Goal: Information Seeking & Learning: Learn about a topic

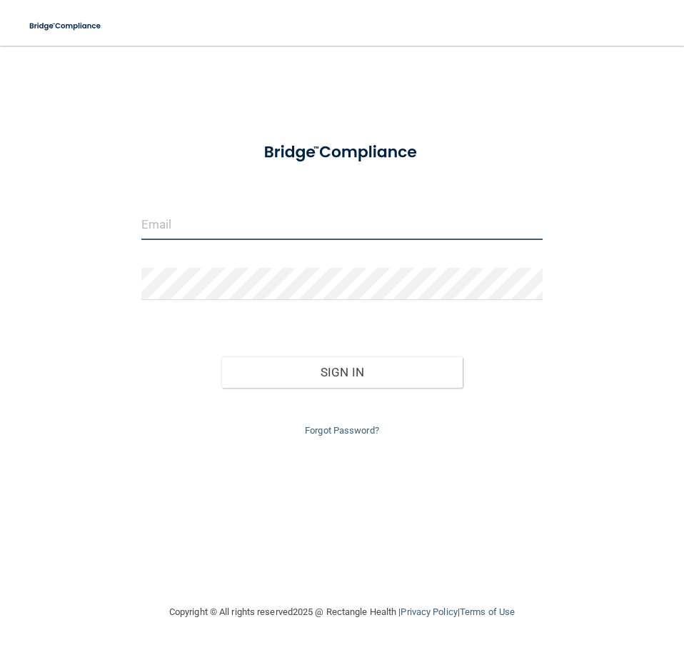
click at [271, 236] on input "email" at bounding box center [341, 224] width 401 height 32
type input "[EMAIL_ADDRESS][DOMAIN_NAME]"
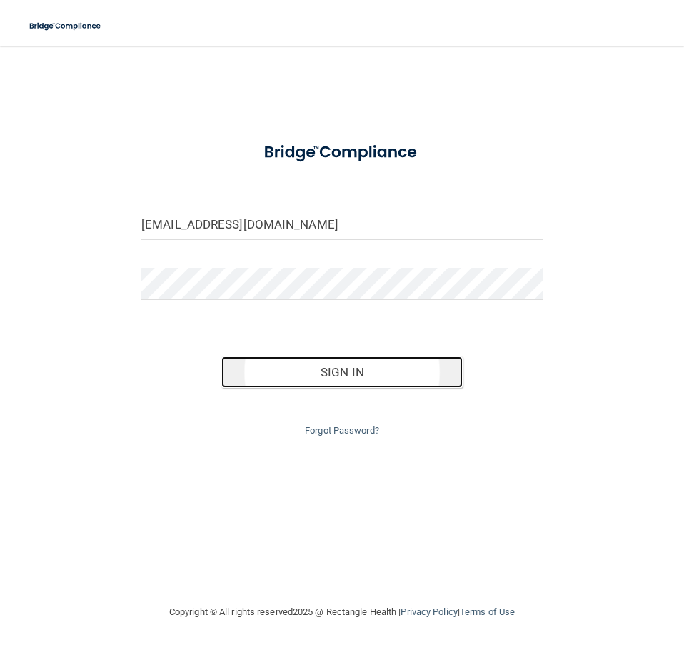
click at [345, 371] on button "Sign In" at bounding box center [341, 371] width 241 height 31
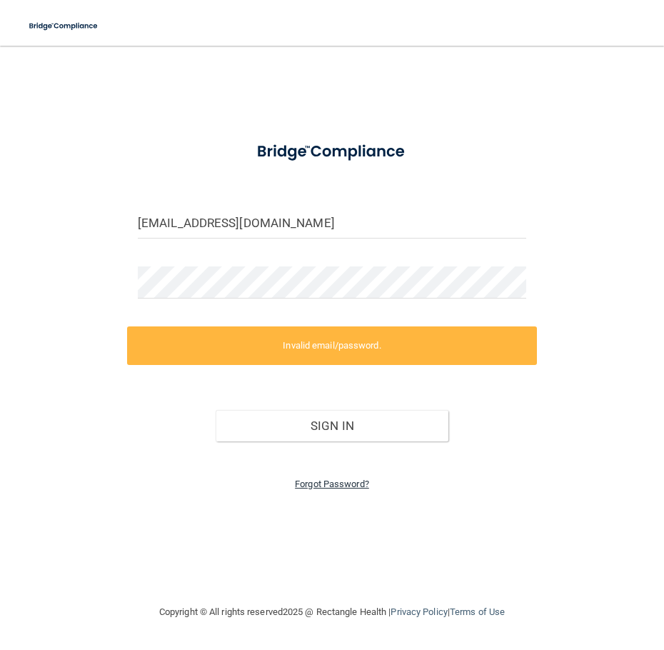
click at [315, 478] on link "Forgot Password?" at bounding box center [332, 483] width 74 height 11
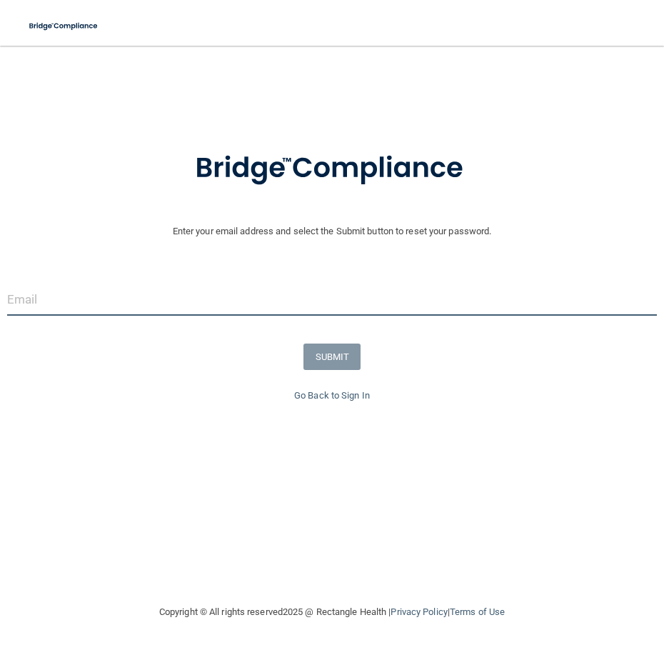
click at [166, 304] on input "email" at bounding box center [332, 299] width 650 height 32
type input "[EMAIL_ADDRESS][DOMAIN_NAME]"
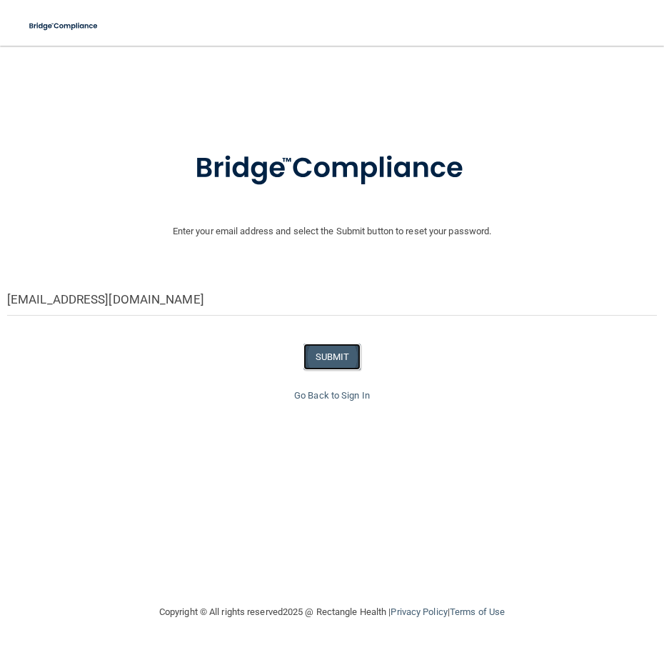
click at [347, 360] on button "SUBMIT" at bounding box center [332, 356] width 58 height 26
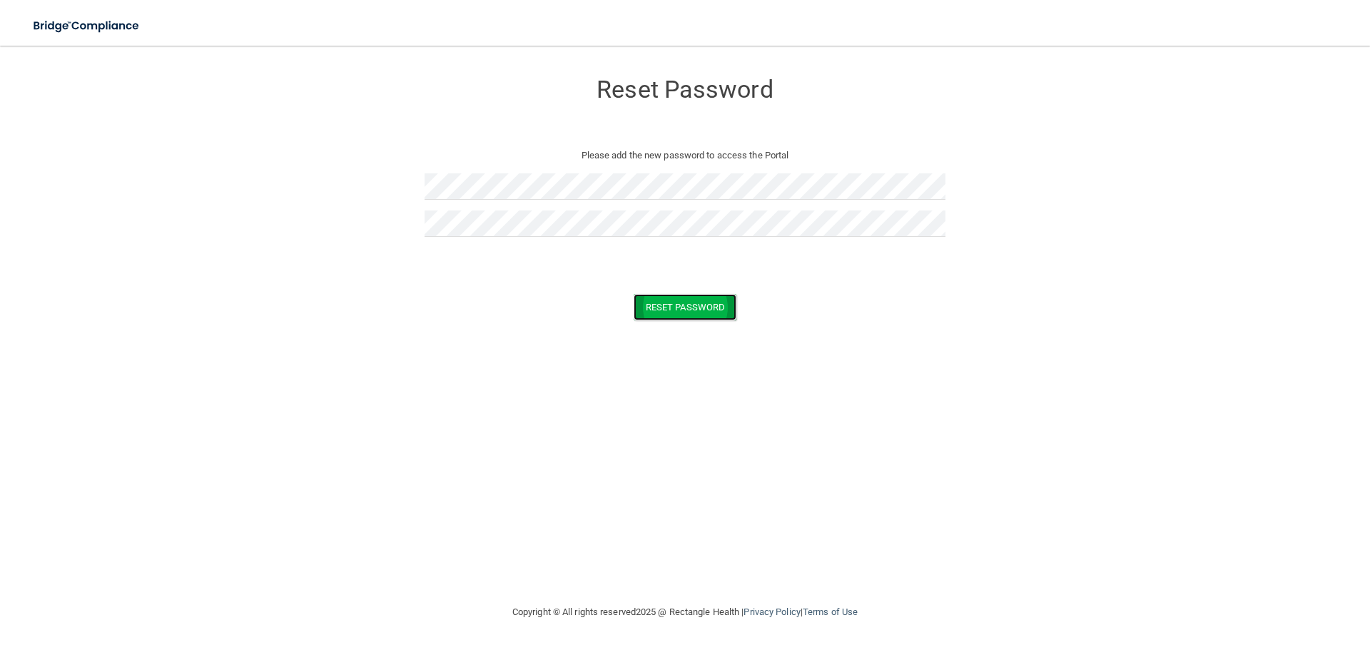
click at [682, 301] on button "Reset Password" at bounding box center [685, 307] width 103 height 26
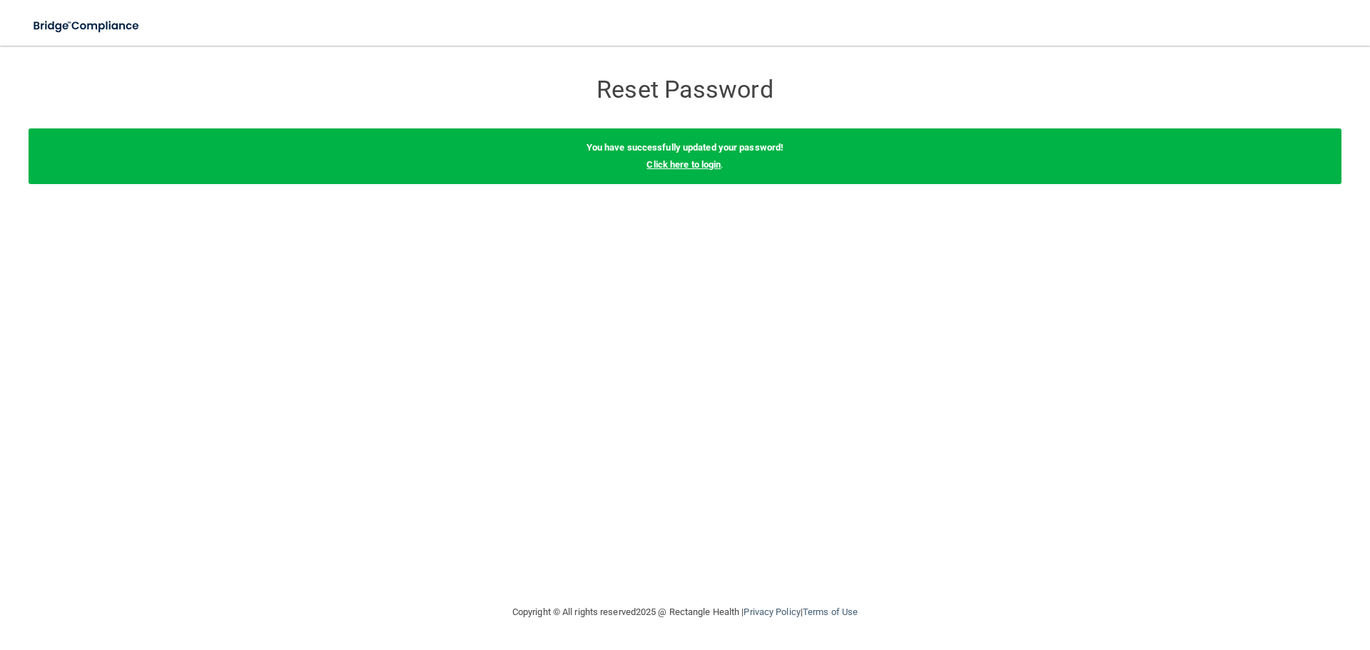
click at [674, 165] on link "Click here to login" at bounding box center [684, 164] width 74 height 11
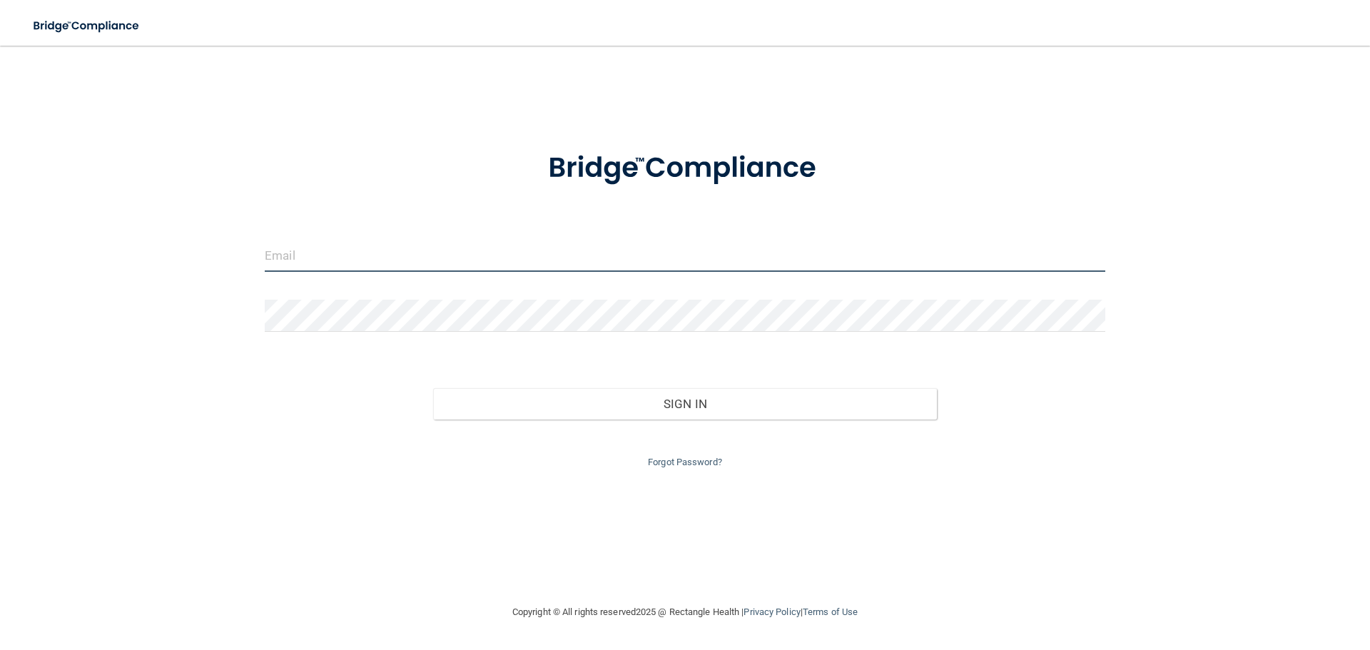
click at [411, 241] on input "email" at bounding box center [685, 256] width 841 height 32
type input "[EMAIL_ADDRESS][DOMAIN_NAME]"
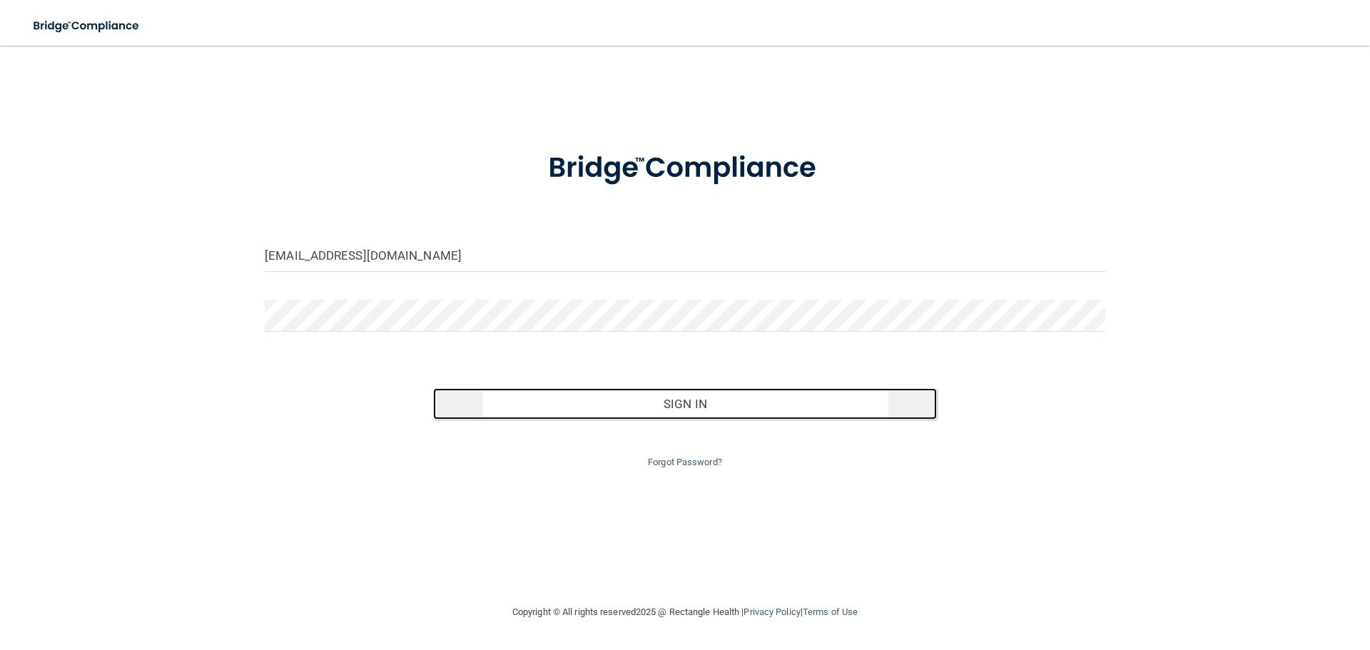
click at [677, 400] on button "Sign In" at bounding box center [685, 403] width 505 height 31
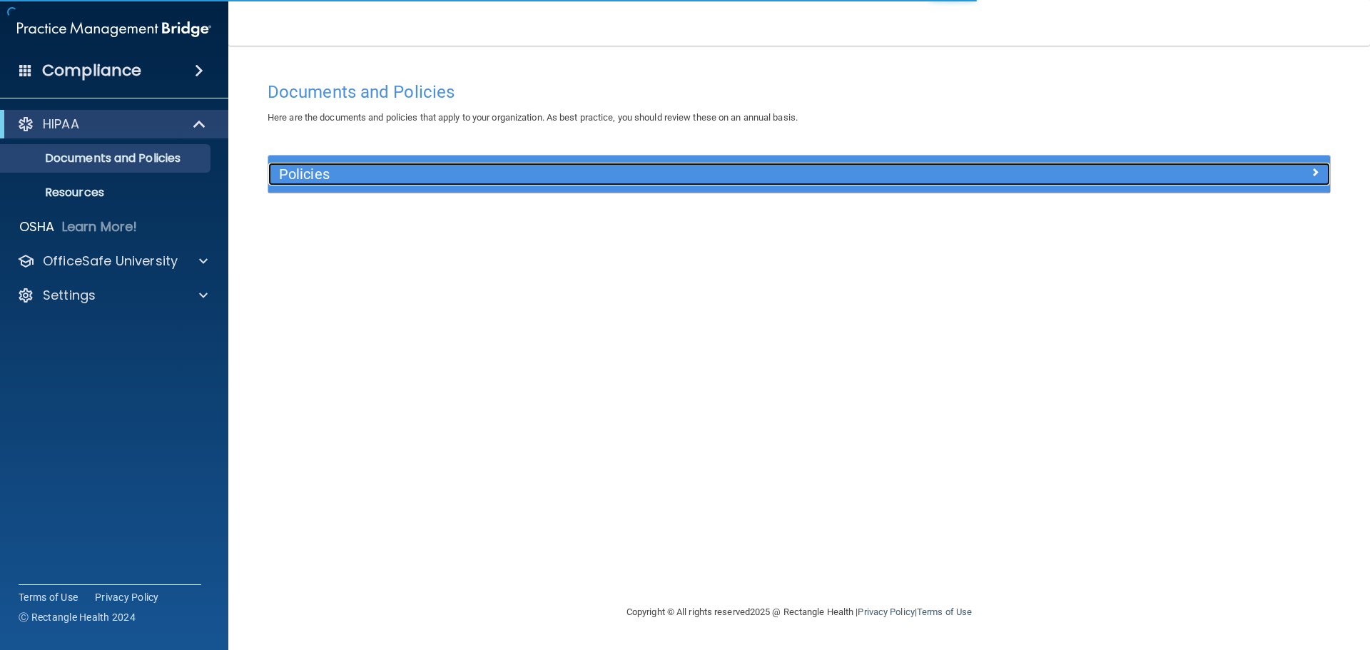
click at [1318, 178] on span at bounding box center [1315, 171] width 9 height 17
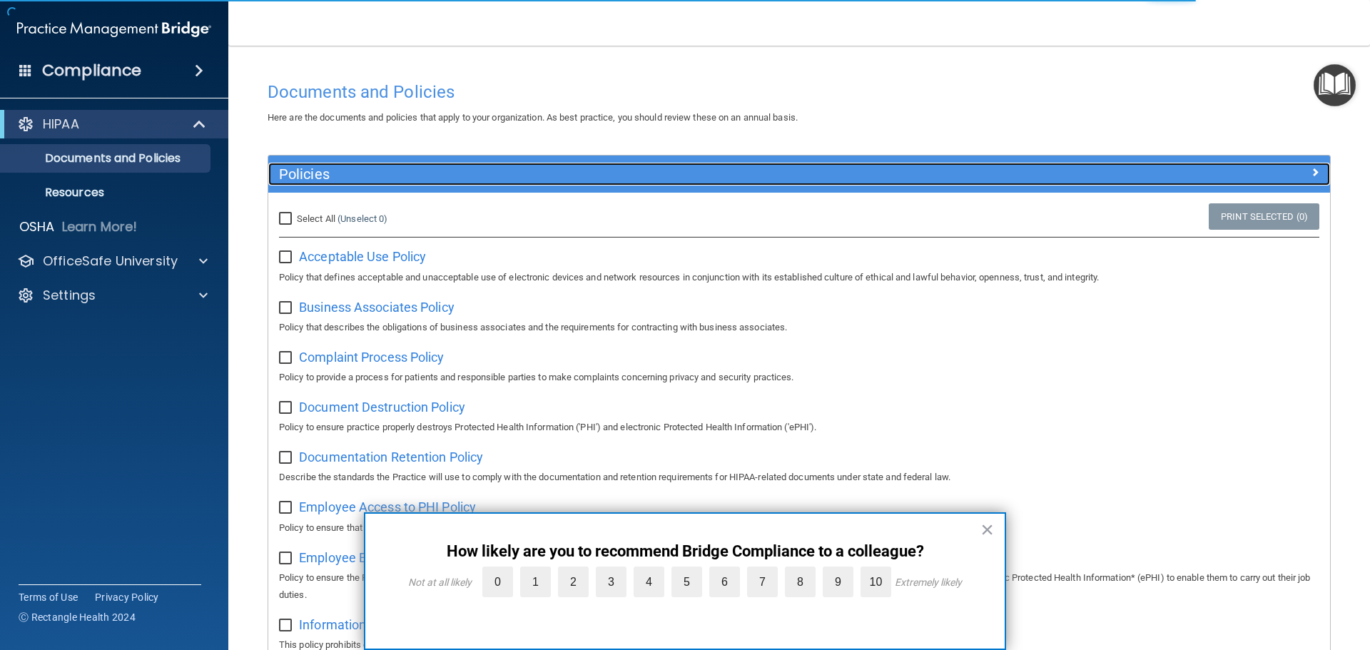
click at [1318, 178] on div at bounding box center [1198, 171] width 266 height 17
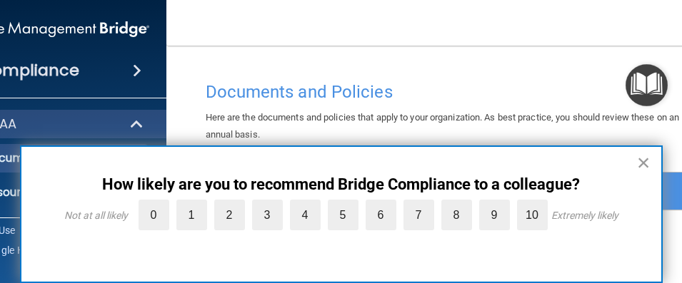
click at [645, 164] on button "×" at bounding box center [644, 162] width 14 height 23
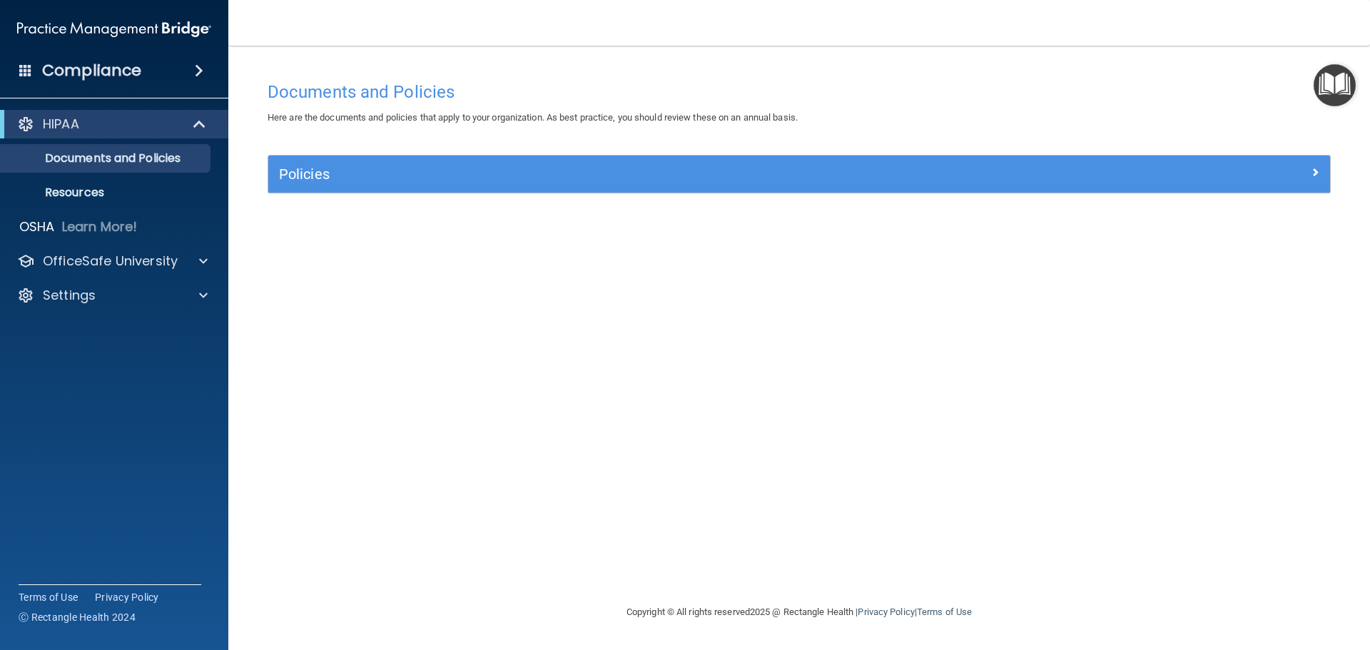
click at [102, 64] on h4 "Compliance" at bounding box center [91, 71] width 99 height 20
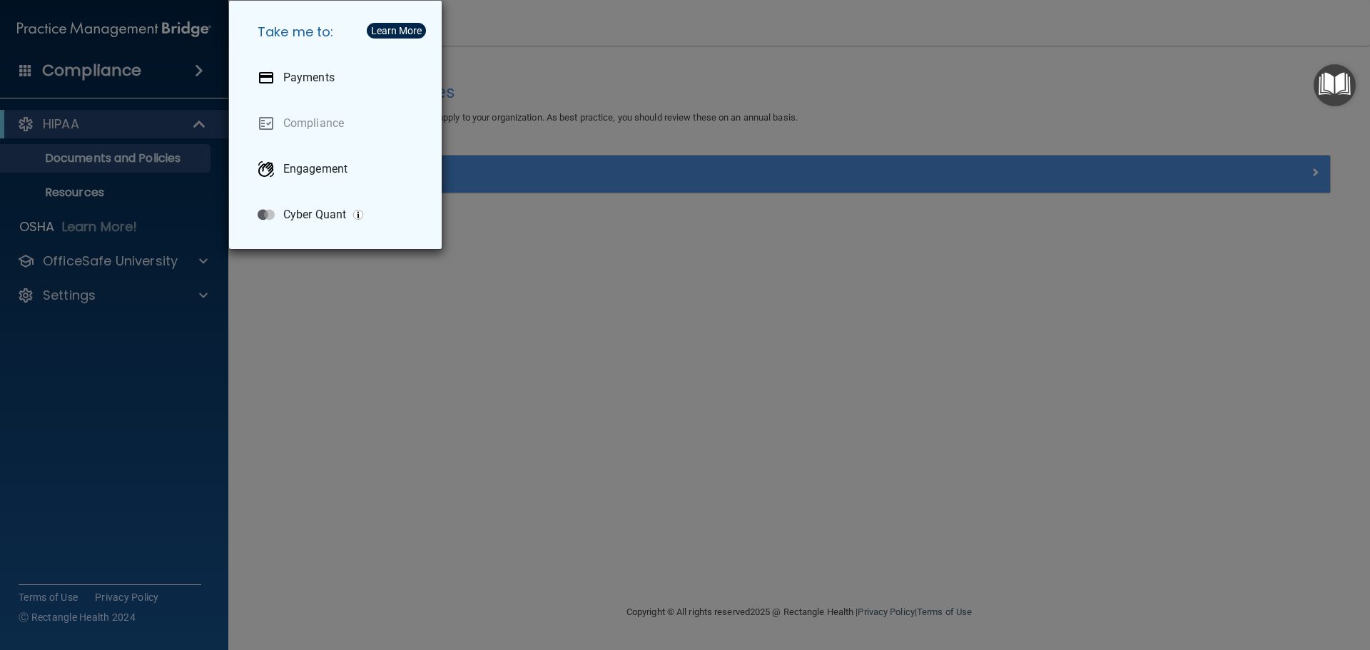
click at [102, 64] on div "Take me to: Payments Compliance Engagement Cyber Quant" at bounding box center [685, 325] width 1370 height 650
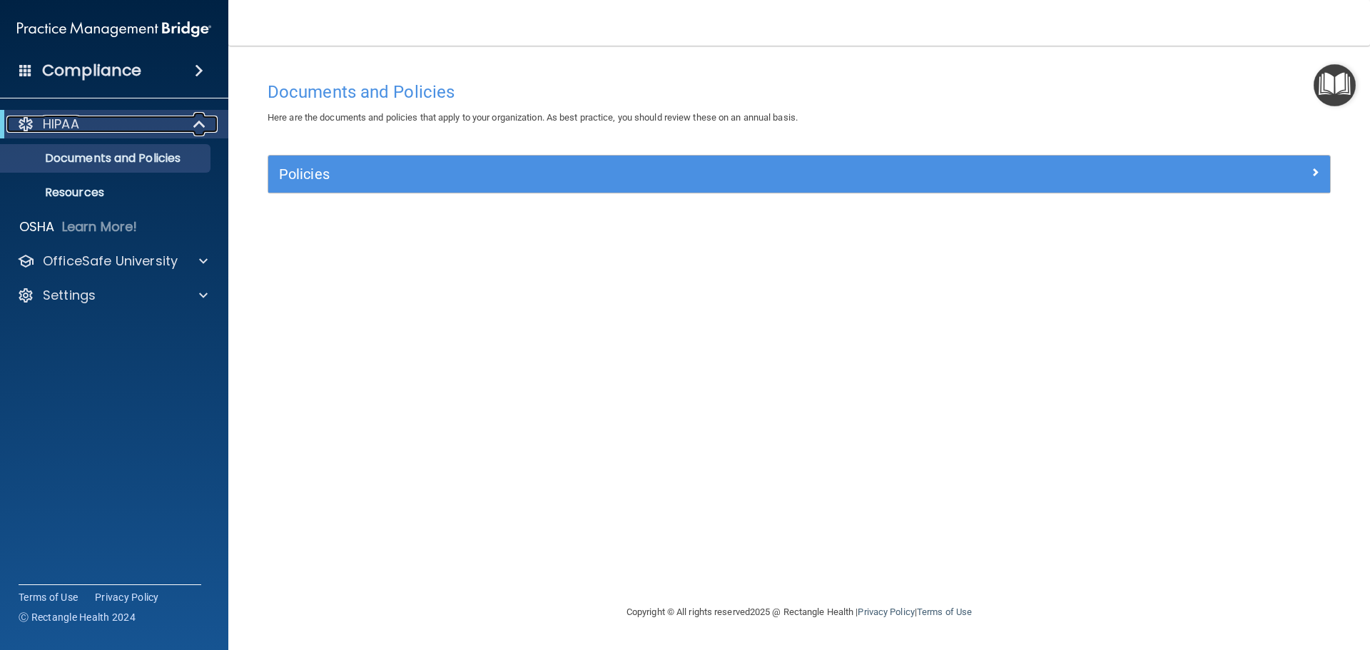
click at [191, 128] on div at bounding box center [200, 124] width 35 height 17
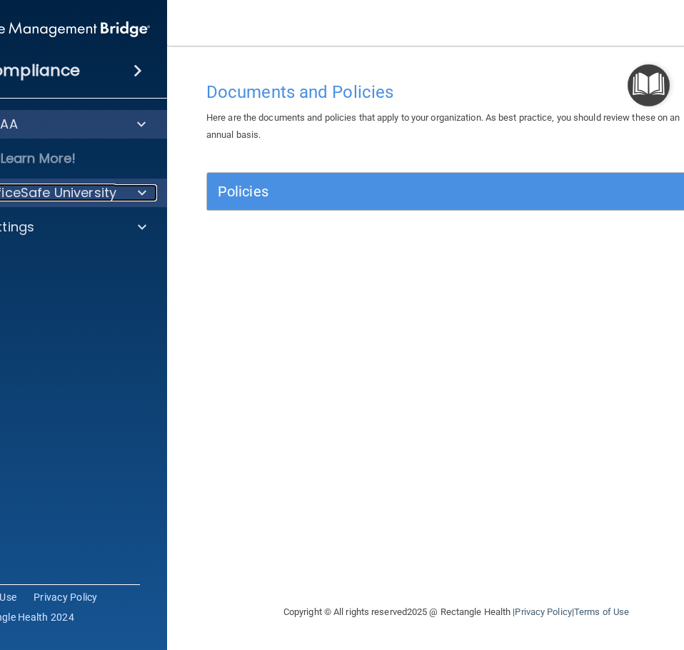
click at [134, 186] on div at bounding box center [140, 192] width 36 height 17
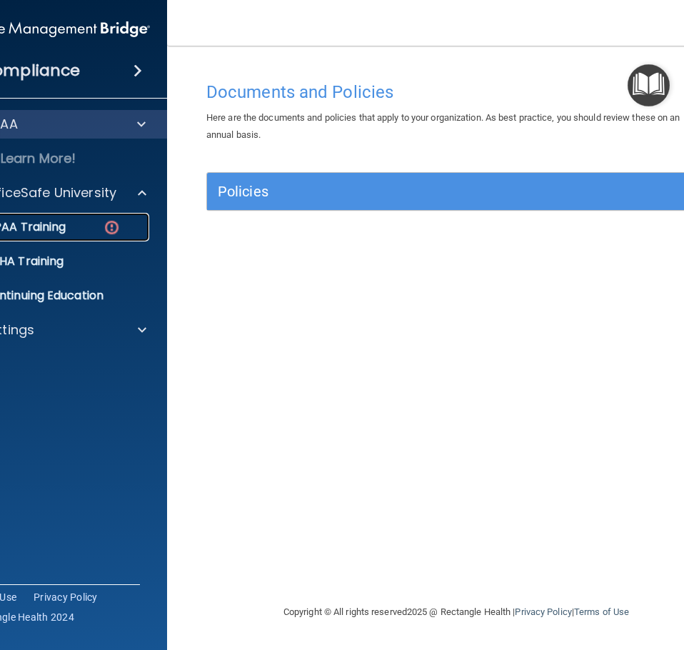
click at [62, 226] on p "HIPAA Training" at bounding box center [7, 227] width 118 height 14
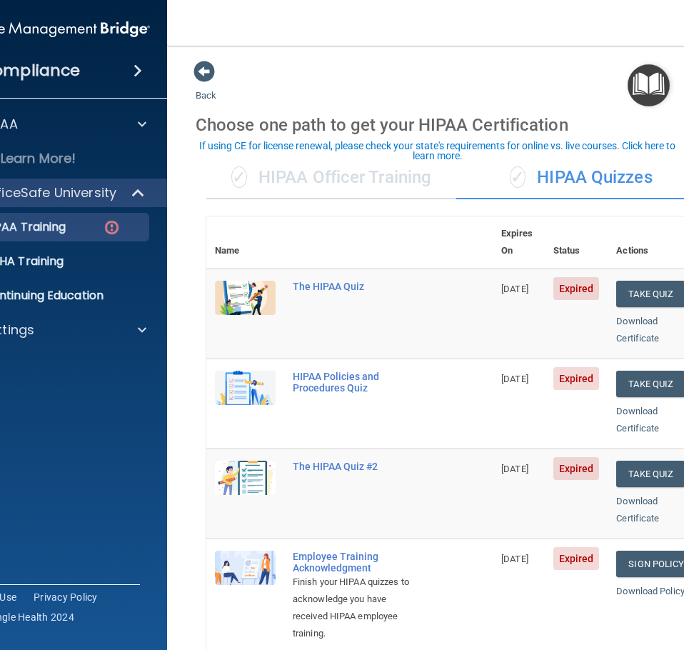
click at [320, 173] on div "✓ HIPAA Officer Training" at bounding box center [331, 177] width 250 height 43
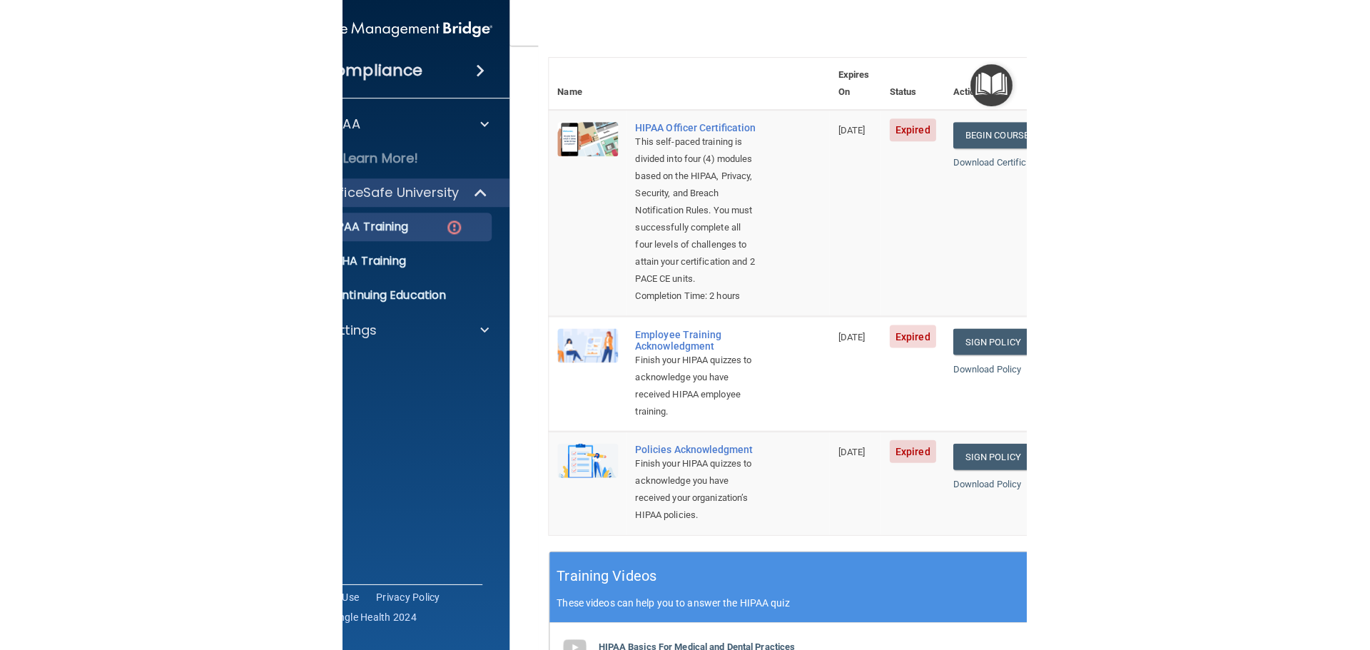
scroll to position [11, 0]
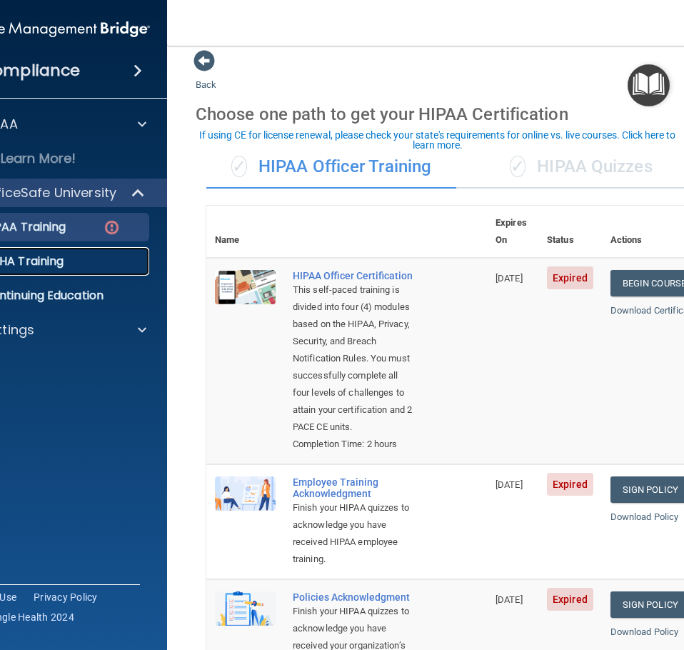
click at [61, 261] on div "OSHA Training" at bounding box center [45, 261] width 195 height 14
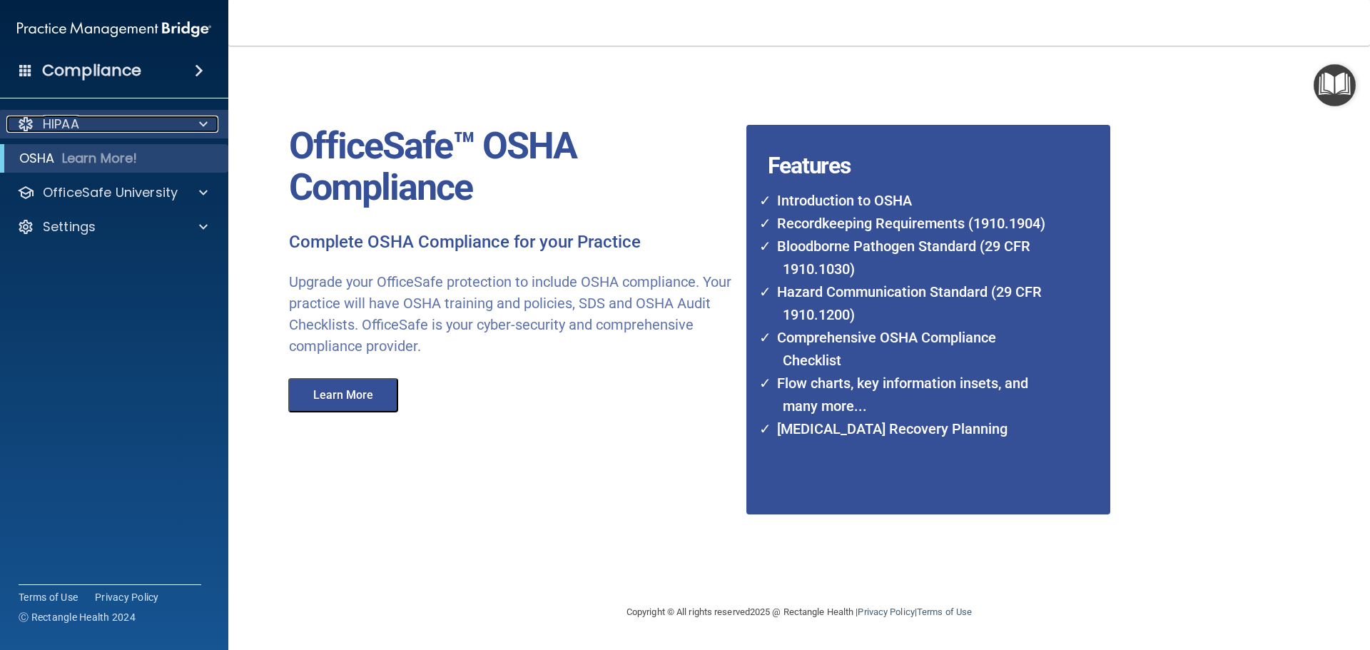
click at [77, 116] on p "HIPAA" at bounding box center [61, 124] width 36 height 17
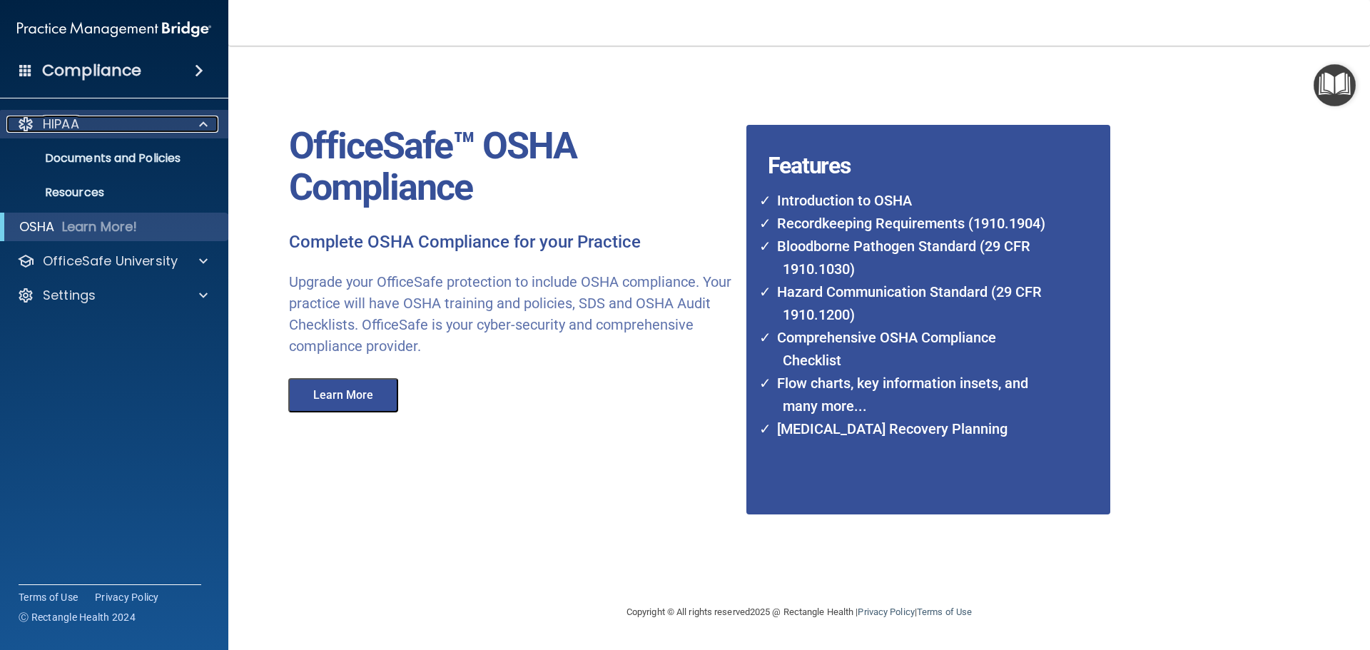
click at [201, 125] on span at bounding box center [203, 124] width 9 height 17
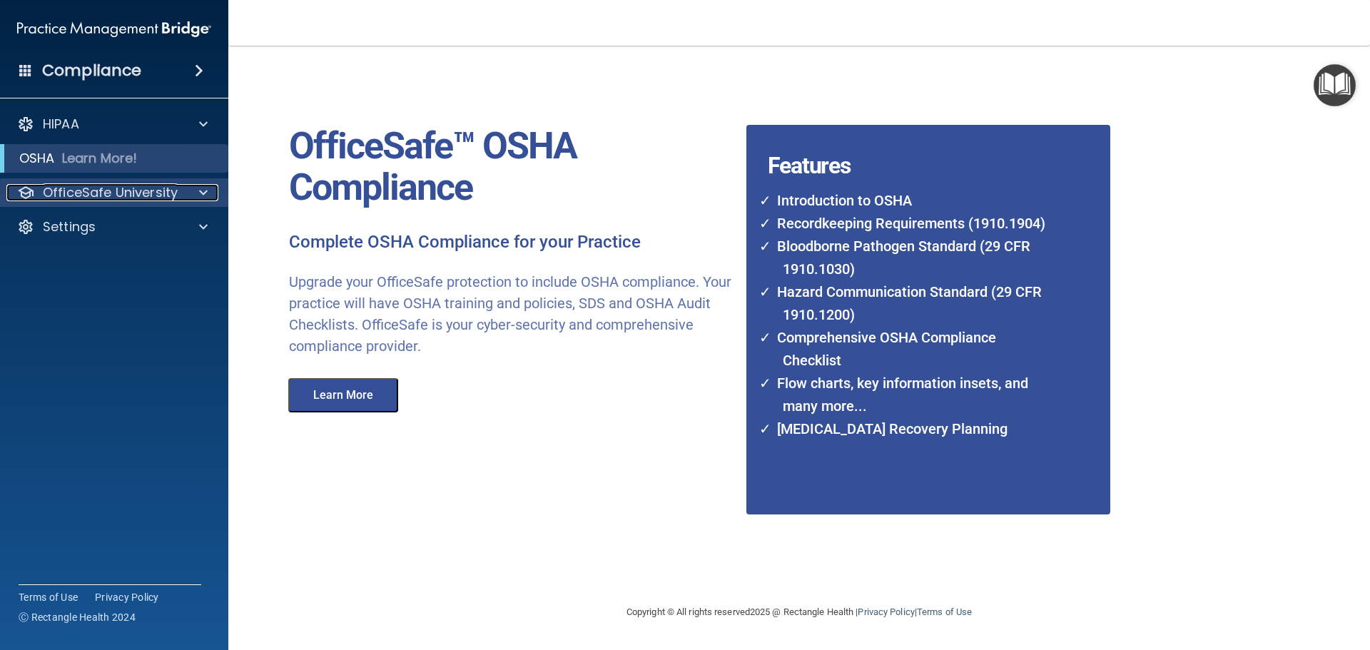
click at [204, 198] on span at bounding box center [203, 192] width 9 height 17
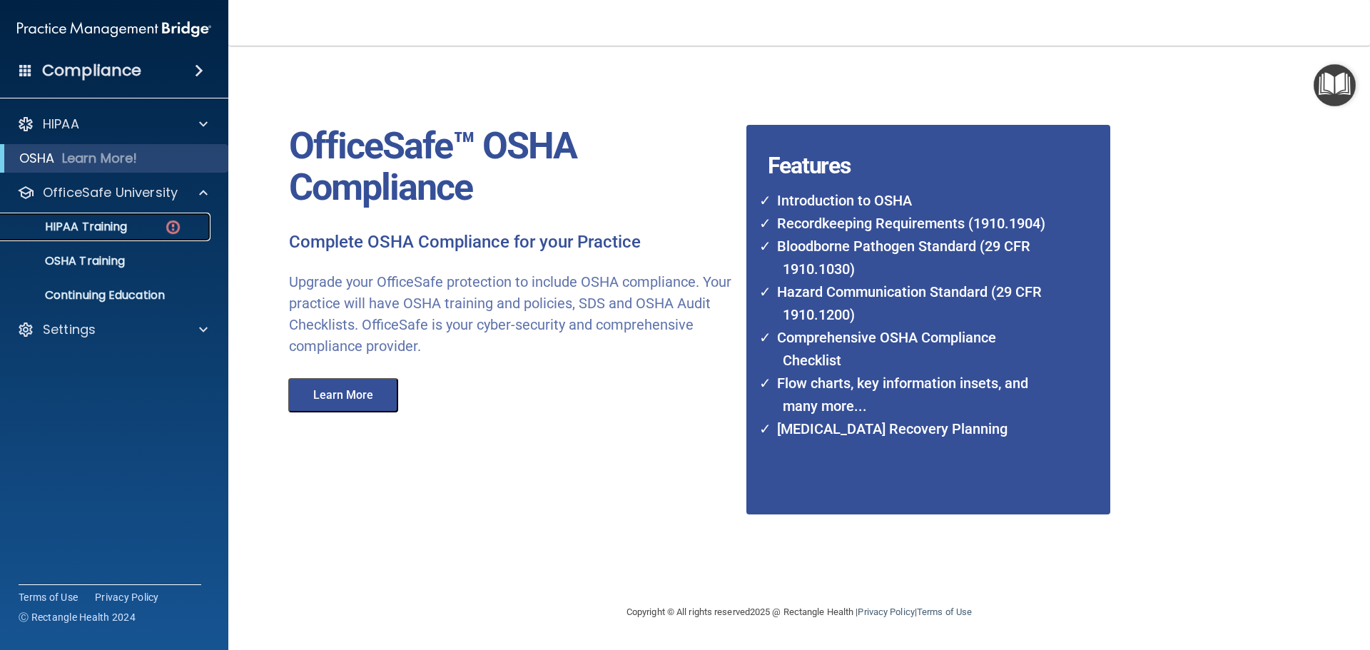
click at [126, 226] on p "HIPAA Training" at bounding box center [68, 227] width 118 height 14
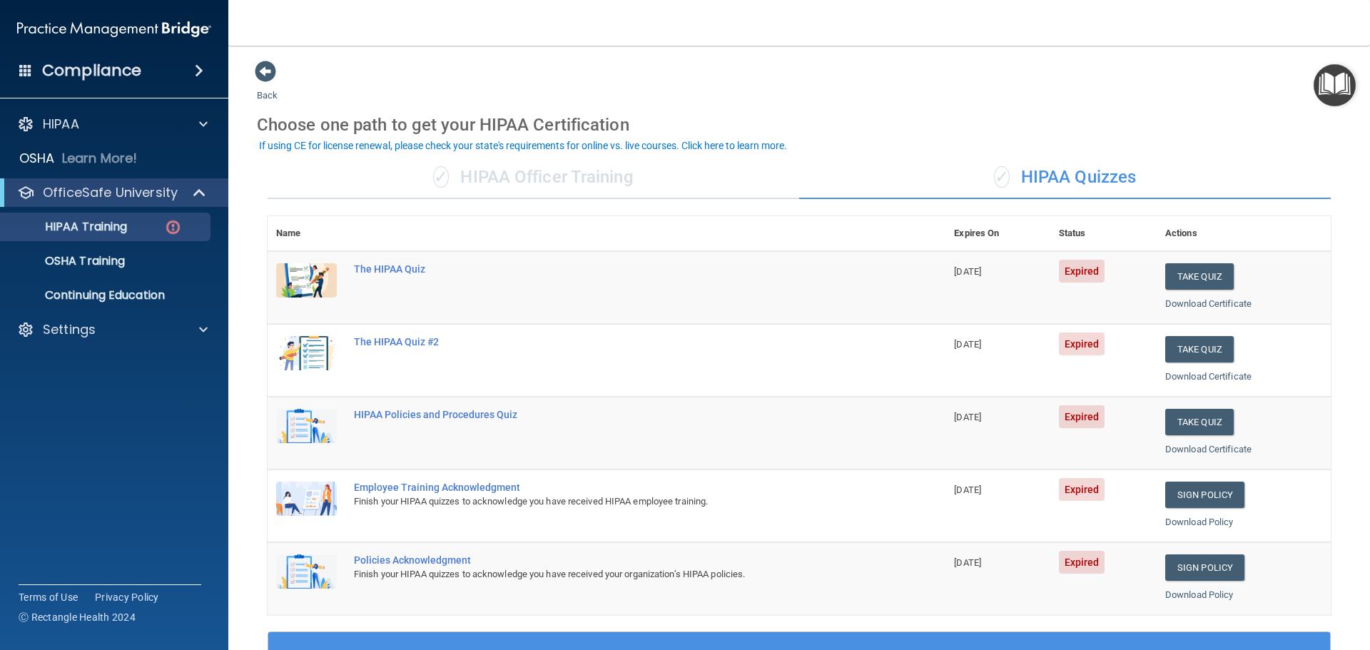
click at [542, 176] on div "✓ HIPAA Officer Training" at bounding box center [534, 177] width 532 height 43
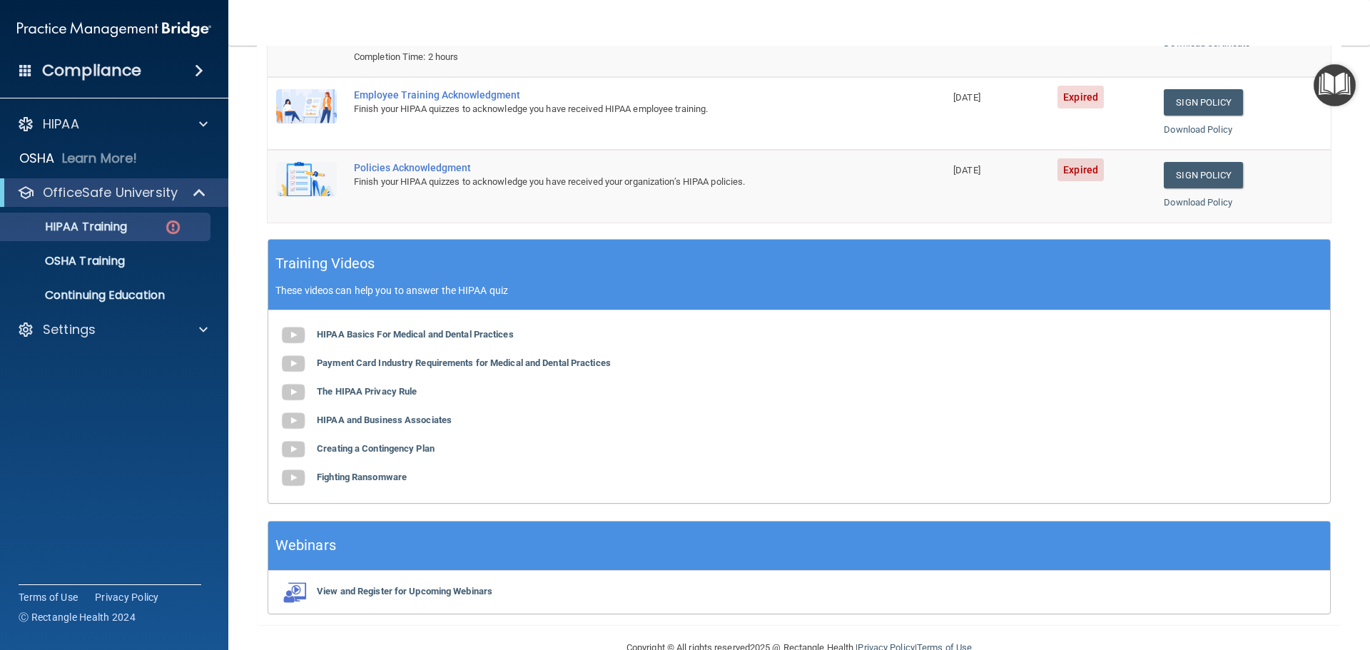
scroll to position [285, 0]
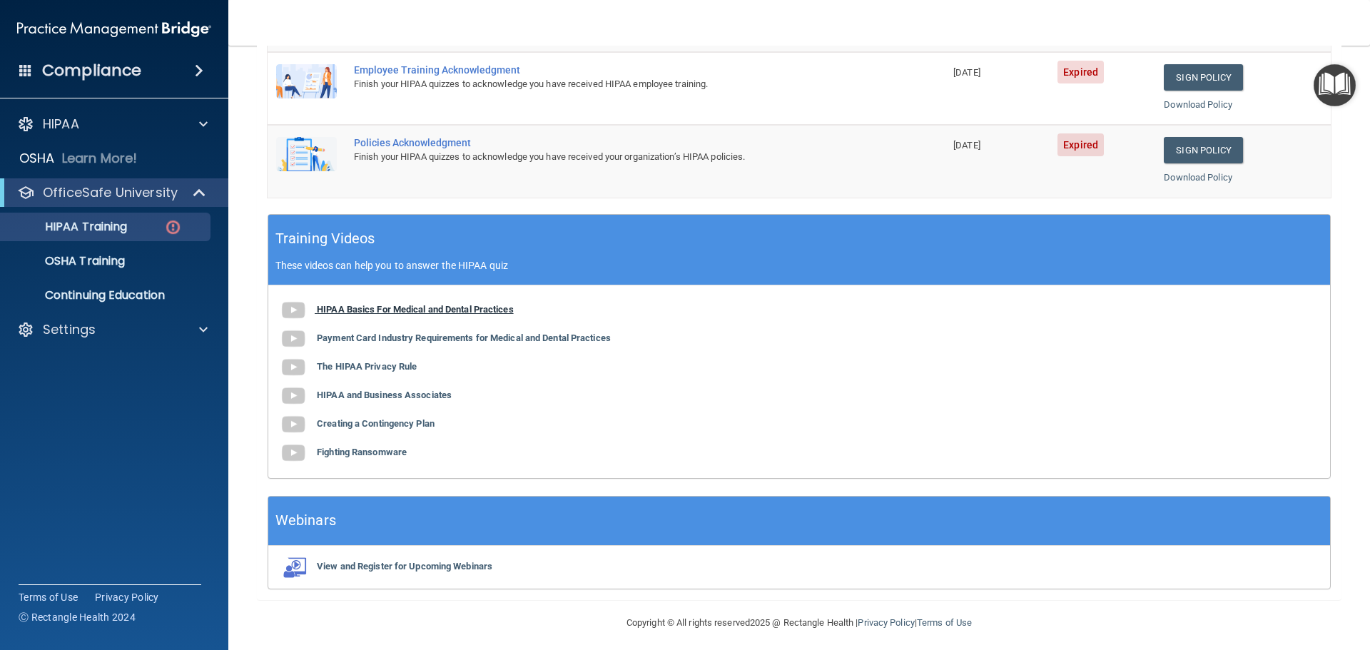
click at [434, 309] on b "HIPAA Basics For Medical and Dental Practices" at bounding box center [415, 309] width 197 height 11
click at [373, 363] on b "The HIPAA Privacy Rule" at bounding box center [367, 366] width 100 height 11
click at [111, 232] on p "HIPAA Training" at bounding box center [68, 227] width 118 height 14
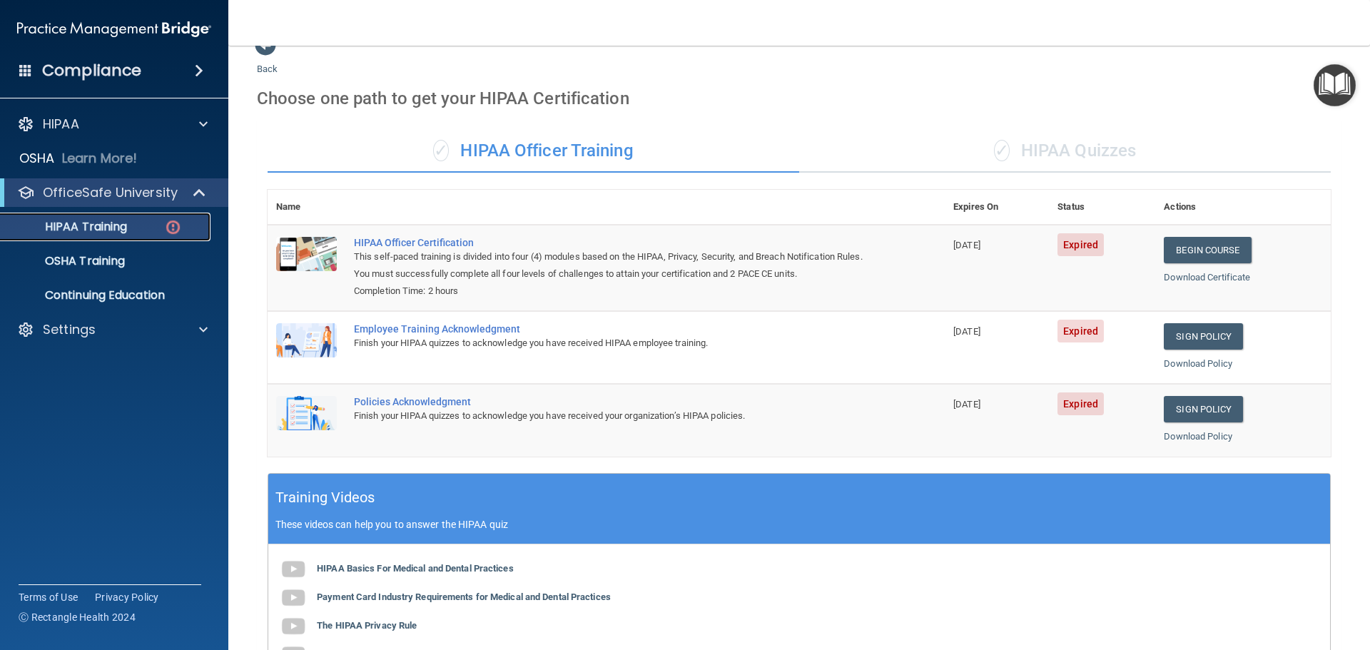
scroll to position [0, 0]
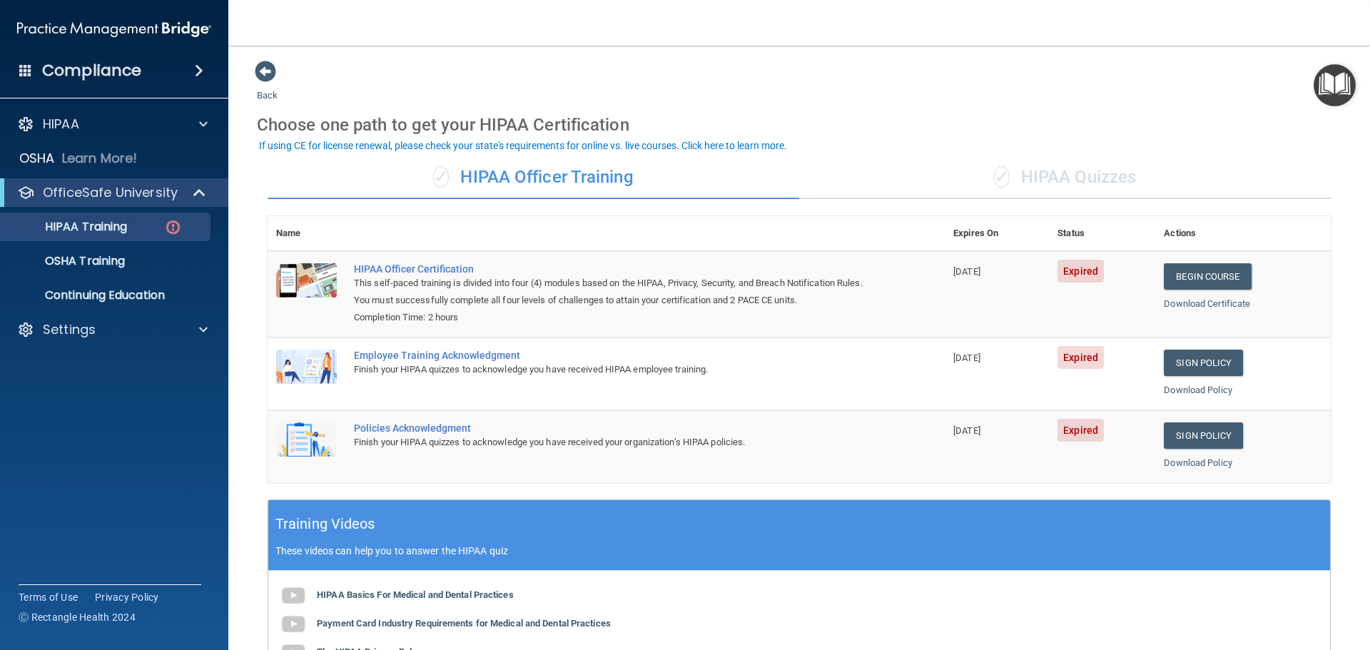
click at [1075, 191] on div "✓ HIPAA Quizzes" at bounding box center [1065, 177] width 532 height 43
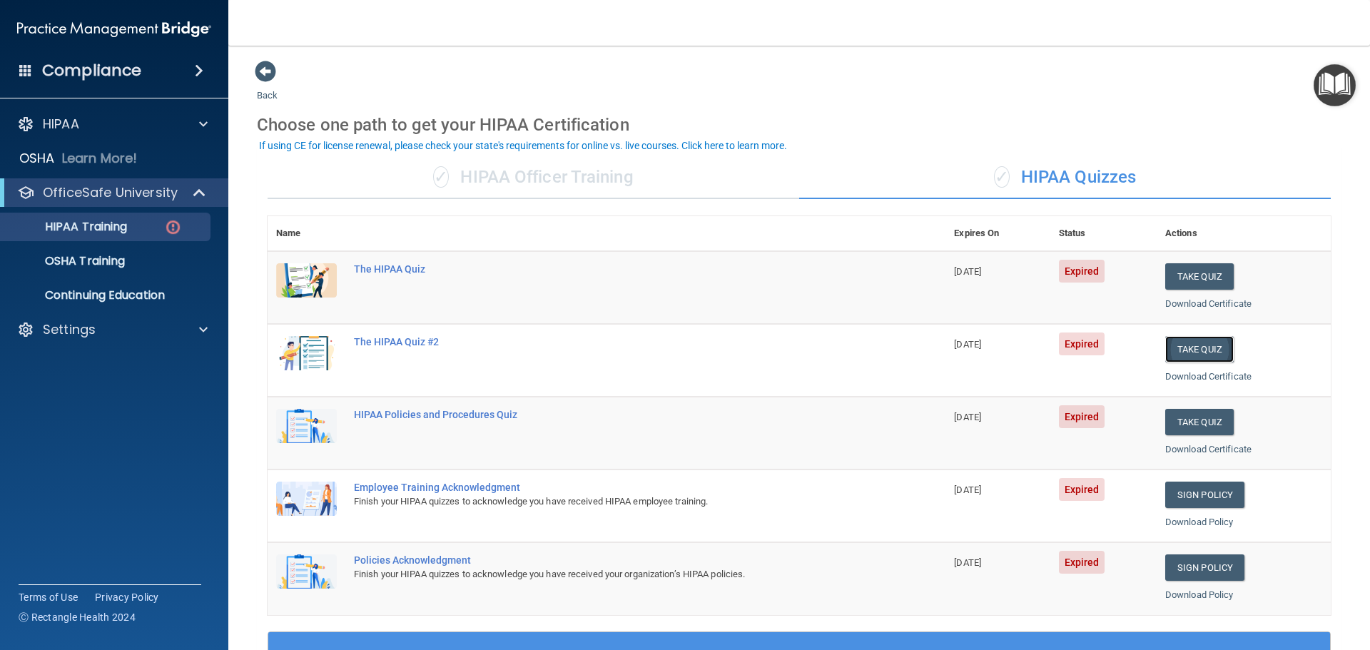
click at [1189, 348] on button "Take Quiz" at bounding box center [1200, 349] width 69 height 26
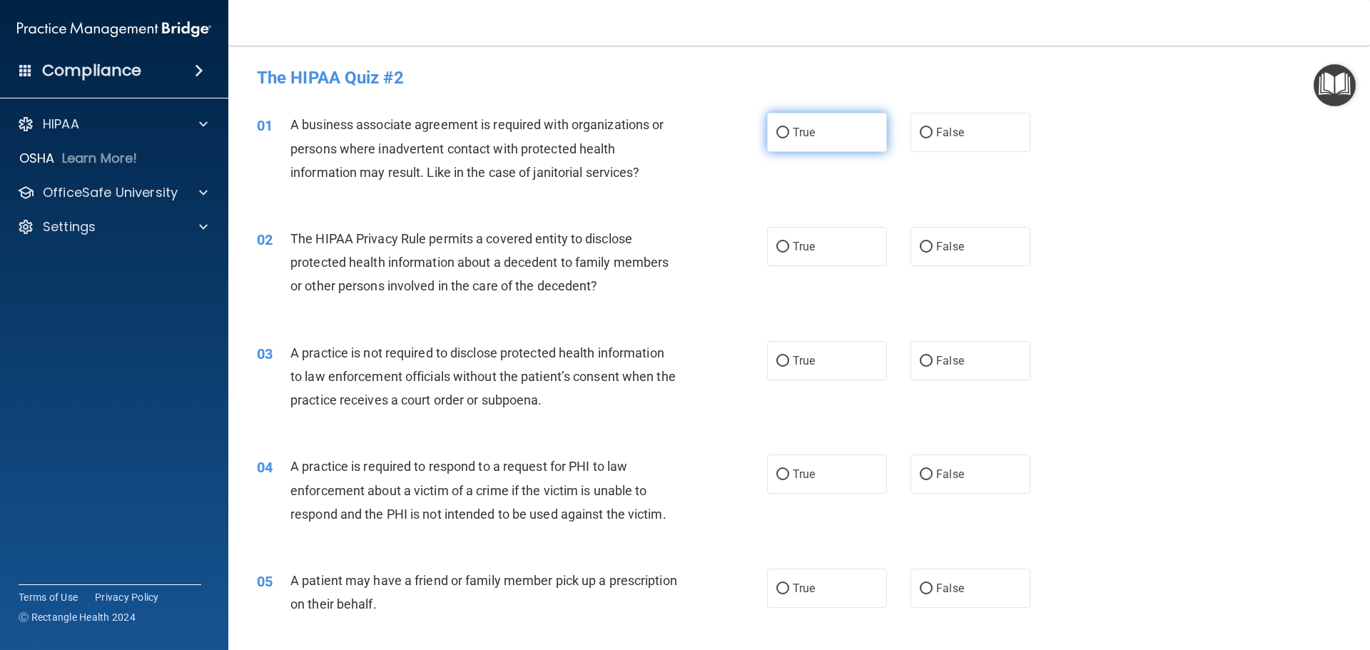
click at [822, 126] on label "True" at bounding box center [827, 132] width 120 height 39
click at [789, 128] on input "True" at bounding box center [783, 133] width 13 height 11
radio input "true"
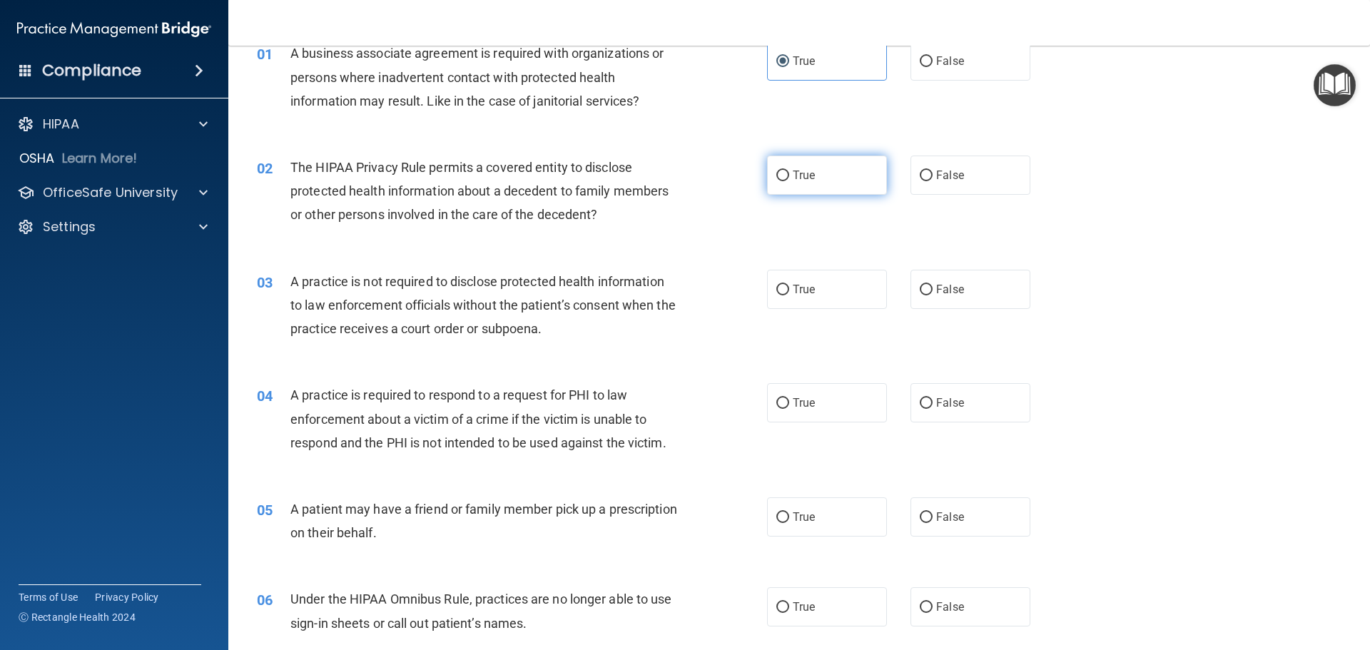
click at [786, 182] on label "True" at bounding box center [827, 175] width 120 height 39
click at [786, 181] on input "True" at bounding box center [783, 176] width 13 height 11
radio input "true"
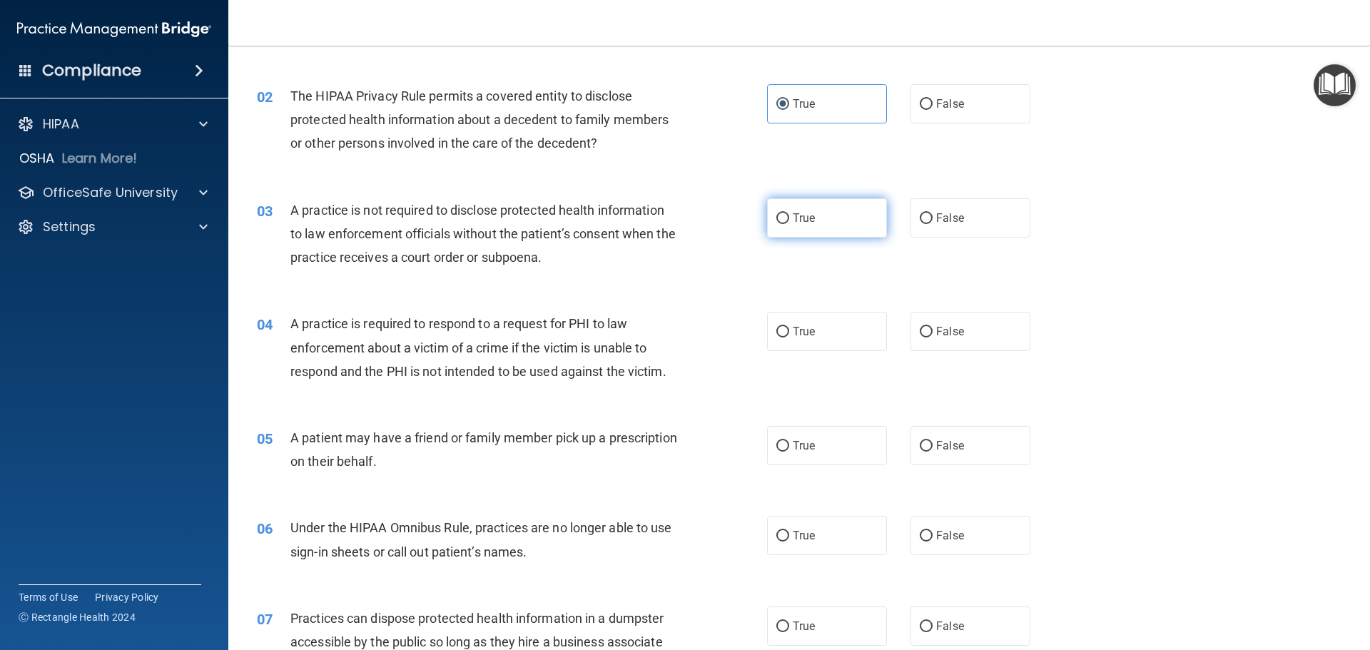
click at [824, 213] on label "True" at bounding box center [827, 217] width 120 height 39
click at [789, 213] on input "True" at bounding box center [783, 218] width 13 height 11
radio input "true"
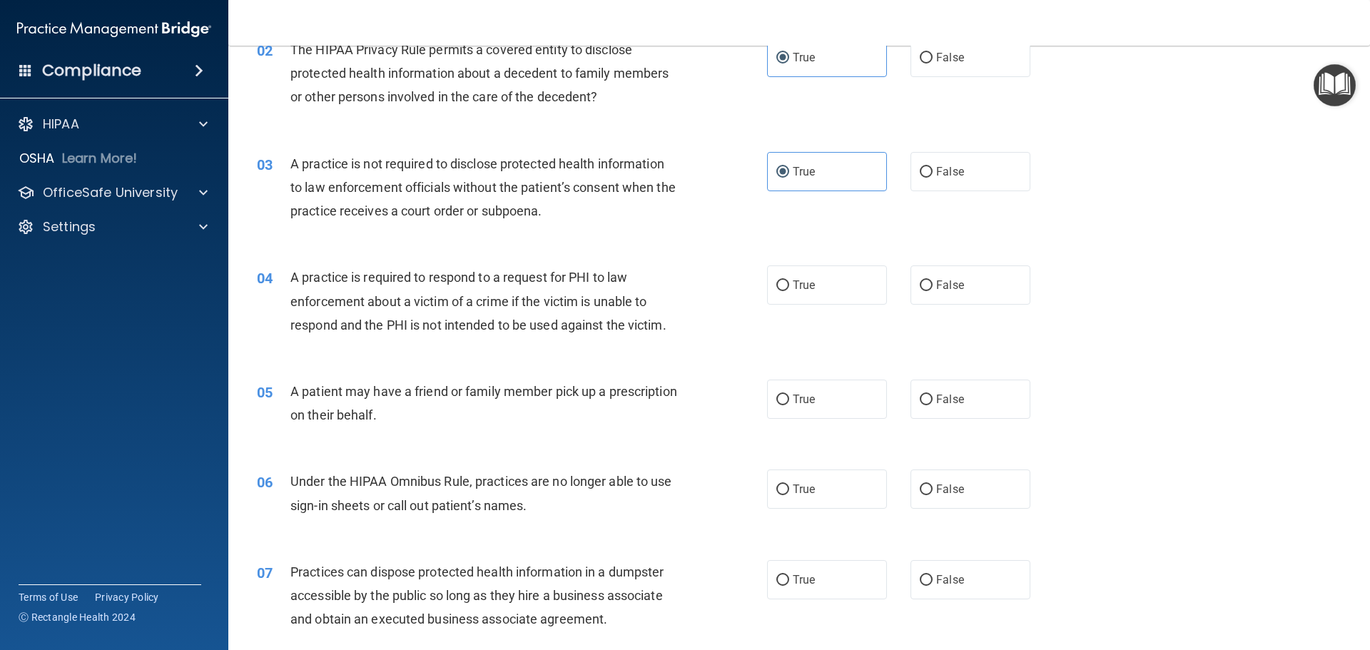
scroll to position [214, 0]
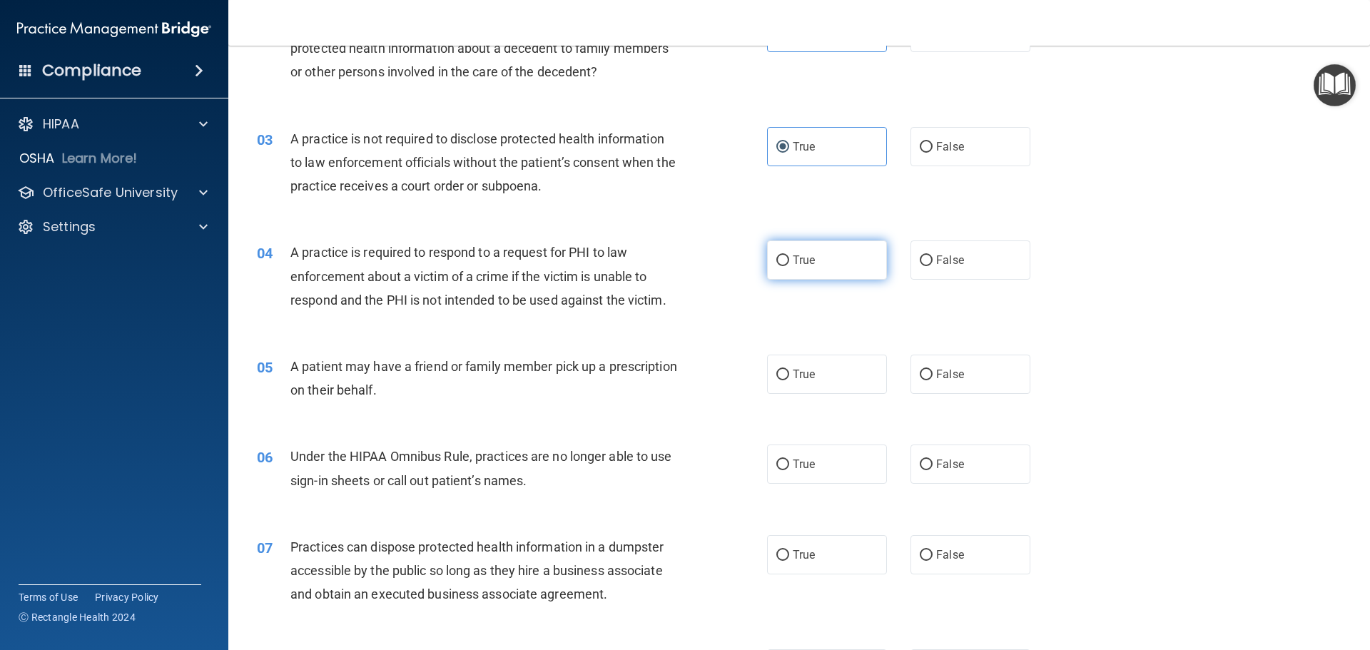
click at [797, 255] on span "True" at bounding box center [804, 260] width 22 height 14
click at [789, 256] on input "True" at bounding box center [783, 261] width 13 height 11
radio input "true"
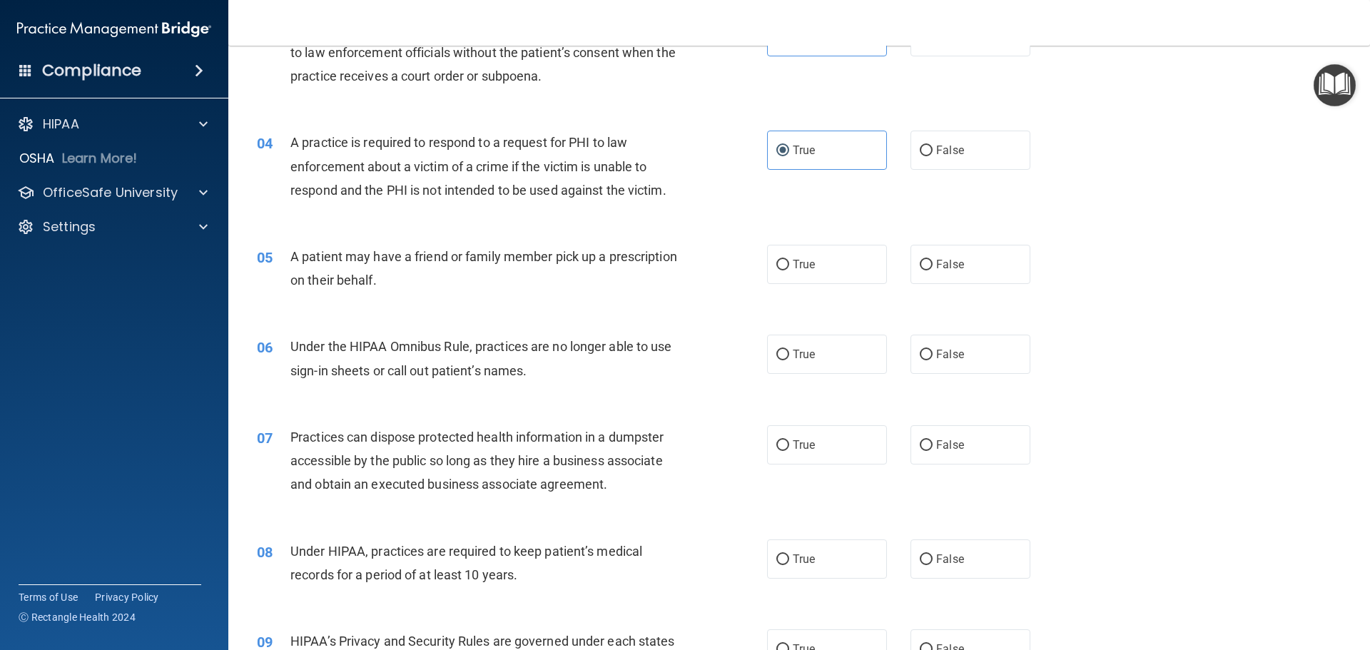
scroll to position [357, 0]
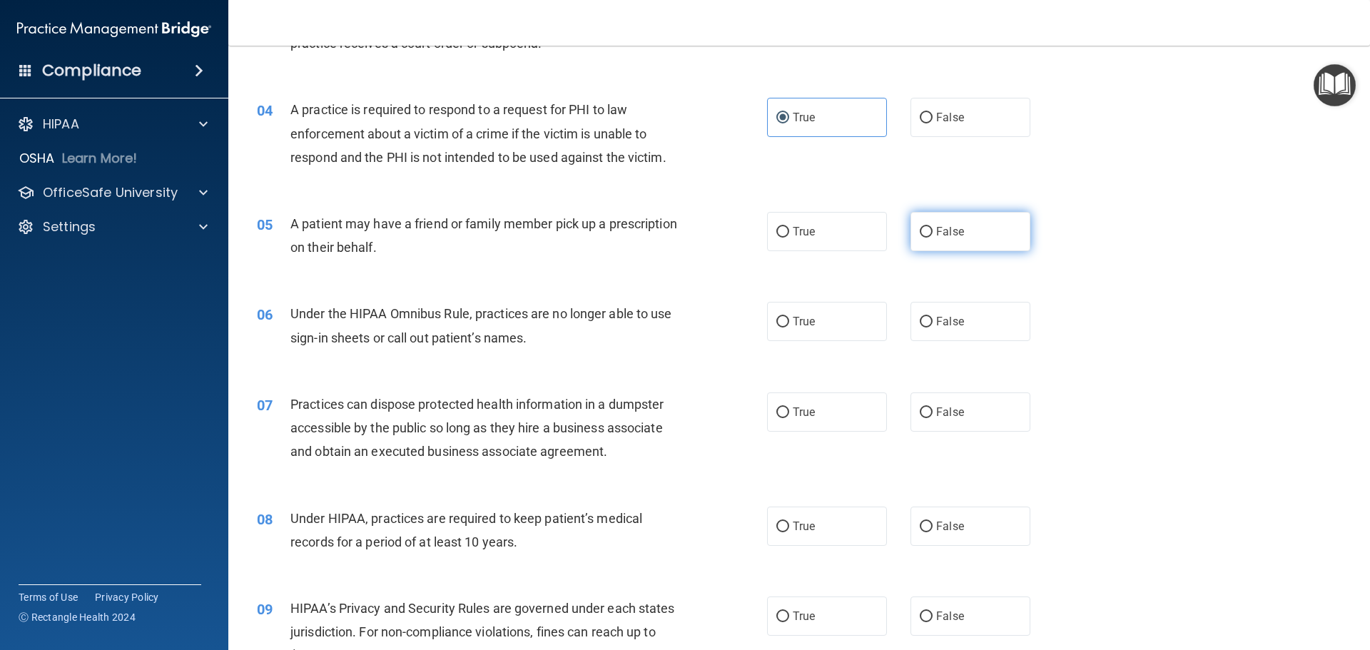
click at [961, 237] on label "False" at bounding box center [971, 231] width 120 height 39
click at [933, 237] on input "False" at bounding box center [926, 232] width 13 height 11
radio input "true"
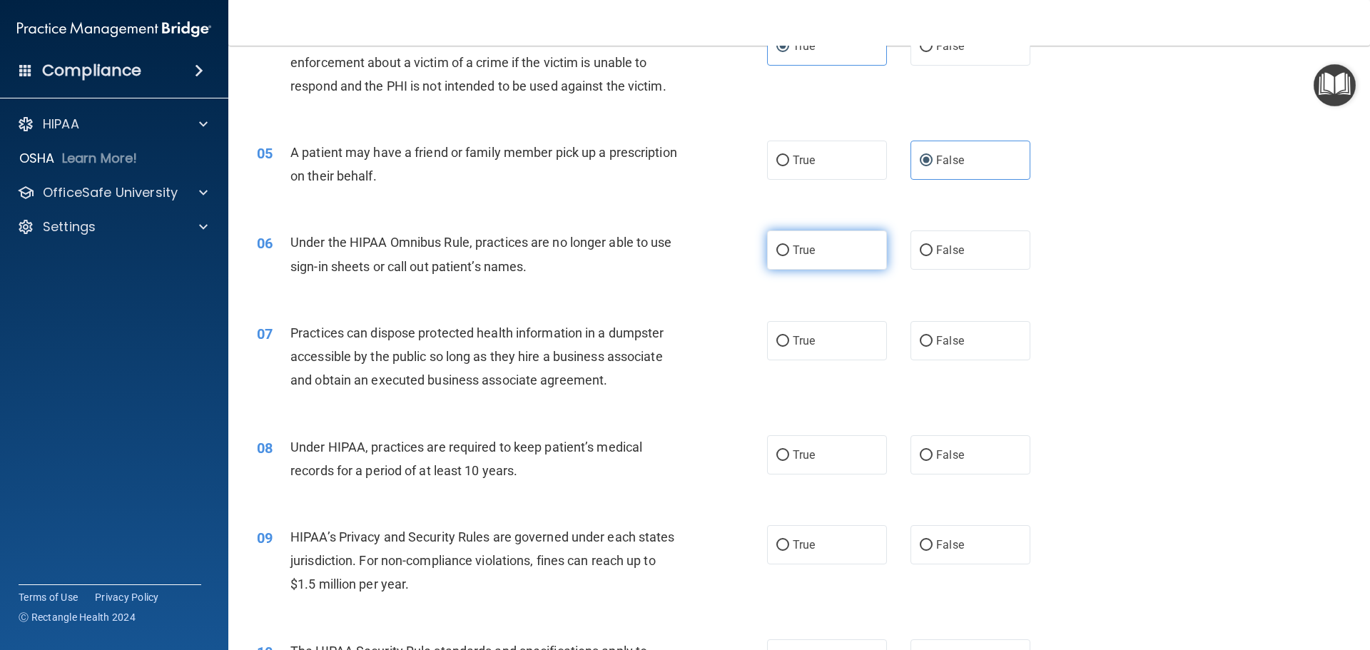
click at [825, 244] on label "True" at bounding box center [827, 250] width 120 height 39
click at [789, 246] on input "True" at bounding box center [783, 251] width 13 height 11
radio input "true"
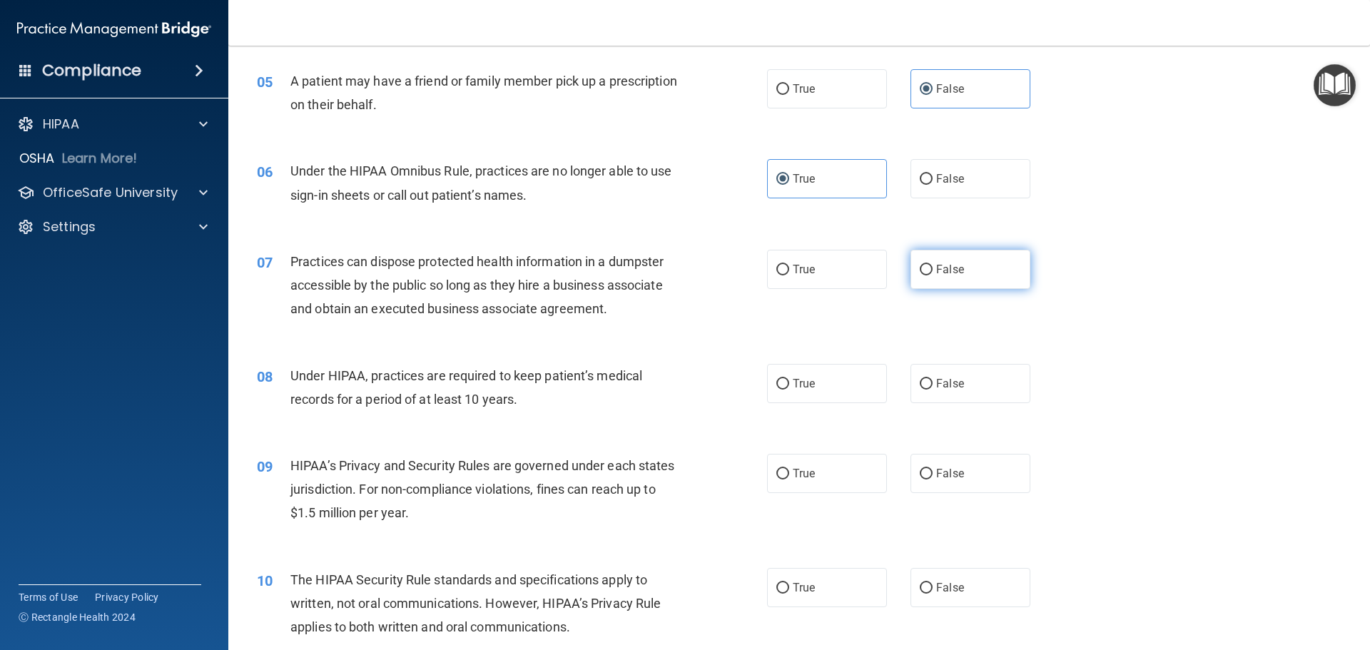
click at [964, 269] on label "False" at bounding box center [971, 269] width 120 height 39
click at [933, 269] on input "False" at bounding box center [926, 270] width 13 height 11
radio input "true"
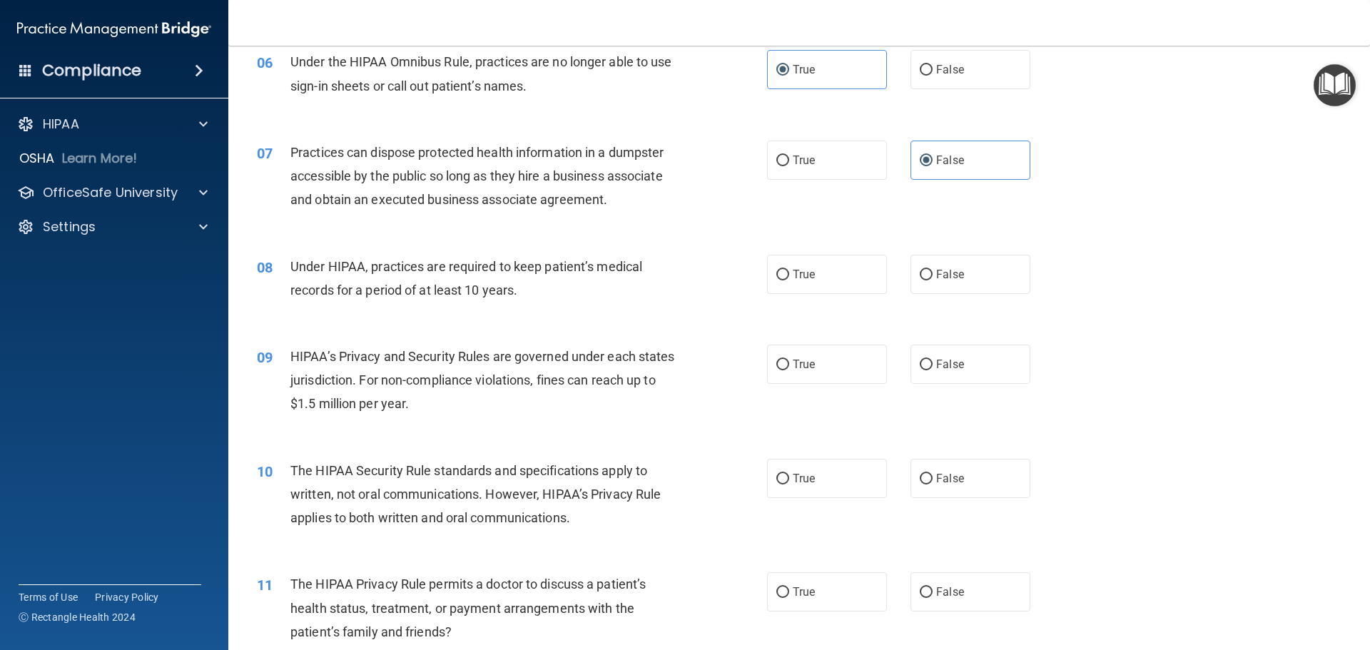
scroll to position [642, 0]
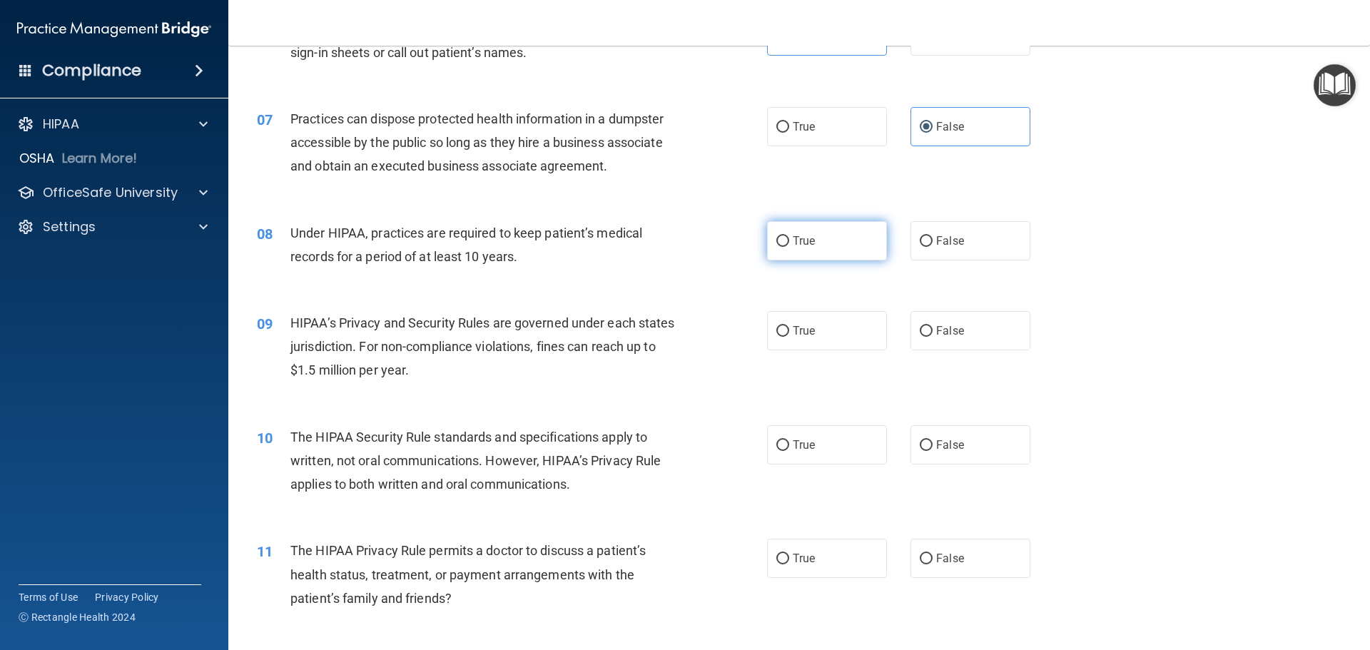
click at [809, 231] on label "True" at bounding box center [827, 240] width 120 height 39
click at [789, 236] on input "True" at bounding box center [783, 241] width 13 height 11
radio input "true"
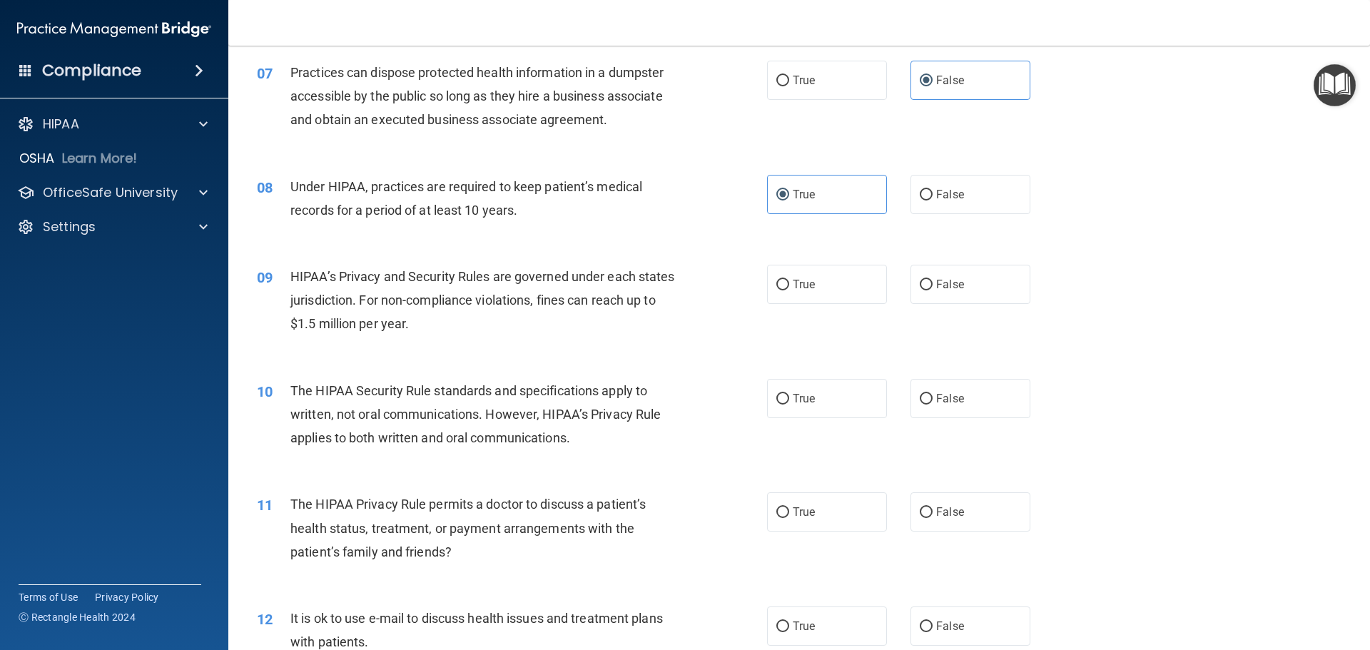
scroll to position [714, 0]
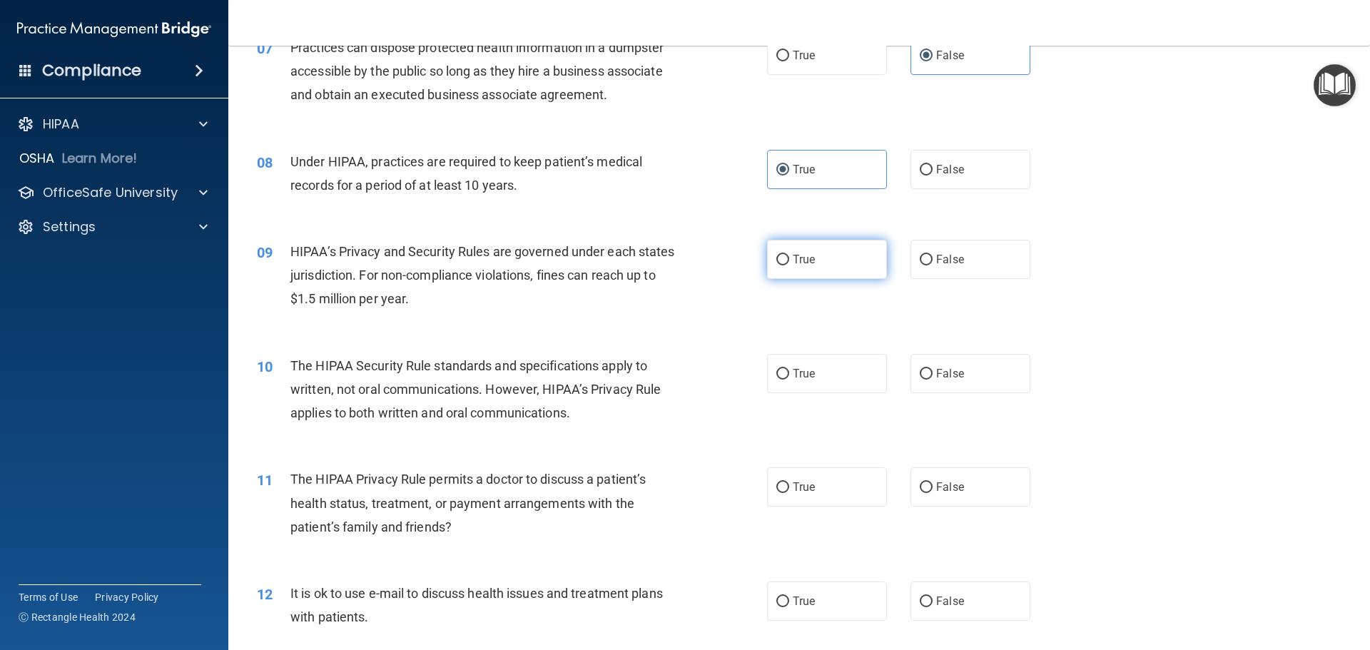
click at [813, 248] on label "True" at bounding box center [827, 259] width 120 height 39
click at [789, 255] on input "True" at bounding box center [783, 260] width 13 height 11
radio input "true"
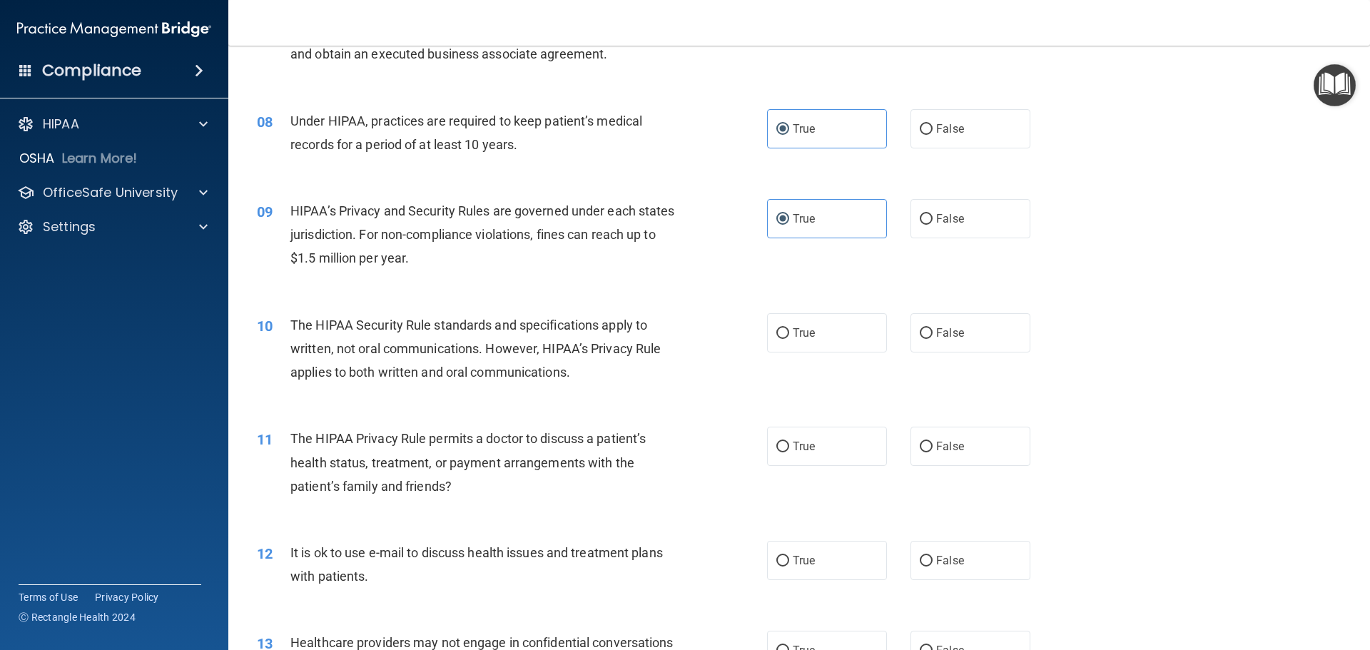
scroll to position [785, 0]
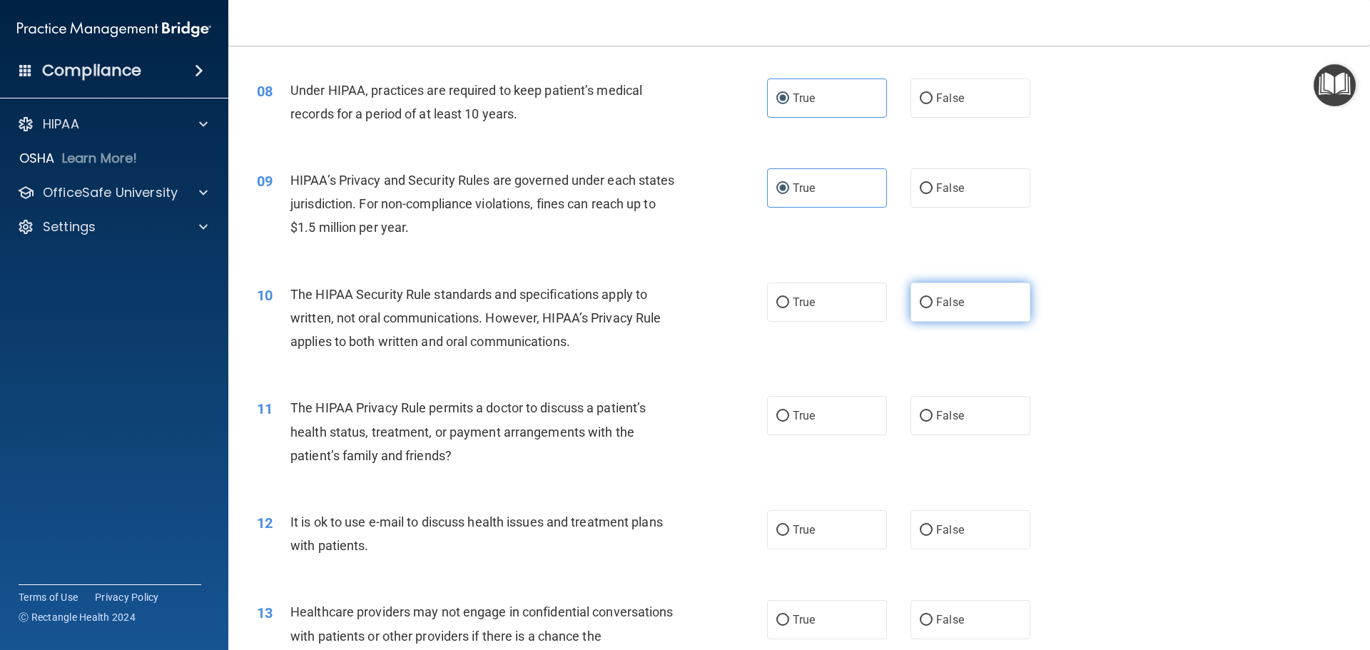
click at [979, 295] on label "False" at bounding box center [971, 302] width 120 height 39
click at [933, 298] on input "False" at bounding box center [926, 303] width 13 height 11
radio input "true"
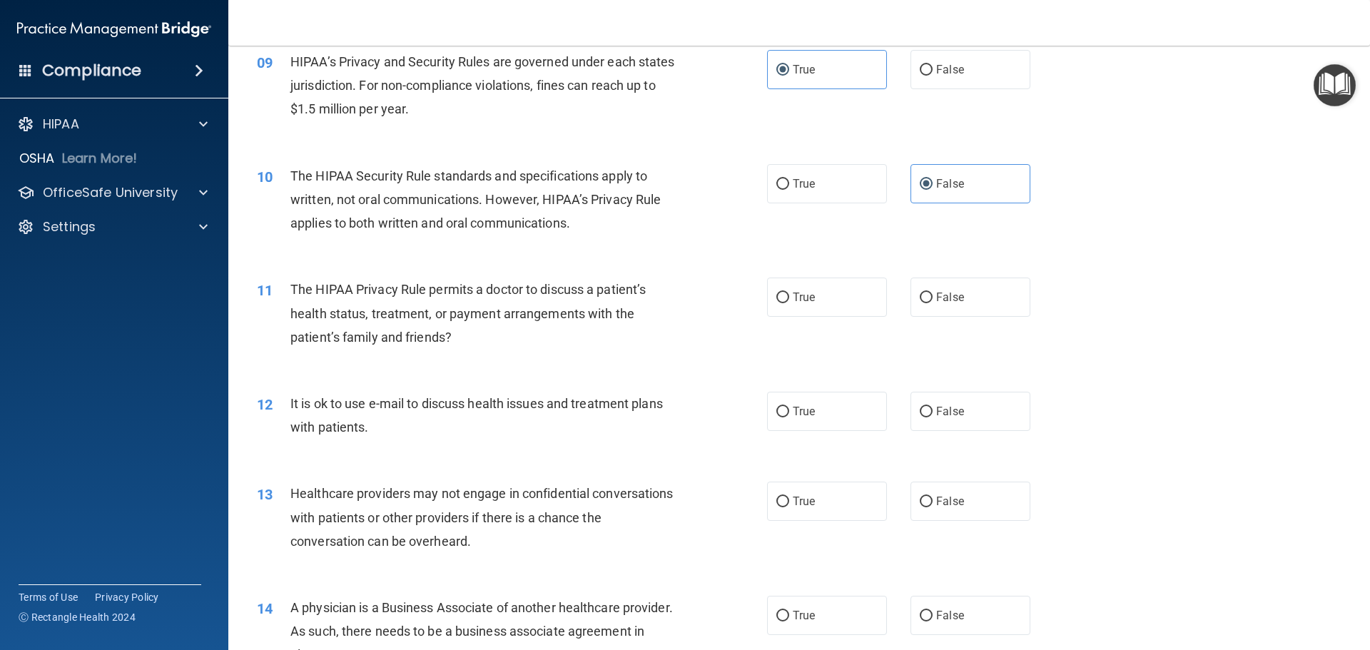
scroll to position [928, 0]
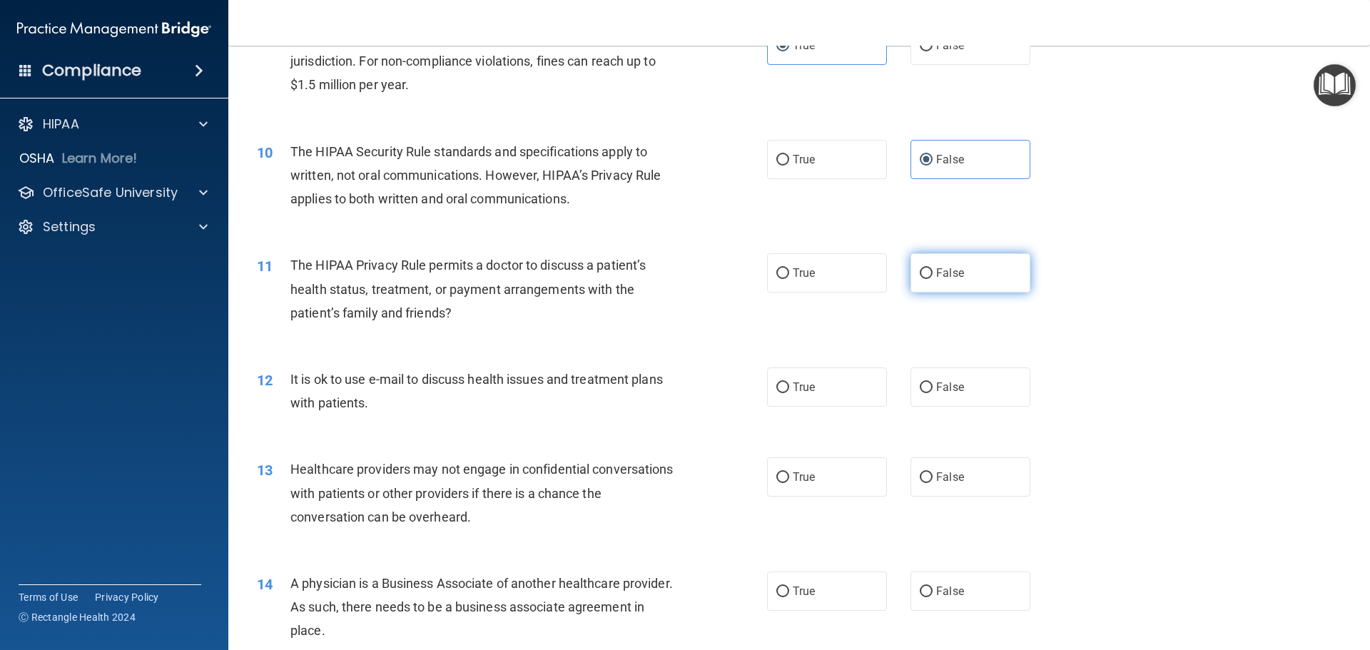
click at [991, 268] on label "False" at bounding box center [971, 272] width 120 height 39
click at [933, 268] on input "False" at bounding box center [926, 273] width 13 height 11
radio input "true"
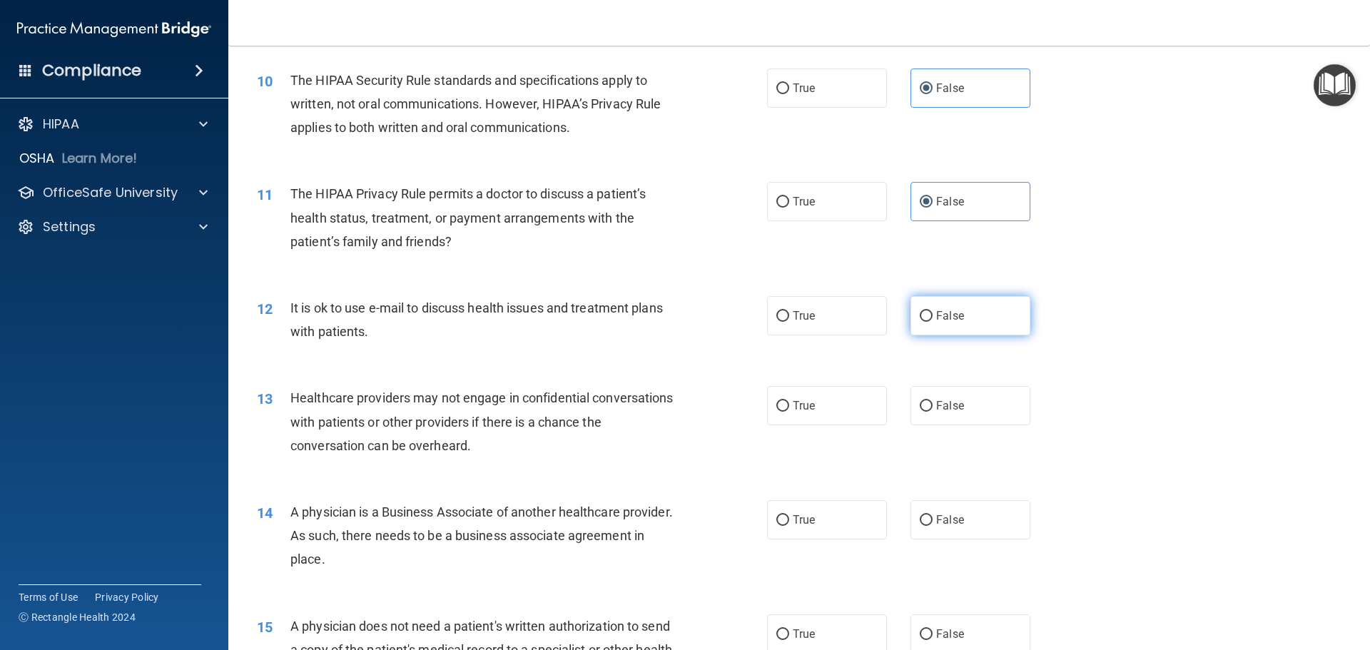
click at [961, 305] on label "False" at bounding box center [971, 315] width 120 height 39
click at [933, 311] on input "False" at bounding box center [926, 316] width 13 height 11
radio input "true"
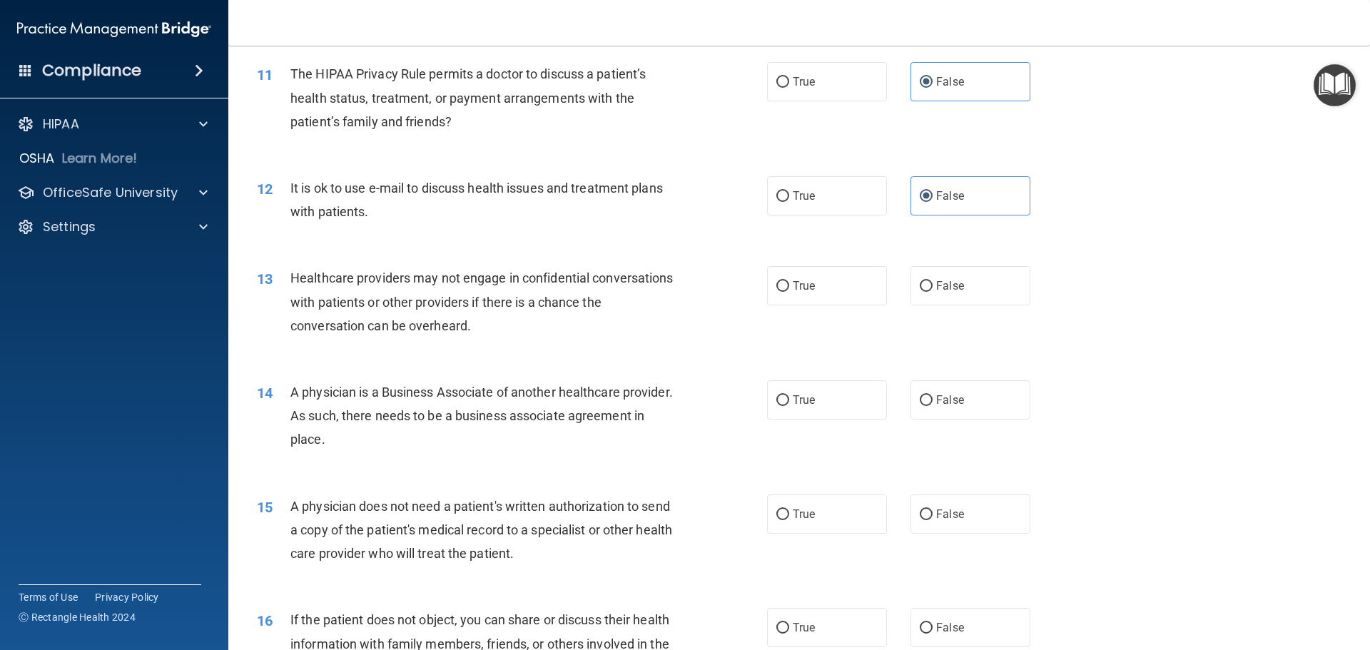
scroll to position [1142, 0]
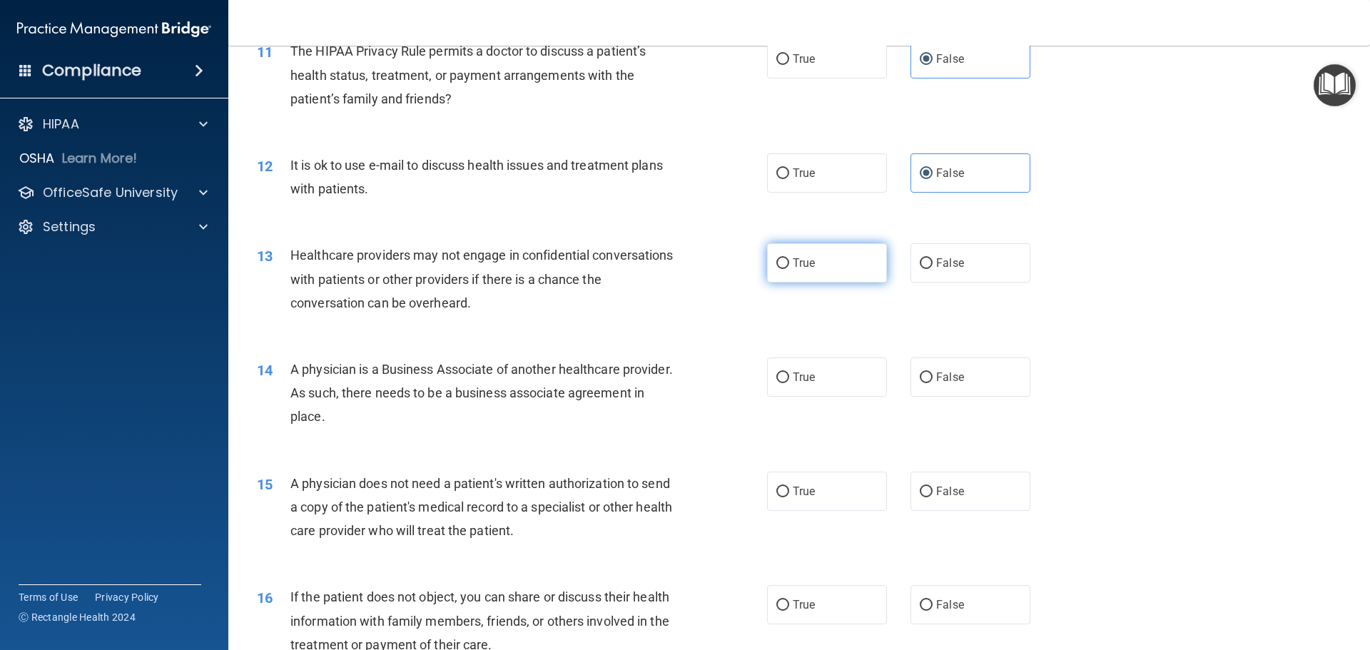
click at [812, 256] on label "True" at bounding box center [827, 262] width 120 height 39
click at [789, 258] on input "True" at bounding box center [783, 263] width 13 height 11
radio input "true"
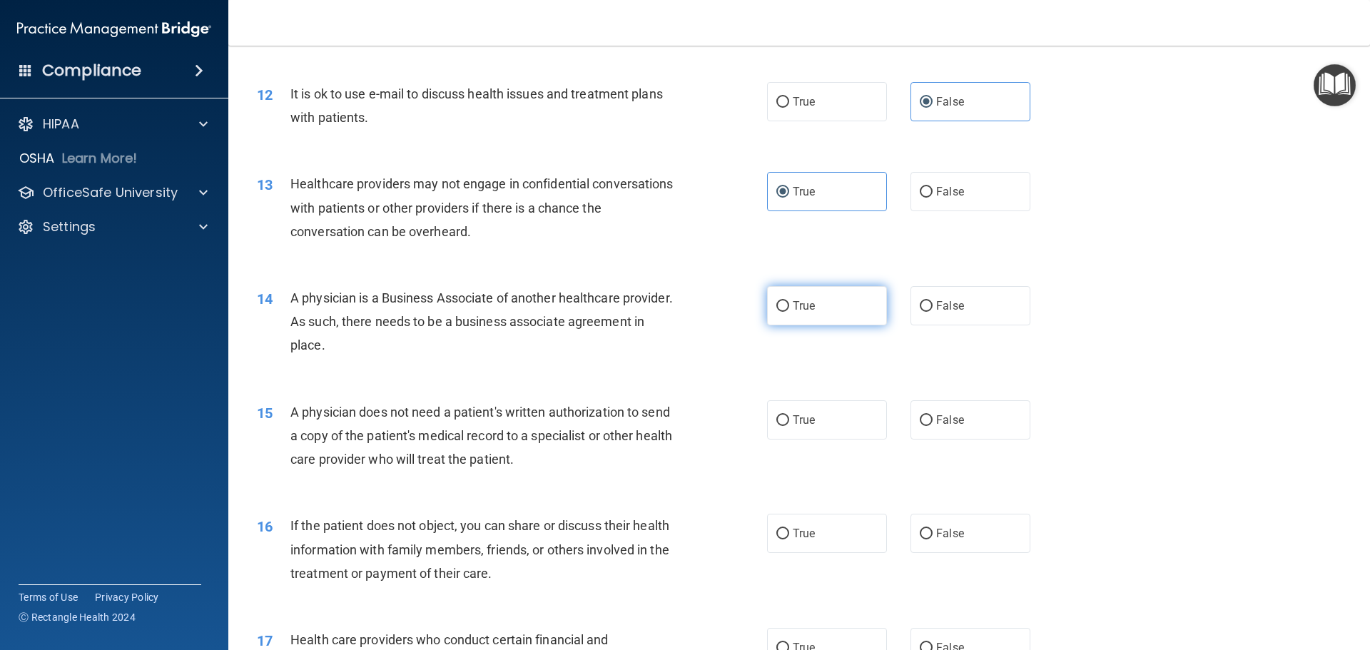
click at [814, 304] on label "True" at bounding box center [827, 305] width 120 height 39
click at [789, 304] on input "True" at bounding box center [783, 306] width 13 height 11
radio input "true"
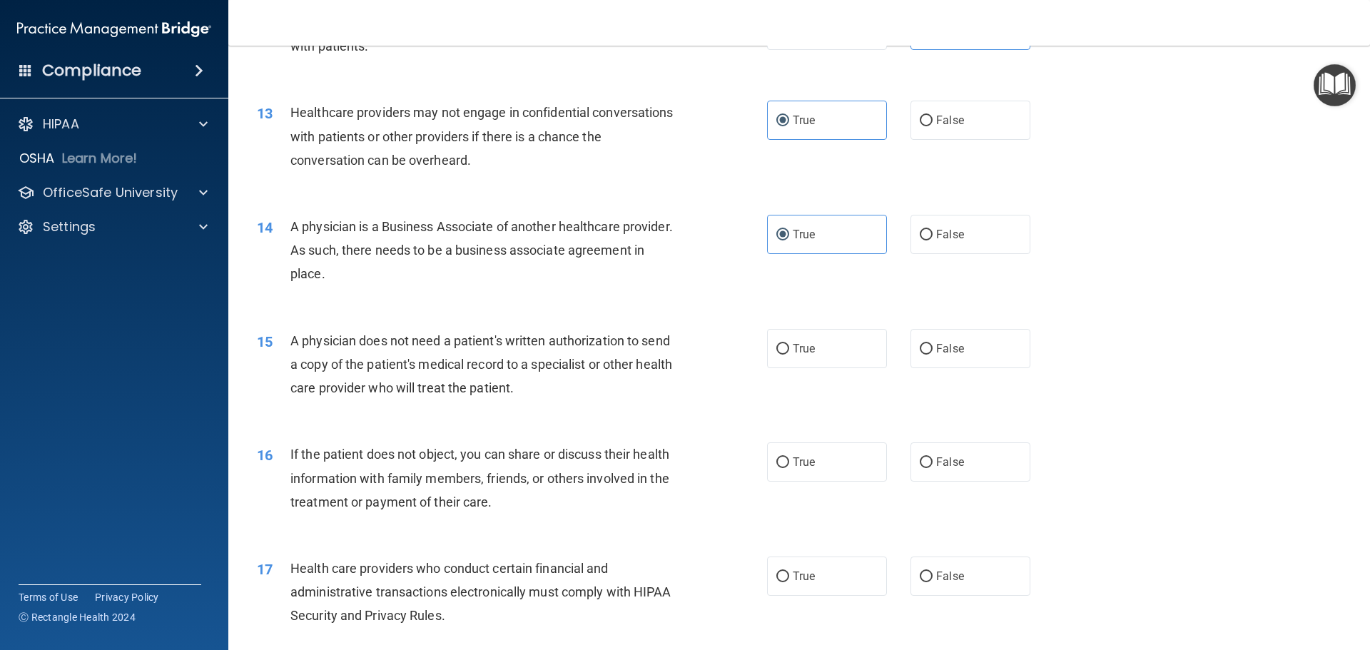
scroll to position [1356, 0]
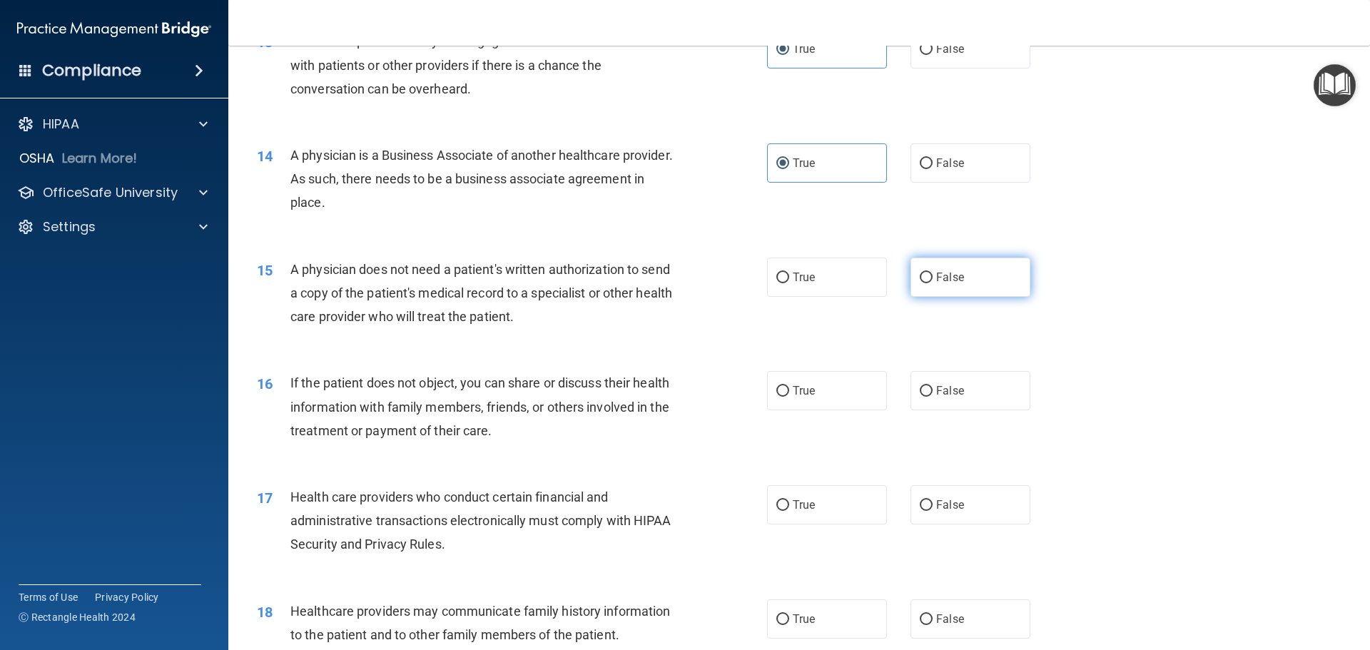
click at [981, 276] on label "False" at bounding box center [971, 277] width 120 height 39
click at [933, 276] on input "False" at bounding box center [926, 278] width 13 height 11
radio input "true"
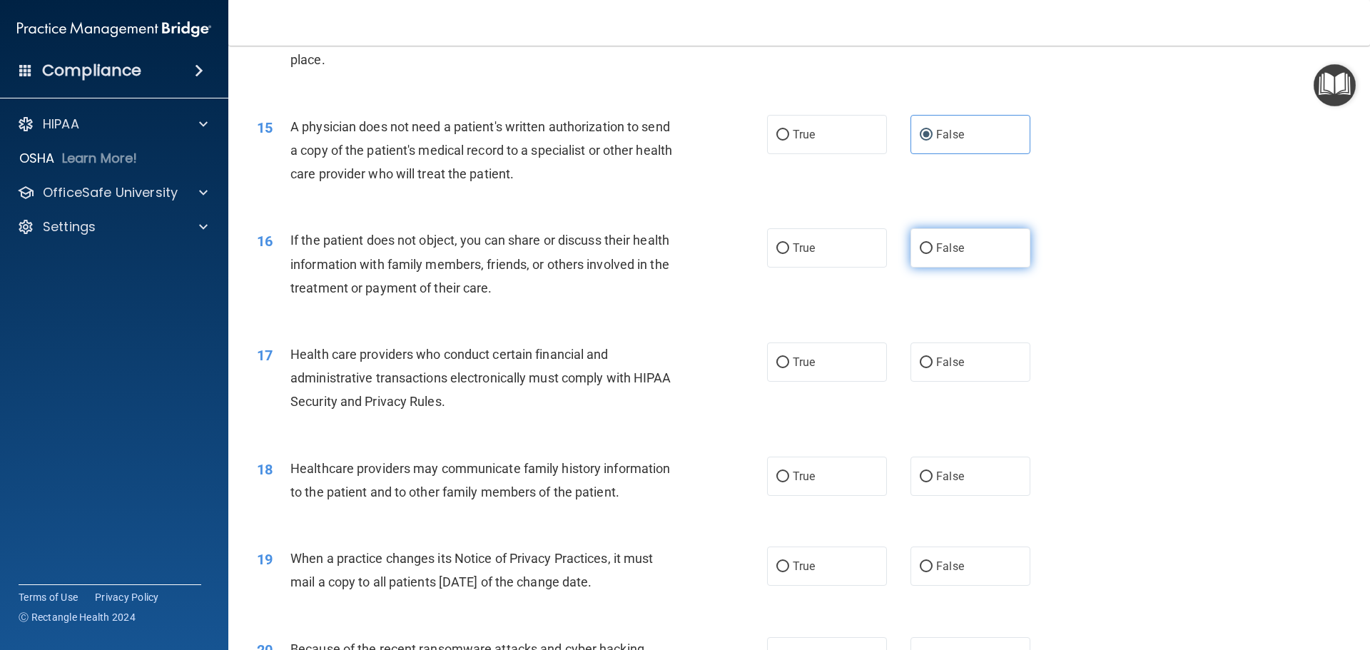
click at [963, 246] on label "False" at bounding box center [971, 247] width 120 height 39
click at [933, 246] on input "False" at bounding box center [926, 248] width 13 height 11
radio input "true"
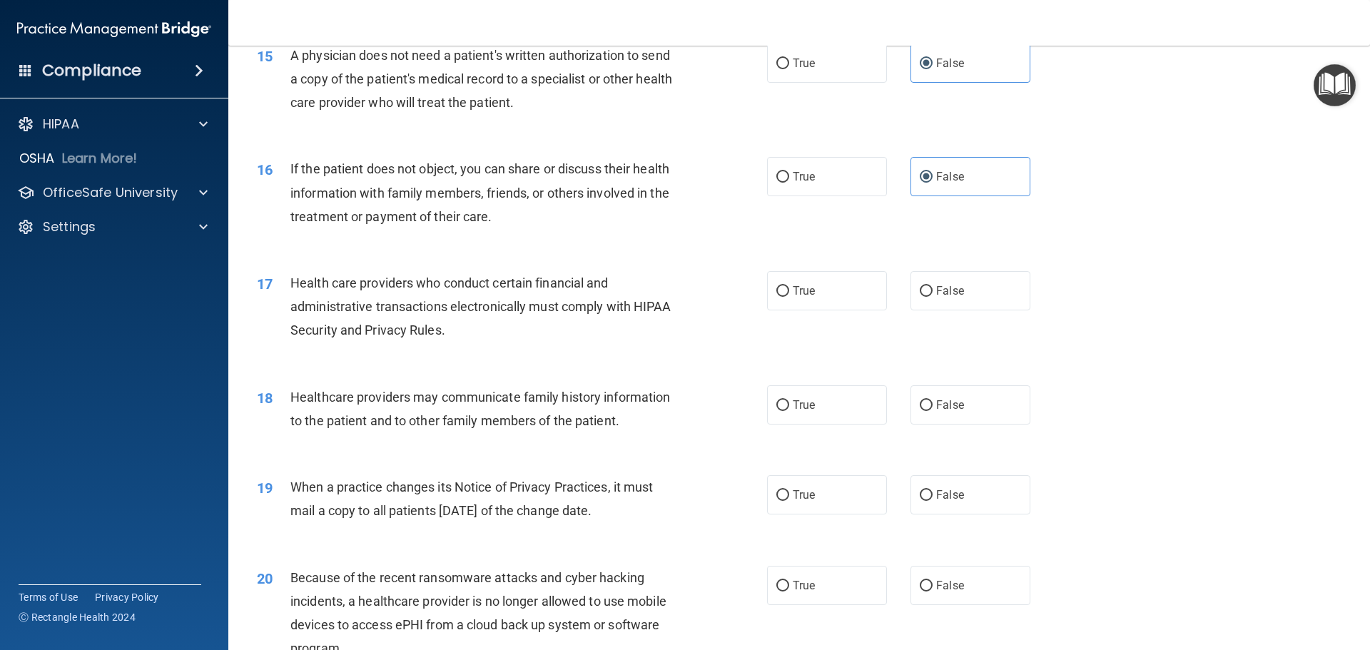
scroll to position [1642, 0]
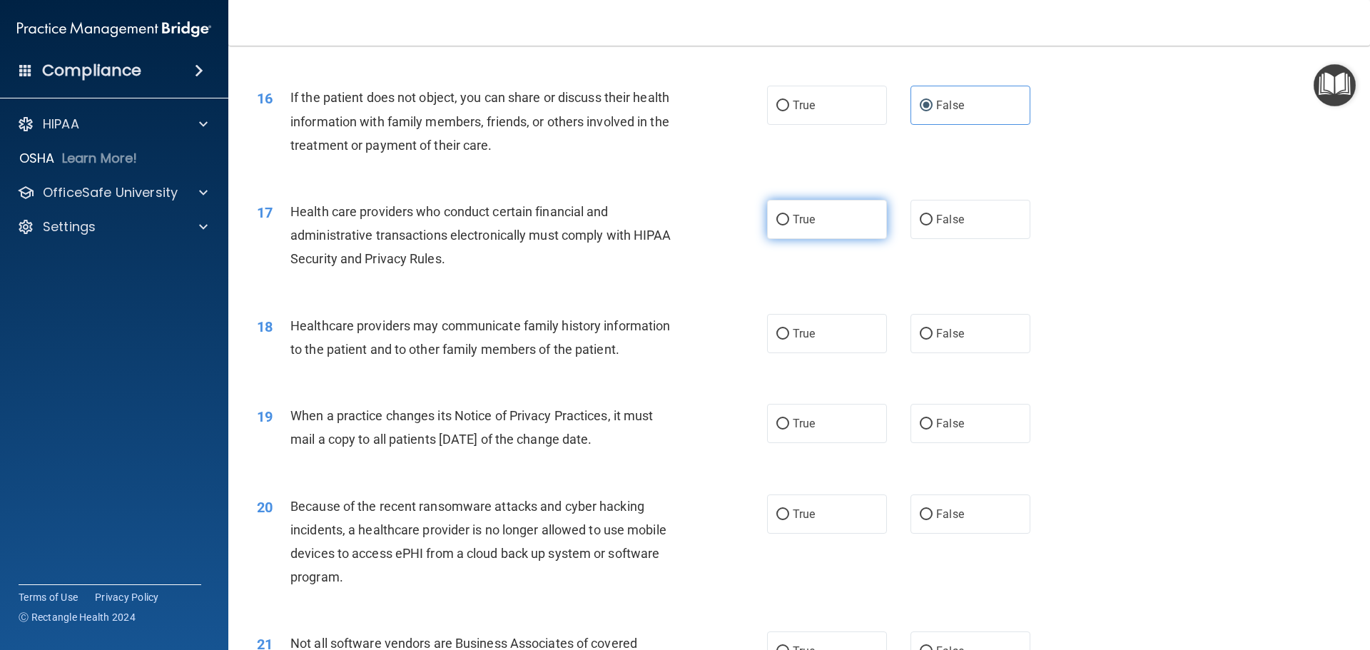
click at [820, 206] on label "True" at bounding box center [827, 219] width 120 height 39
click at [789, 215] on input "True" at bounding box center [783, 220] width 13 height 11
radio input "true"
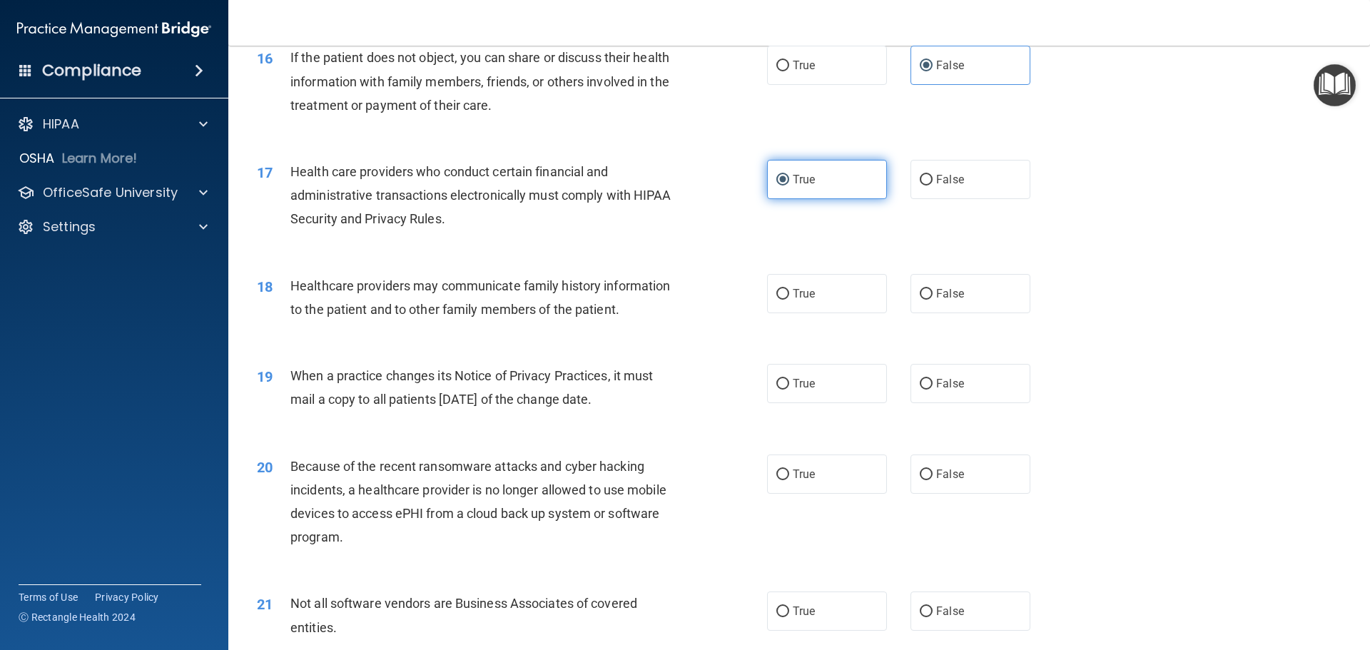
scroll to position [1713, 0]
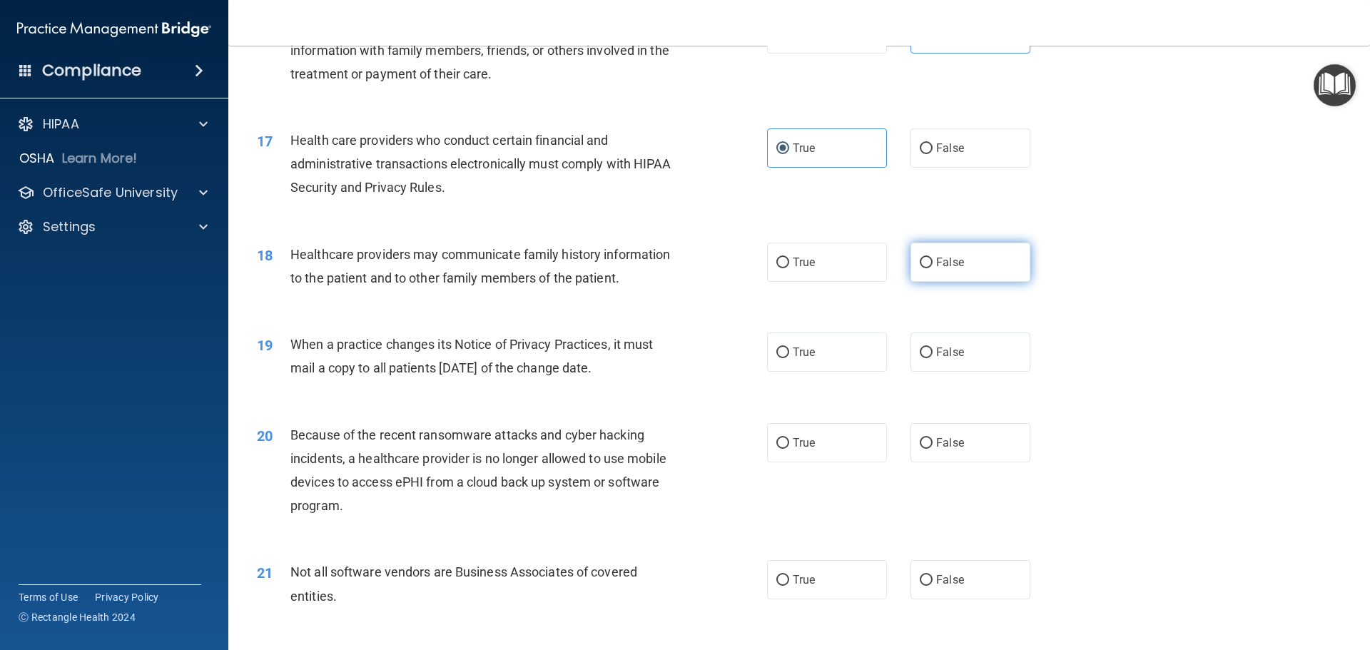
click at [978, 254] on label "False" at bounding box center [971, 262] width 120 height 39
click at [933, 258] on input "False" at bounding box center [926, 263] width 13 height 11
radio input "true"
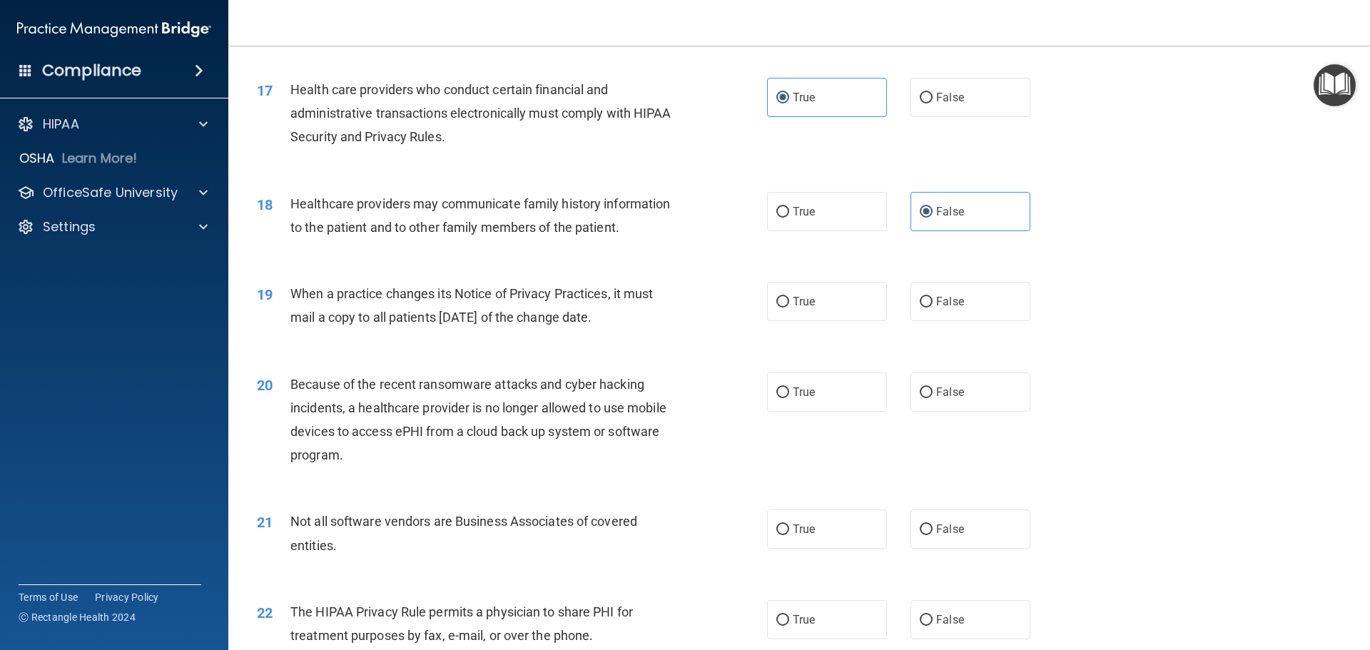
scroll to position [1784, 0]
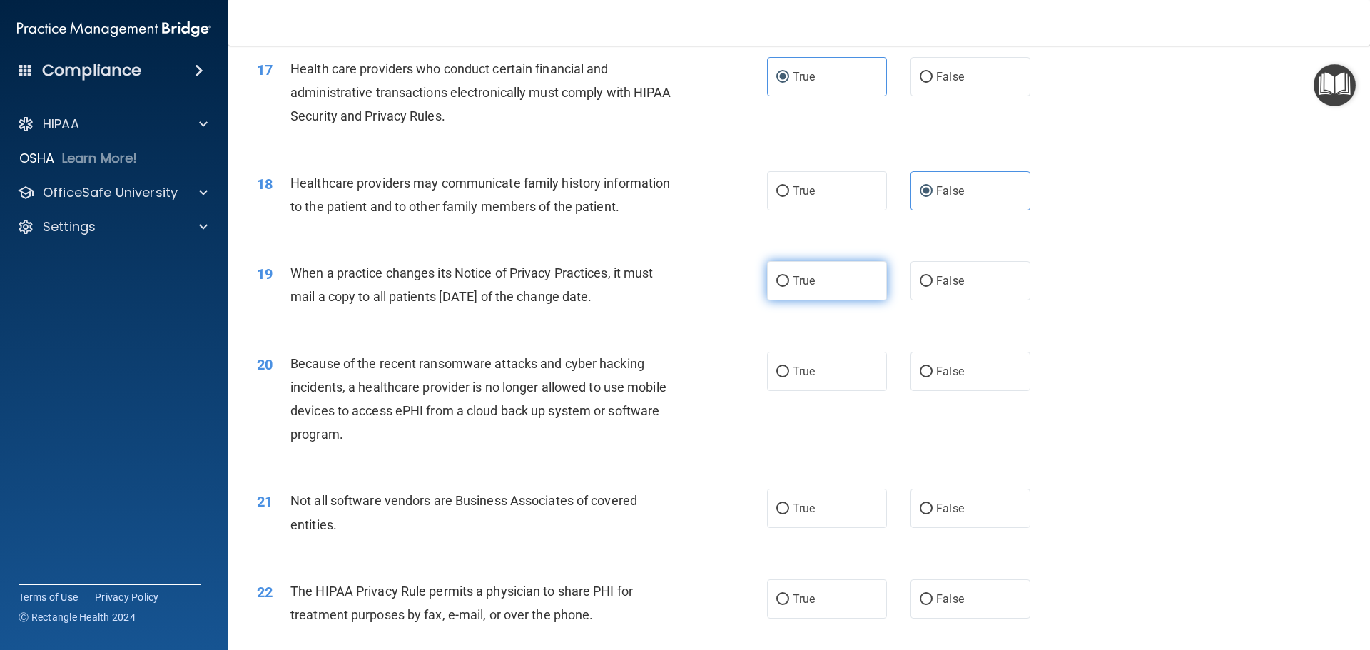
click at [793, 275] on span "True" at bounding box center [804, 281] width 22 height 14
click at [789, 276] on input "True" at bounding box center [783, 281] width 13 height 11
radio input "true"
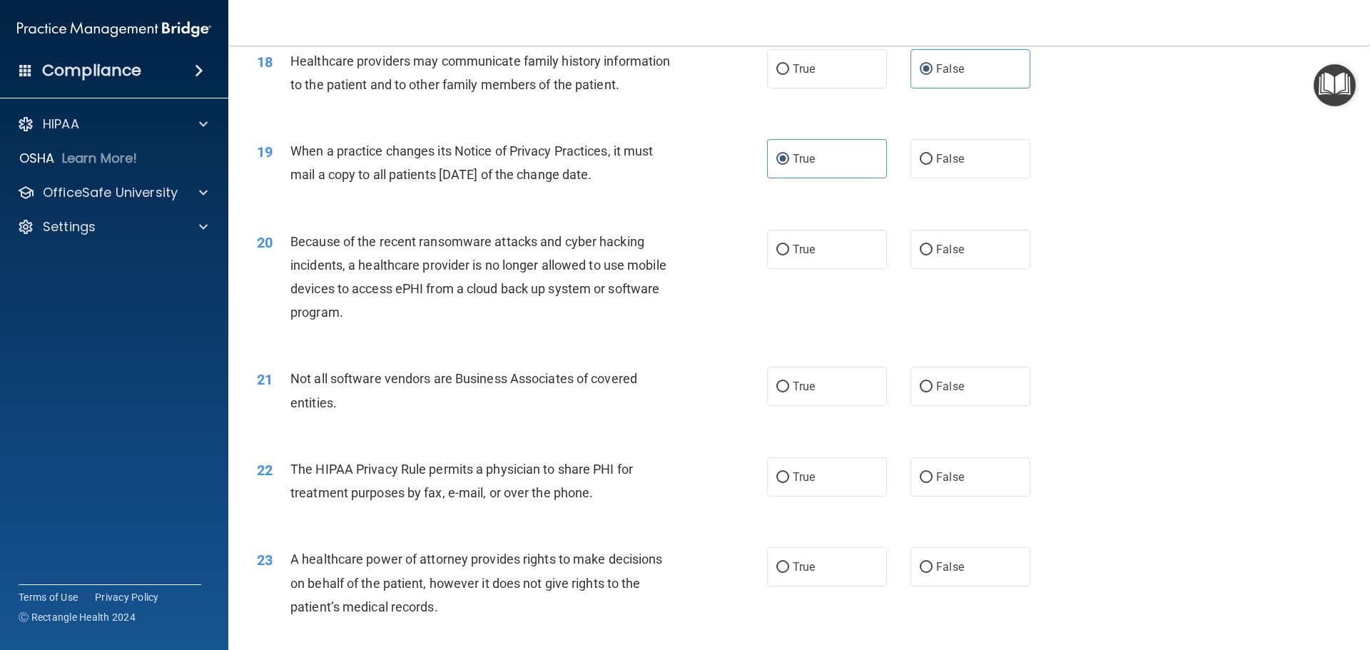
scroll to position [1927, 0]
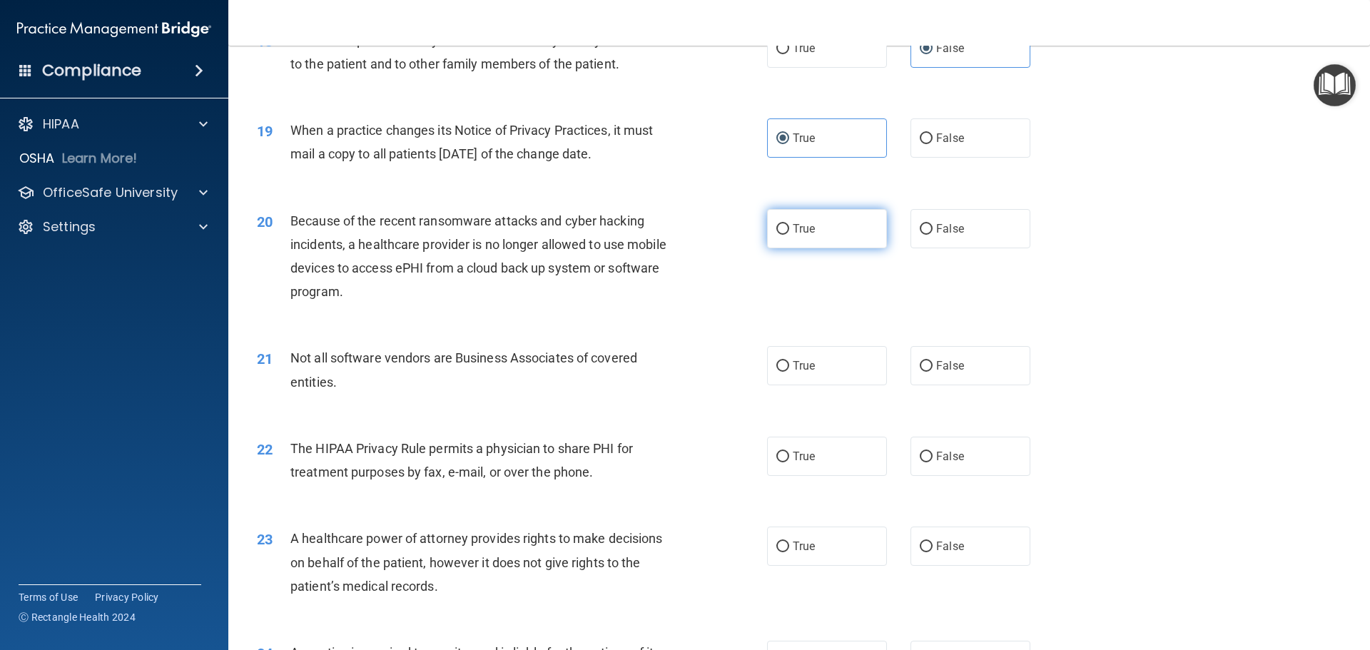
click at [831, 233] on label "True" at bounding box center [827, 228] width 120 height 39
click at [789, 233] on input "True" at bounding box center [783, 229] width 13 height 11
radio input "true"
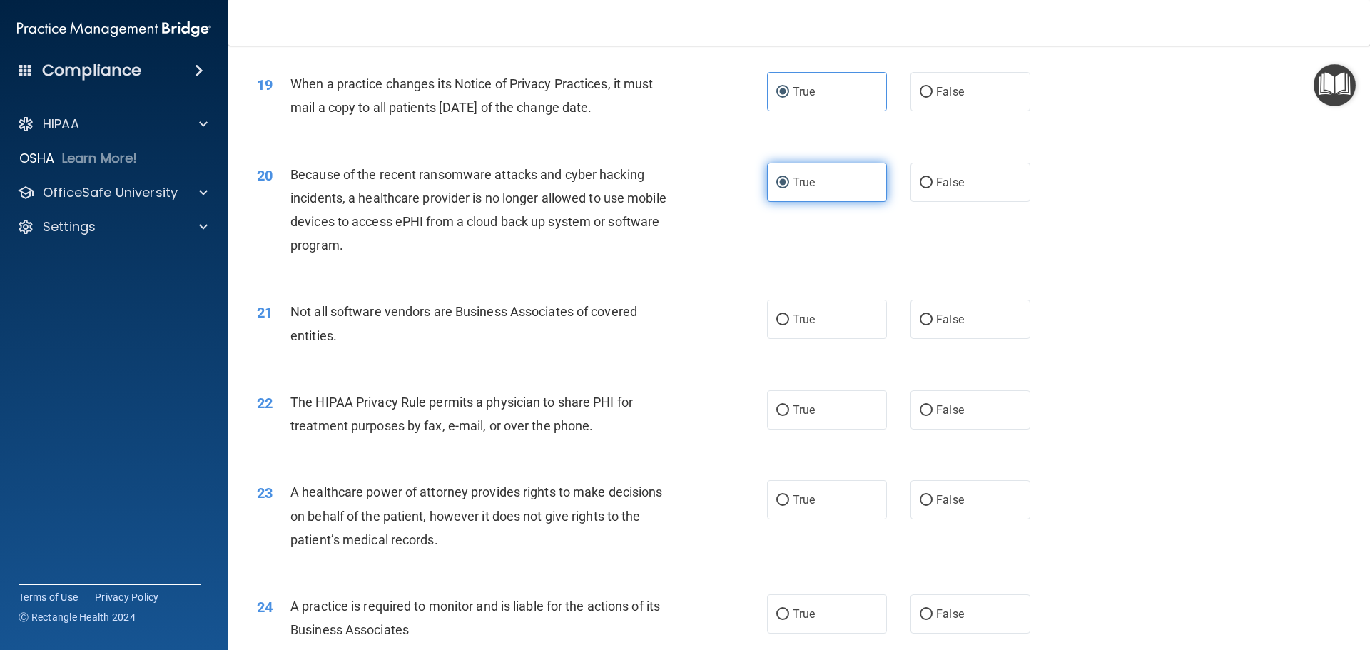
scroll to position [1998, 0]
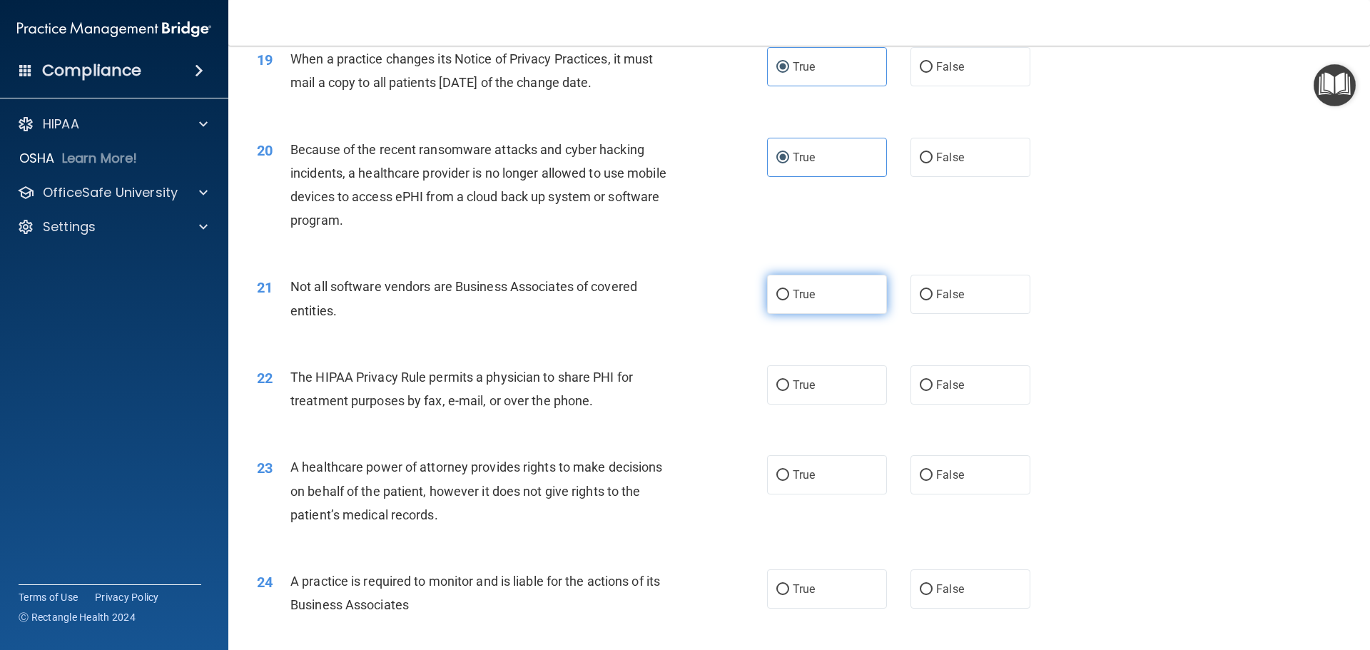
click at [832, 293] on label "True" at bounding box center [827, 294] width 120 height 39
click at [789, 293] on input "True" at bounding box center [783, 295] width 13 height 11
radio input "true"
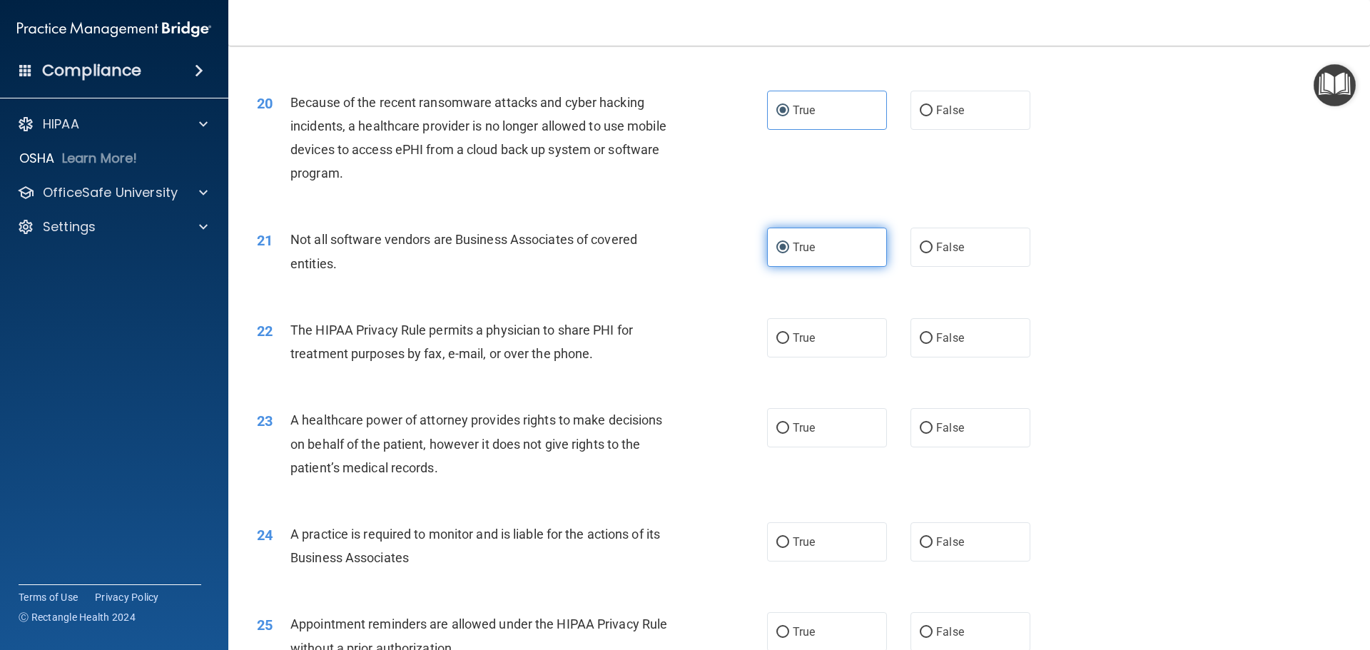
scroll to position [2070, 0]
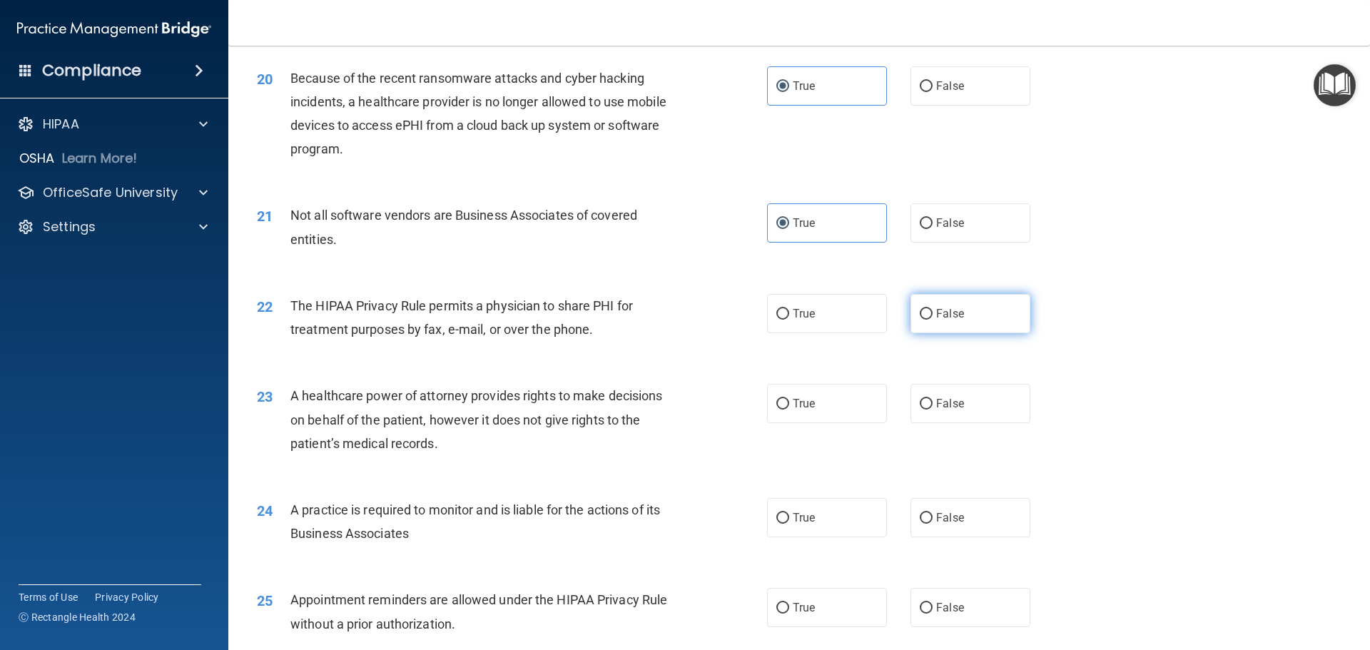
click at [969, 316] on label "False" at bounding box center [971, 313] width 120 height 39
click at [933, 316] on input "False" at bounding box center [926, 314] width 13 height 11
radio input "true"
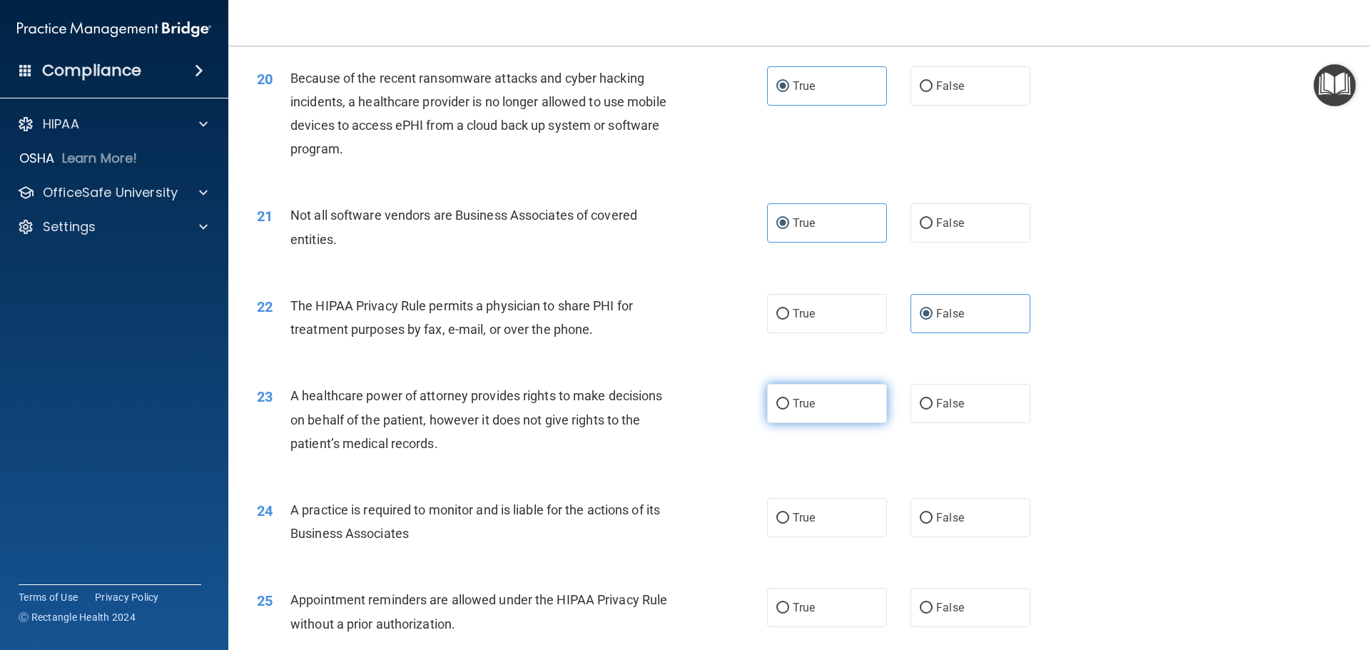
click at [814, 410] on label "True" at bounding box center [827, 403] width 120 height 39
click at [789, 410] on input "True" at bounding box center [783, 404] width 13 height 11
radio input "true"
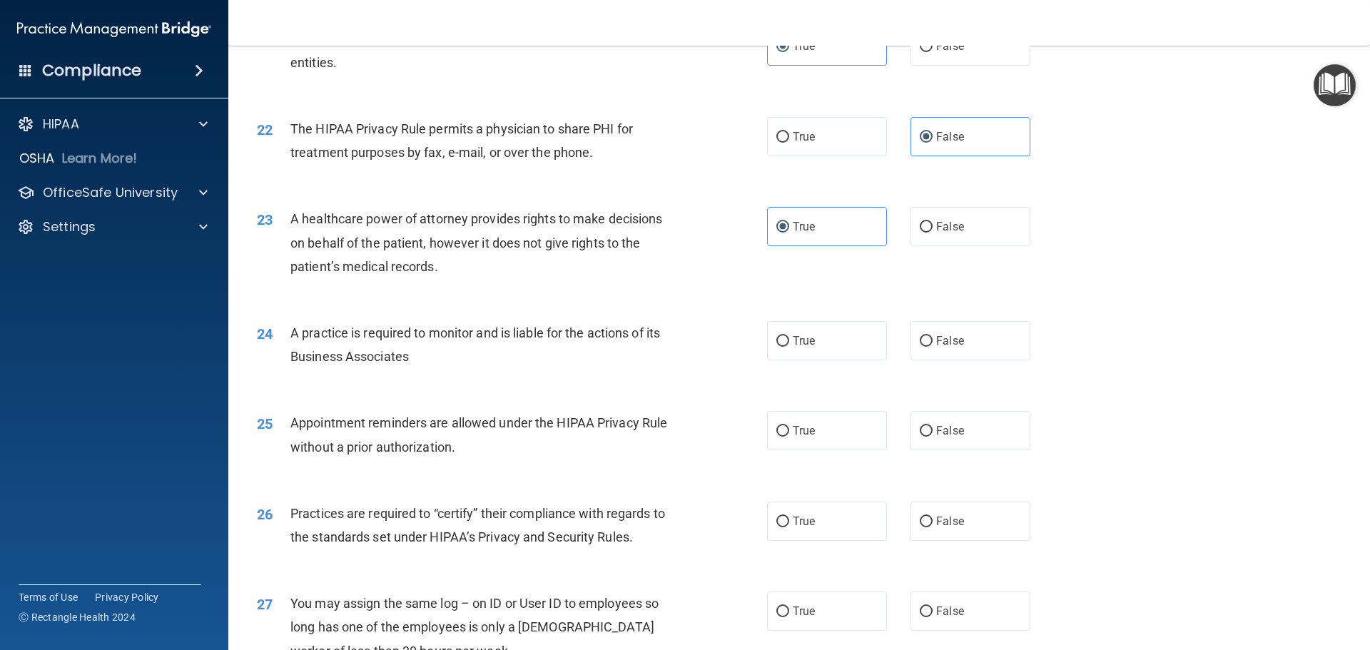
scroll to position [2284, 0]
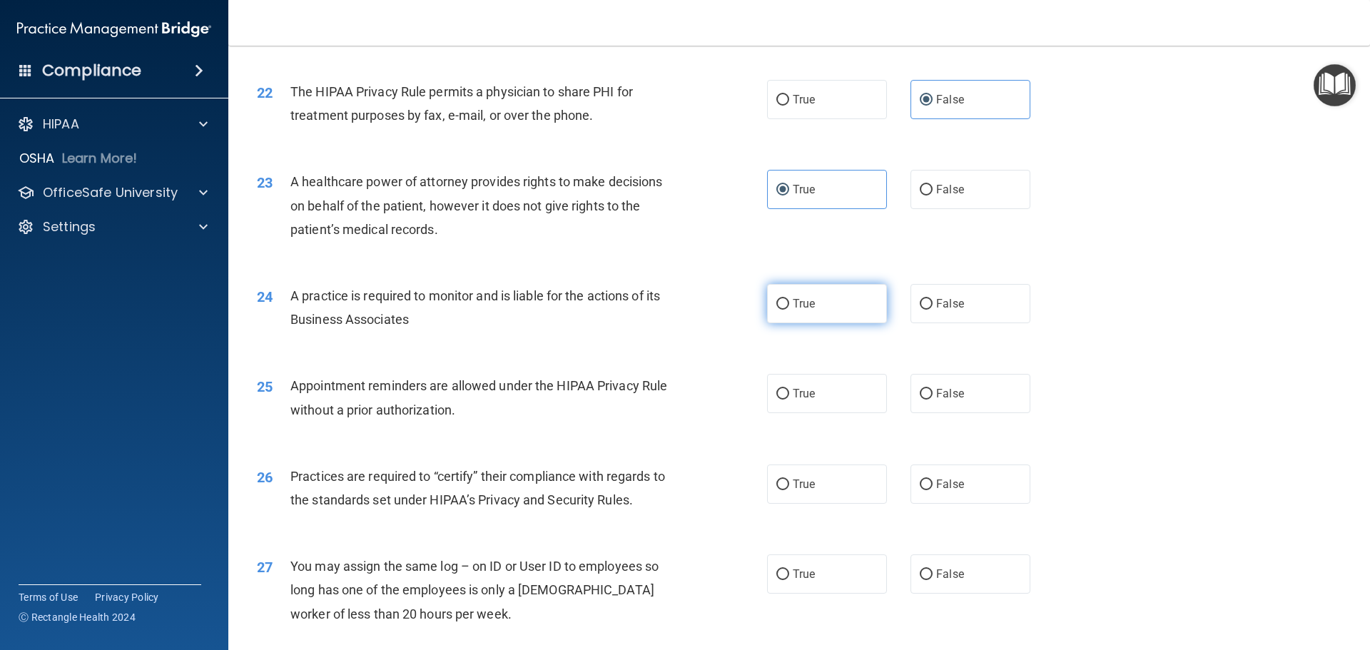
click at [845, 305] on label "True" at bounding box center [827, 303] width 120 height 39
click at [789, 305] on input "True" at bounding box center [783, 304] width 13 height 11
radio input "true"
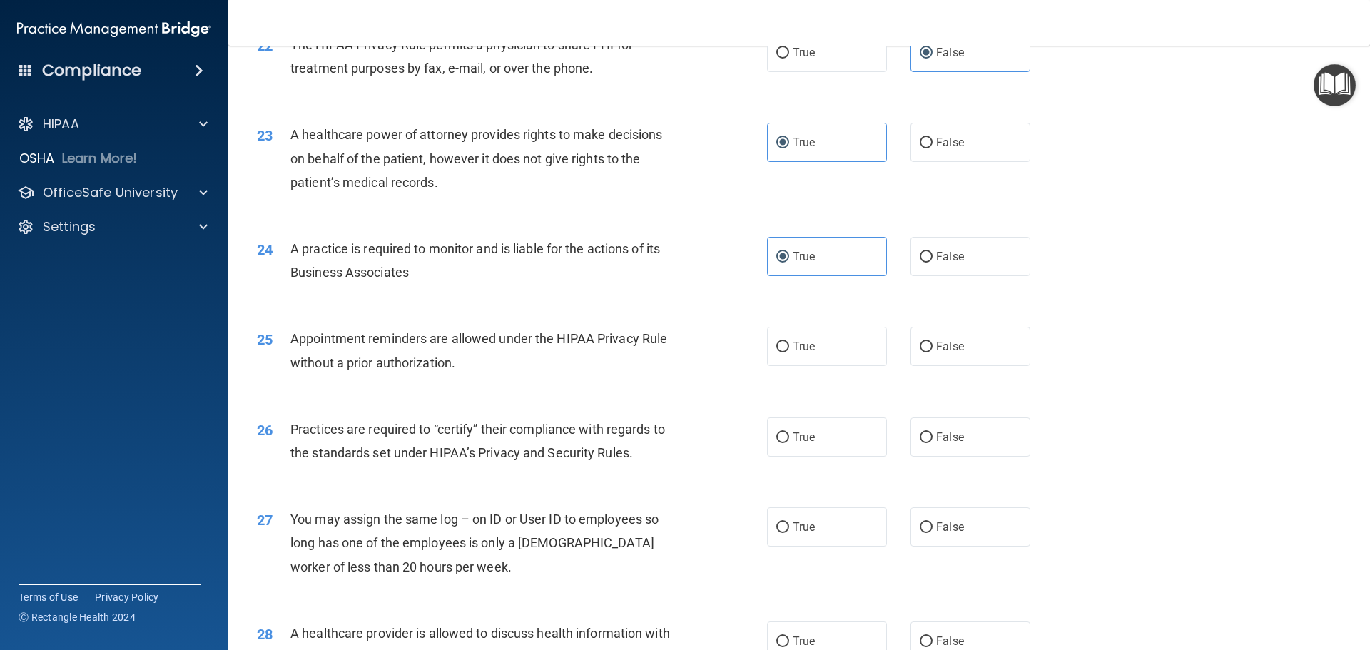
scroll to position [2355, 0]
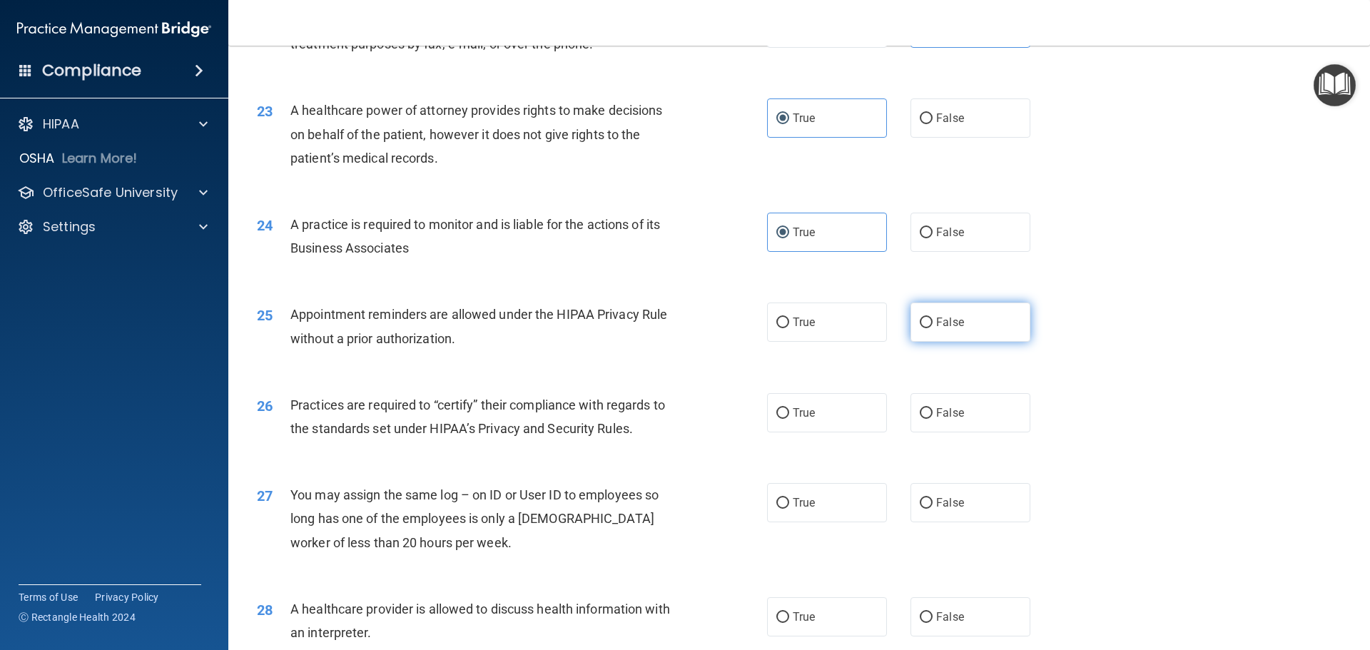
click at [936, 324] on span "False" at bounding box center [950, 322] width 28 height 14
click at [932, 324] on input "False" at bounding box center [926, 323] width 13 height 11
radio input "true"
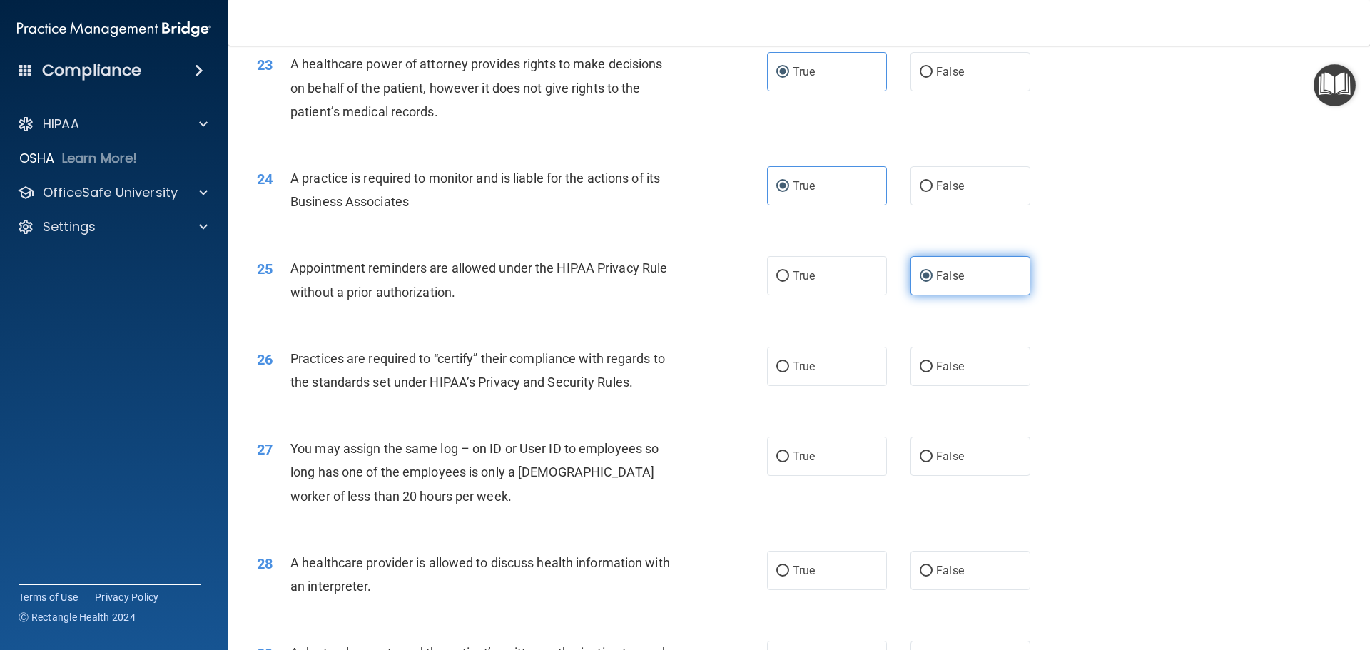
scroll to position [2427, 0]
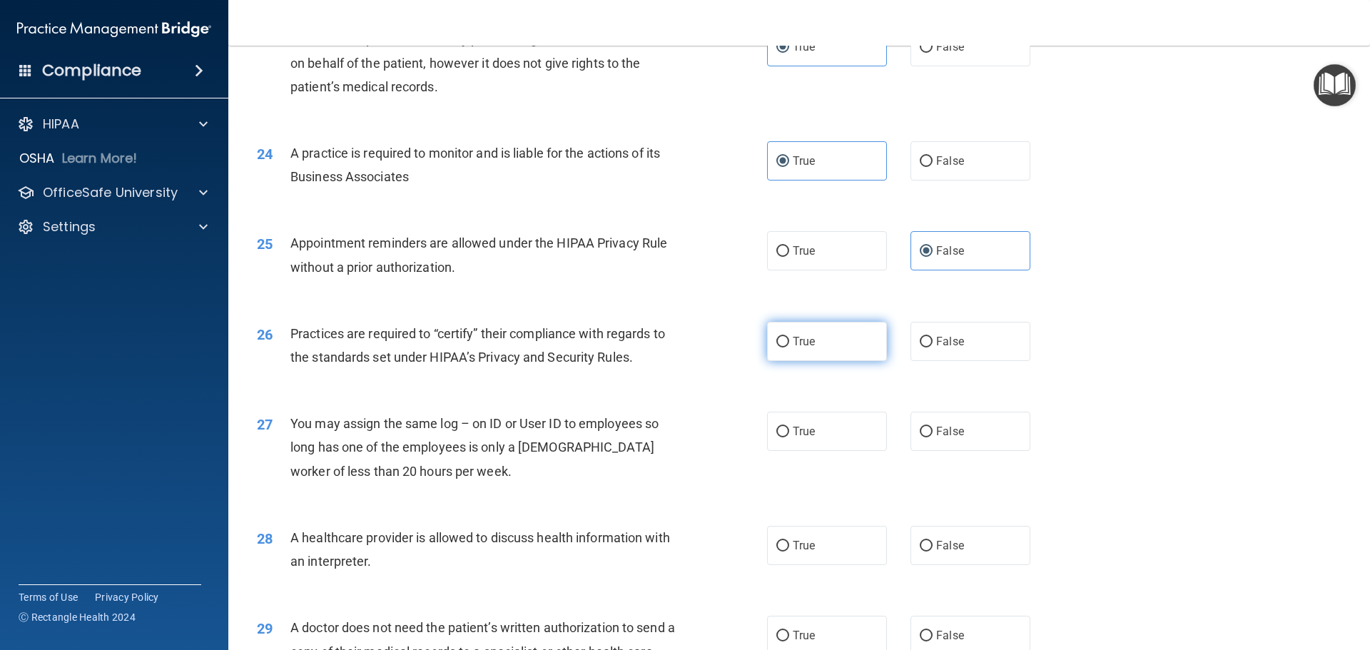
click at [834, 325] on label "True" at bounding box center [827, 341] width 120 height 39
click at [789, 337] on input "True" at bounding box center [783, 342] width 13 height 11
radio input "true"
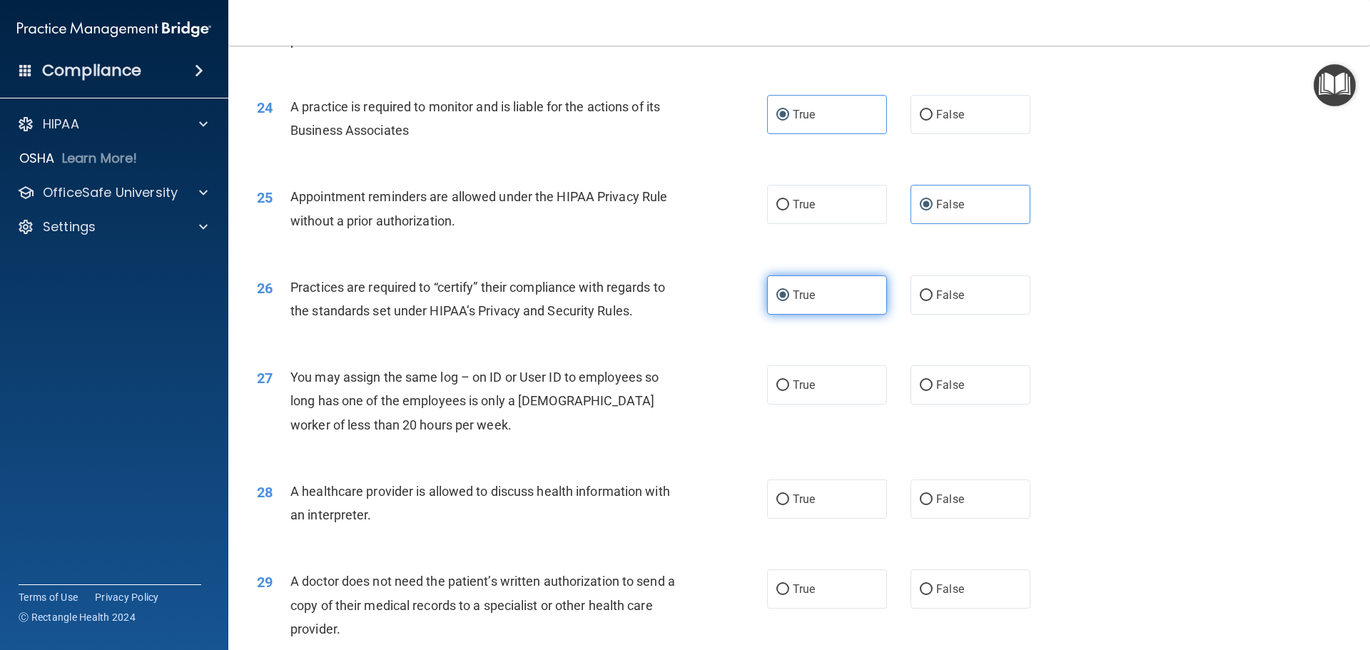
scroll to position [2498, 0]
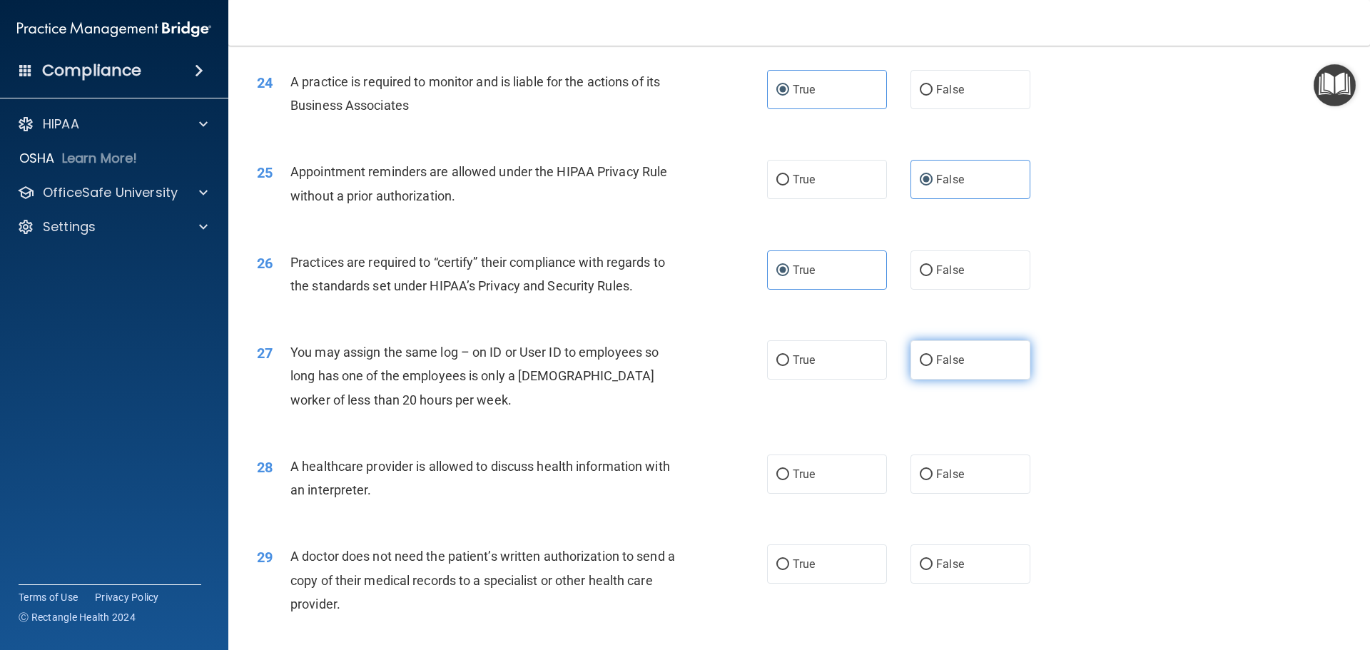
click at [971, 357] on label "False" at bounding box center [971, 359] width 120 height 39
click at [933, 357] on input "False" at bounding box center [926, 360] width 13 height 11
radio input "true"
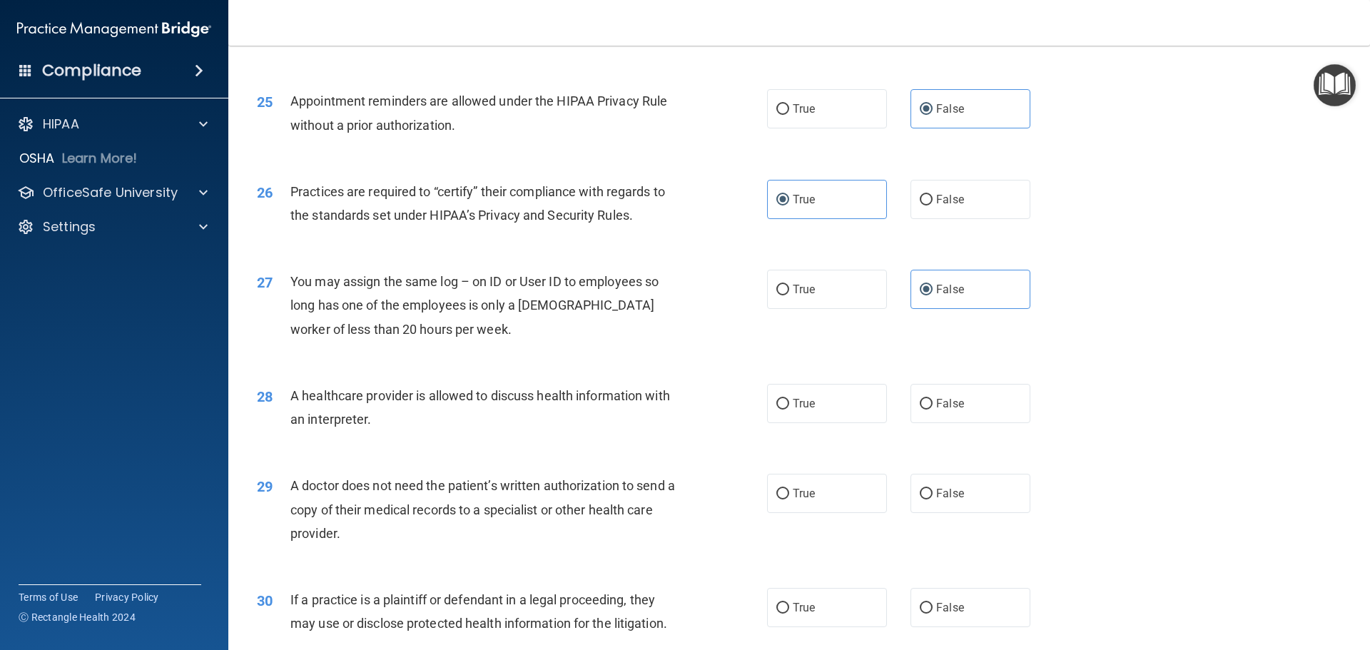
scroll to position [2569, 0]
click at [821, 397] on label "True" at bounding box center [827, 402] width 120 height 39
click at [789, 398] on input "True" at bounding box center [783, 403] width 13 height 11
radio input "true"
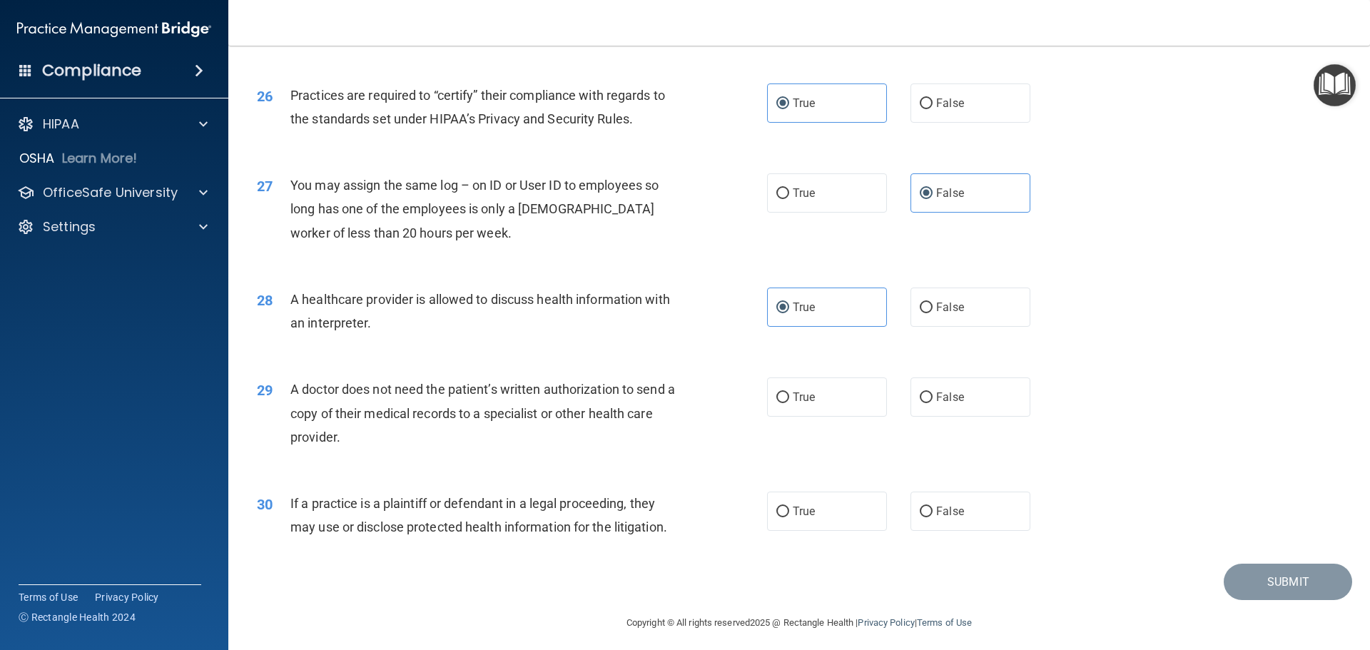
scroll to position [2672, 0]
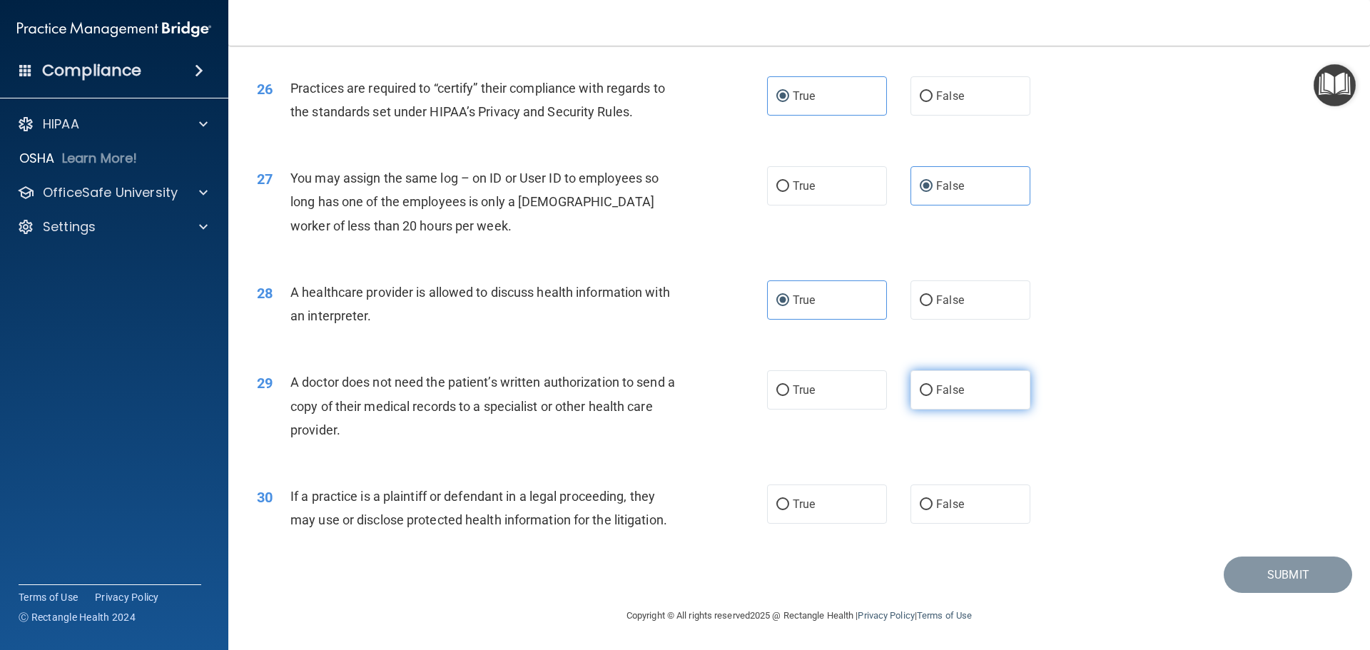
click at [948, 391] on span "False" at bounding box center [950, 390] width 28 height 14
click at [933, 391] on input "False" at bounding box center [926, 390] width 13 height 11
radio input "true"
click at [967, 500] on label "False" at bounding box center [971, 504] width 120 height 39
click at [933, 500] on input "False" at bounding box center [926, 505] width 13 height 11
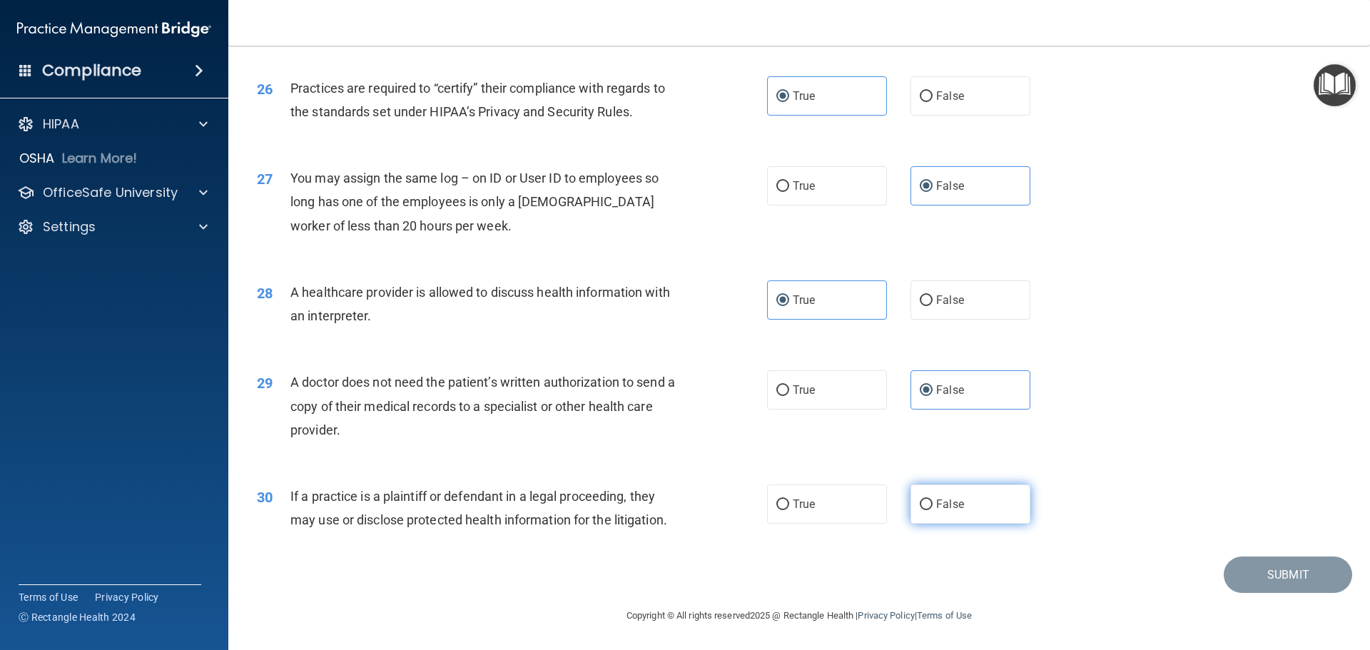
radio input "true"
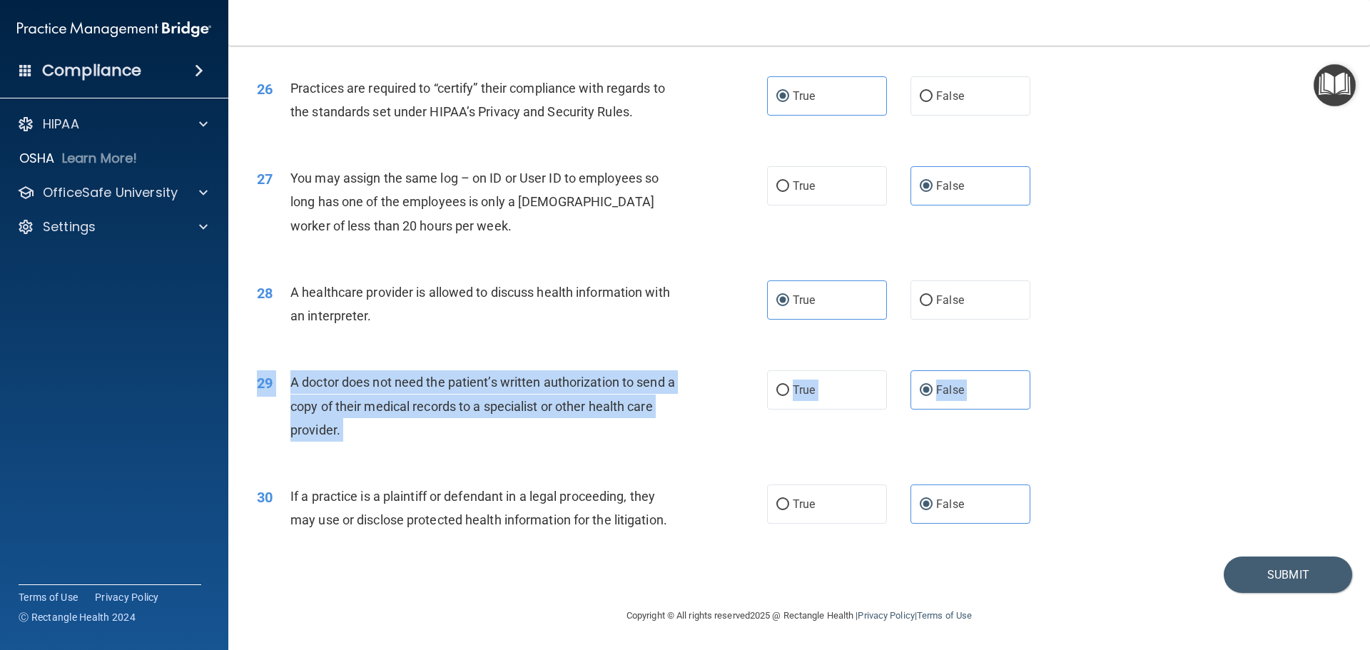
drag, startPoint x: 1079, startPoint y: 500, endPoint x: 289, endPoint y: 368, distance: 801.0
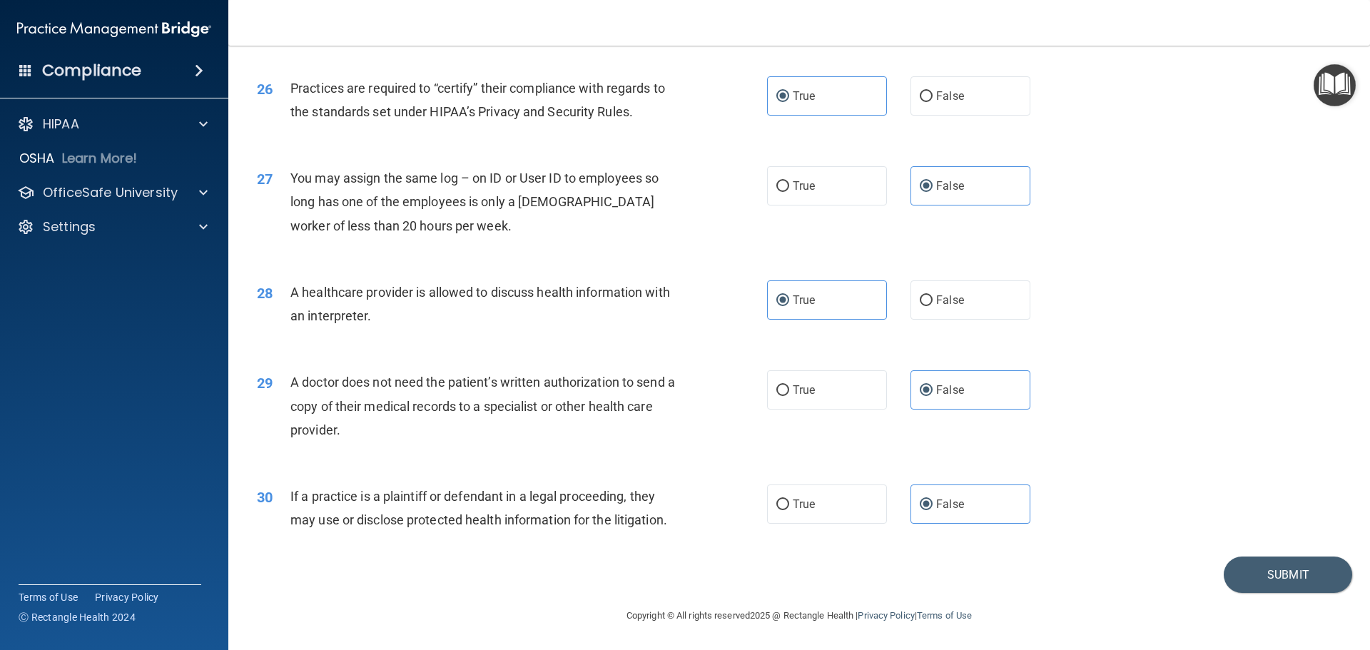
click at [1103, 423] on div "29 A doctor does not need the patient’s written authorization to send a copy of…" at bounding box center [799, 410] width 1106 height 114
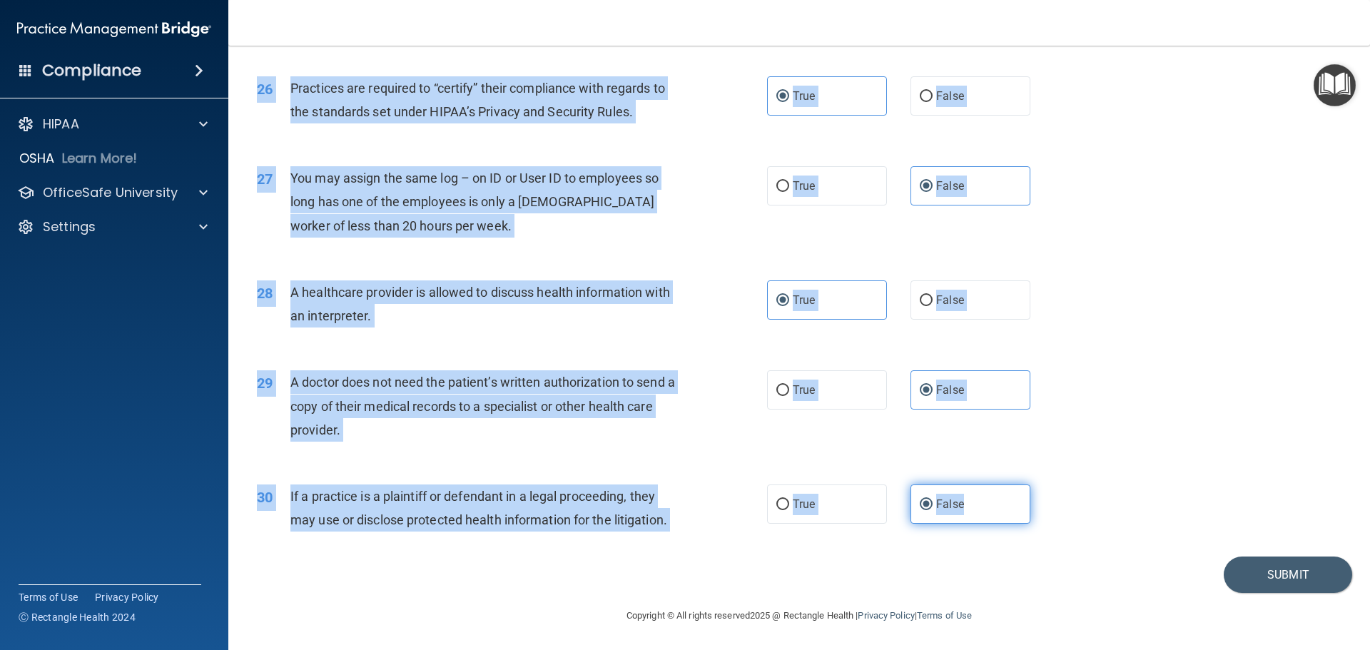
drag, startPoint x: 258, startPoint y: 76, endPoint x: 991, endPoint y: 511, distance: 852.2
copy form "The HIPAA Quiz #2 This quiz doesn’t expire until 08/28/2025. Are you sure you w…"
click at [1126, 477] on div "30 If a practice is a plaintiff or defendant in a legal proceeding, they may us…" at bounding box center [799, 512] width 1106 height 90
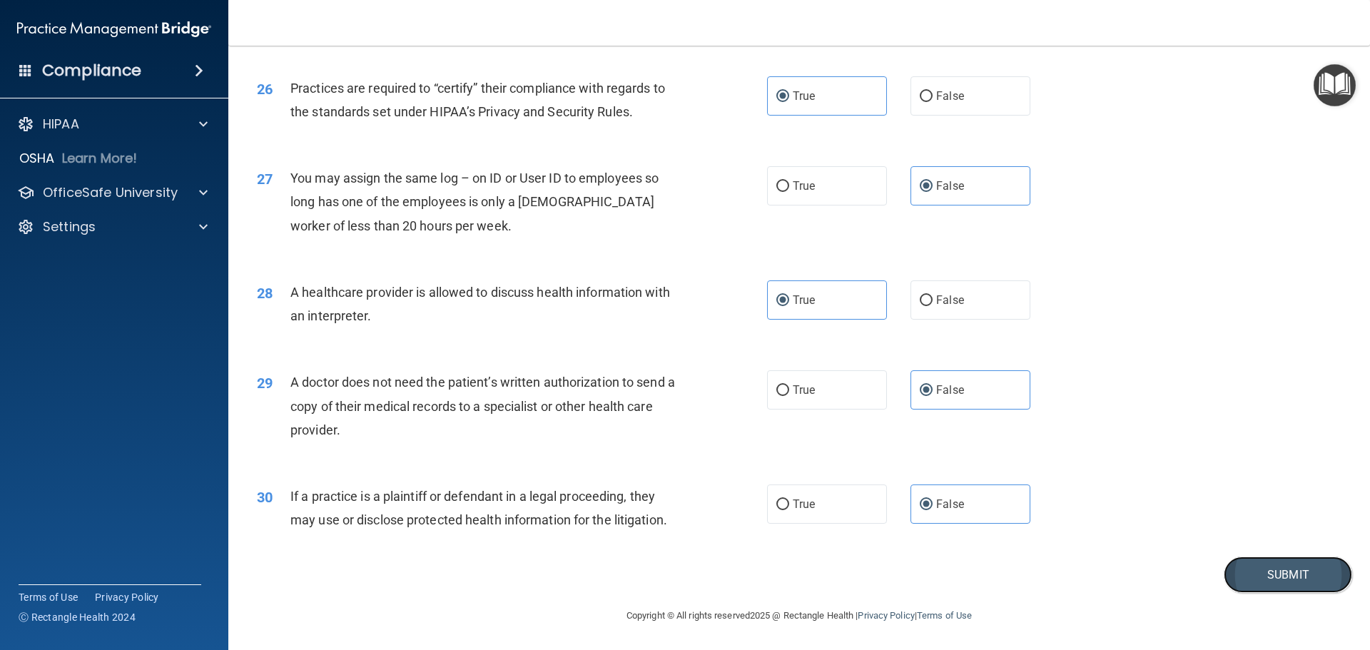
click at [1273, 575] on button "Submit" at bounding box center [1288, 575] width 128 height 36
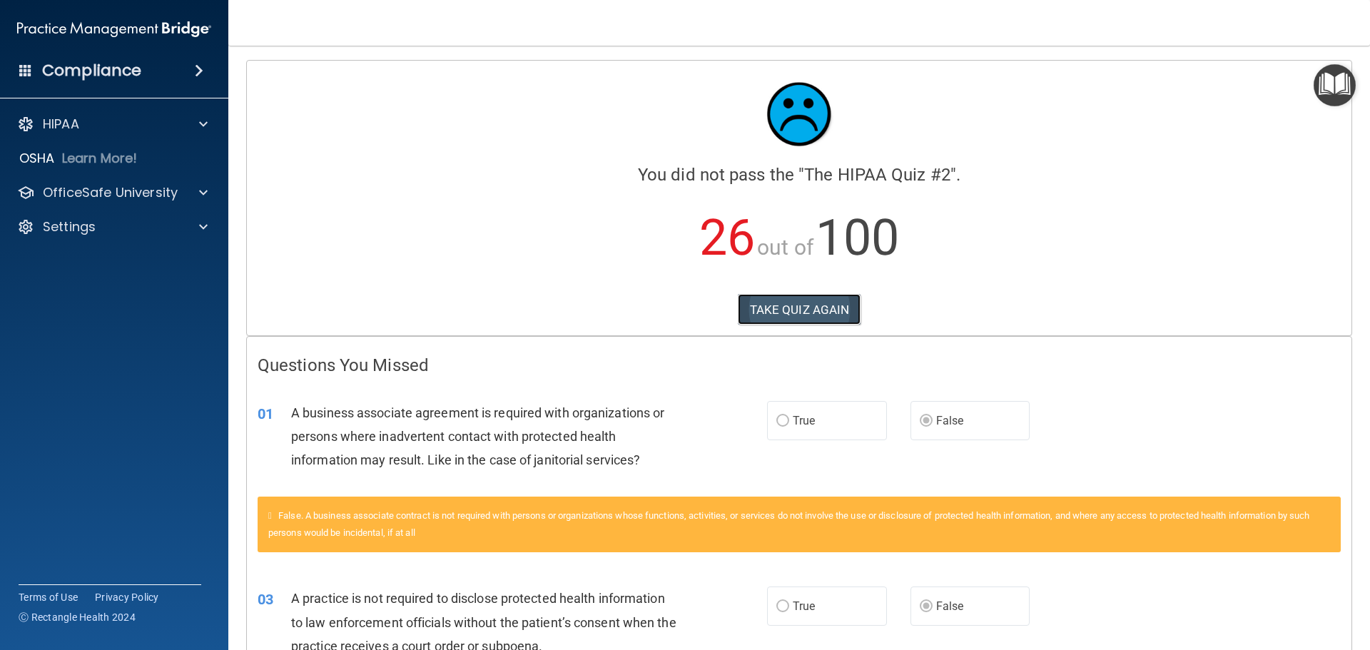
click at [809, 298] on button "TAKE QUIZ AGAIN" at bounding box center [799, 309] width 123 height 31
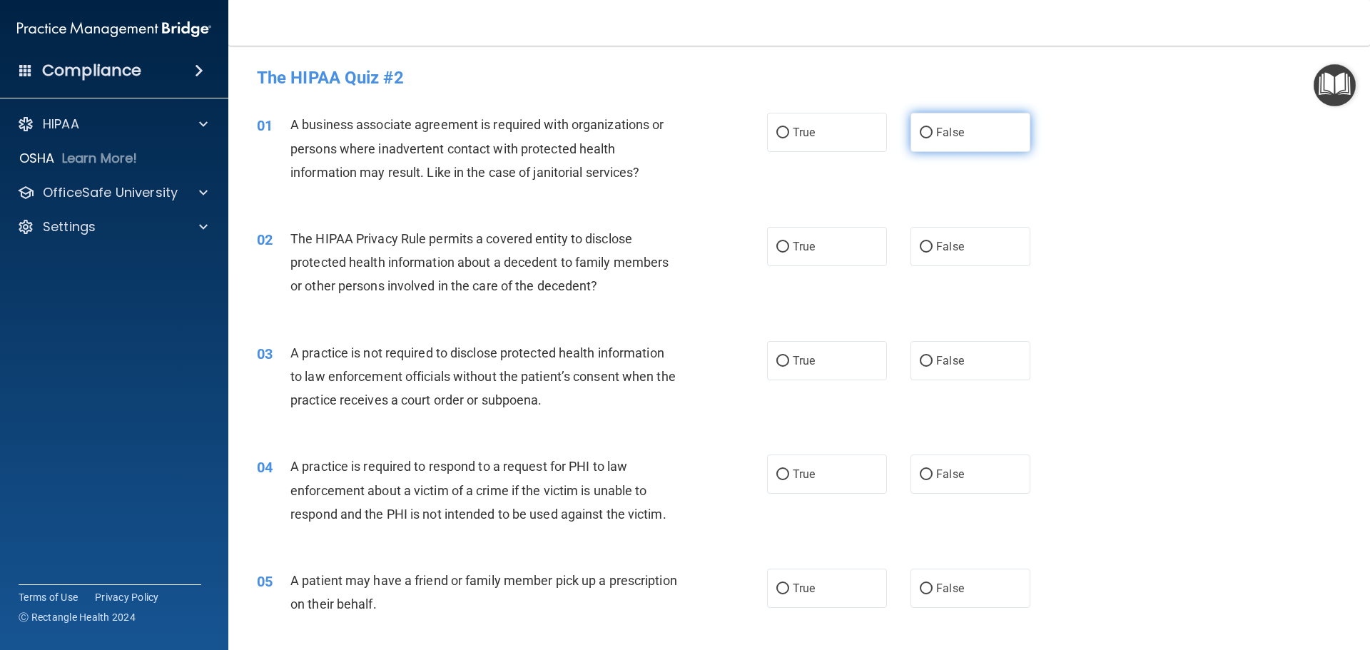
click at [936, 135] on span "False" at bounding box center [950, 133] width 28 height 14
click at [933, 135] on input "False" at bounding box center [926, 133] width 13 height 11
radio input "true"
click at [821, 241] on label "True" at bounding box center [827, 246] width 120 height 39
click at [789, 242] on input "True" at bounding box center [783, 247] width 13 height 11
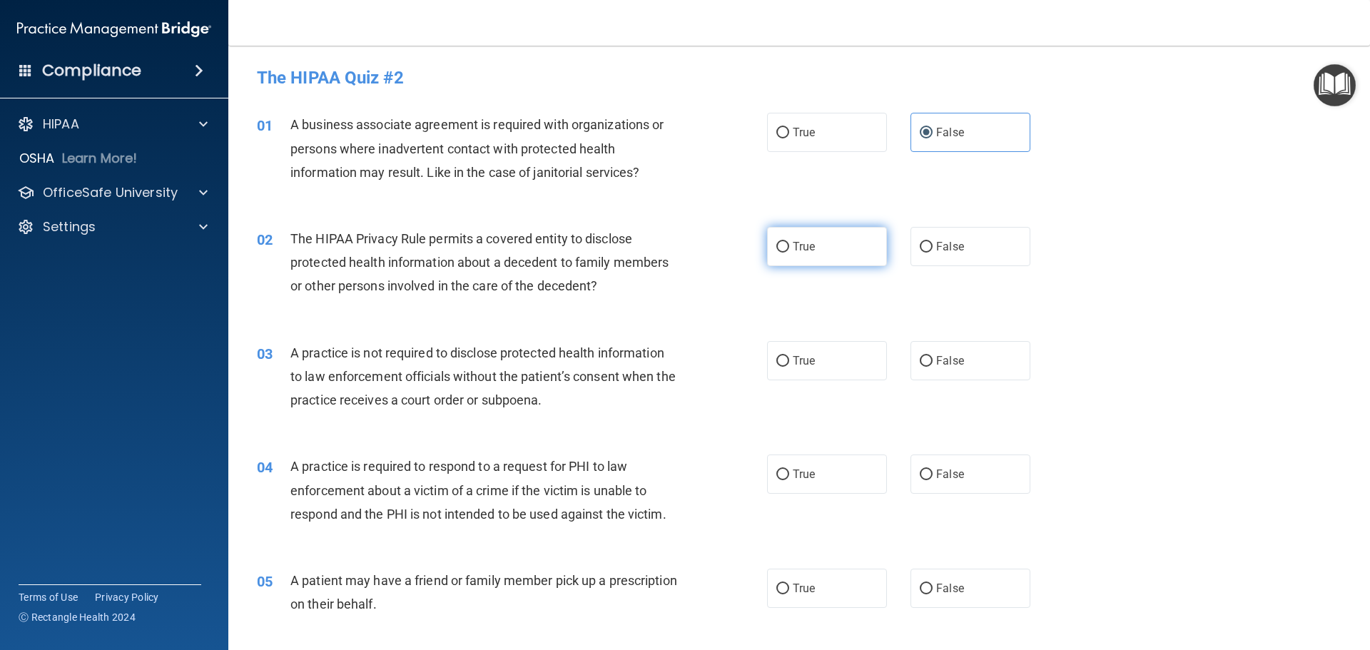
radio input "true"
click at [974, 366] on label "False" at bounding box center [971, 360] width 120 height 39
click at [933, 366] on input "False" at bounding box center [926, 361] width 13 height 11
radio input "true"
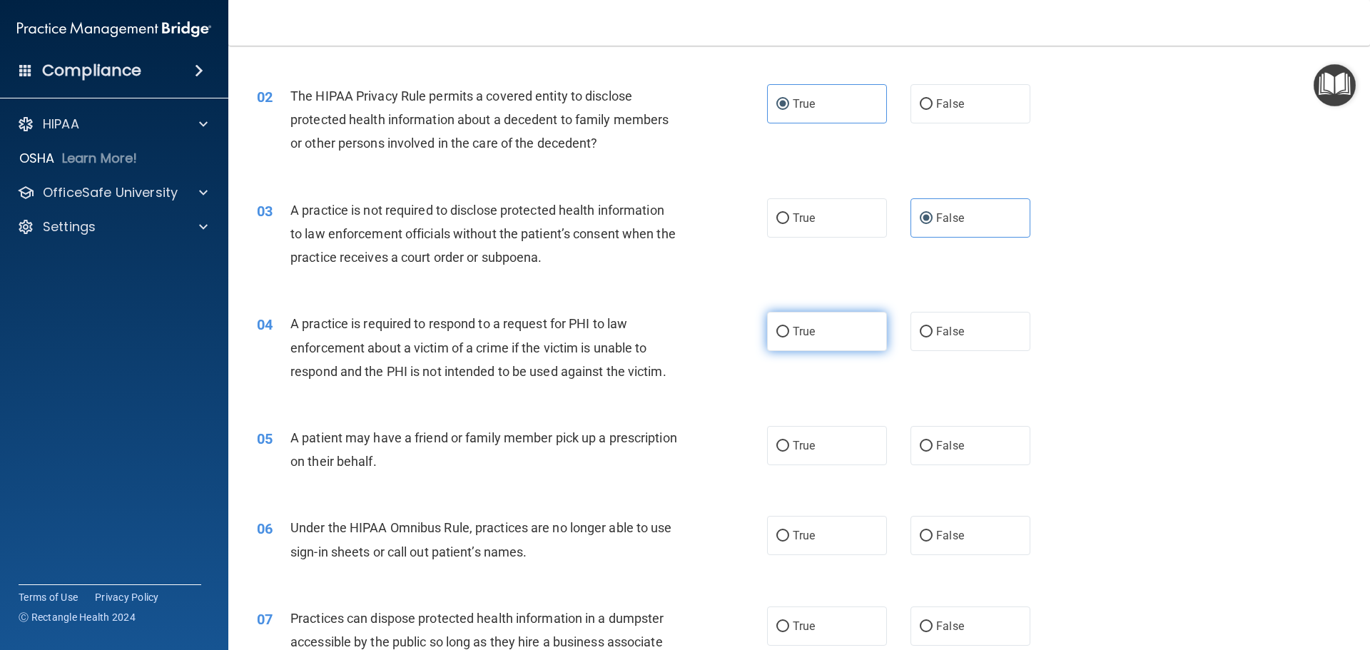
click at [840, 322] on label "True" at bounding box center [827, 331] width 120 height 39
click at [789, 327] on input "True" at bounding box center [783, 332] width 13 height 11
radio input "true"
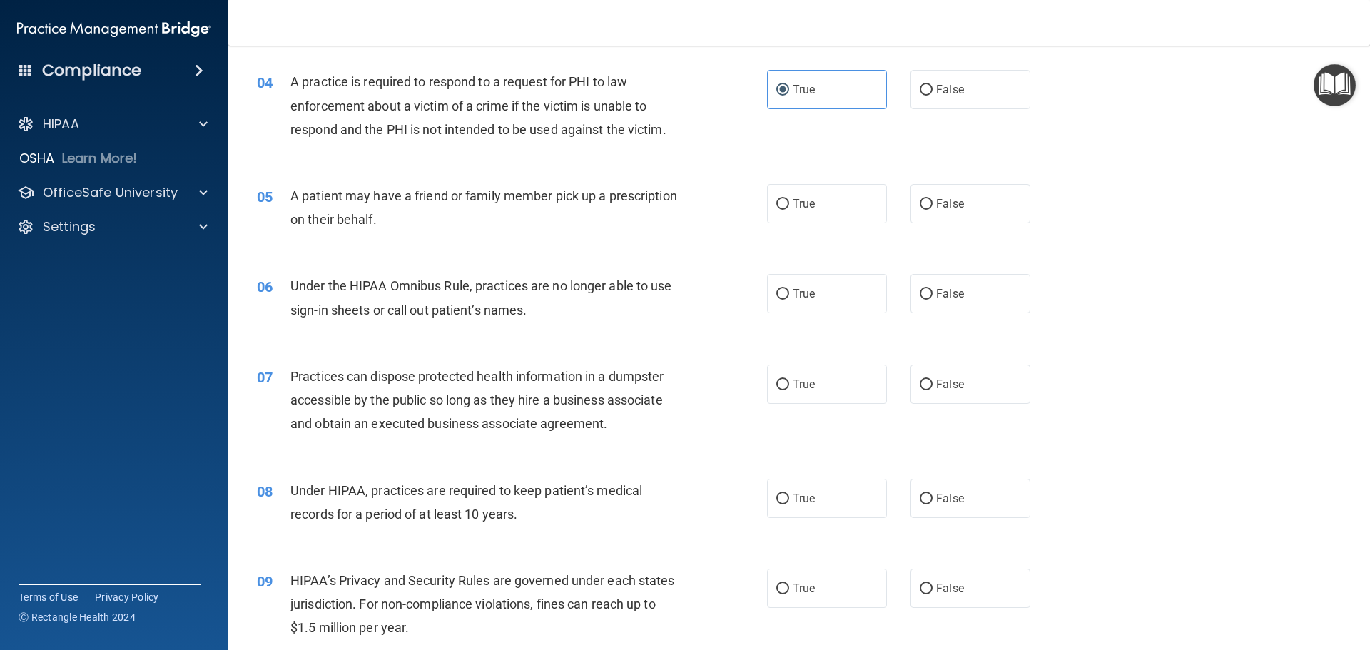
scroll to position [428, 0]
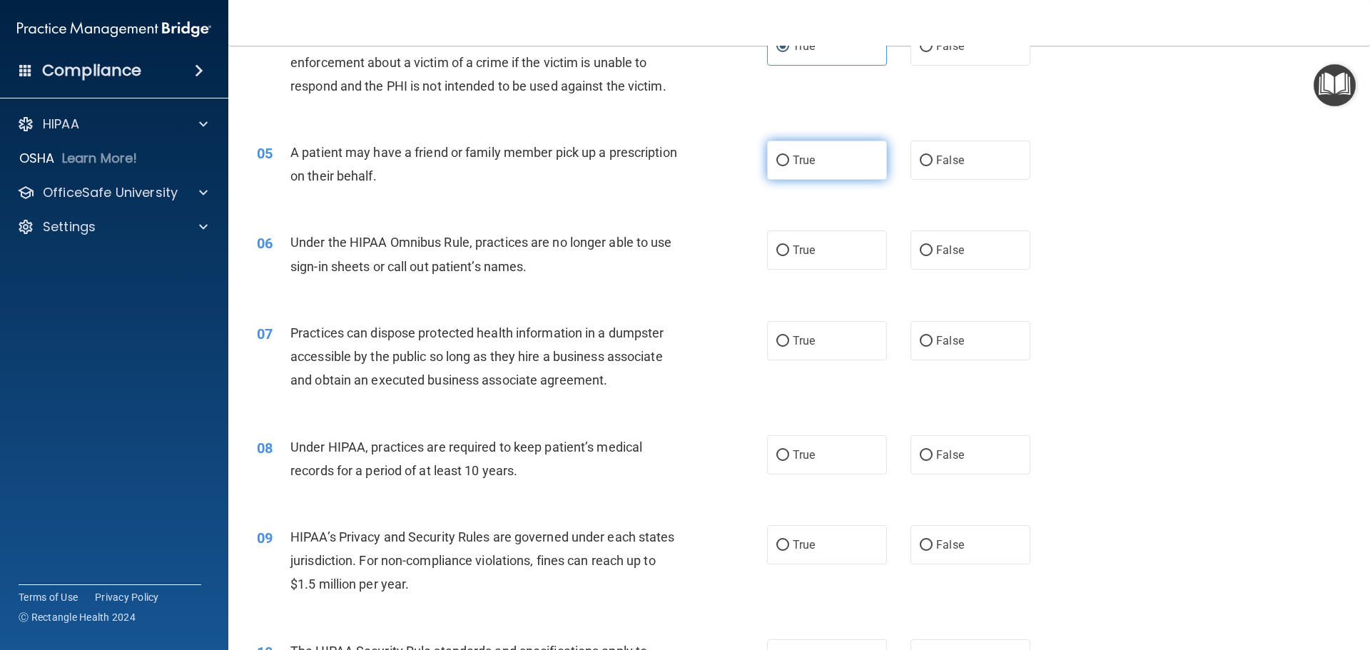
click at [812, 171] on label "True" at bounding box center [827, 160] width 120 height 39
click at [789, 166] on input "True" at bounding box center [783, 161] width 13 height 11
radio input "true"
click at [944, 252] on span "False" at bounding box center [950, 250] width 28 height 14
click at [933, 252] on input "False" at bounding box center [926, 251] width 13 height 11
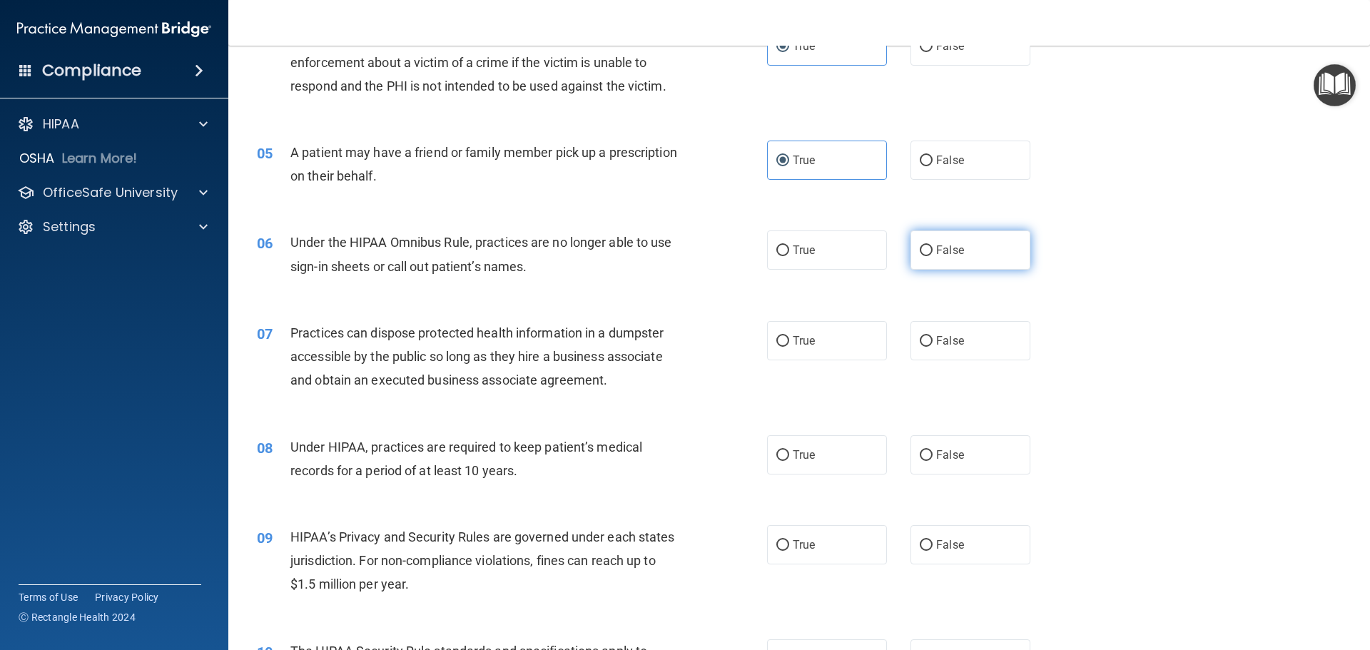
radio input "true"
click at [1004, 339] on label "False" at bounding box center [971, 340] width 120 height 39
click at [933, 339] on input "False" at bounding box center [926, 341] width 13 height 11
radio input "true"
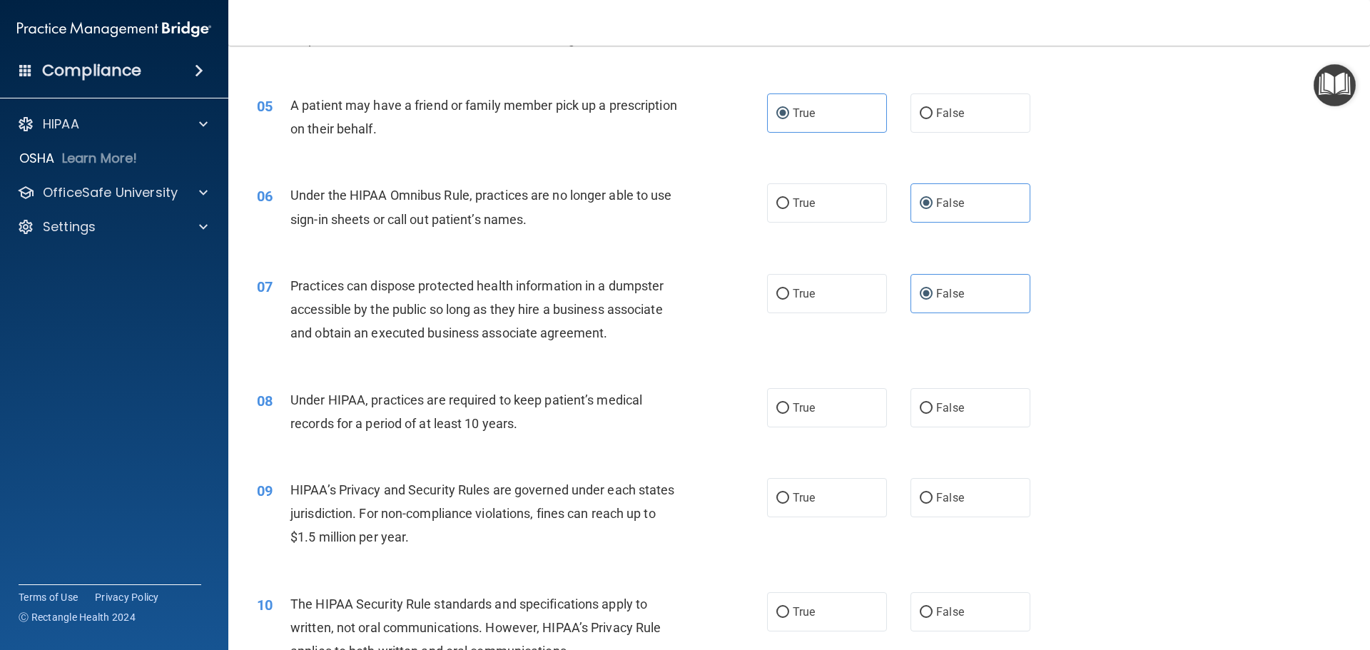
scroll to position [500, 0]
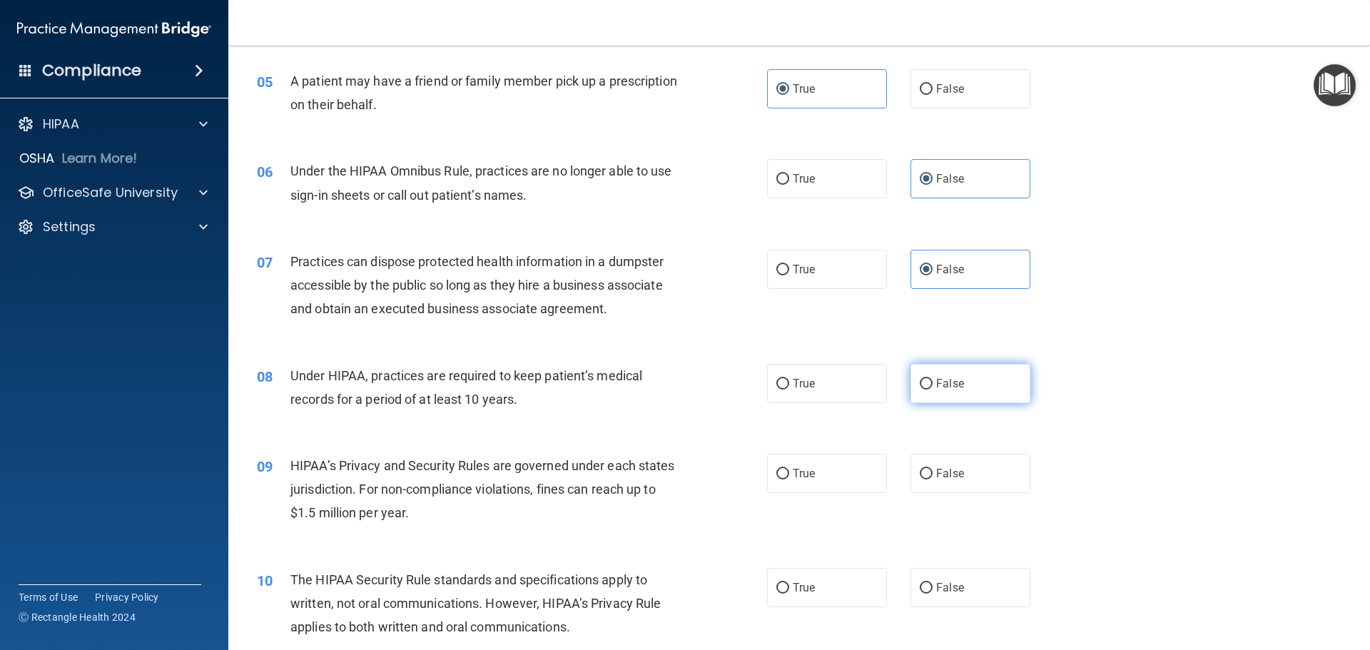
click at [946, 388] on span "False" at bounding box center [950, 384] width 28 height 14
click at [933, 388] on input "False" at bounding box center [926, 384] width 13 height 11
radio input "true"
click at [961, 478] on label "False" at bounding box center [971, 473] width 120 height 39
click at [933, 478] on input "False" at bounding box center [926, 474] width 13 height 11
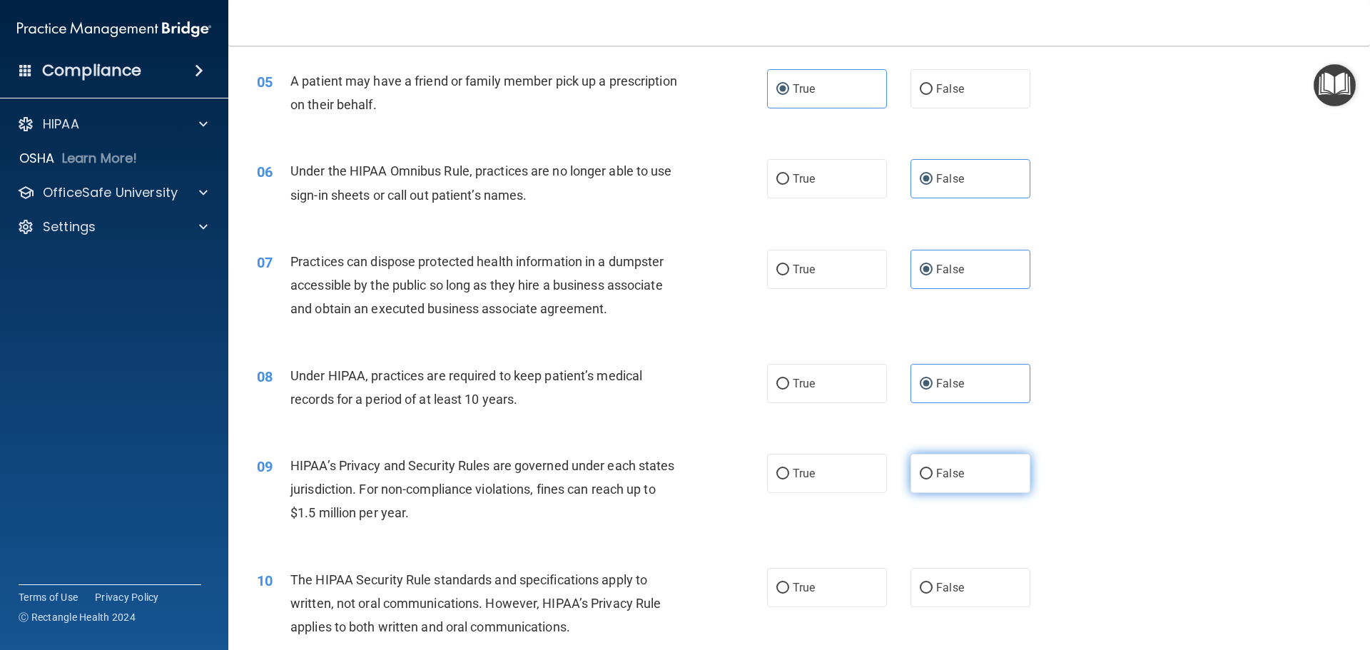
radio input "true"
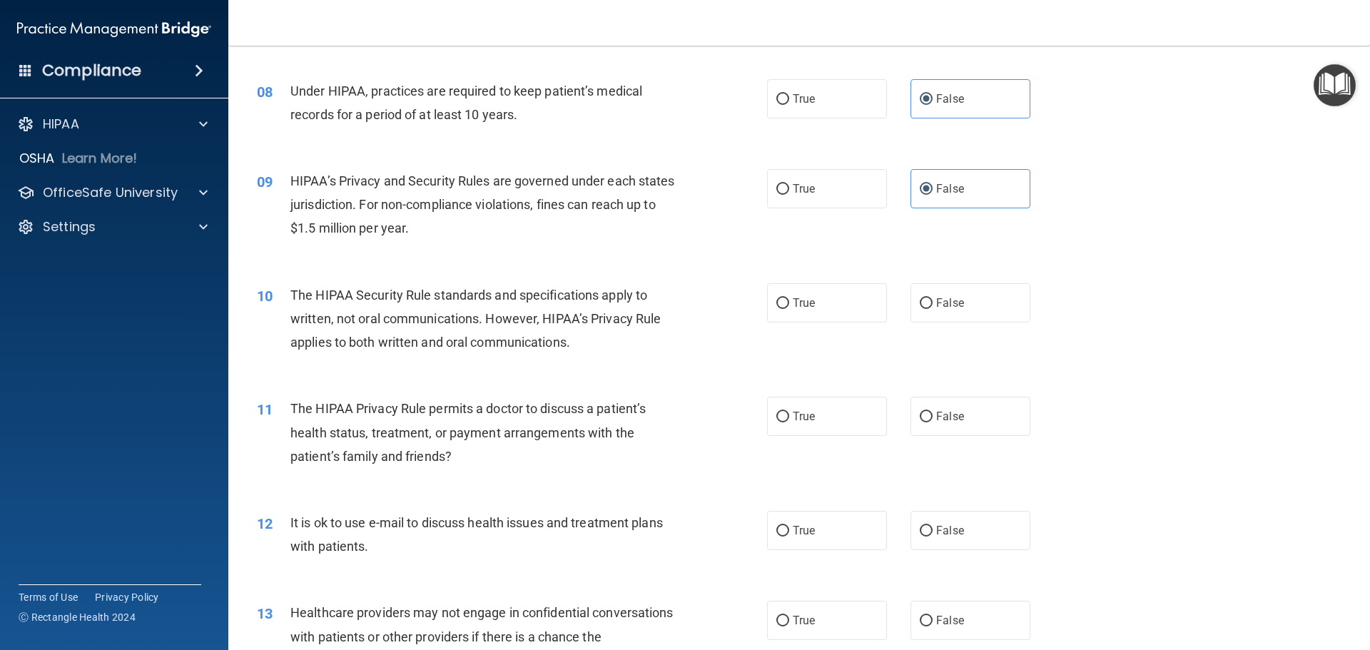
scroll to position [785, 0]
click at [834, 311] on label "True" at bounding box center [827, 302] width 120 height 39
click at [789, 308] on input "True" at bounding box center [783, 303] width 13 height 11
radio input "true"
click at [822, 438] on div "11 The HIPAA Privacy Rule permits a doctor to discuss a patient’s health status…" at bounding box center [799, 435] width 1106 height 114
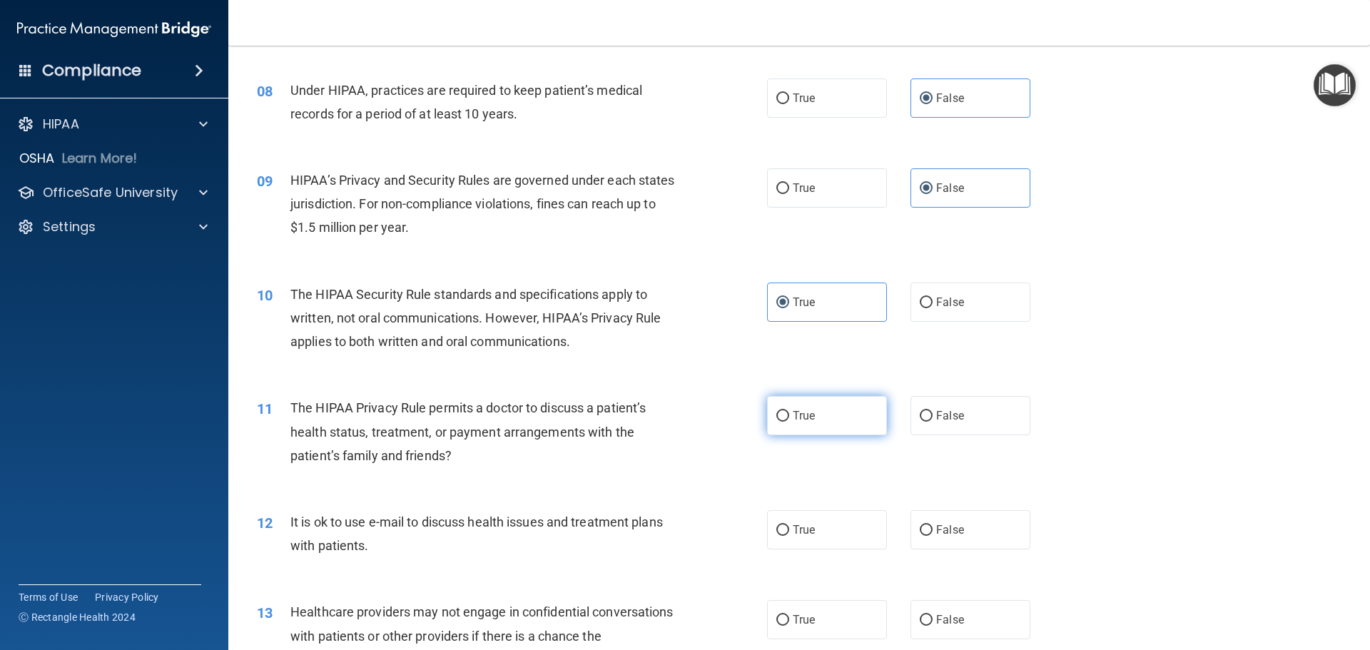
click at [816, 423] on label "True" at bounding box center [827, 415] width 120 height 39
click at [789, 422] on input "True" at bounding box center [783, 416] width 13 height 11
radio input "true"
click at [829, 532] on label "True" at bounding box center [827, 529] width 120 height 39
click at [789, 532] on input "True" at bounding box center [783, 530] width 13 height 11
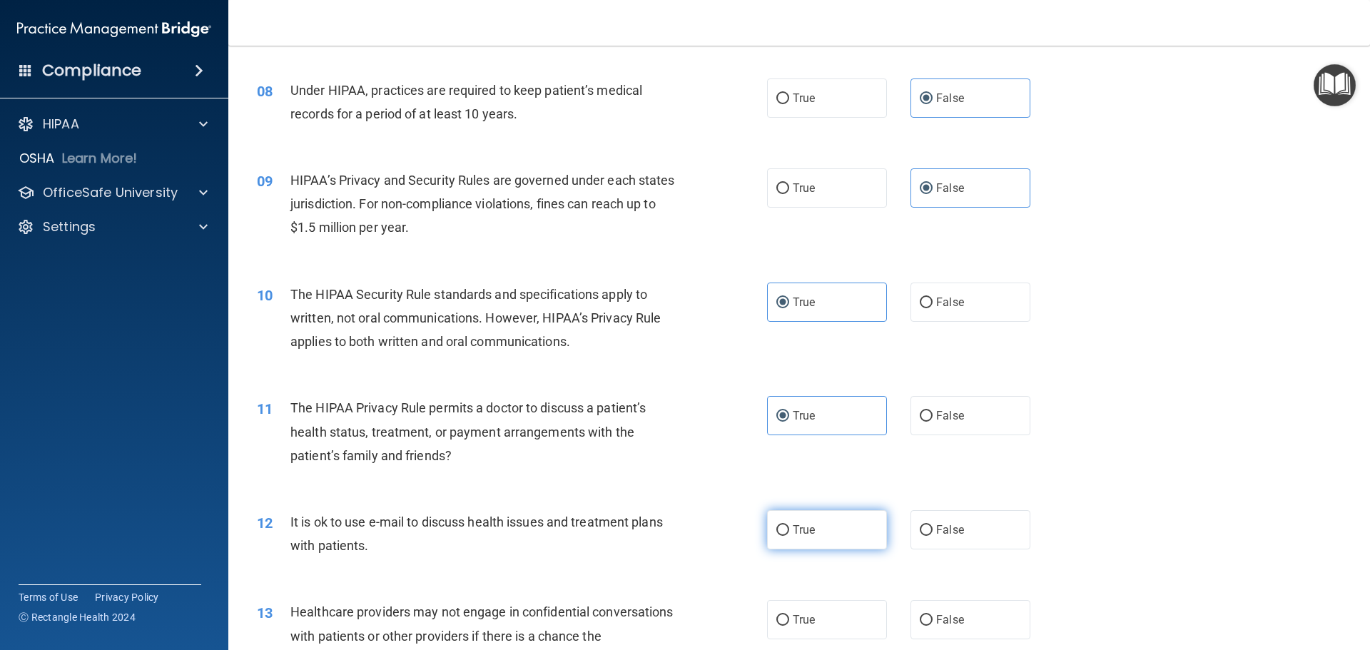
radio input "true"
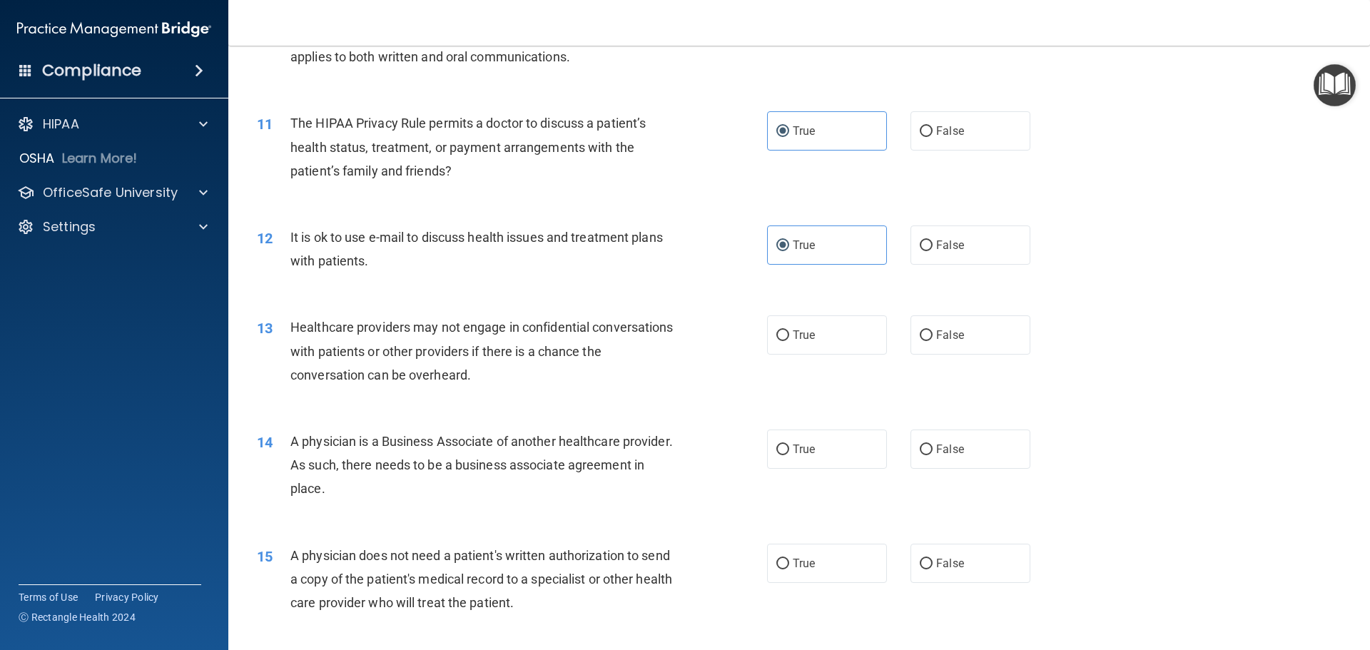
scroll to position [1071, 0]
click at [925, 342] on label "False" at bounding box center [971, 334] width 120 height 39
click at [925, 340] on input "False" at bounding box center [926, 335] width 13 height 11
radio input "true"
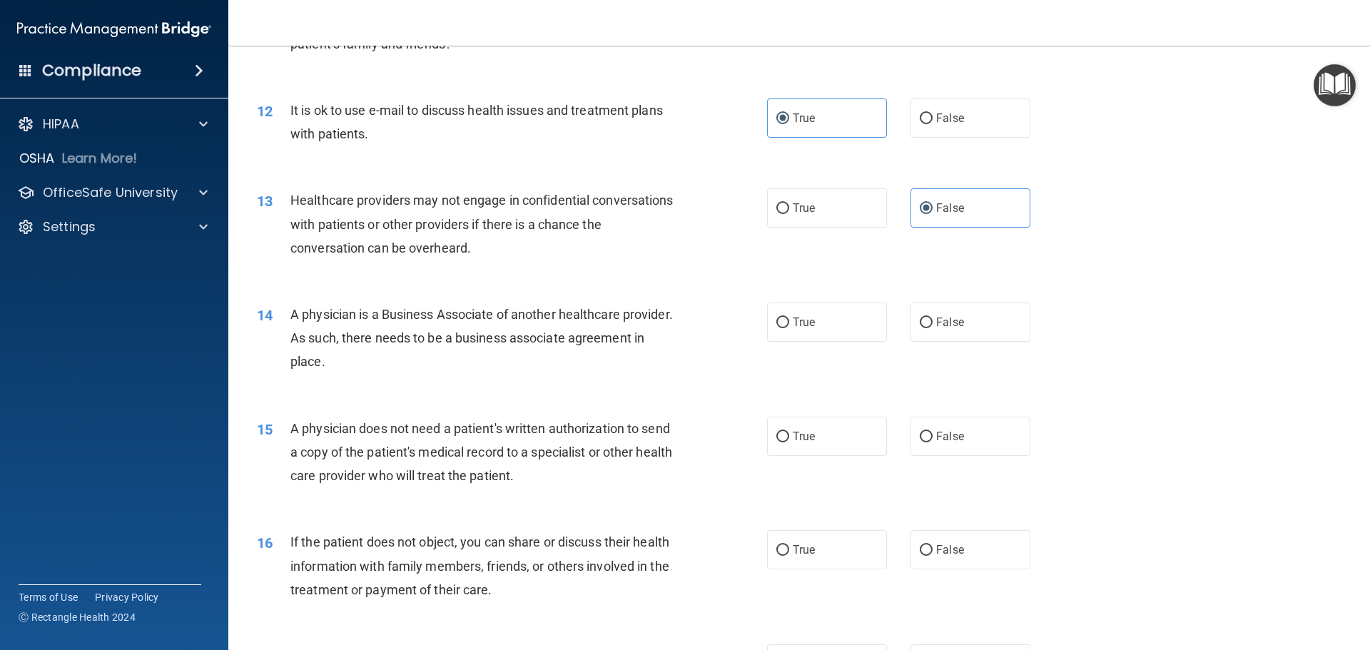
scroll to position [1213, 0]
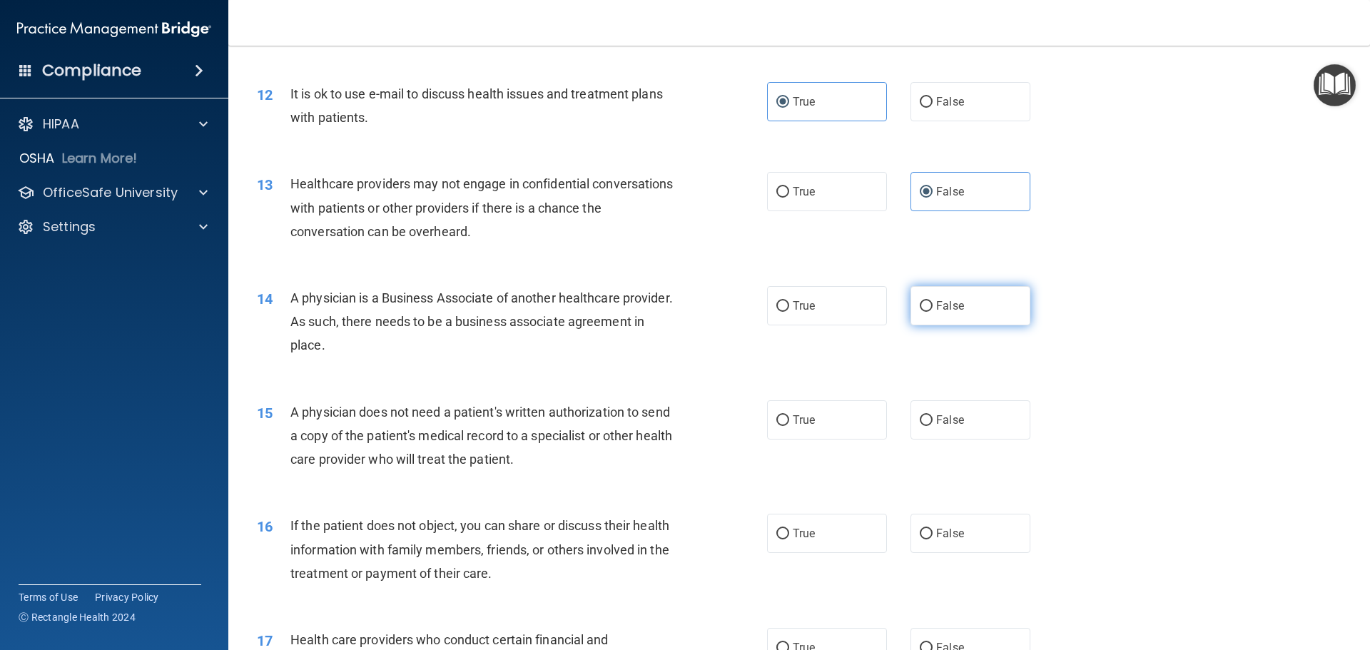
click at [922, 308] on input "False" at bounding box center [926, 306] width 13 height 11
radio input "true"
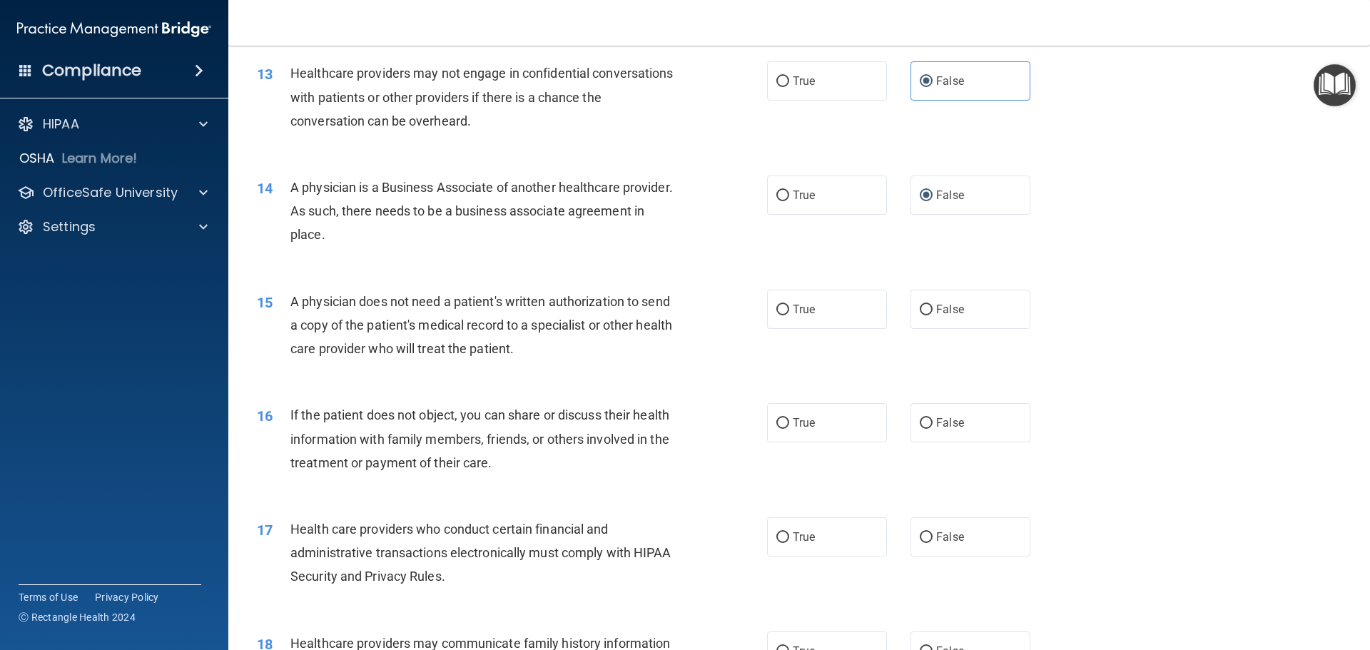
scroll to position [1356, 0]
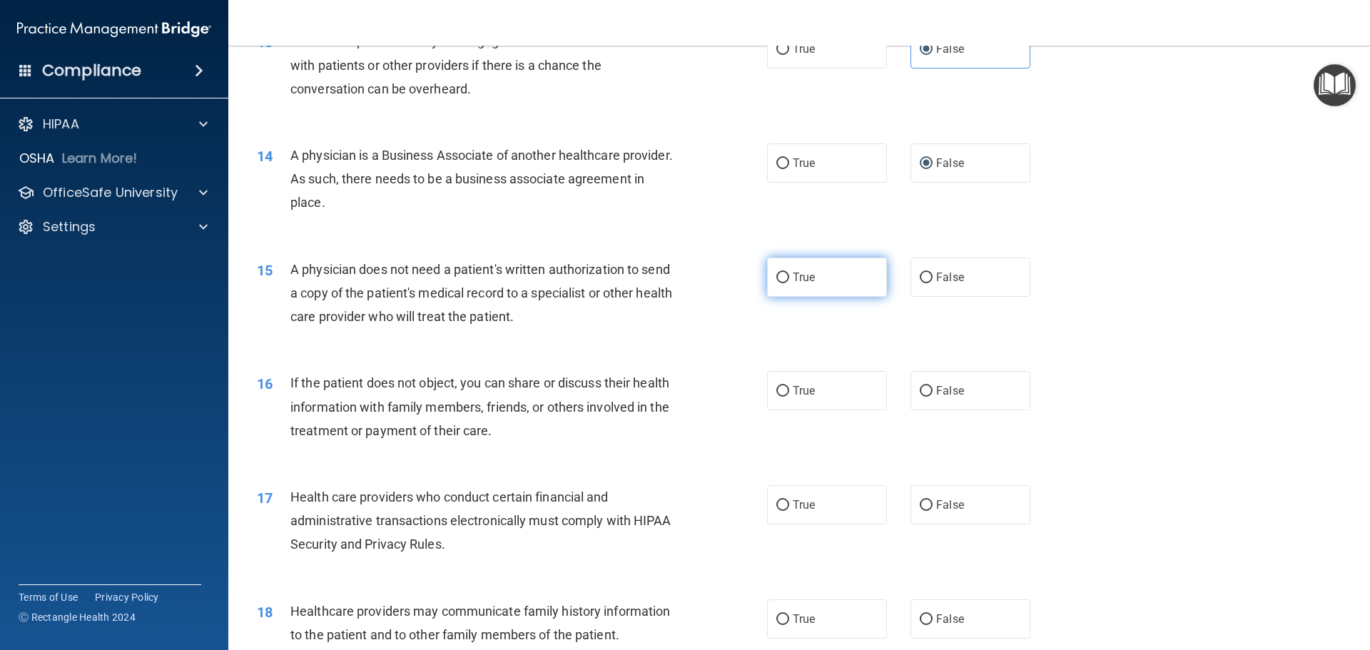
click at [822, 276] on label "True" at bounding box center [827, 277] width 120 height 39
click at [789, 276] on input "True" at bounding box center [783, 278] width 13 height 11
radio input "true"
click at [842, 400] on label "True" at bounding box center [827, 390] width 120 height 39
click at [789, 397] on input "True" at bounding box center [783, 391] width 13 height 11
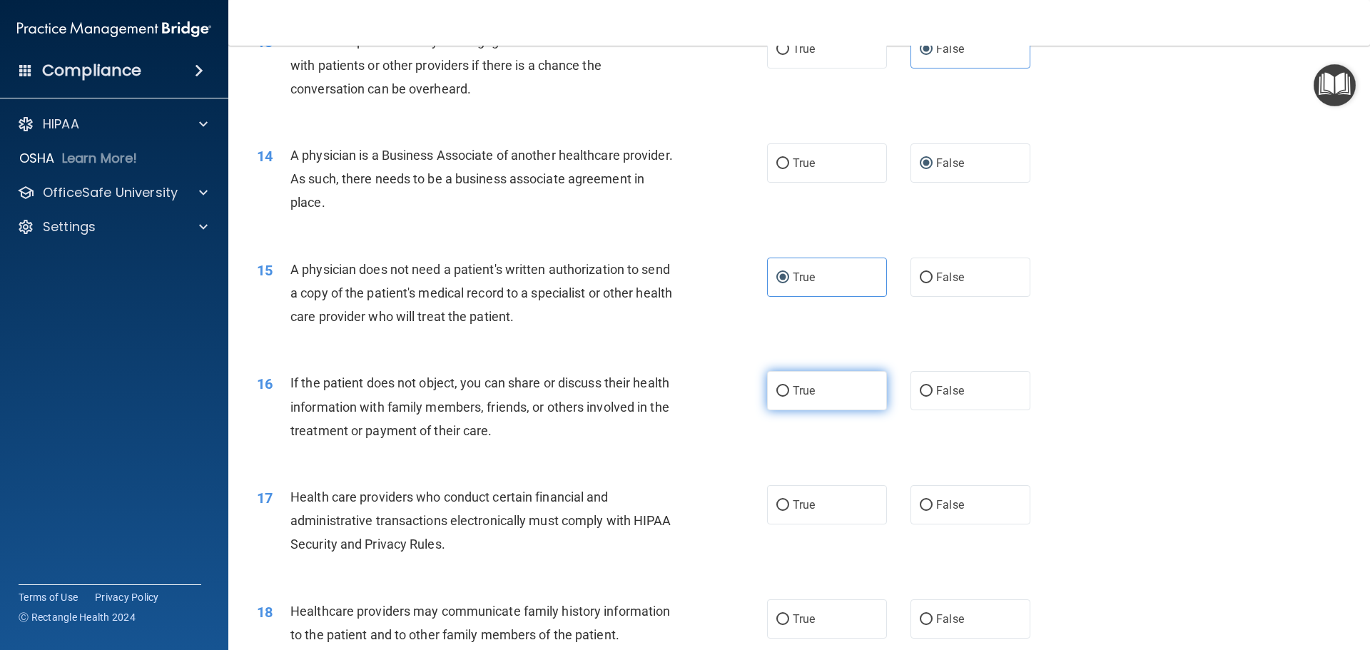
radio input "true"
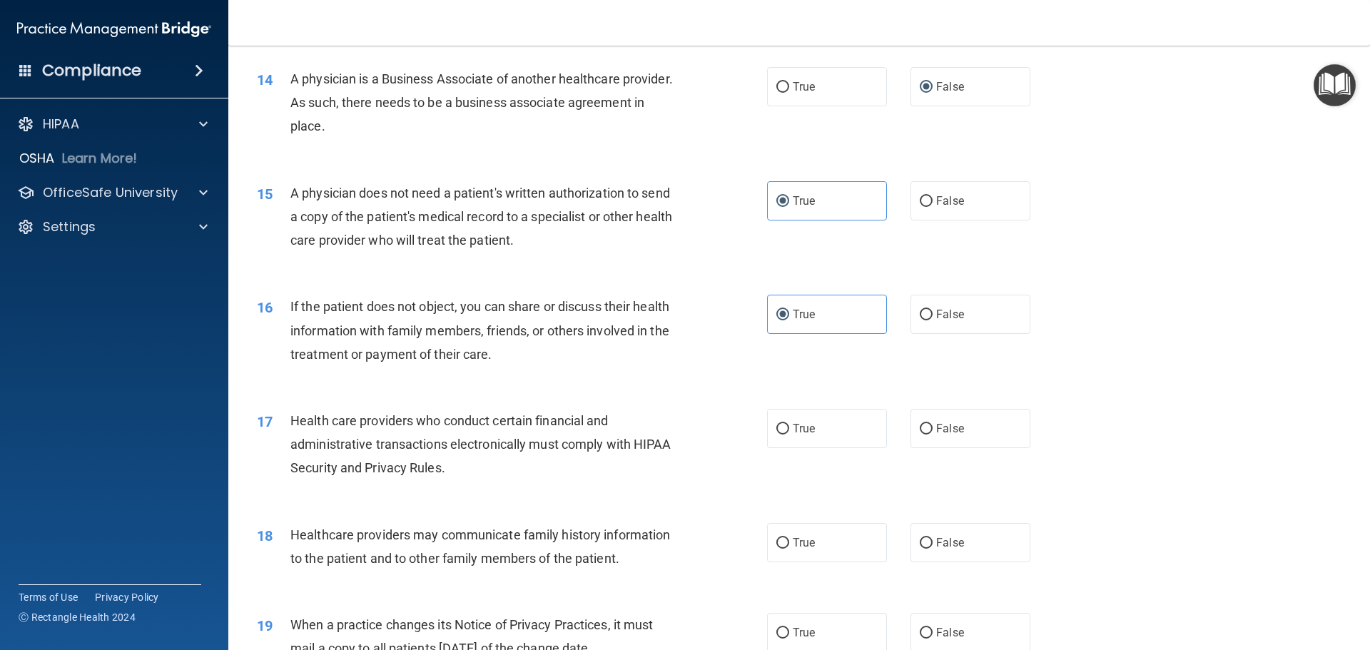
scroll to position [1499, 0]
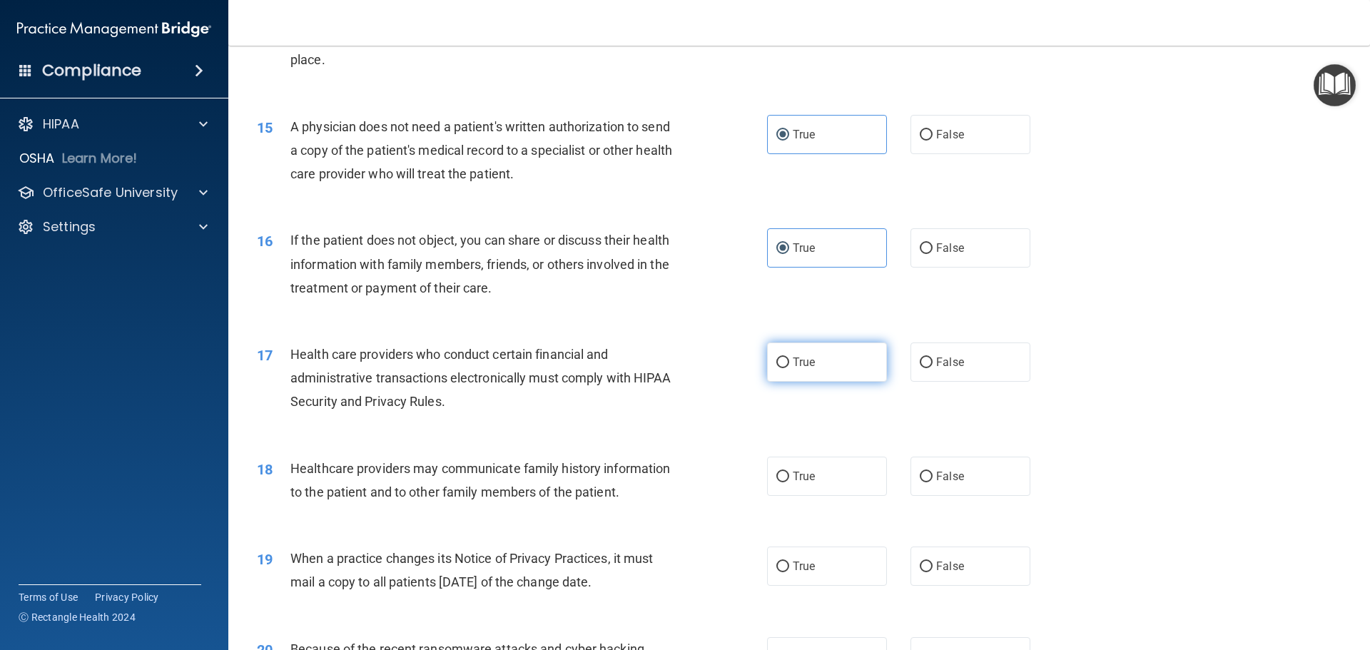
click at [787, 378] on label "True" at bounding box center [827, 362] width 120 height 39
click at [787, 368] on input "True" at bounding box center [783, 363] width 13 height 11
radio input "true"
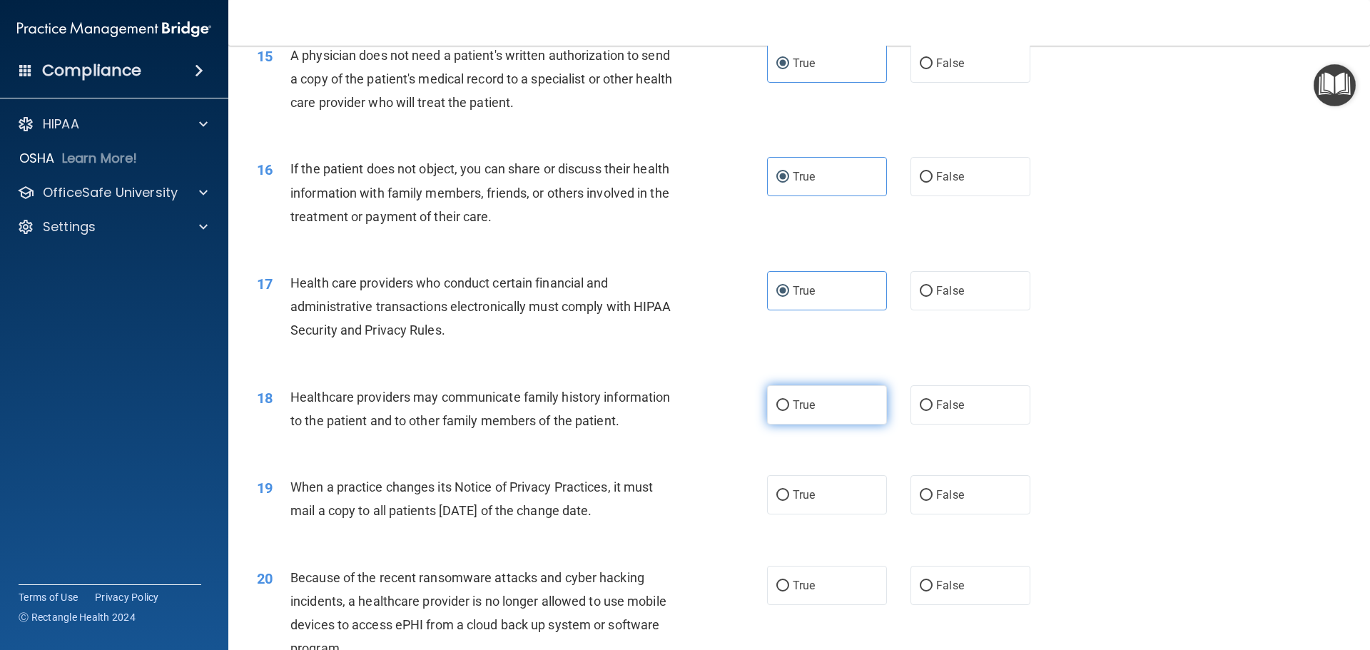
click at [822, 403] on label "True" at bounding box center [827, 404] width 120 height 39
click at [789, 403] on input "True" at bounding box center [783, 405] width 13 height 11
radio input "true"
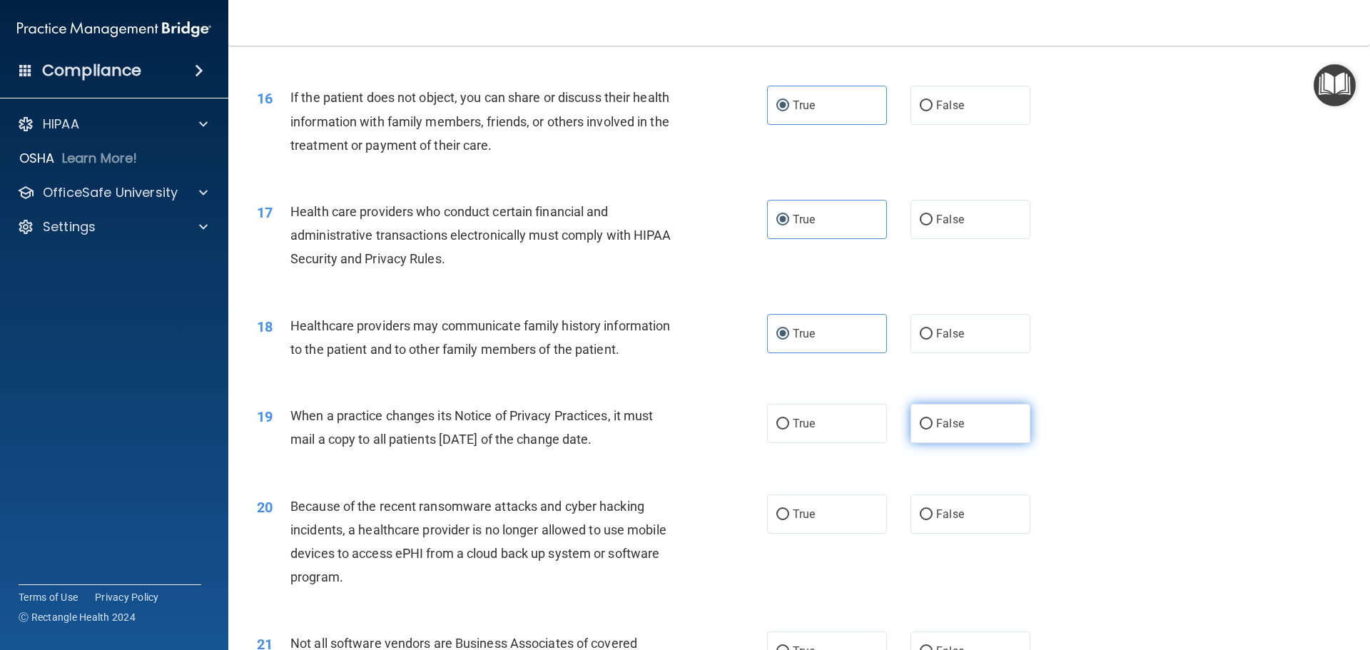
click at [966, 433] on label "False" at bounding box center [971, 423] width 120 height 39
click at [933, 430] on input "False" at bounding box center [926, 424] width 13 height 11
radio input "true"
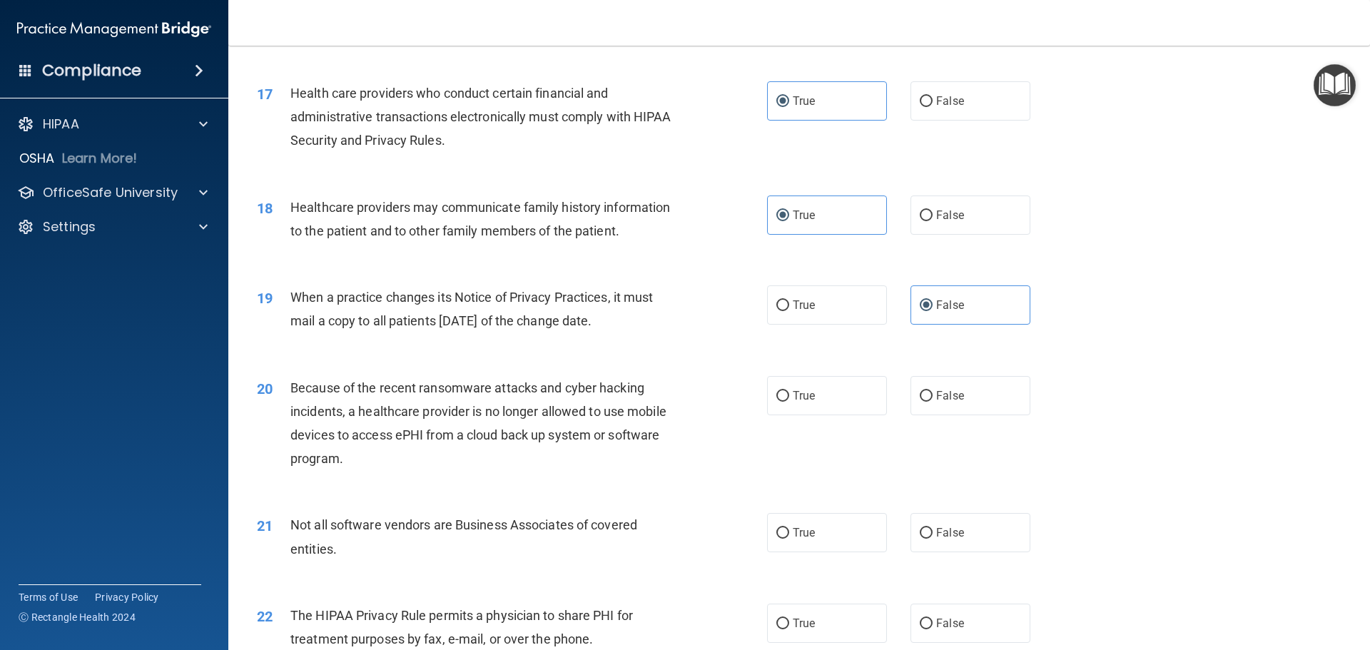
scroll to position [1784, 0]
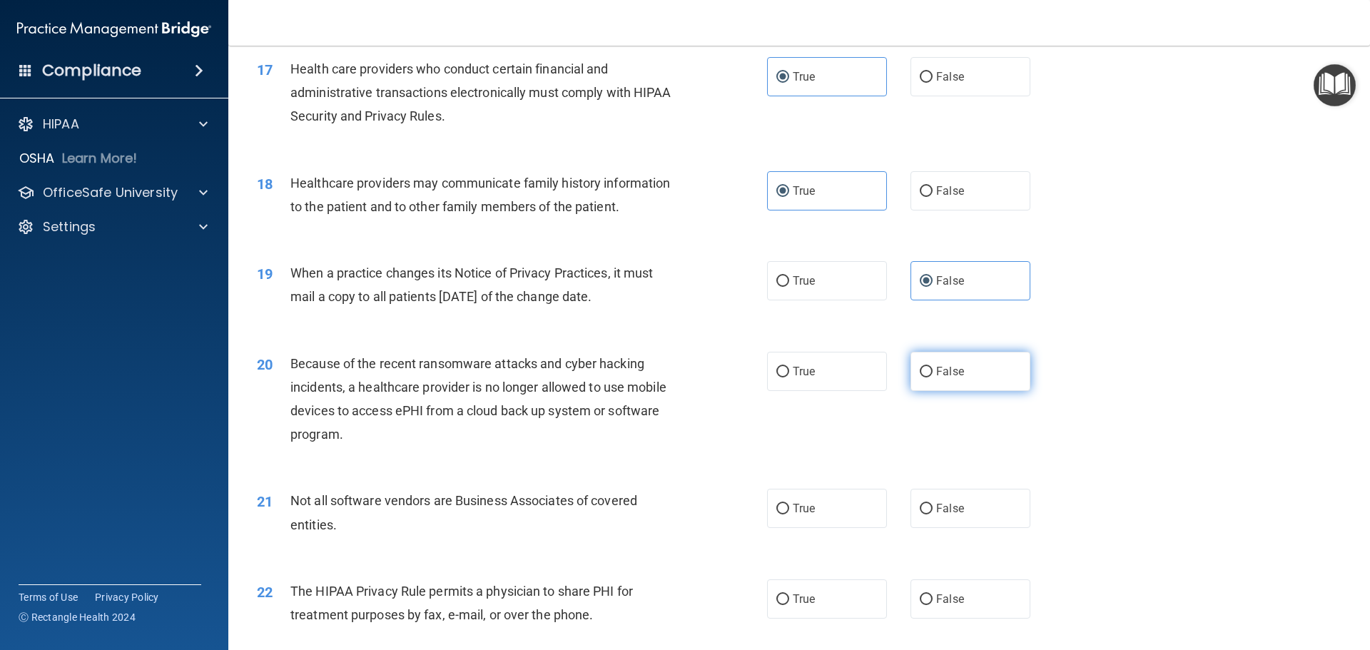
click at [924, 373] on input "False" at bounding box center [926, 372] width 13 height 11
radio input "true"
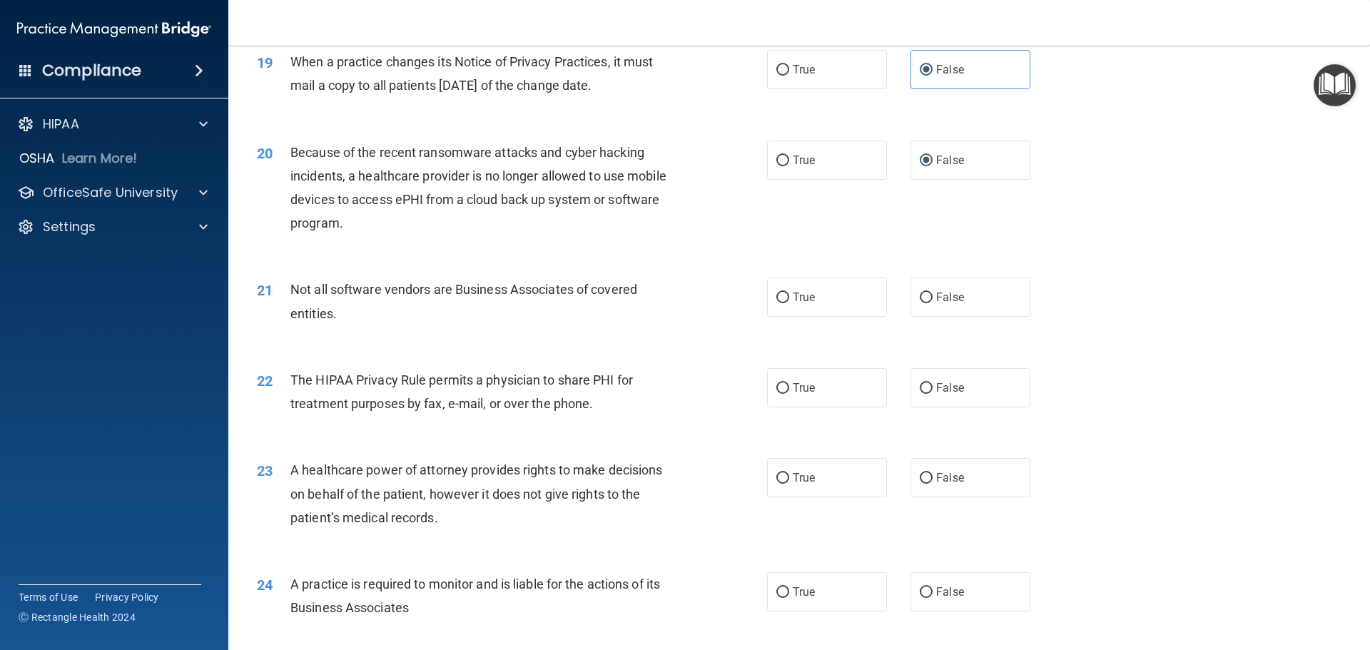
scroll to position [1998, 0]
click at [794, 302] on label "True" at bounding box center [827, 294] width 120 height 39
click at [789, 300] on input "True" at bounding box center [783, 295] width 13 height 11
radio input "true"
click at [802, 383] on span "True" at bounding box center [804, 385] width 22 height 14
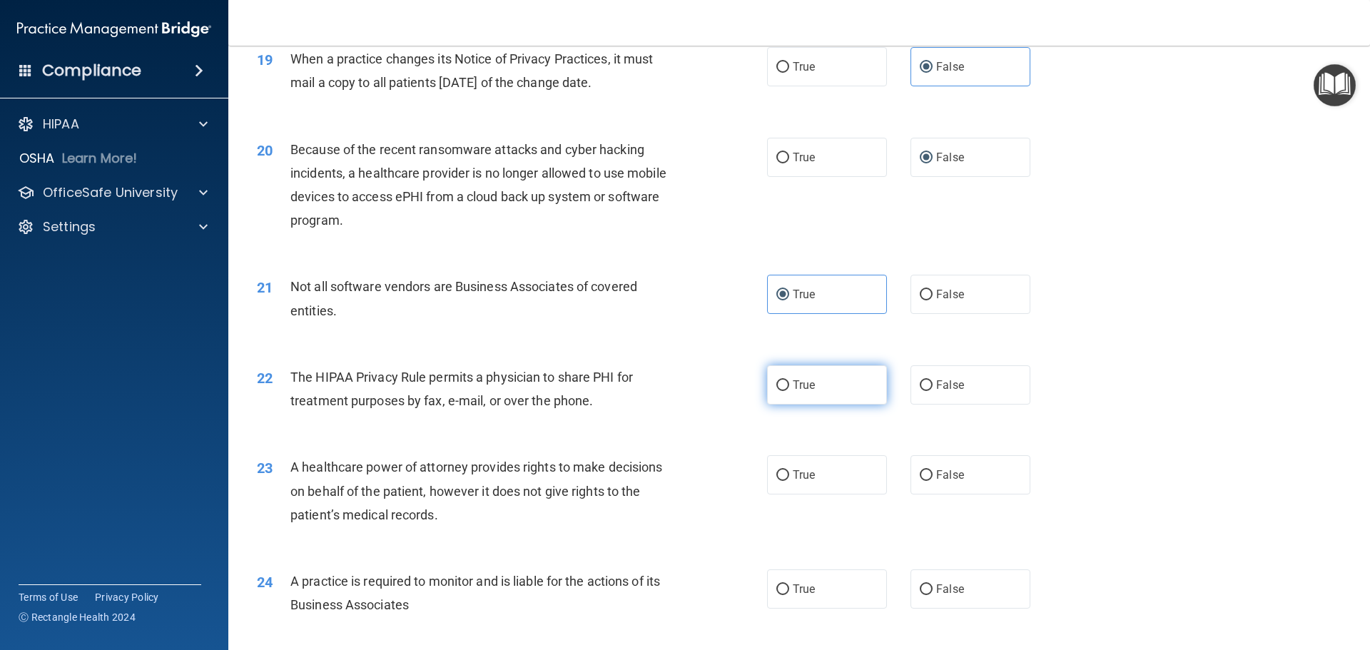
click at [789, 383] on input "True" at bounding box center [783, 385] width 13 height 11
radio input "true"
click at [957, 480] on label "False" at bounding box center [971, 474] width 120 height 39
click at [933, 480] on input "False" at bounding box center [926, 475] width 13 height 11
radio input "true"
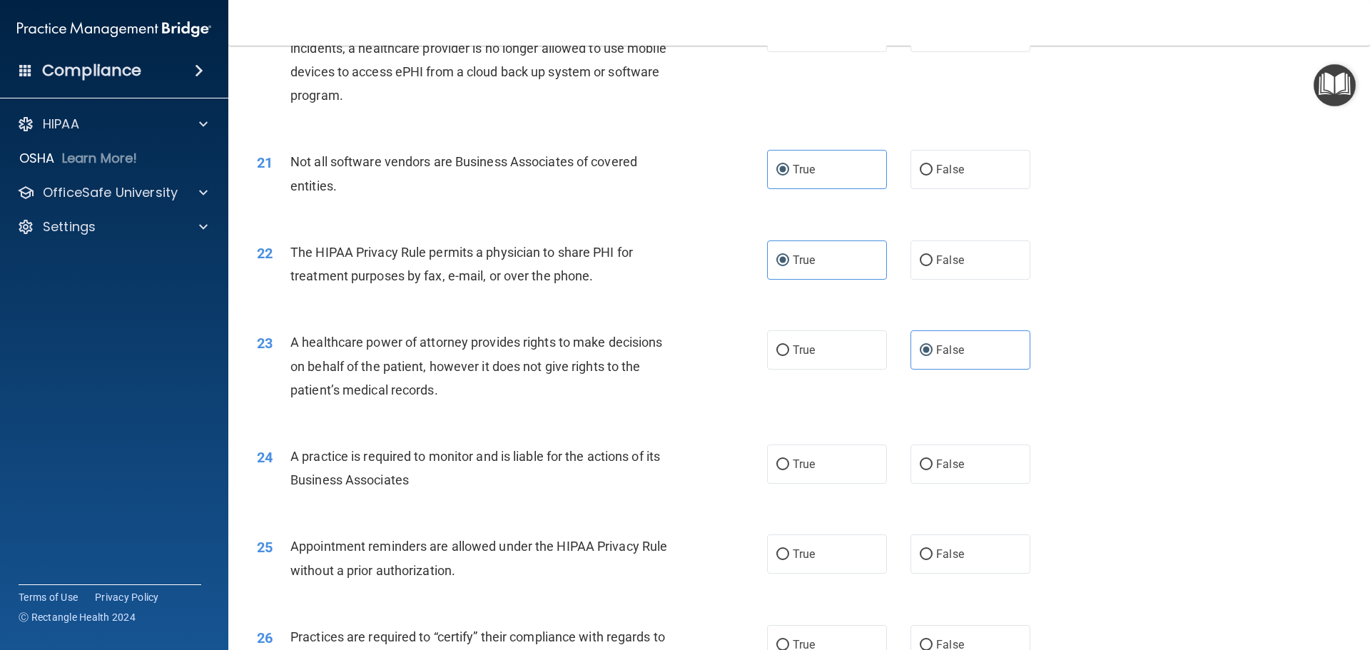
scroll to position [2141, 0]
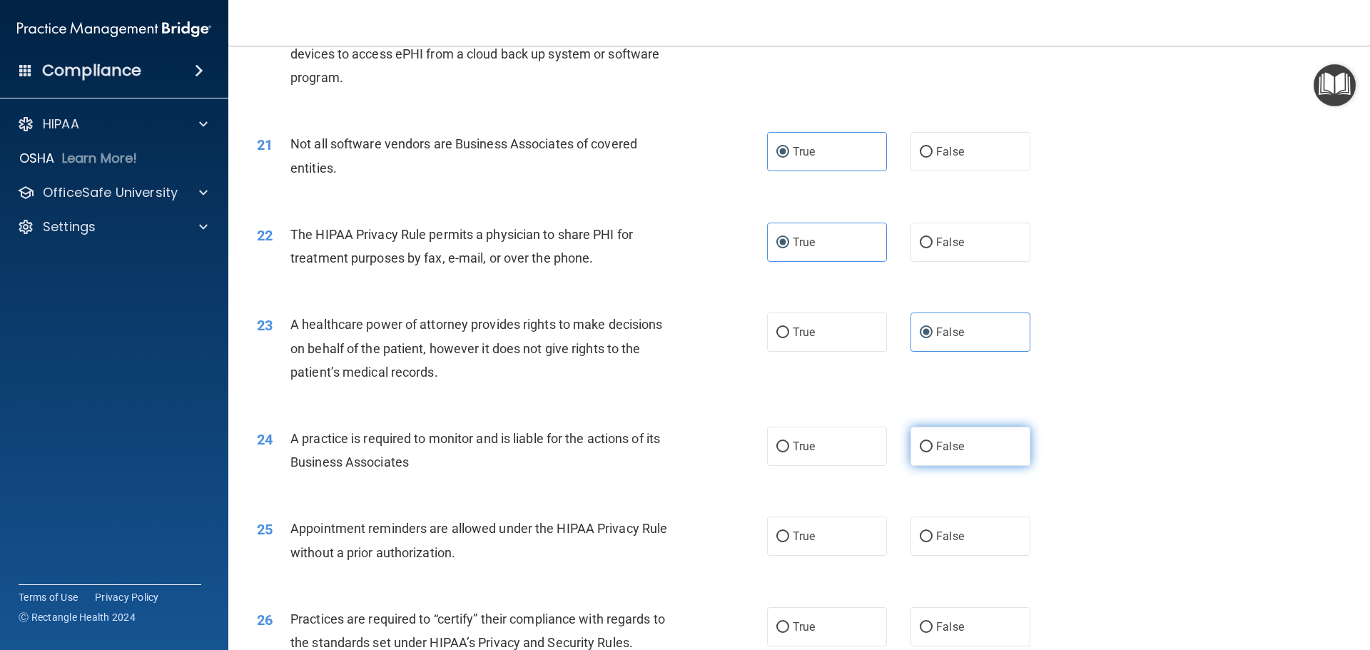
click at [942, 445] on span "False" at bounding box center [950, 447] width 28 height 14
click at [933, 445] on input "False" at bounding box center [926, 447] width 13 height 11
radio input "true"
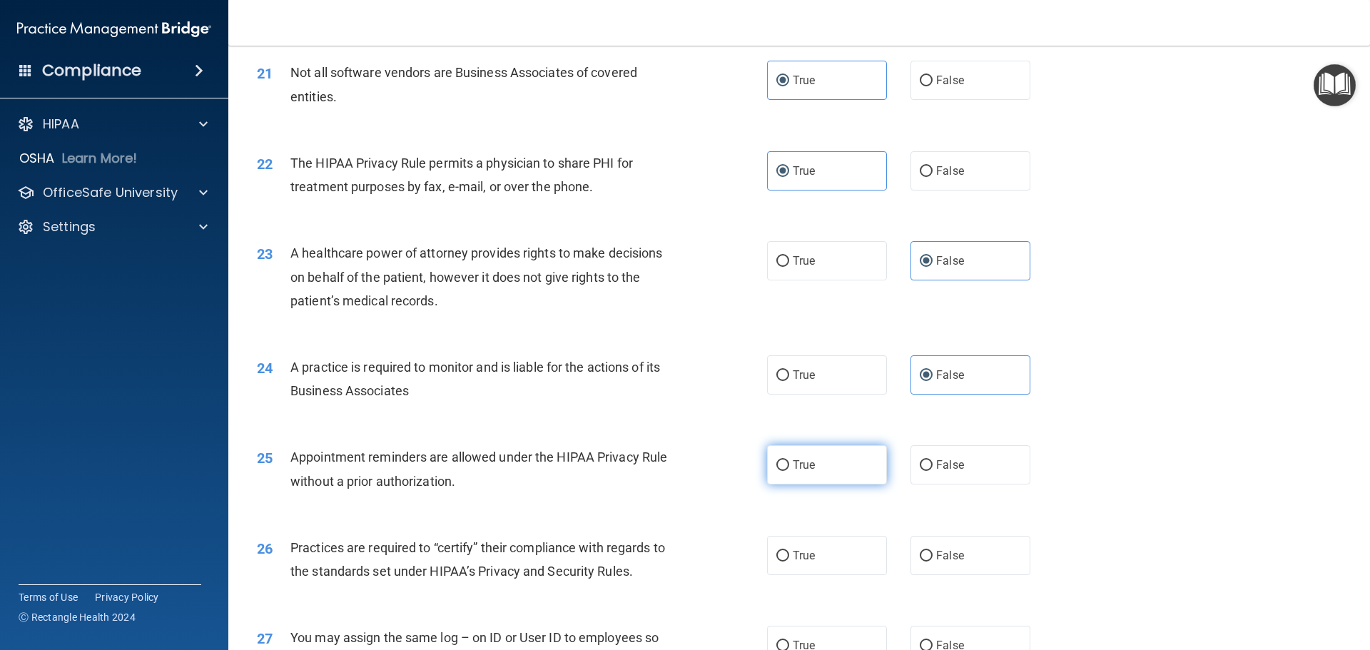
click at [808, 459] on span "True" at bounding box center [804, 465] width 22 height 14
click at [789, 460] on input "True" at bounding box center [783, 465] width 13 height 11
radio input "true"
click at [964, 550] on label "False" at bounding box center [971, 555] width 120 height 39
click at [933, 551] on input "False" at bounding box center [926, 556] width 13 height 11
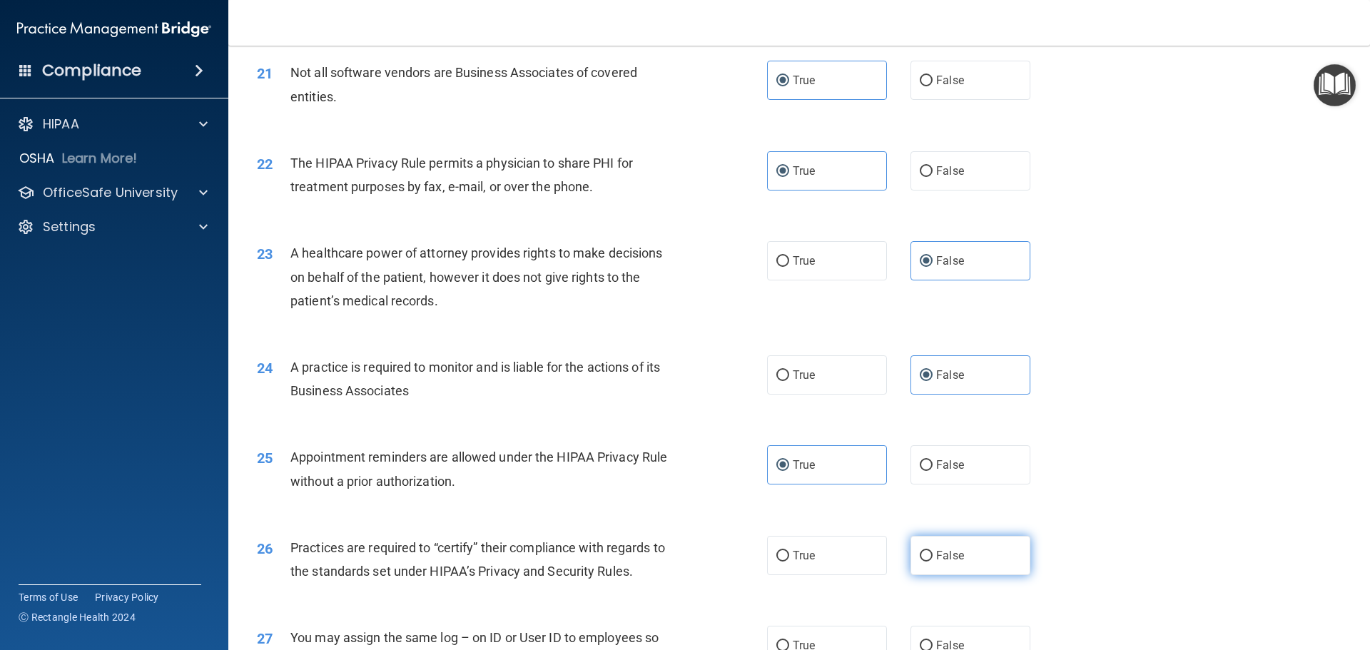
radio input "true"
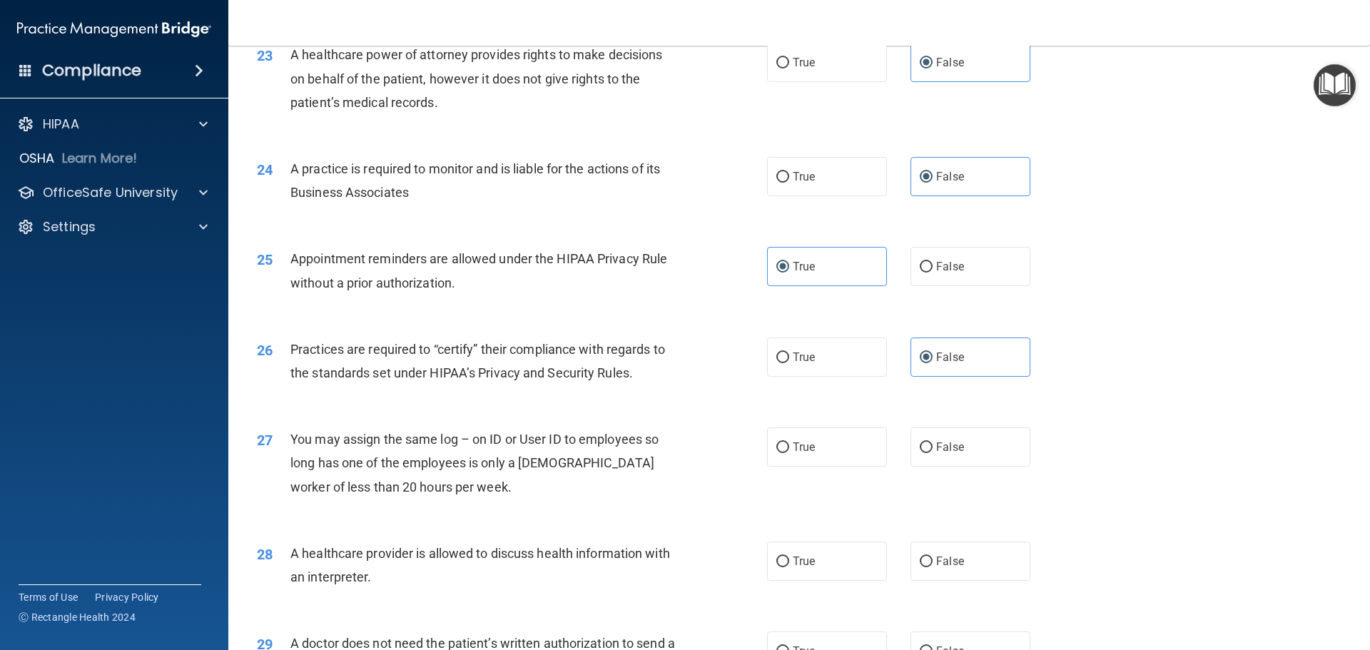
scroll to position [2427, 0]
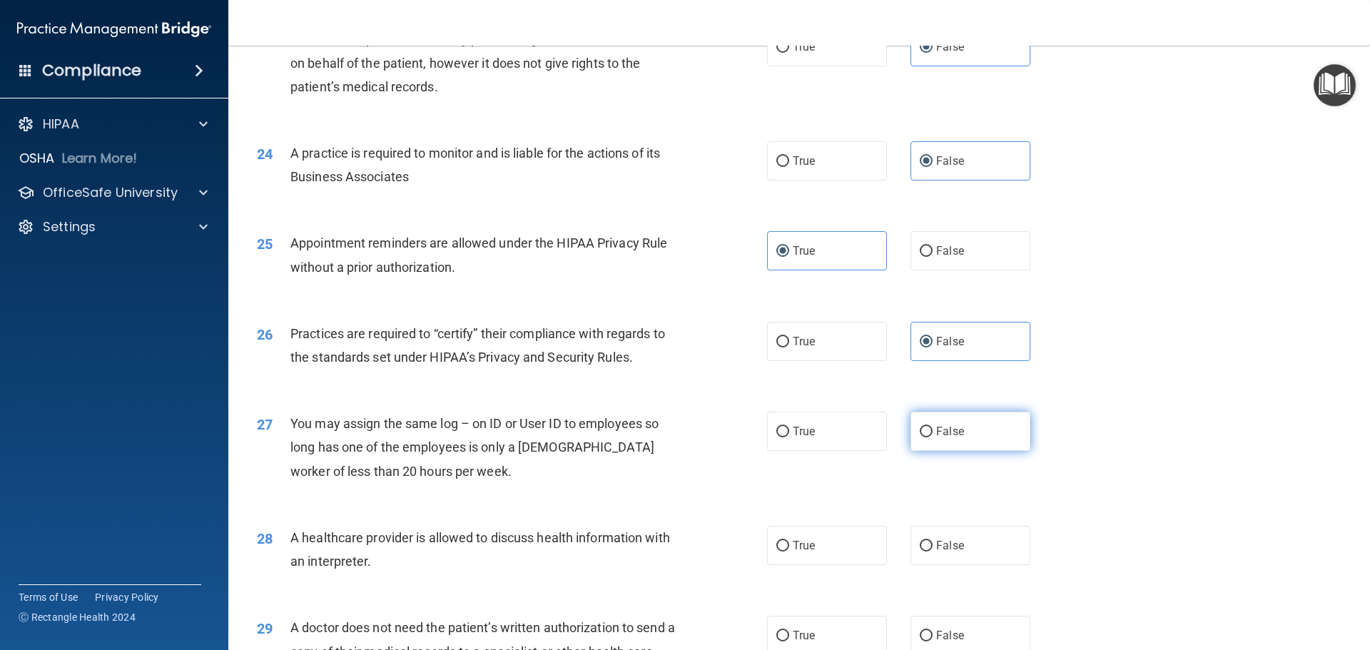
click at [936, 437] on span "False" at bounding box center [950, 432] width 28 height 14
click at [931, 437] on input "False" at bounding box center [926, 432] width 13 height 11
radio input "true"
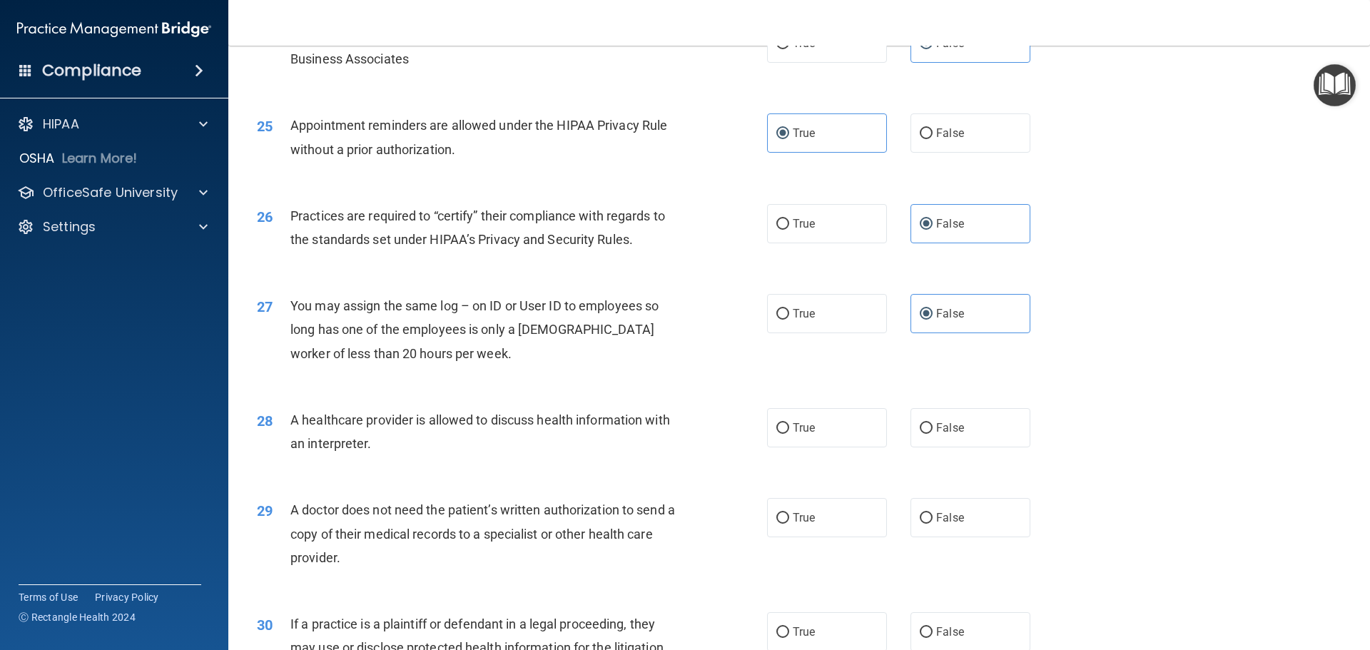
scroll to position [2569, 0]
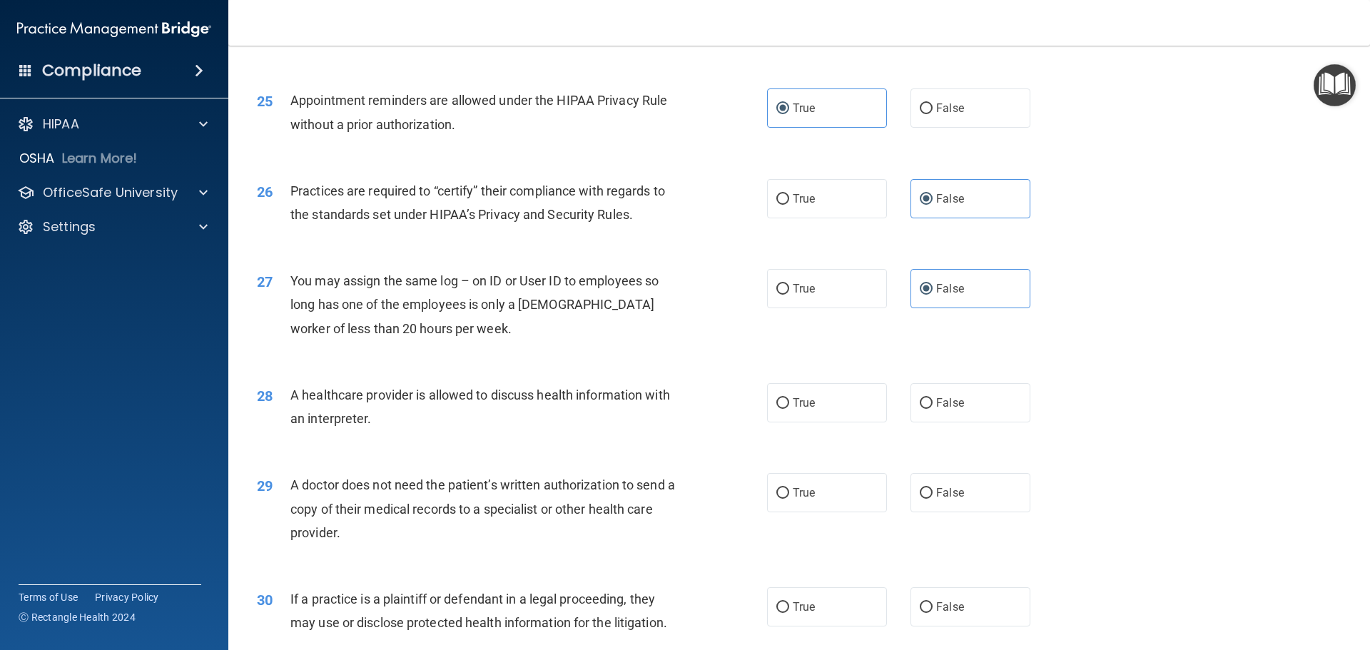
click at [832, 425] on div "28 A healthcare provider is allowed to discuss health information with an inter…" at bounding box center [799, 410] width 1106 height 90
click at [827, 410] on label "True" at bounding box center [827, 402] width 120 height 39
click at [789, 409] on input "True" at bounding box center [783, 403] width 13 height 11
radio input "true"
click at [832, 485] on label "True" at bounding box center [827, 492] width 120 height 39
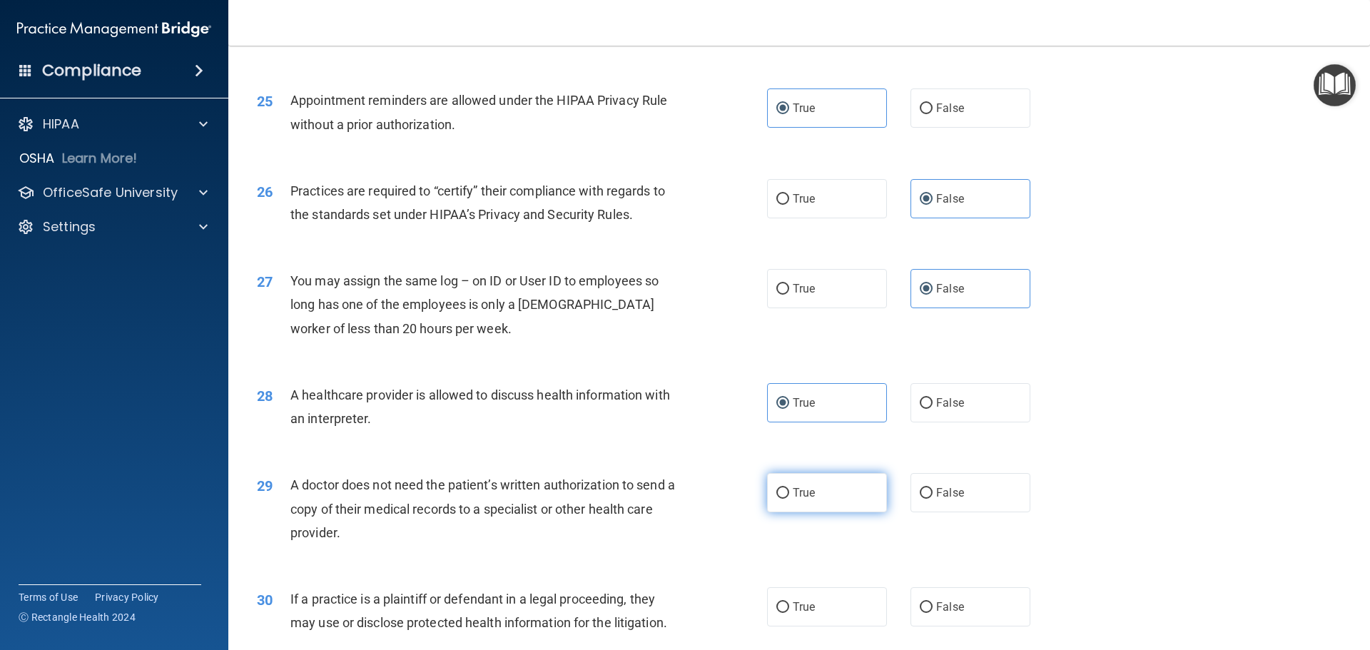
click at [789, 488] on input "True" at bounding box center [783, 493] width 13 height 11
radio input "true"
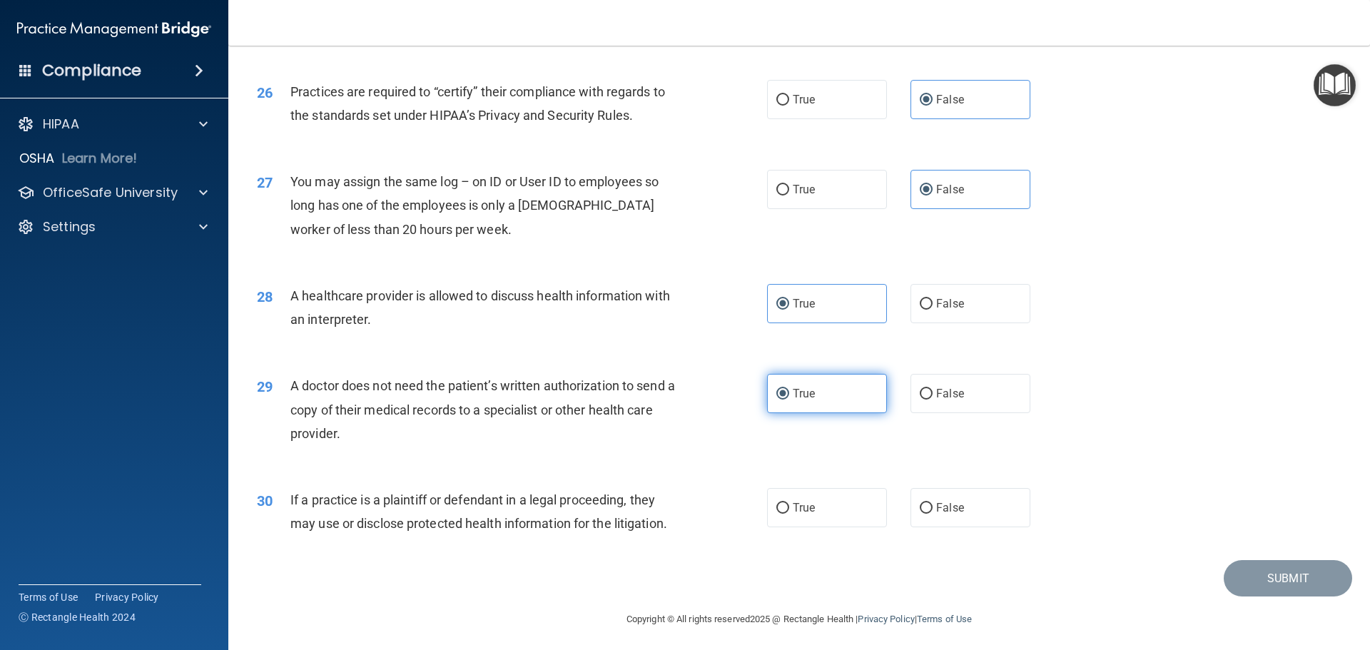
scroll to position [2672, 0]
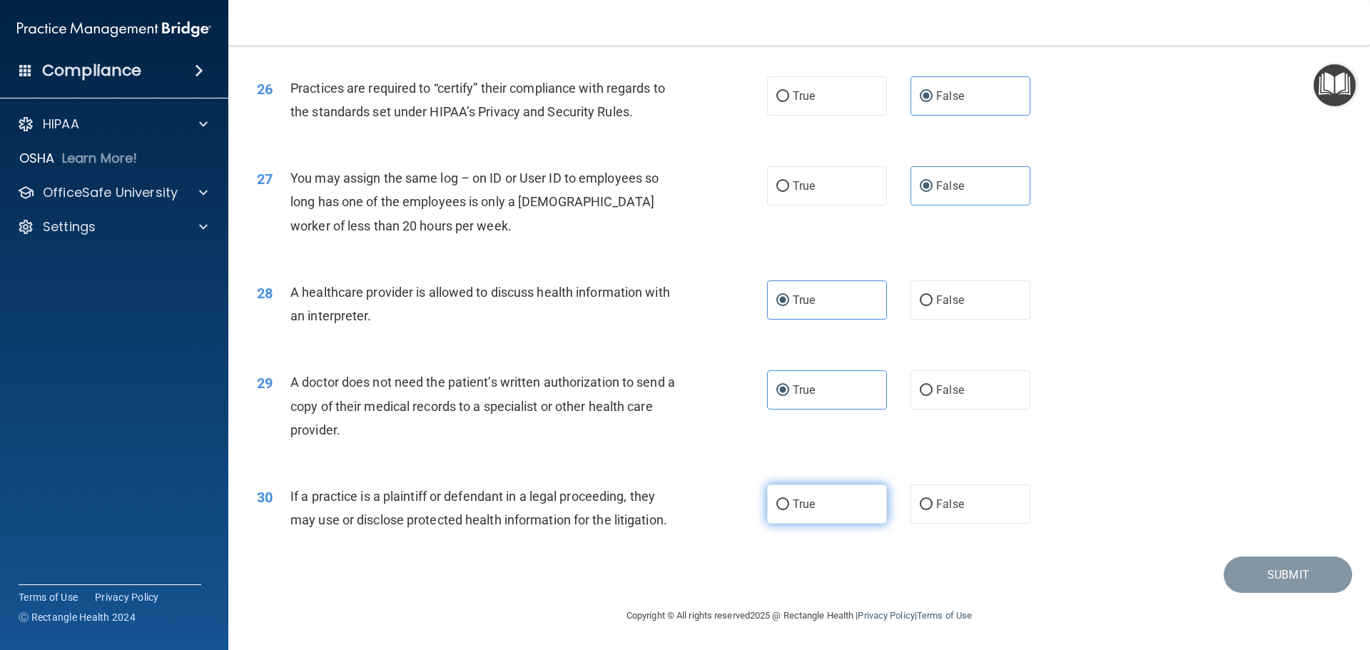
click at [829, 495] on label "True" at bounding box center [827, 504] width 120 height 39
click at [789, 500] on input "True" at bounding box center [783, 505] width 13 height 11
radio input "true"
click at [1260, 567] on button "Submit" at bounding box center [1288, 575] width 128 height 36
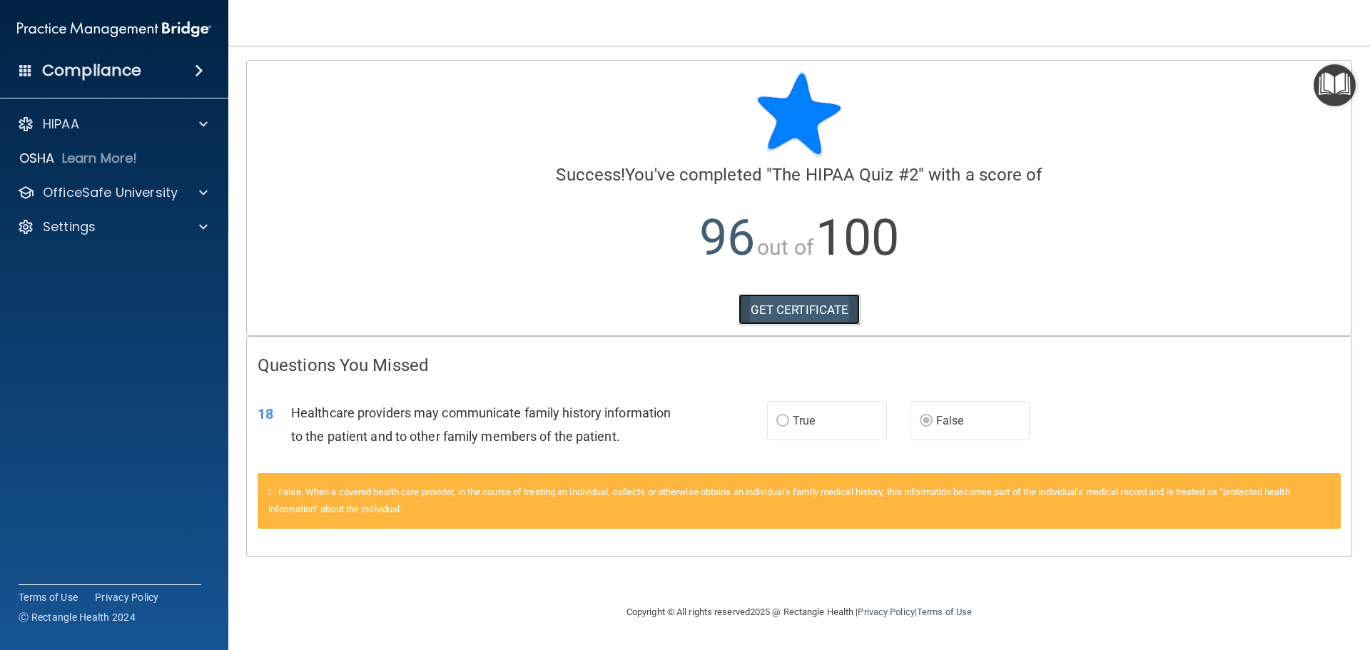
click at [788, 305] on link "GET CERTIFICATE" at bounding box center [800, 309] width 122 height 31
click at [176, 193] on p "OfficeSafe University" at bounding box center [110, 192] width 135 height 17
click at [124, 227] on p "HIPAA Training" at bounding box center [68, 227] width 118 height 14
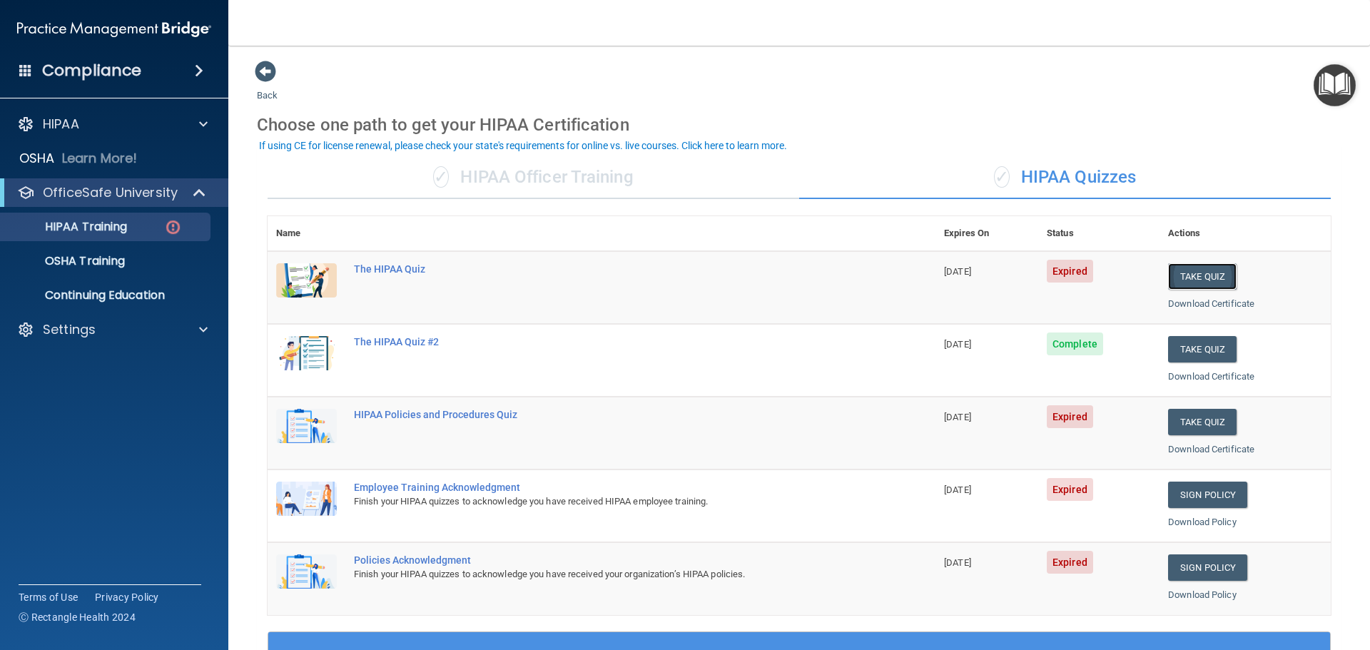
click at [1186, 276] on button "Take Quiz" at bounding box center [1202, 276] width 69 height 26
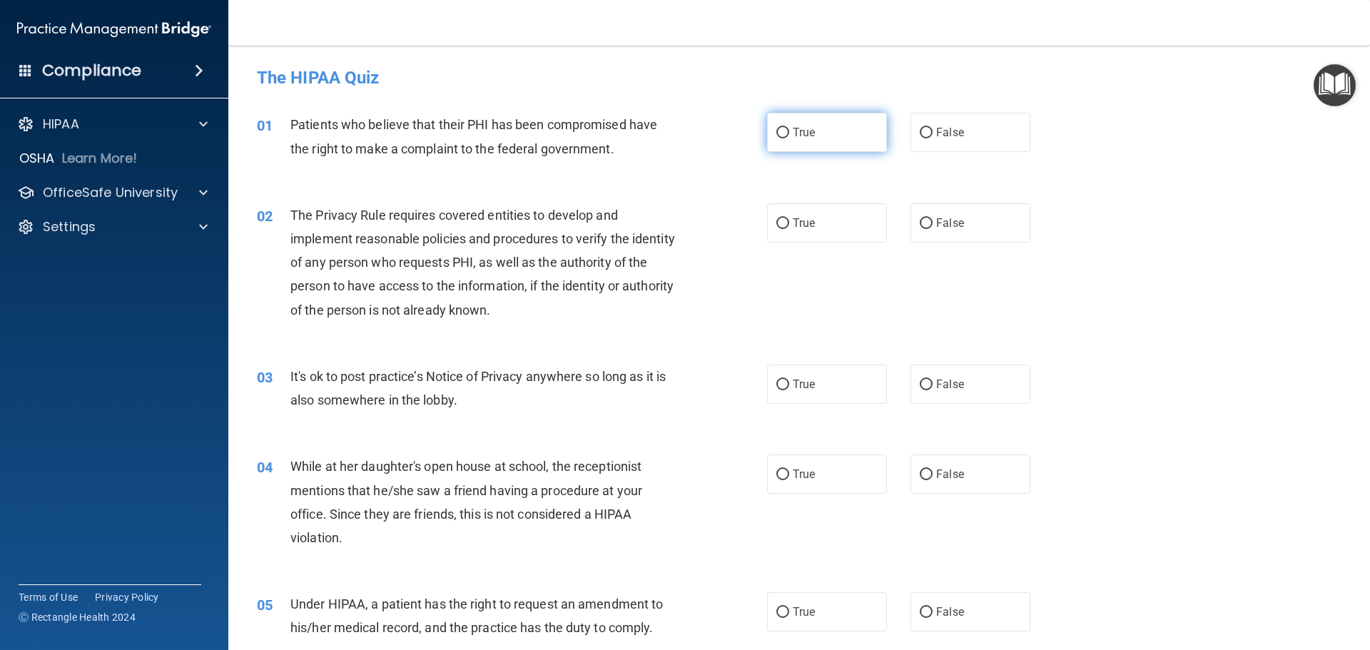
click at [797, 148] on label "True" at bounding box center [827, 132] width 120 height 39
click at [789, 138] on input "True" at bounding box center [783, 133] width 13 height 11
radio input "true"
click at [797, 216] on span "True" at bounding box center [804, 223] width 22 height 14
click at [789, 218] on input "True" at bounding box center [783, 223] width 13 height 11
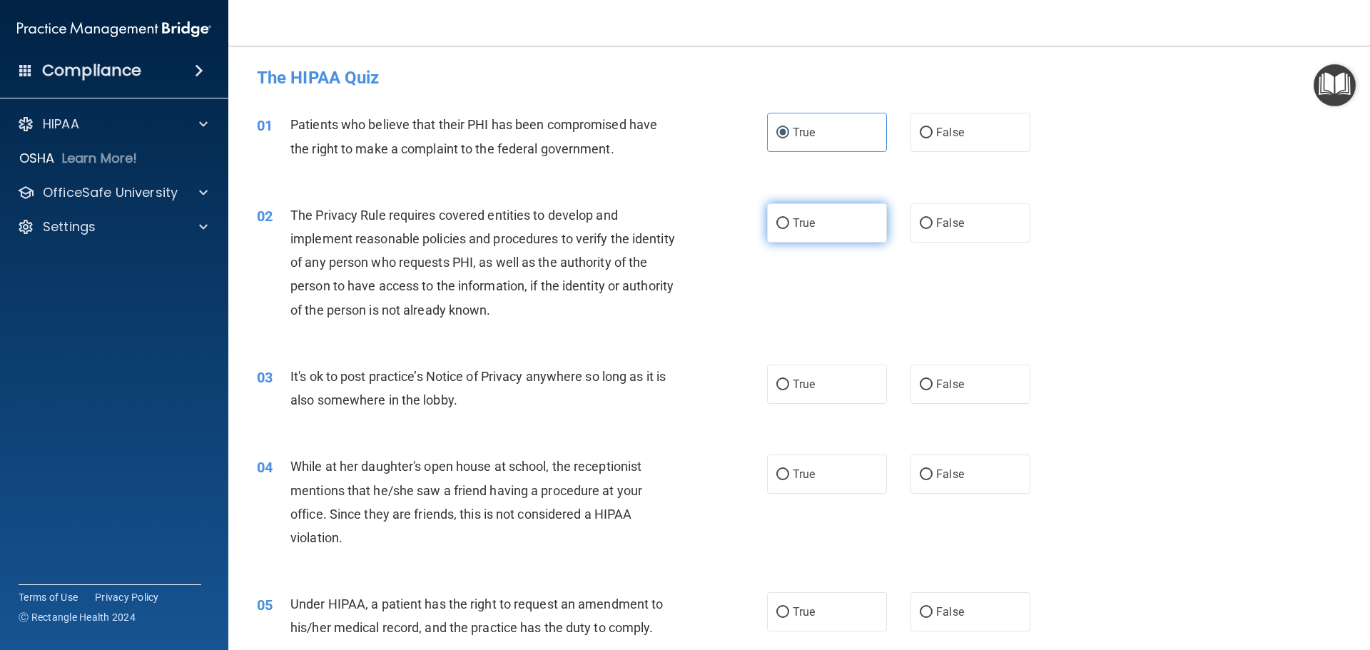
radio input "true"
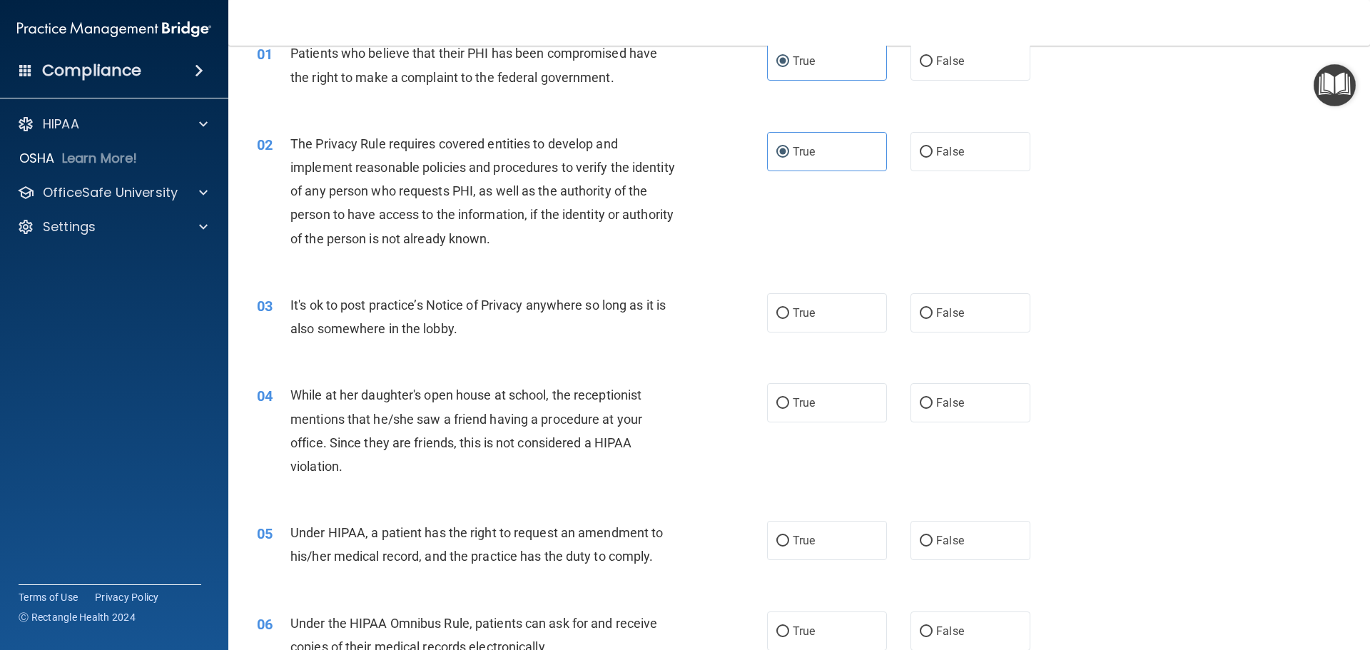
scroll to position [143, 0]
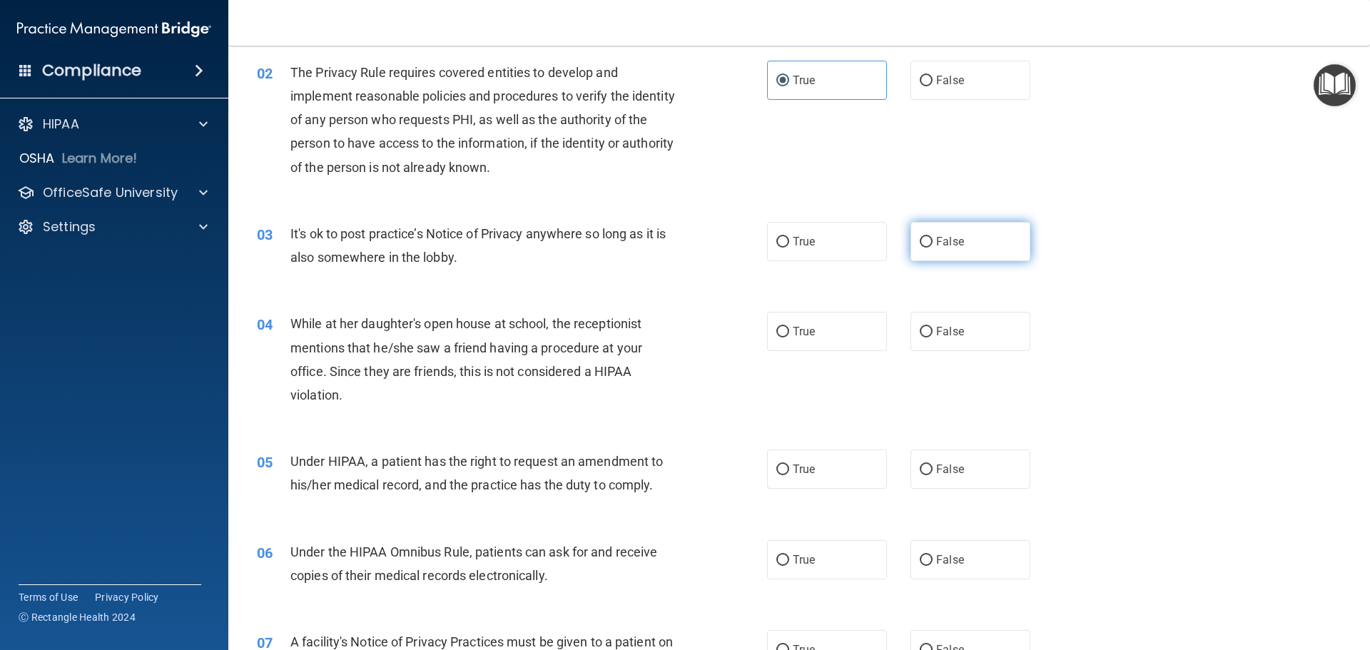
click at [961, 250] on label "False" at bounding box center [971, 241] width 120 height 39
click at [933, 248] on input "False" at bounding box center [926, 242] width 13 height 11
radio input "true"
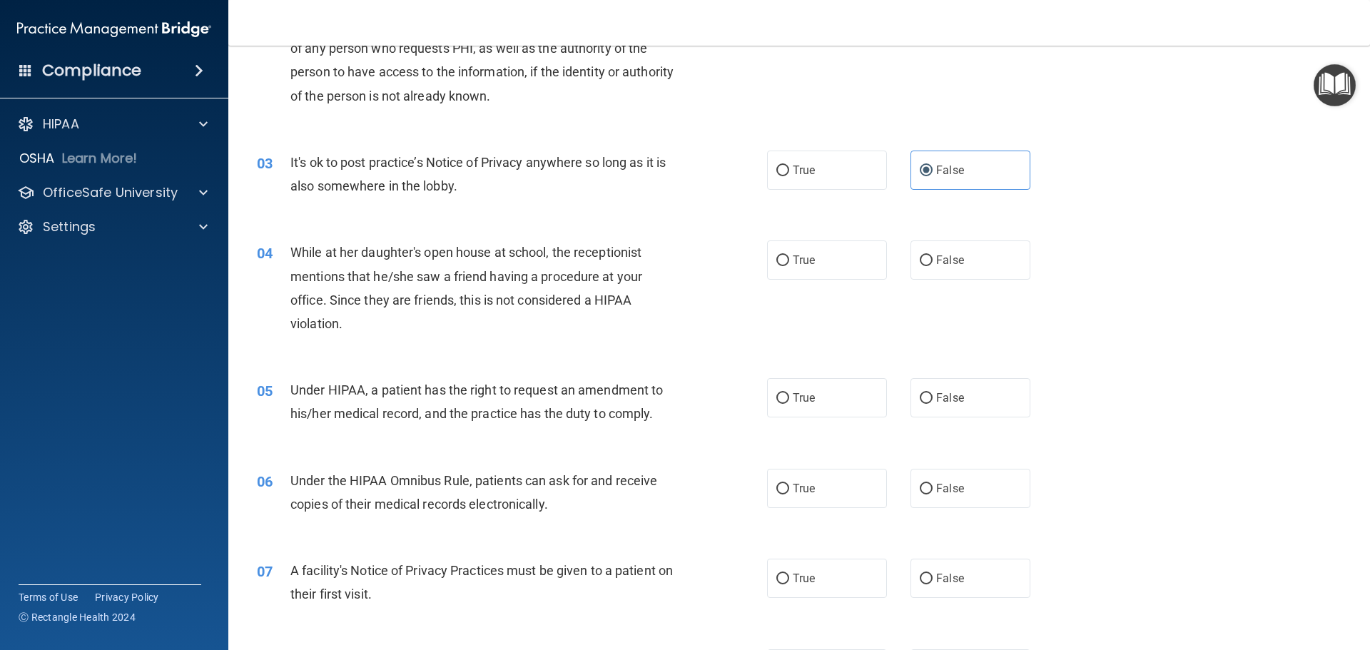
scroll to position [285, 0]
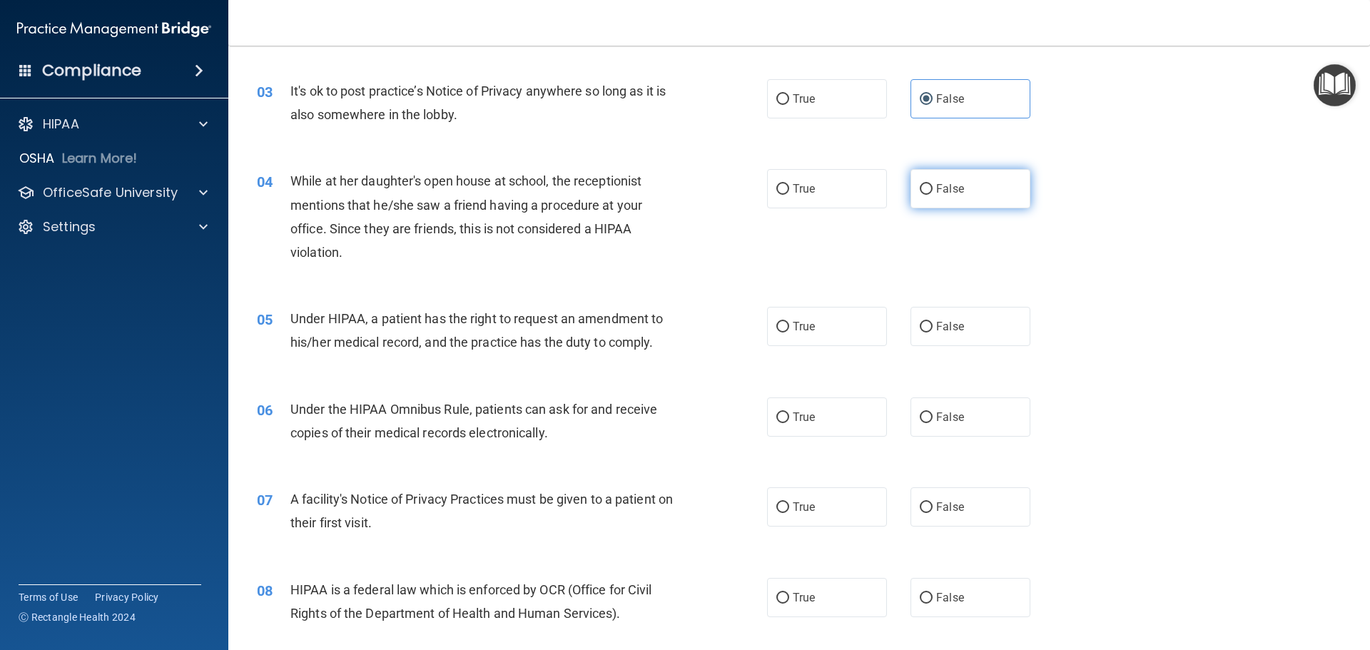
click at [989, 186] on label "False" at bounding box center [971, 188] width 120 height 39
click at [933, 186] on input "False" at bounding box center [926, 189] width 13 height 11
radio input "true"
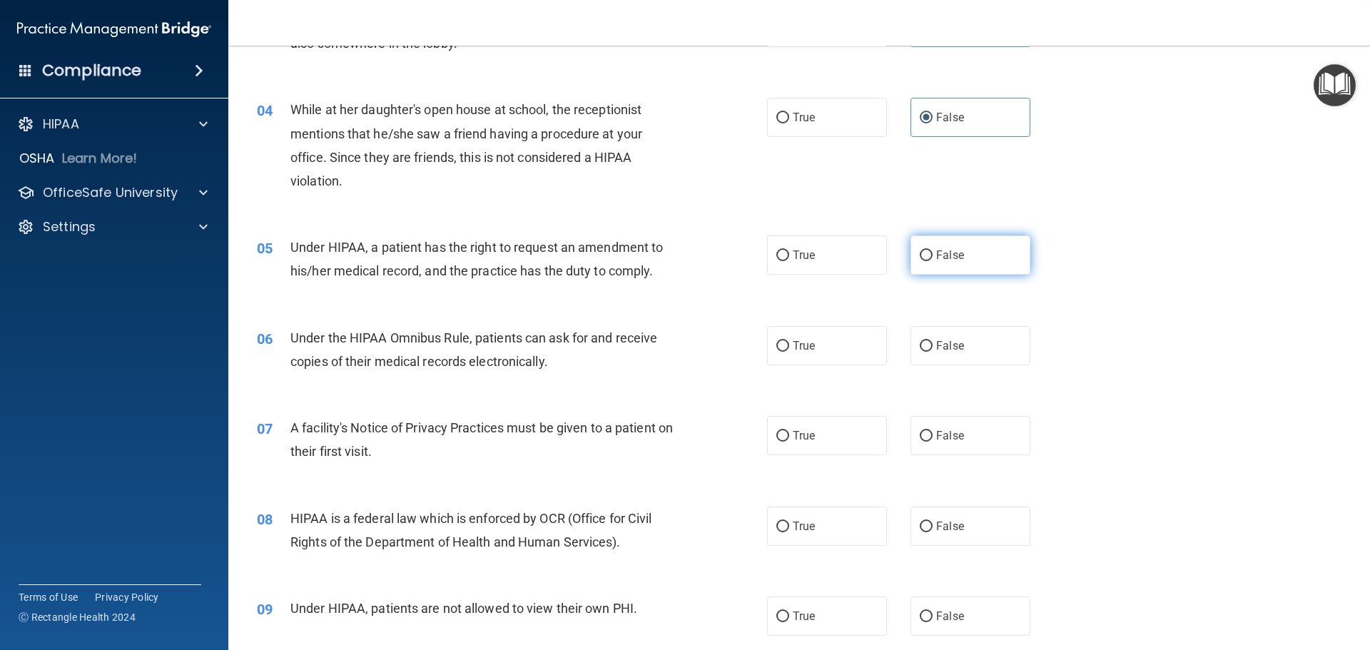
click at [989, 258] on label "False" at bounding box center [971, 255] width 120 height 39
click at [933, 258] on input "False" at bounding box center [926, 256] width 13 height 11
radio input "true"
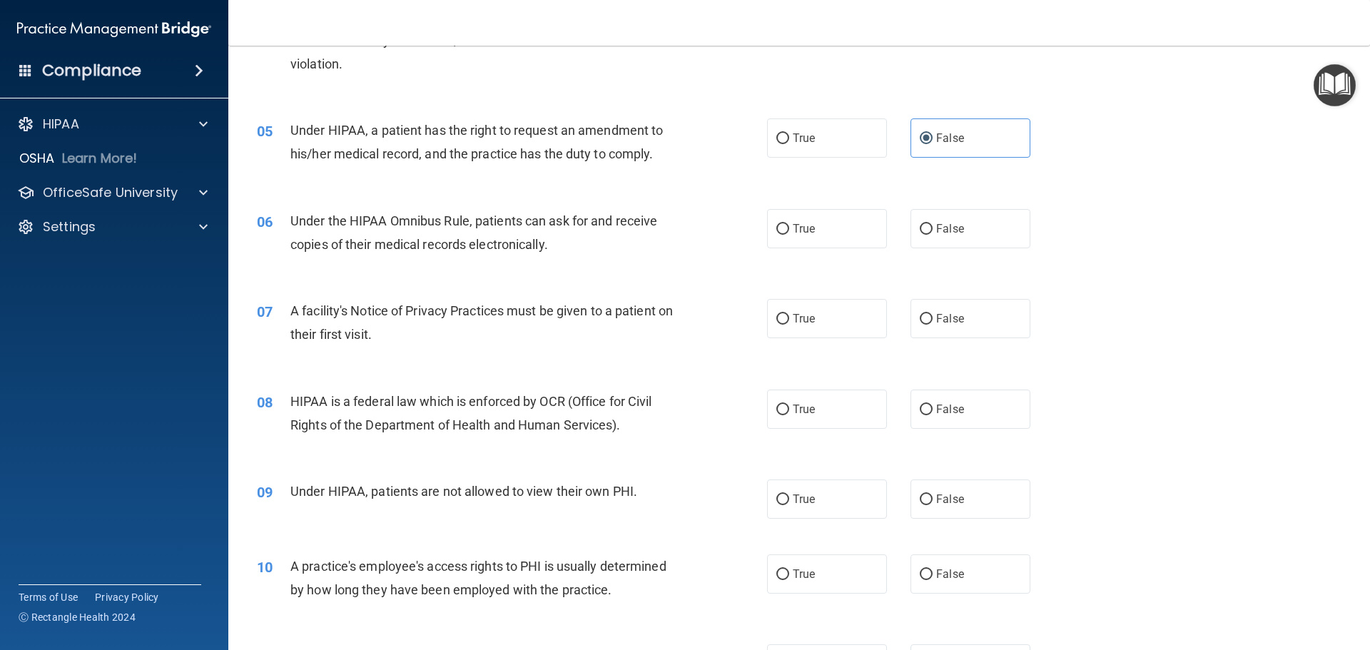
scroll to position [500, 0]
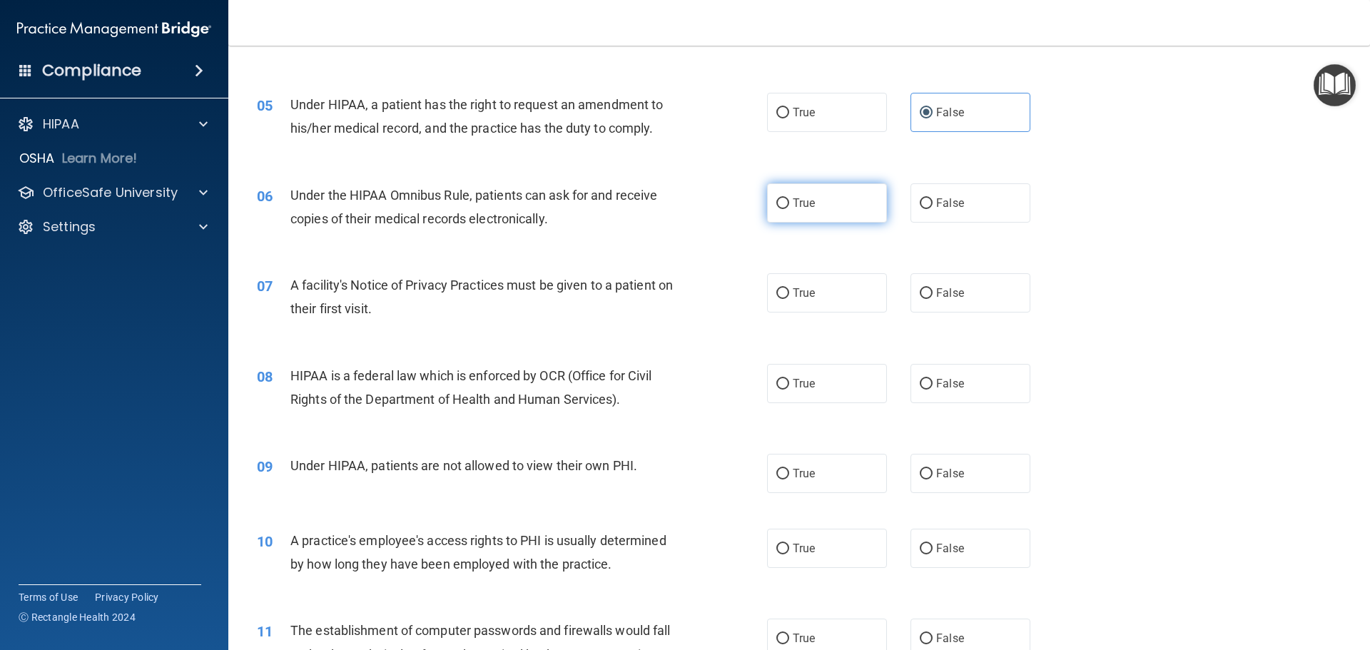
click at [793, 205] on span "True" at bounding box center [804, 203] width 22 height 14
click at [789, 205] on input "True" at bounding box center [783, 203] width 13 height 11
radio input "true"
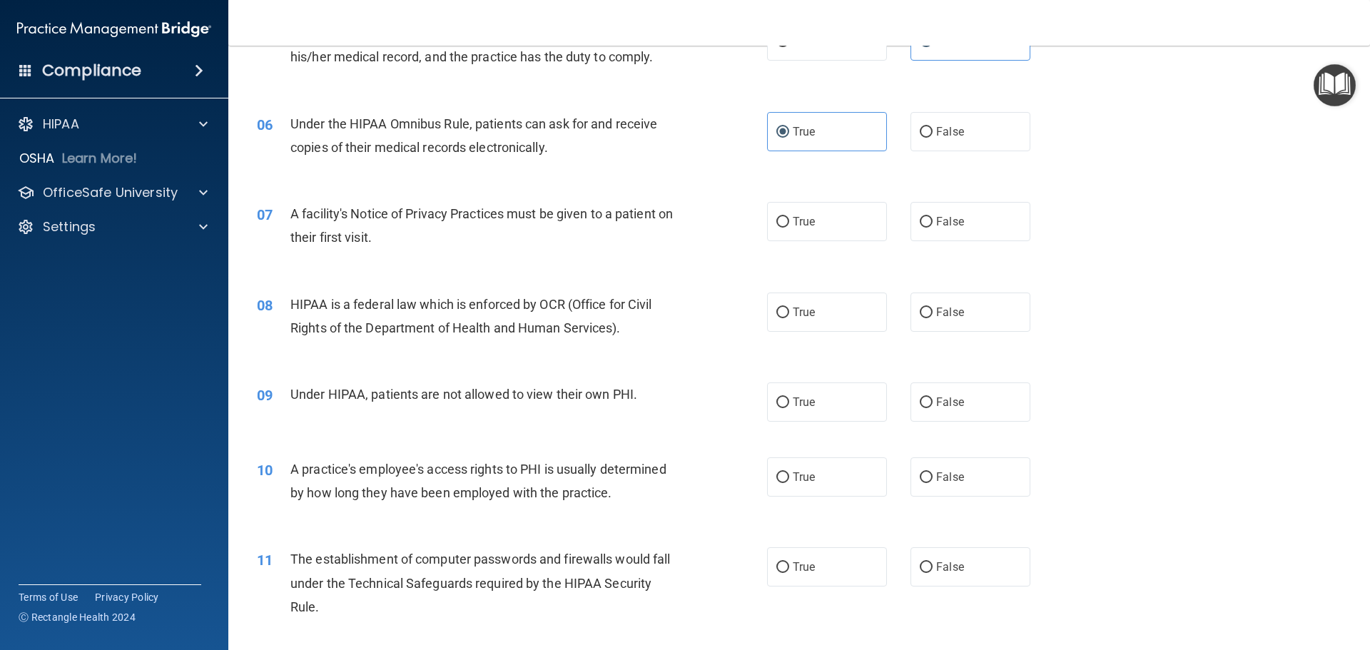
scroll to position [642, 0]
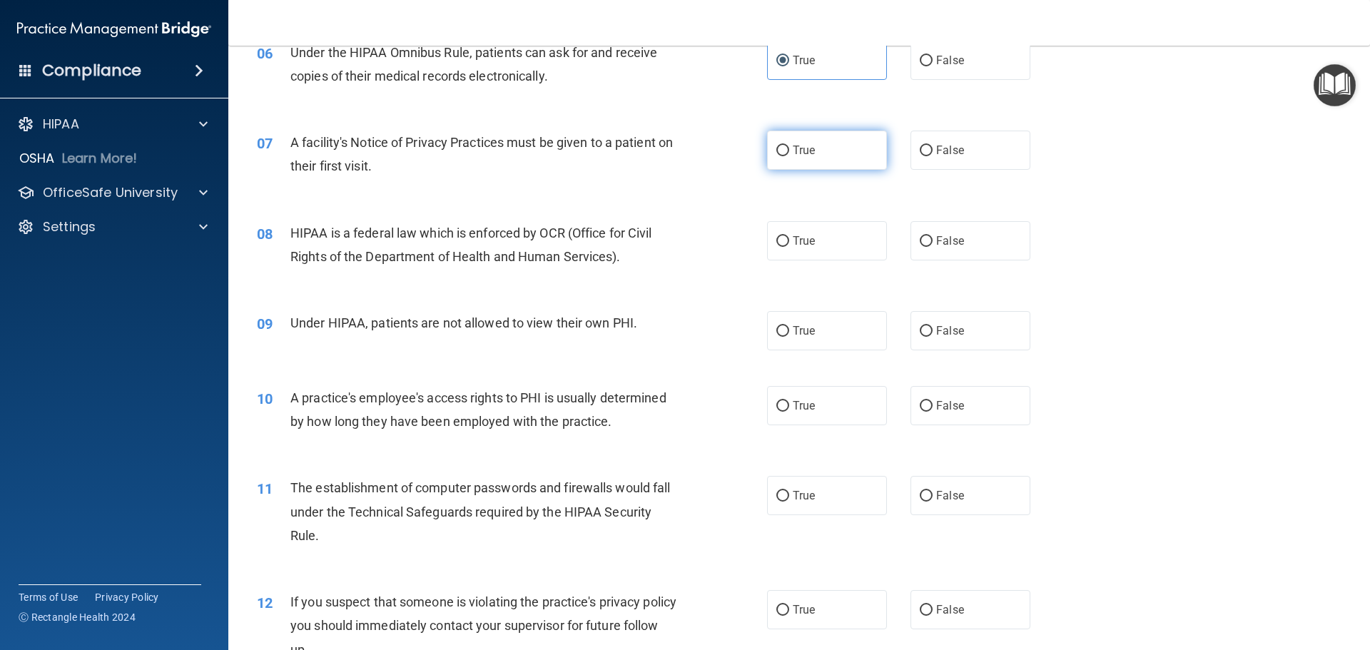
click at [786, 157] on label "True" at bounding box center [827, 150] width 120 height 39
click at [786, 156] on input "True" at bounding box center [783, 151] width 13 height 11
radio input "true"
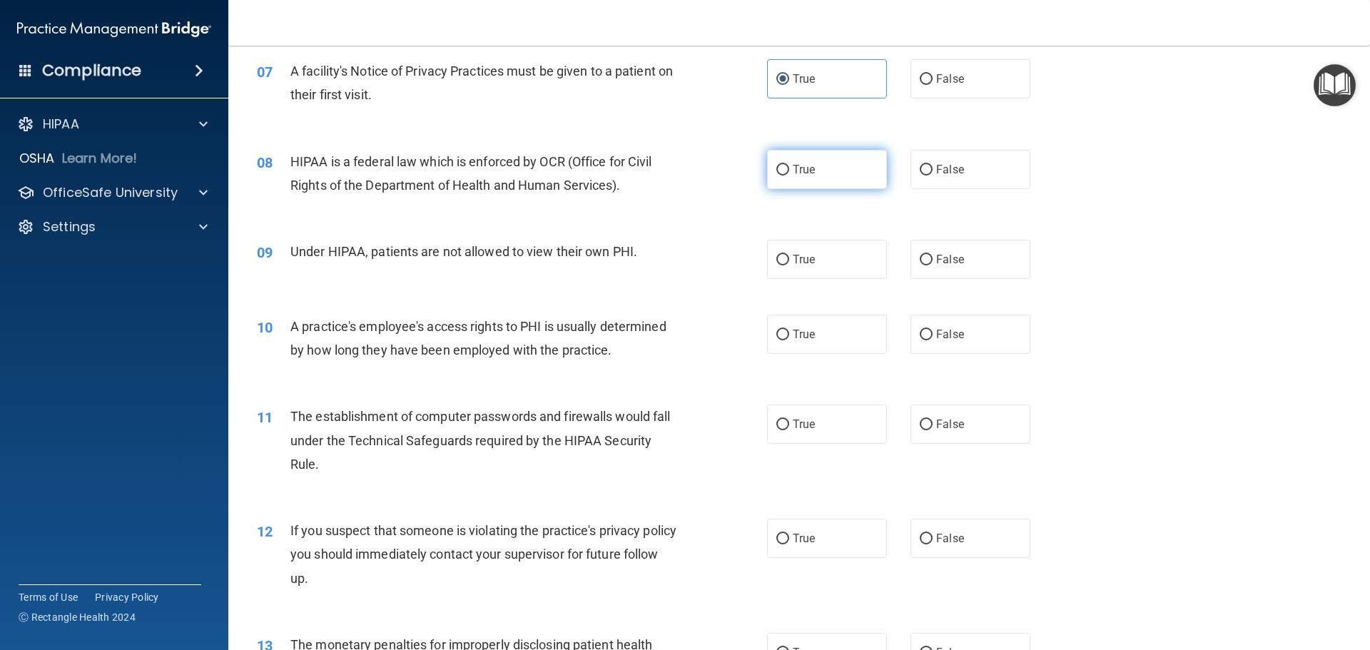
click at [833, 171] on label "True" at bounding box center [827, 169] width 120 height 39
click at [789, 171] on input "True" at bounding box center [783, 170] width 13 height 11
radio input "true"
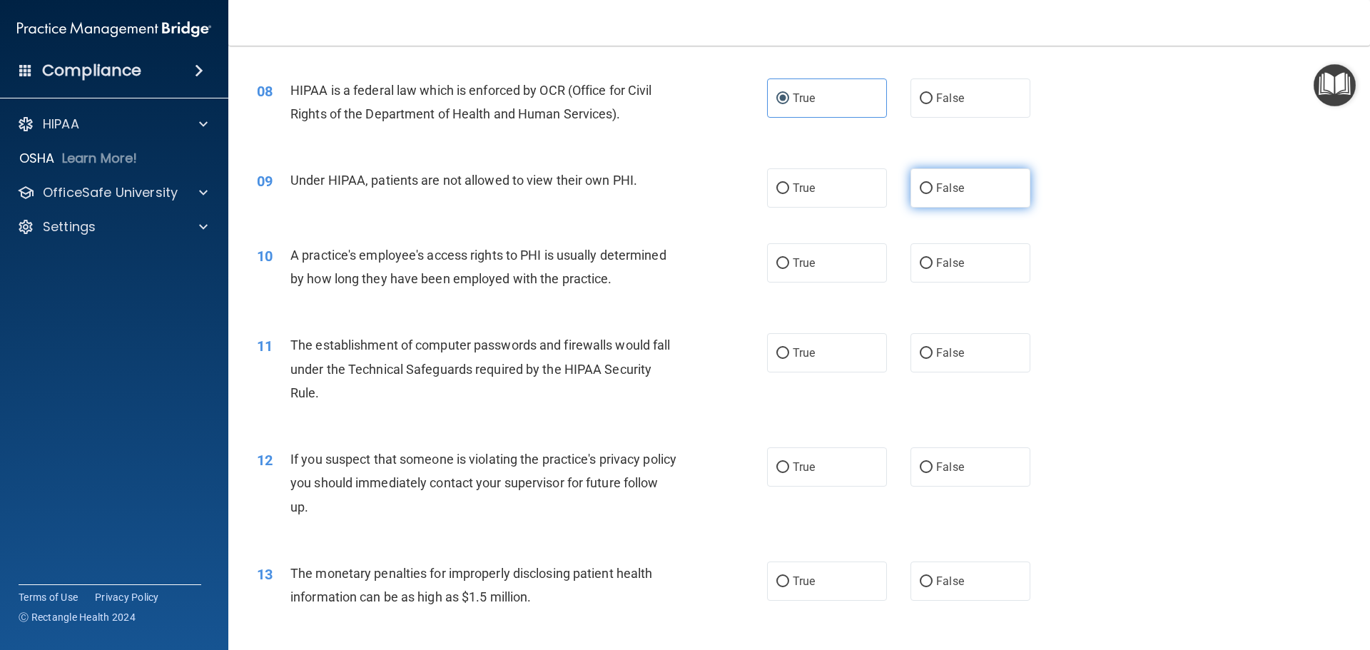
click at [926, 188] on input "False" at bounding box center [926, 188] width 13 height 11
radio input "true"
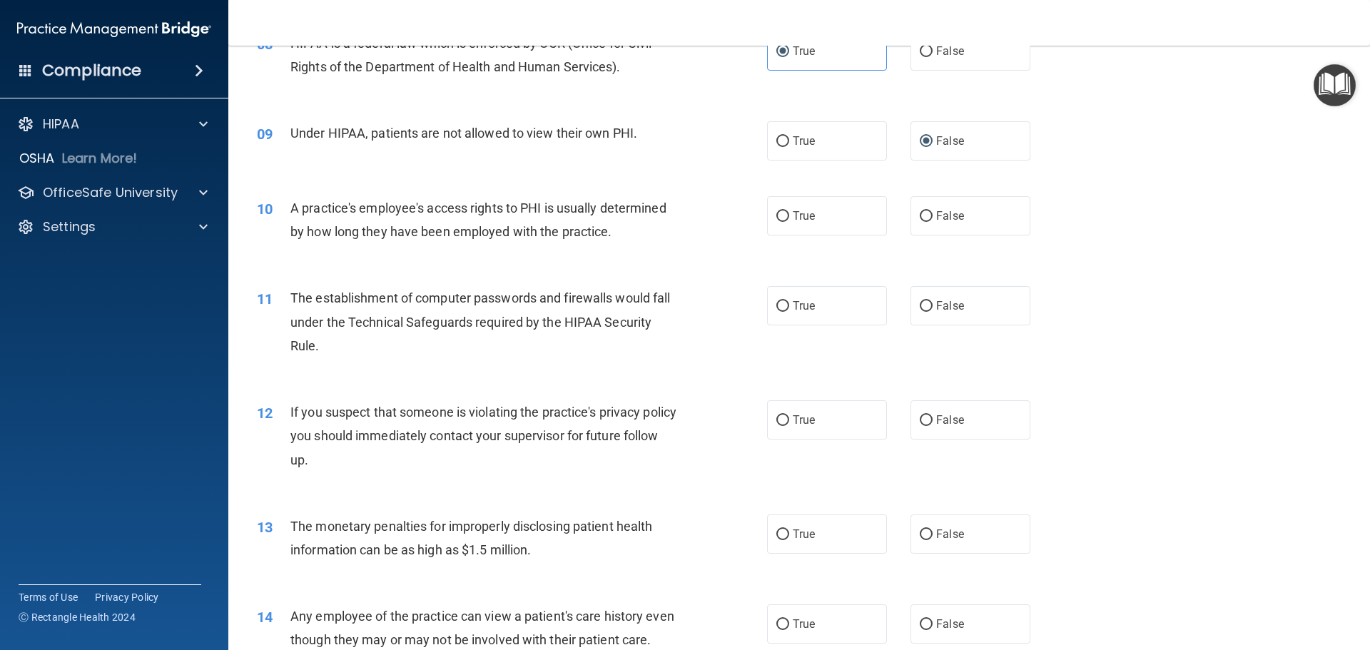
scroll to position [856, 0]
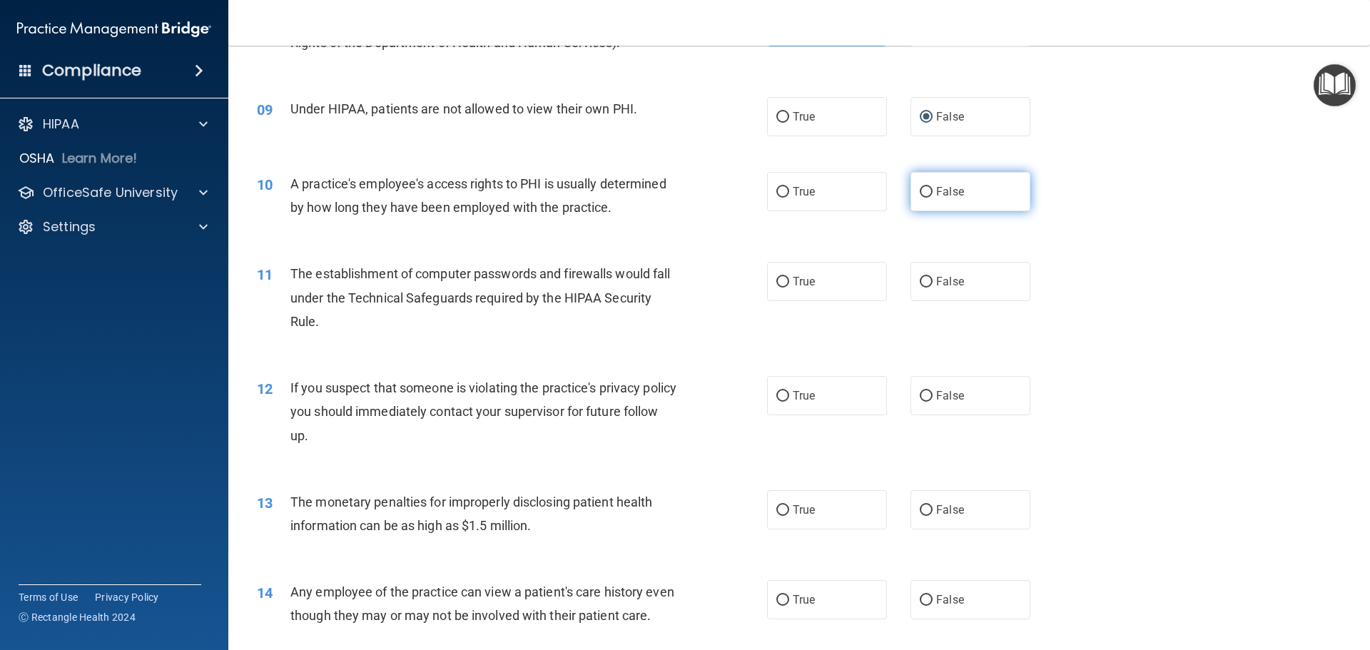
click at [962, 178] on label "False" at bounding box center [971, 191] width 120 height 39
click at [933, 187] on input "False" at bounding box center [926, 192] width 13 height 11
radio input "true"
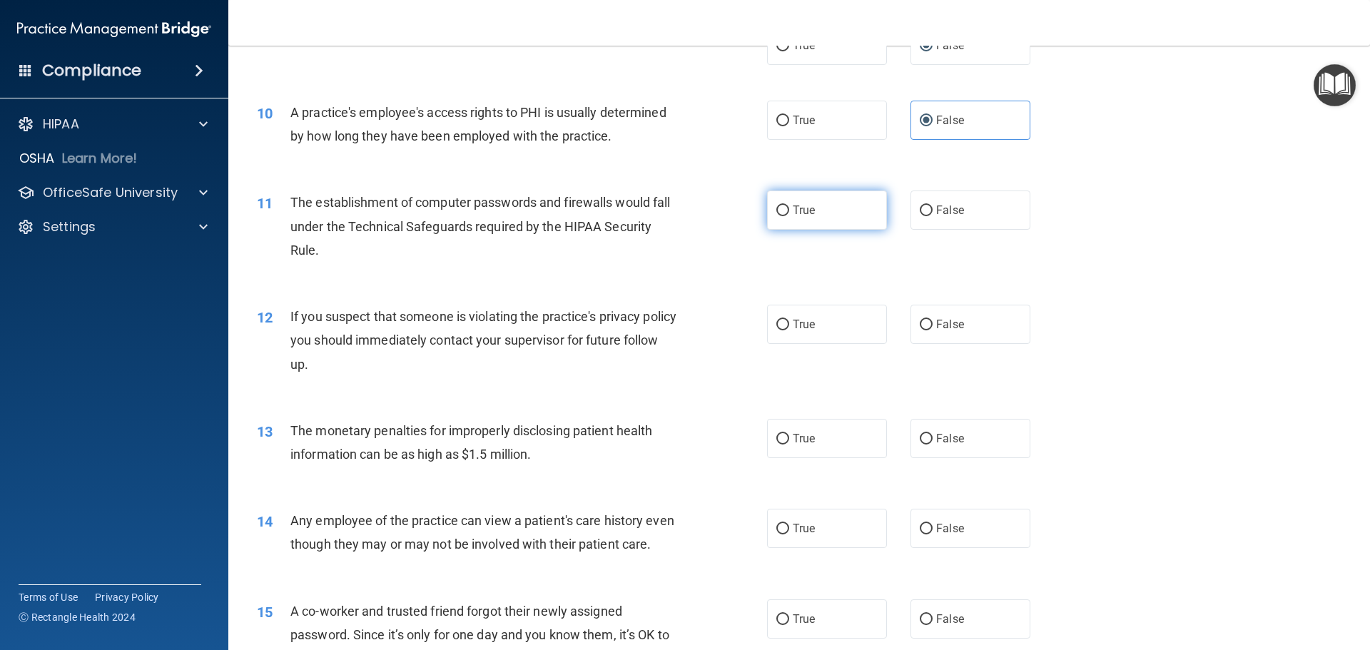
click at [832, 201] on label "True" at bounding box center [827, 210] width 120 height 39
click at [789, 206] on input "True" at bounding box center [783, 211] width 13 height 11
radio input "true"
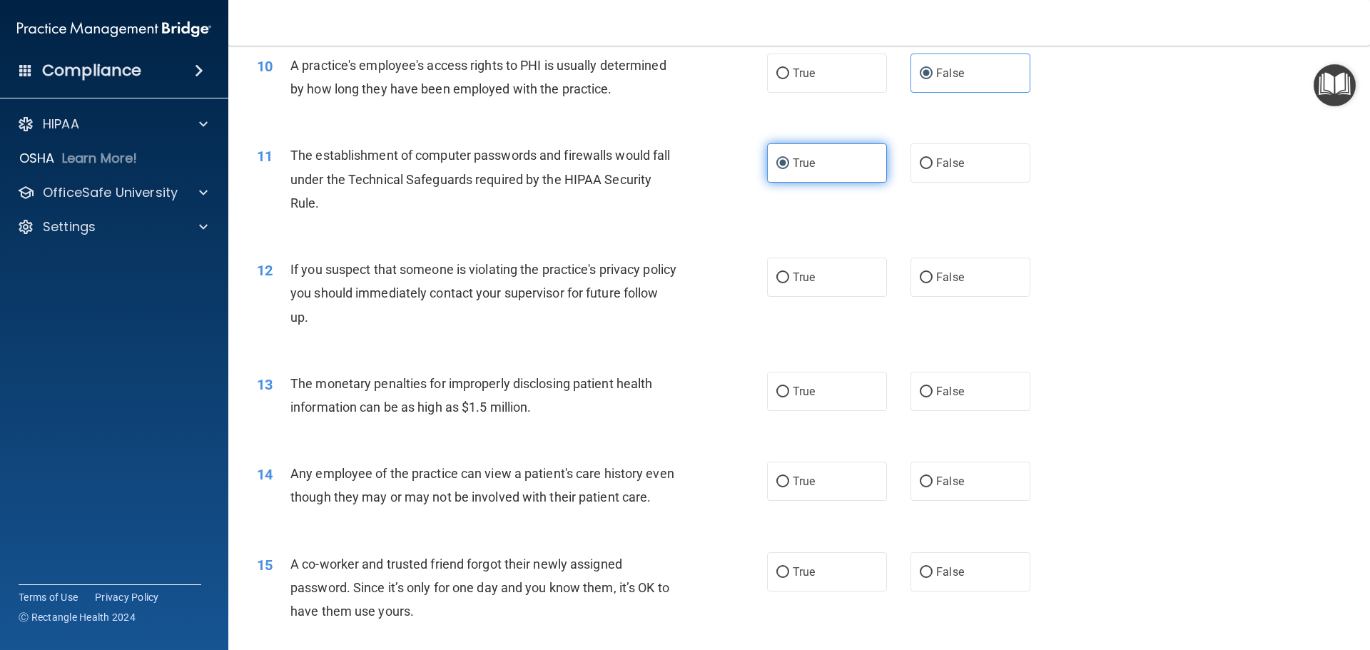
scroll to position [999, 0]
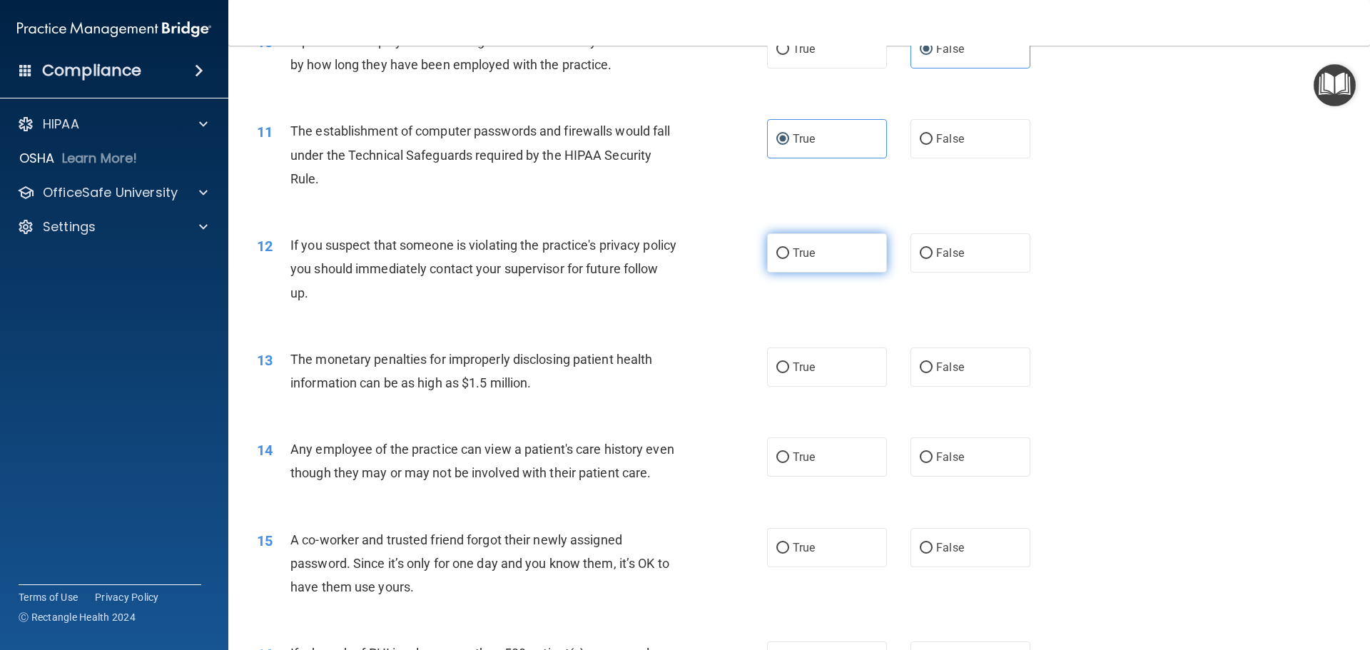
click at [823, 238] on label "True" at bounding box center [827, 252] width 120 height 39
click at [789, 248] on input "True" at bounding box center [783, 253] width 13 height 11
radio input "true"
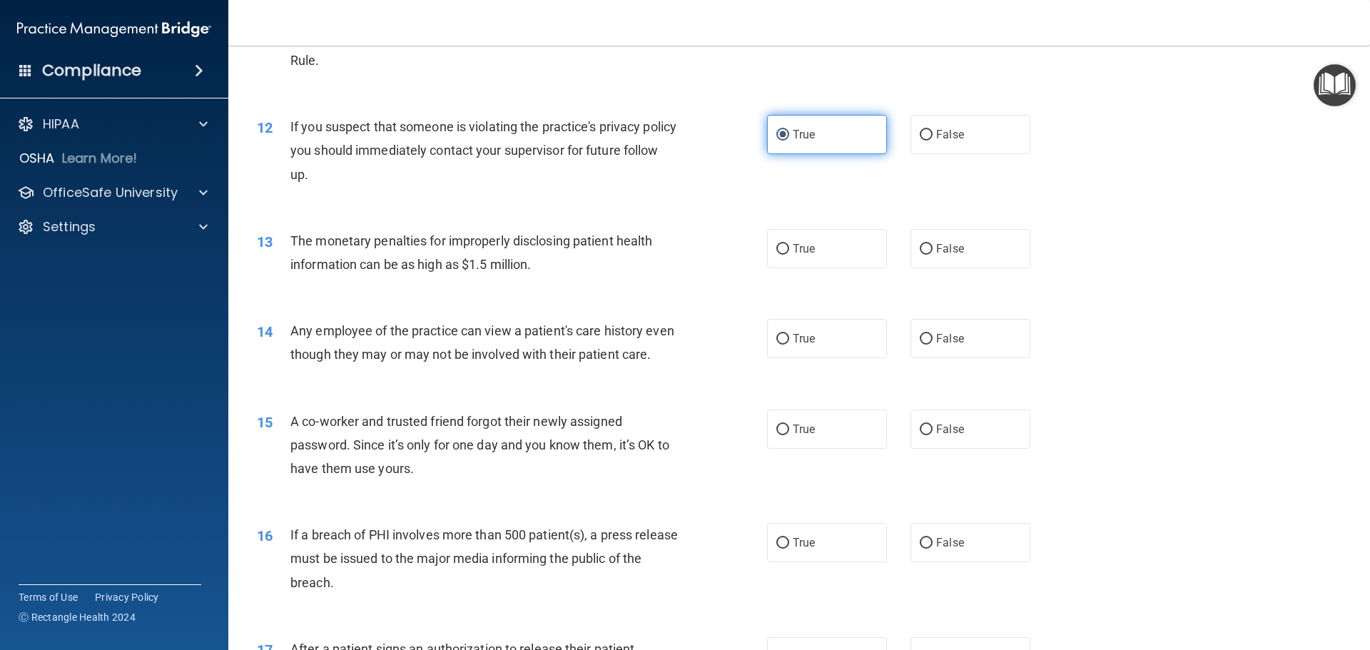
scroll to position [1142, 0]
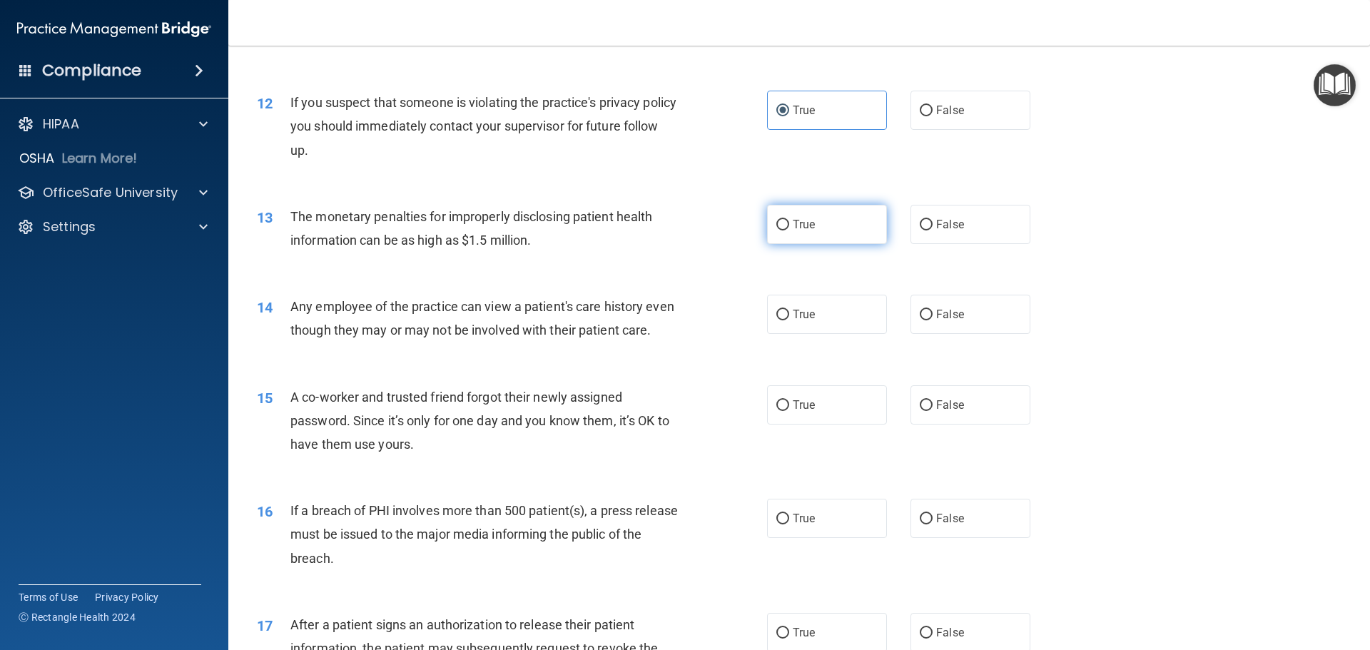
click at [811, 223] on label "True" at bounding box center [827, 224] width 120 height 39
click at [789, 223] on input "True" at bounding box center [783, 225] width 13 height 11
radio input "true"
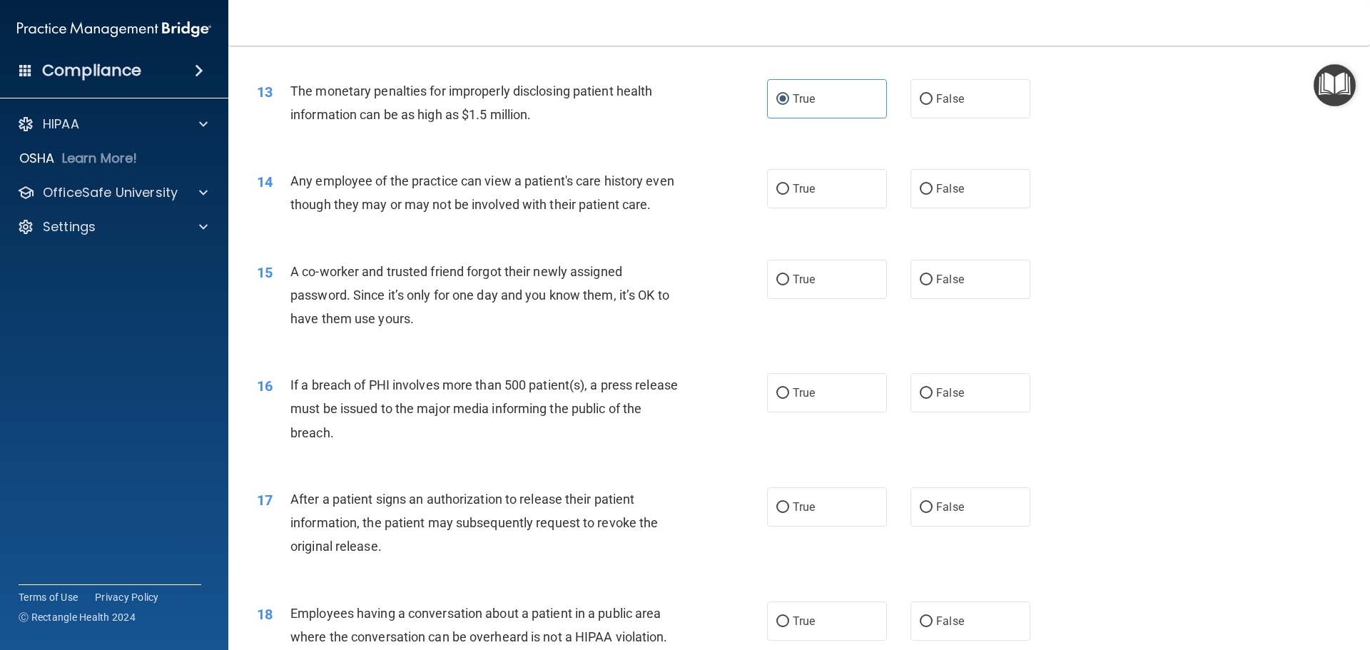
scroll to position [1285, 0]
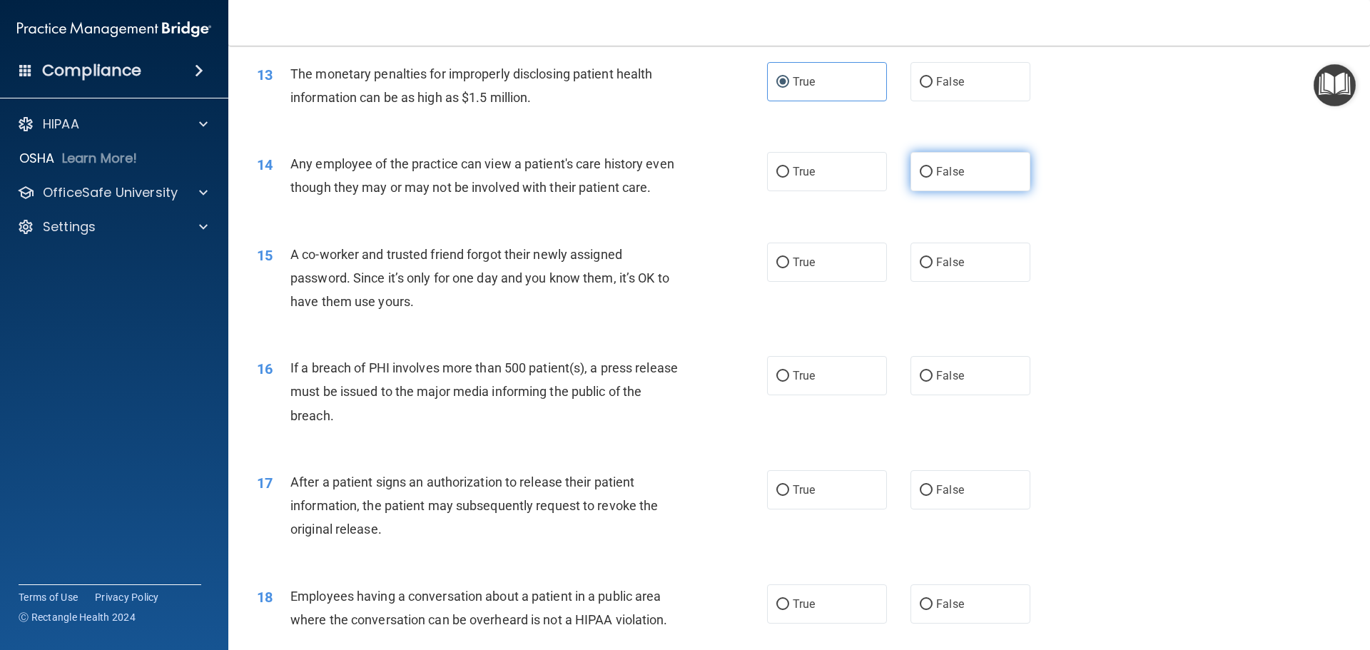
click at [944, 176] on span "False" at bounding box center [950, 172] width 28 height 14
click at [933, 176] on input "False" at bounding box center [926, 172] width 13 height 11
radio input "true"
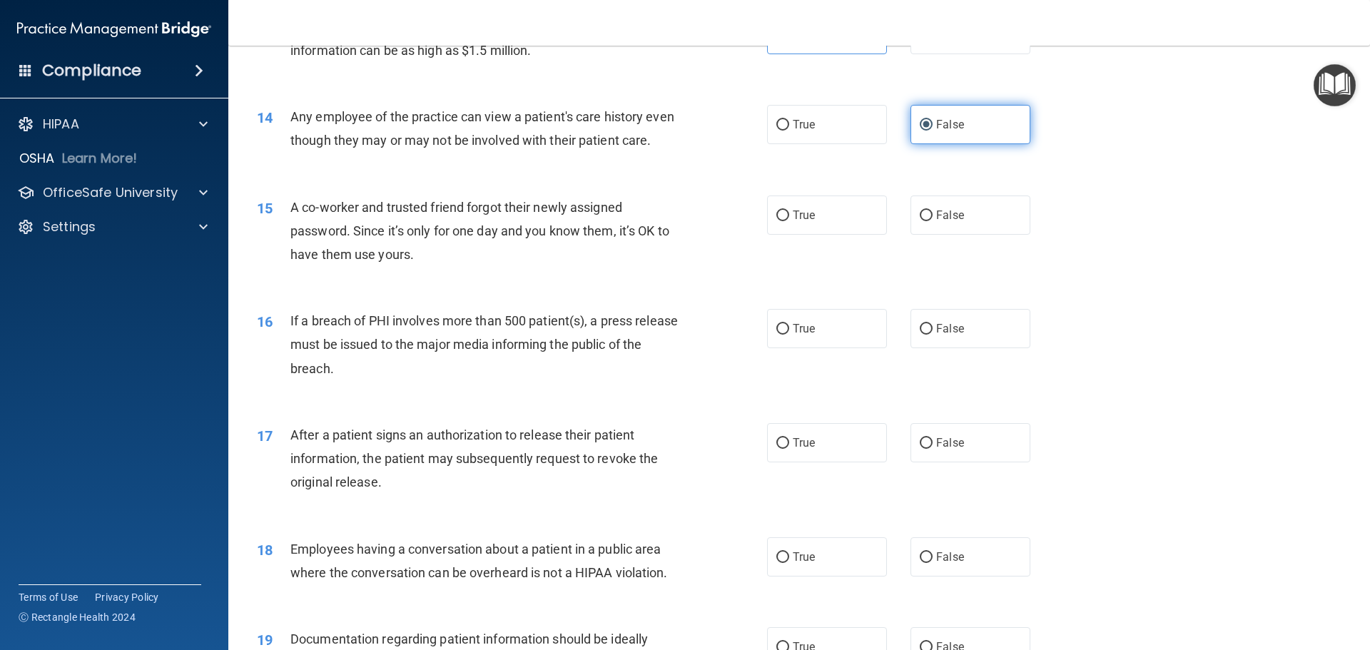
scroll to position [1356, 0]
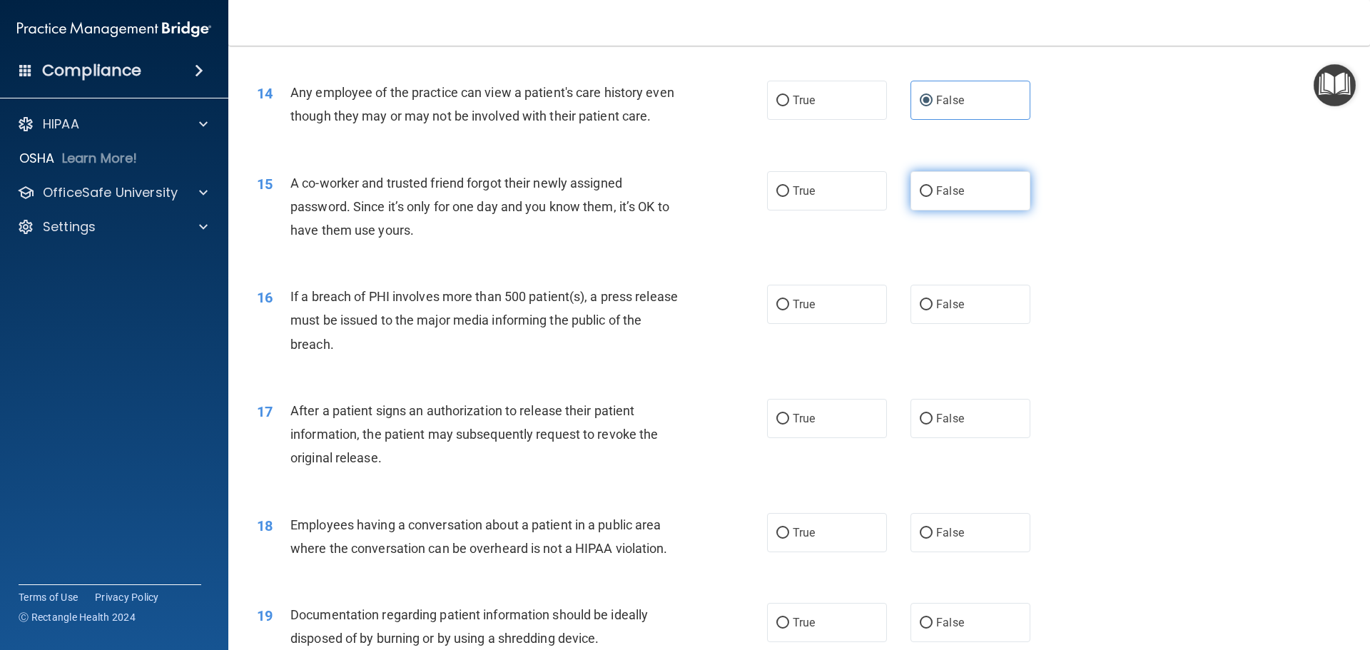
click at [948, 197] on label "False" at bounding box center [971, 190] width 120 height 39
click at [933, 197] on input "False" at bounding box center [926, 191] width 13 height 11
radio input "true"
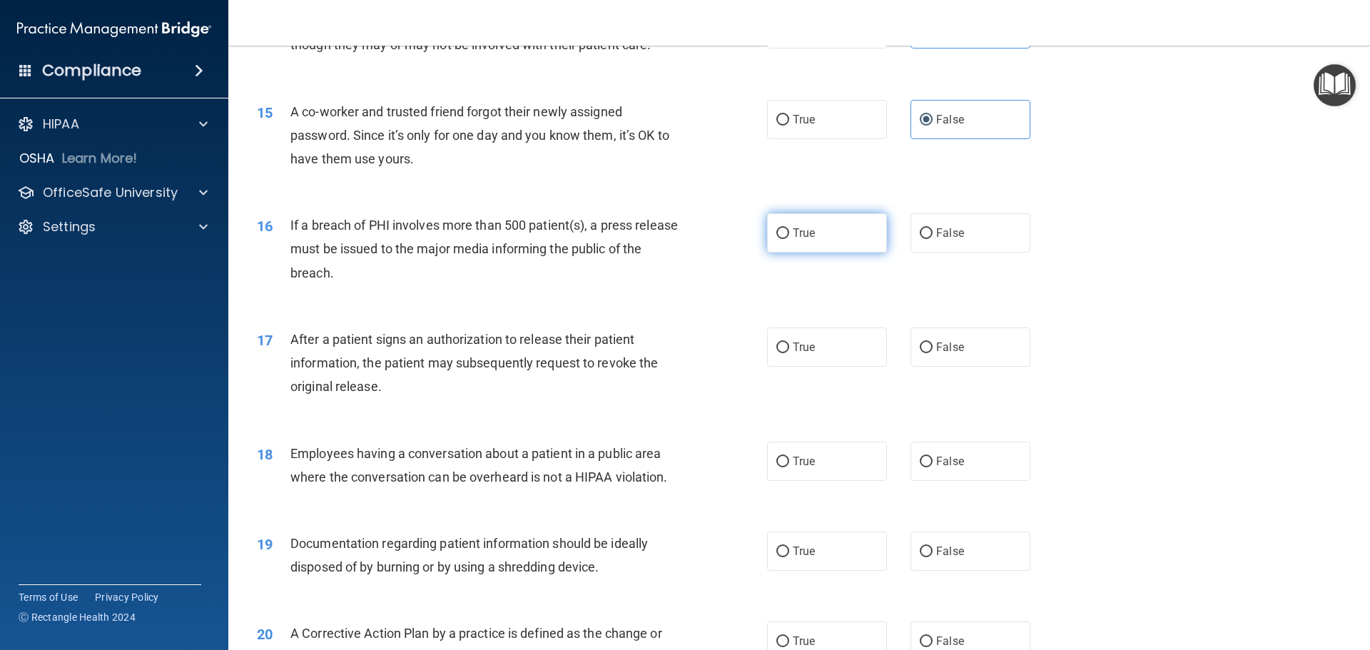
click at [827, 253] on label "True" at bounding box center [827, 232] width 120 height 39
click at [789, 239] on input "True" at bounding box center [783, 233] width 13 height 11
radio input "true"
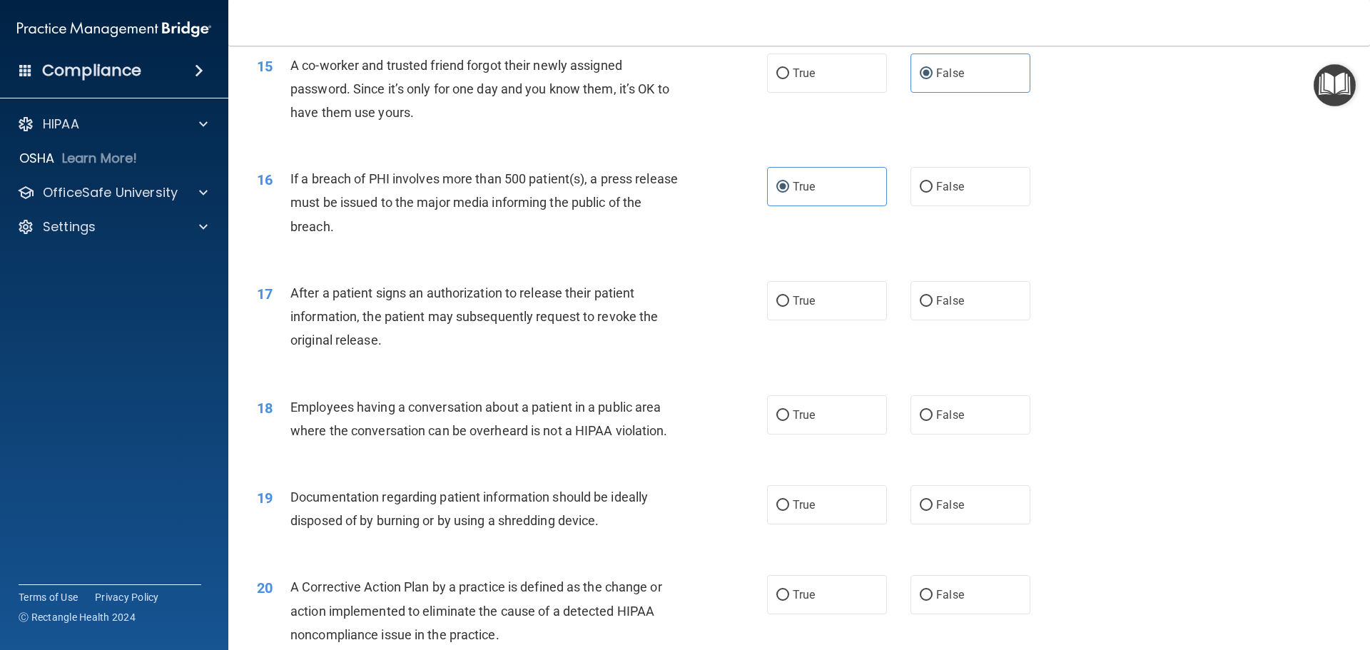
scroll to position [1499, 0]
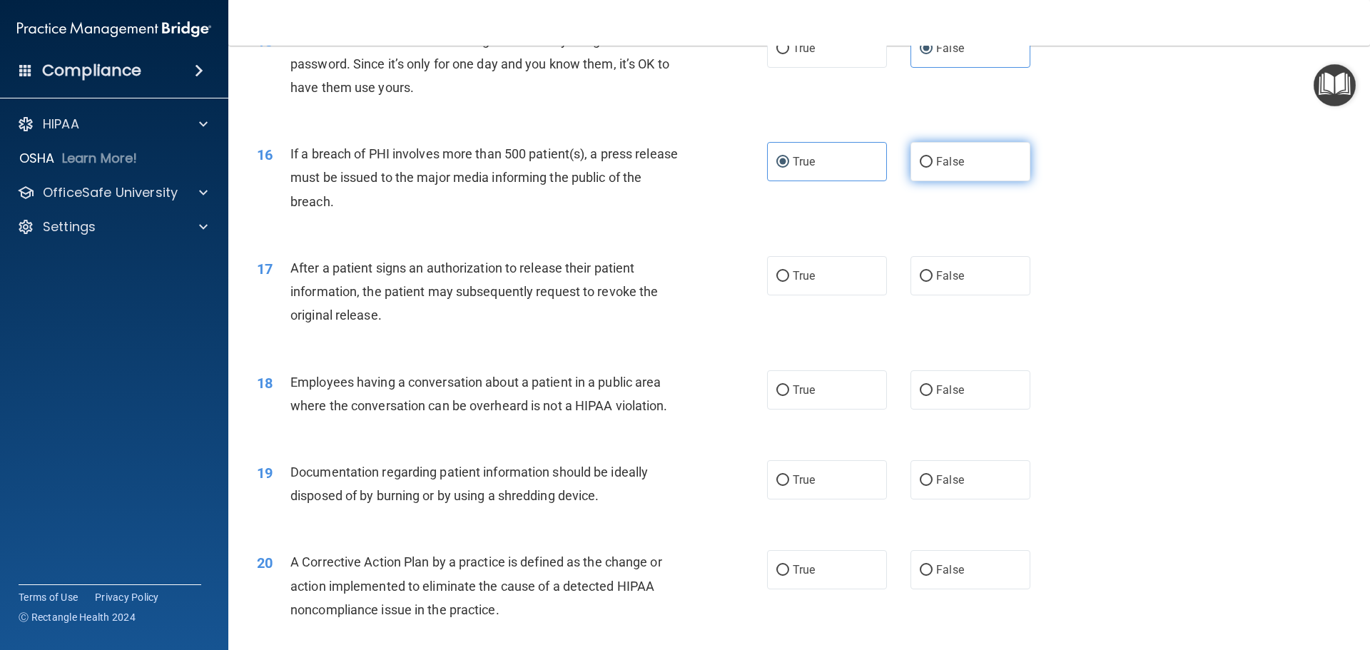
click at [951, 168] on span "False" at bounding box center [950, 162] width 28 height 14
click at [933, 168] on input "False" at bounding box center [926, 162] width 13 height 11
radio input "true"
radio input "false"
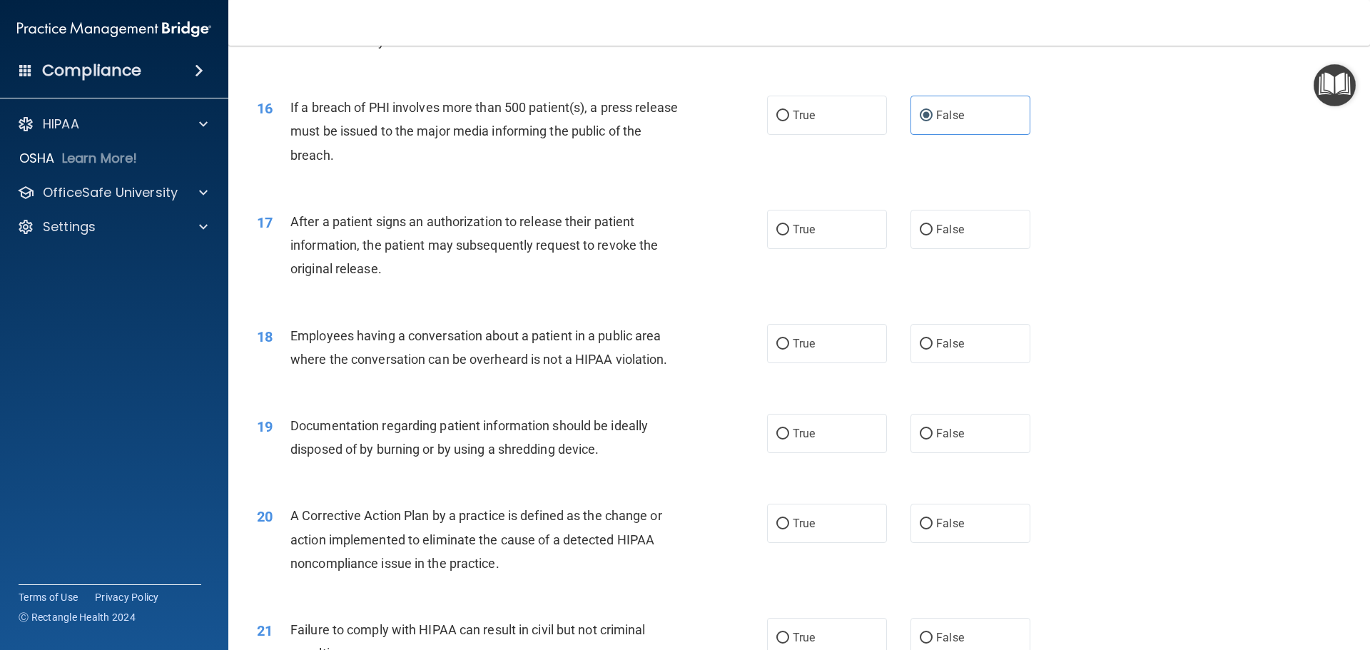
scroll to position [1570, 0]
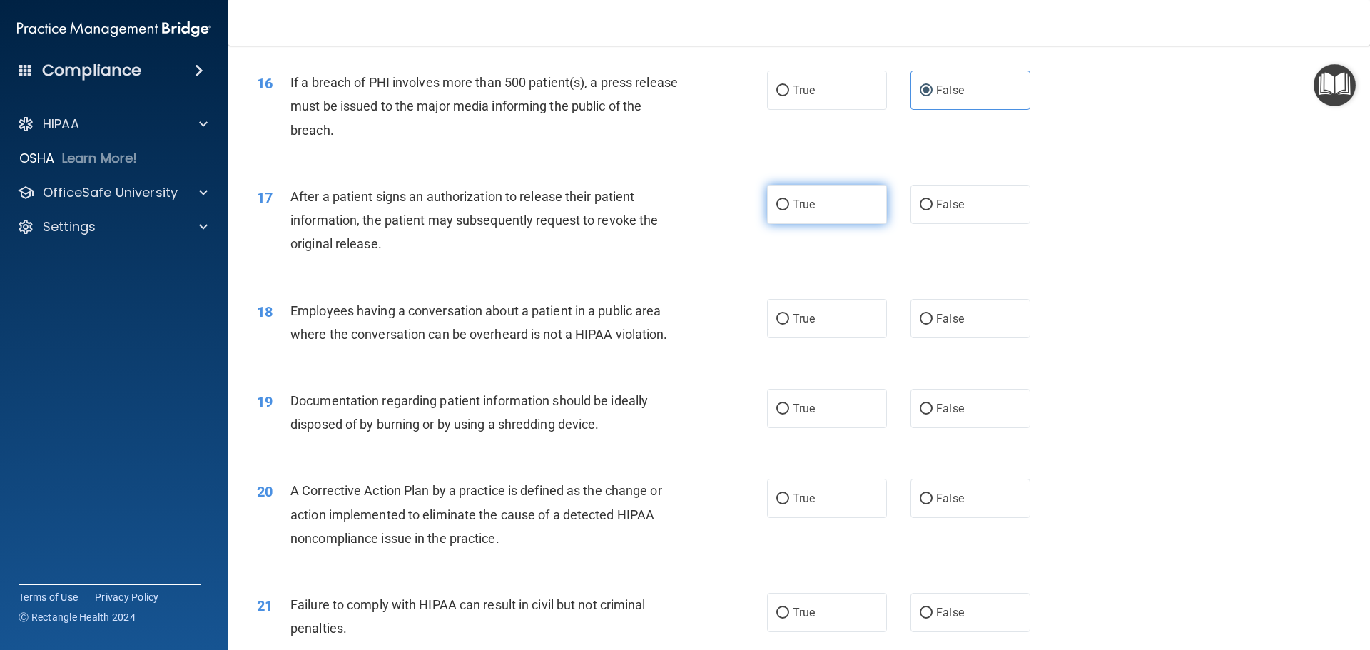
click at [827, 224] on label "True" at bounding box center [827, 204] width 120 height 39
click at [789, 211] on input "True" at bounding box center [783, 205] width 13 height 11
radio input "true"
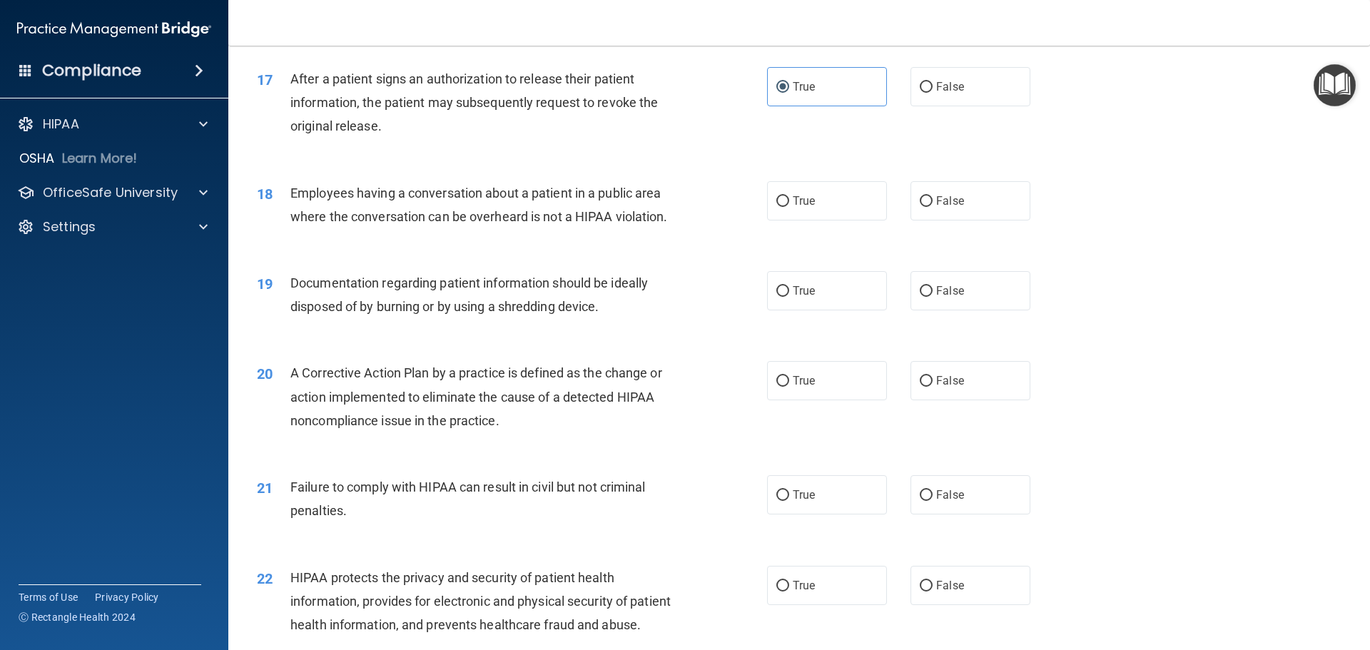
scroll to position [1713, 0]
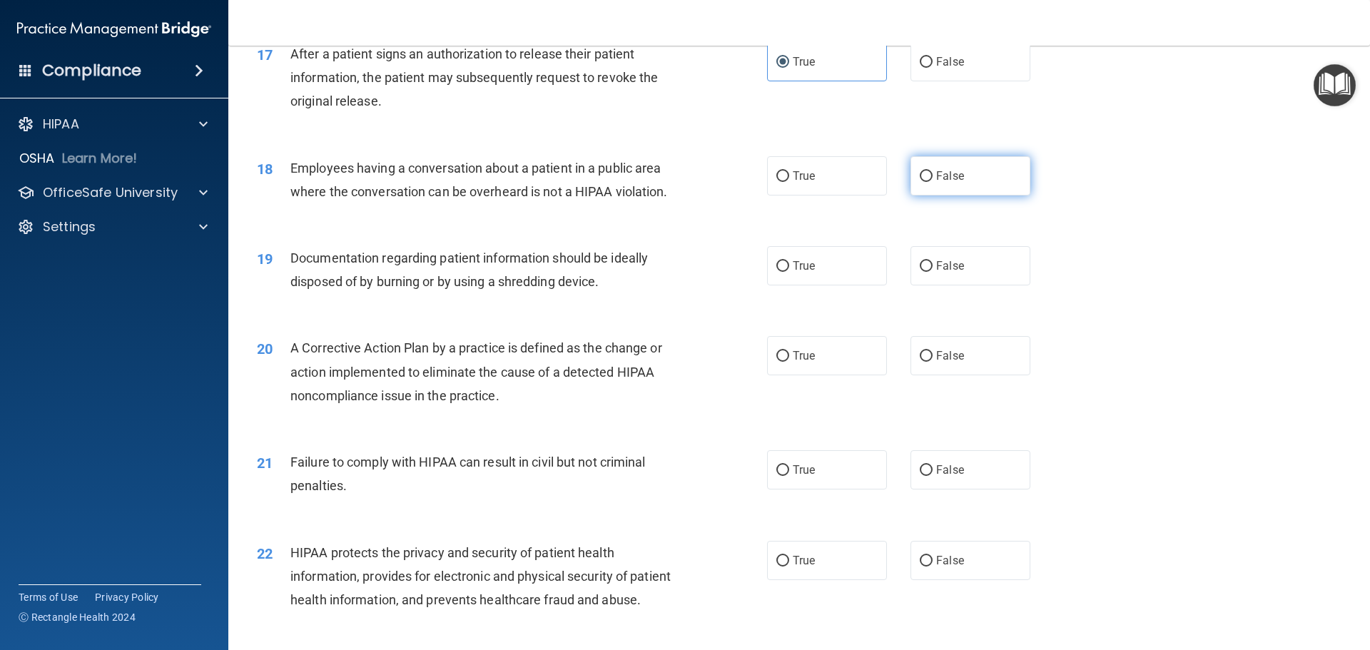
click at [974, 196] on label "False" at bounding box center [971, 175] width 120 height 39
click at [933, 182] on input "False" at bounding box center [926, 176] width 13 height 11
radio input "true"
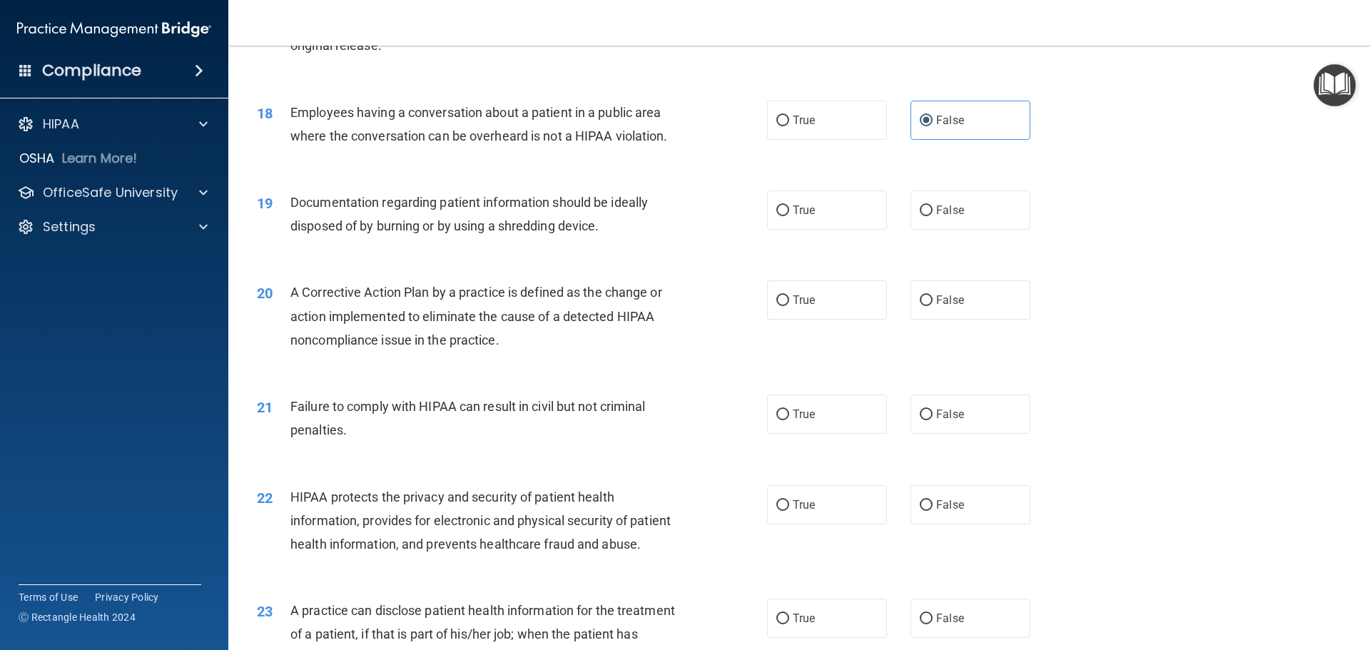
scroll to position [1784, 0]
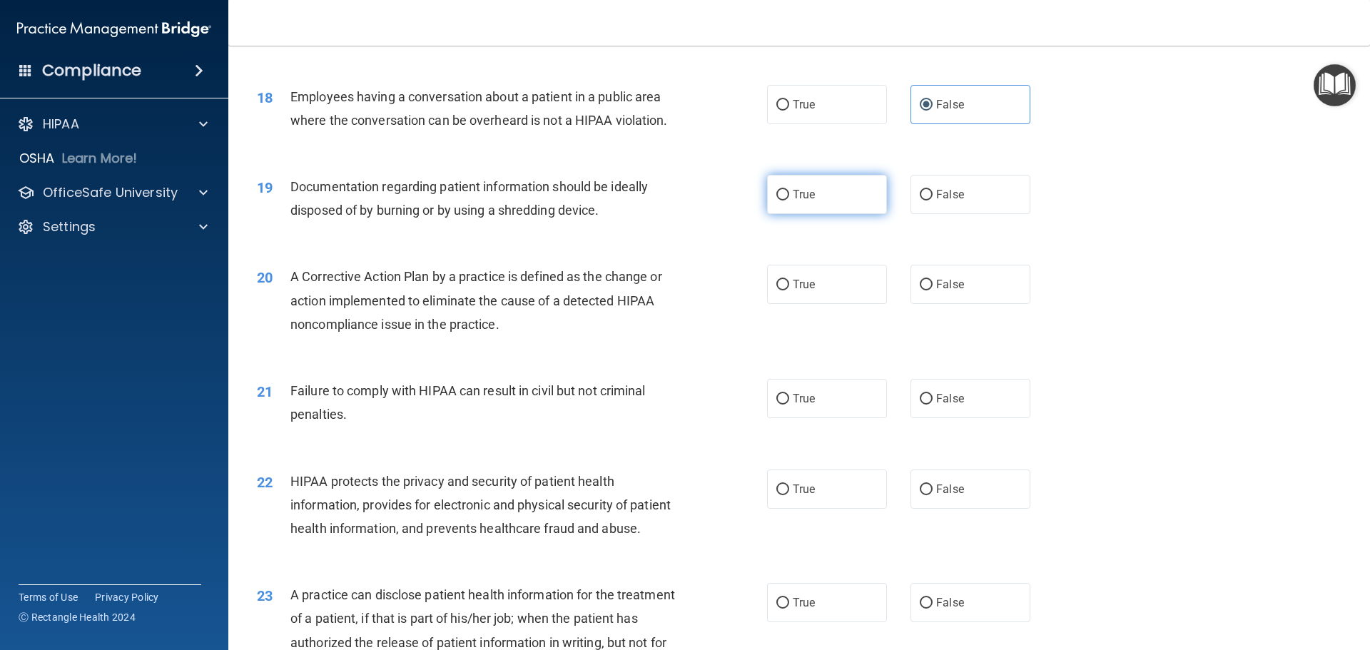
click at [847, 214] on label "True" at bounding box center [827, 194] width 120 height 39
click at [789, 201] on input "True" at bounding box center [783, 195] width 13 height 11
radio input "true"
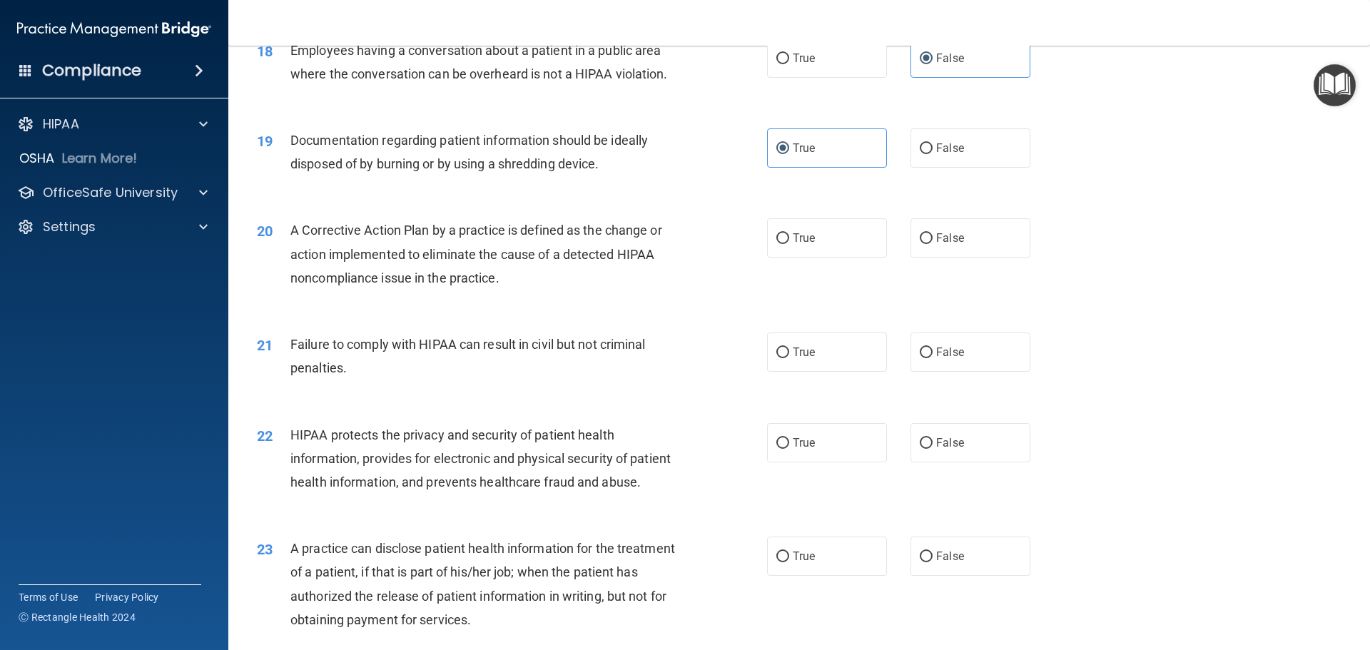
scroll to position [1856, 0]
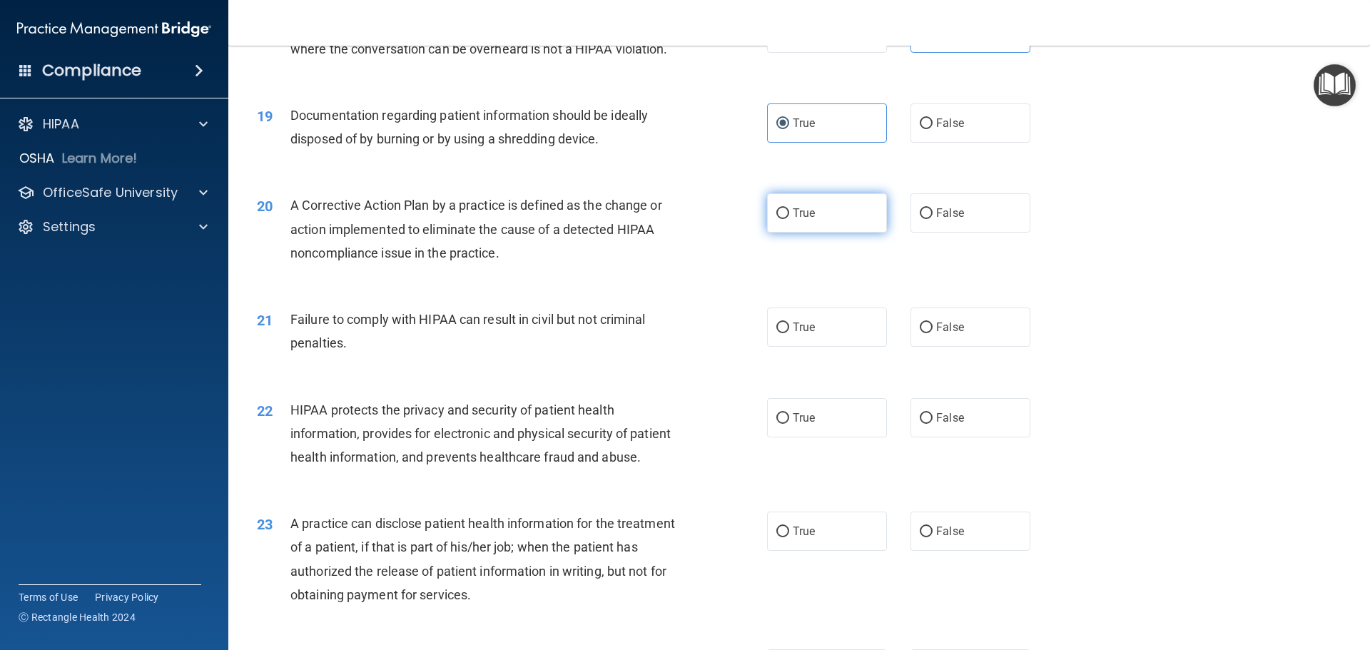
click at [812, 226] on label "True" at bounding box center [827, 212] width 120 height 39
click at [789, 219] on input "True" at bounding box center [783, 213] width 13 height 11
radio input "true"
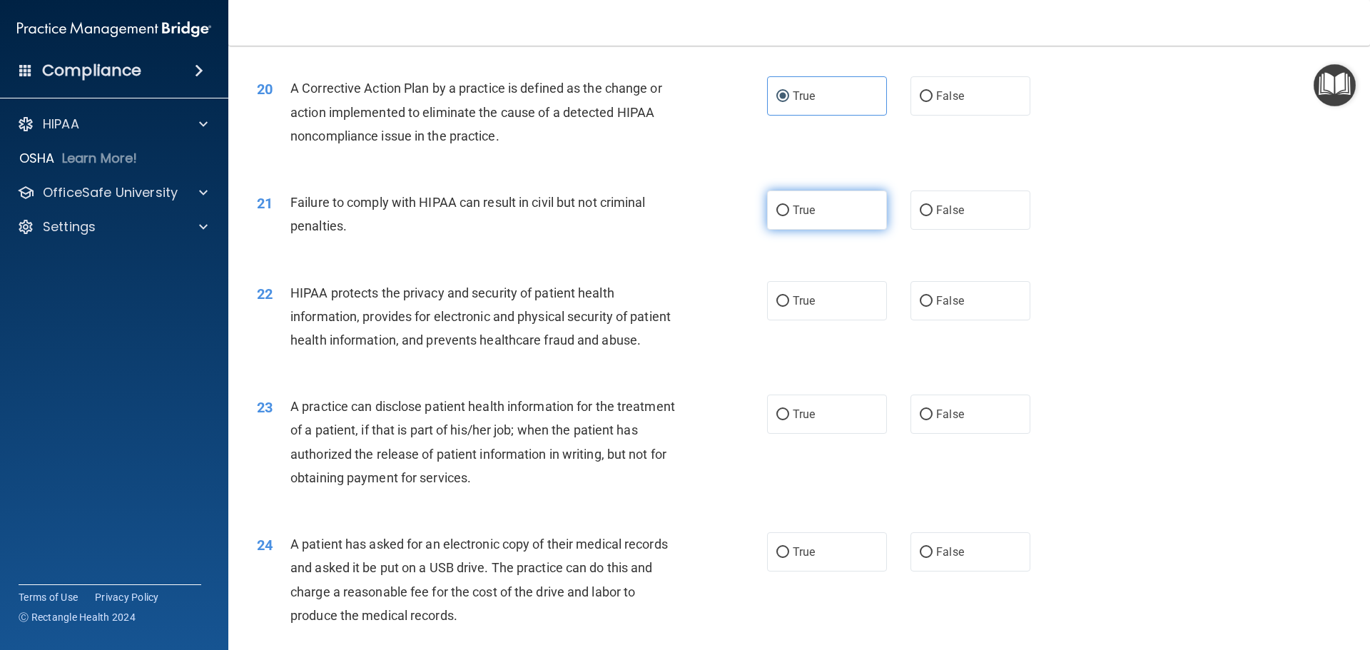
scroll to position [1998, 0]
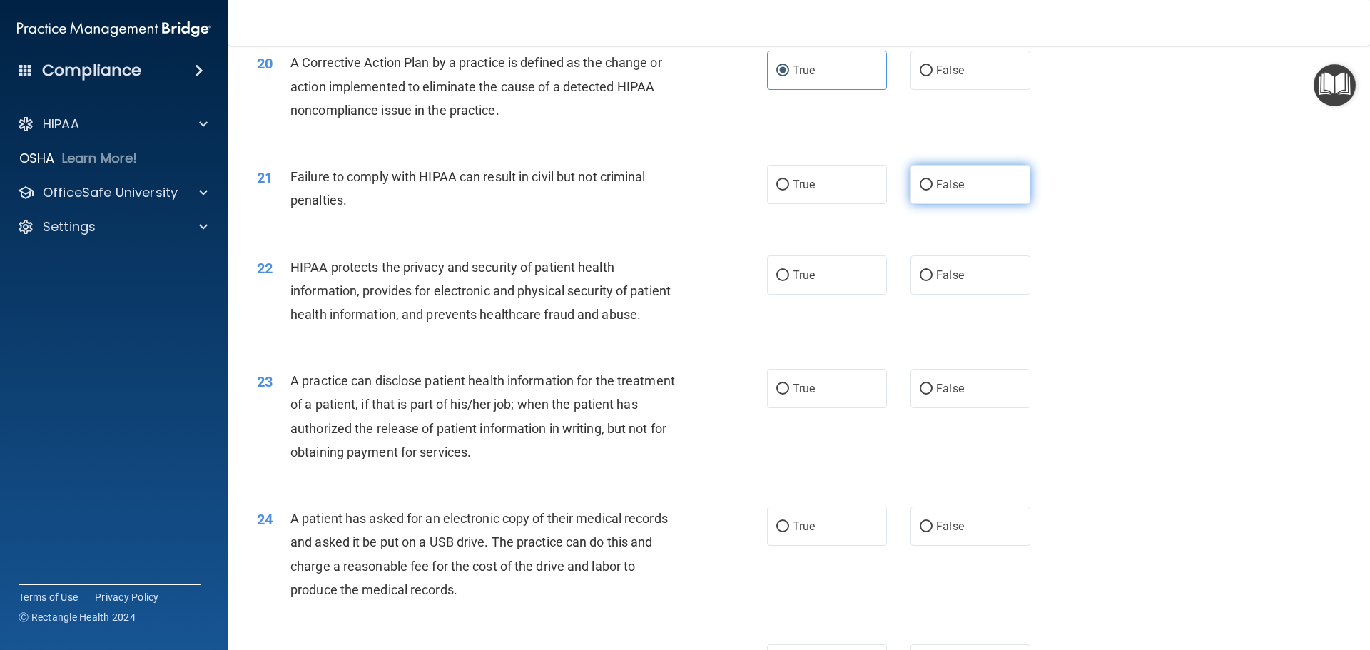
click at [936, 204] on label "False" at bounding box center [971, 184] width 120 height 39
click at [933, 191] on input "False" at bounding box center [926, 185] width 13 height 11
radio input "true"
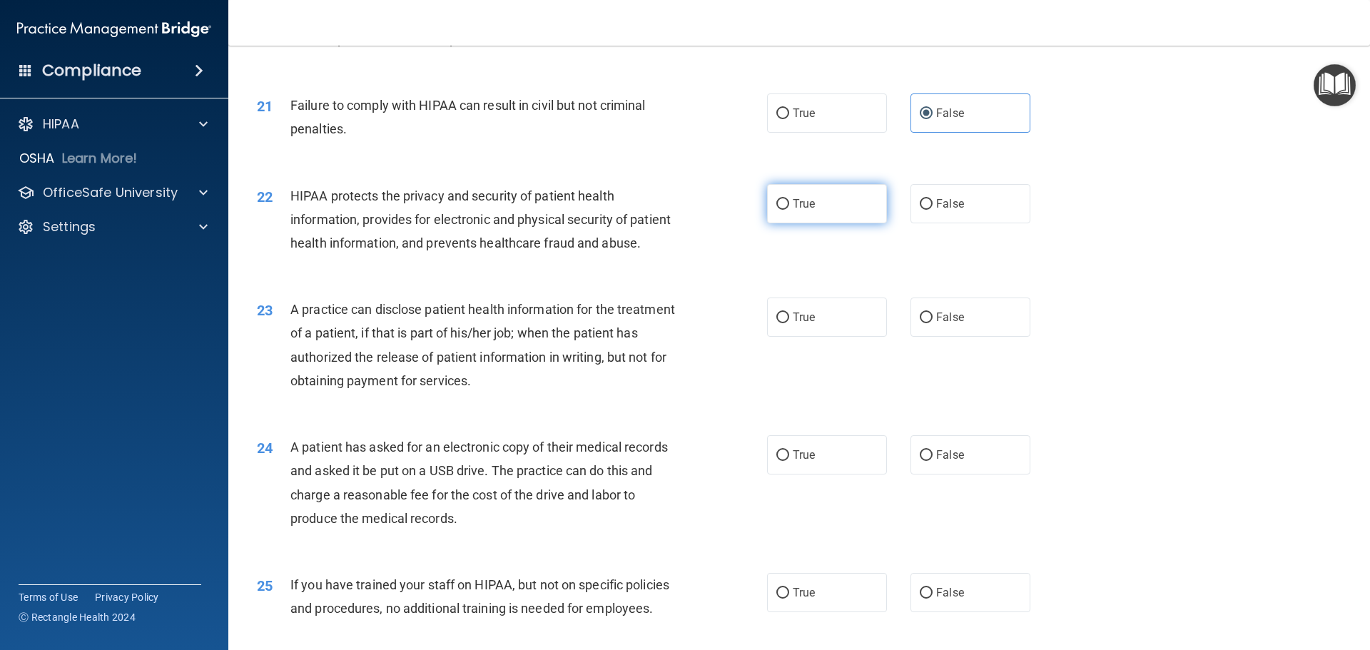
click at [795, 223] on label "True" at bounding box center [827, 203] width 120 height 39
click at [789, 210] on input "True" at bounding box center [783, 204] width 13 height 11
radio input "true"
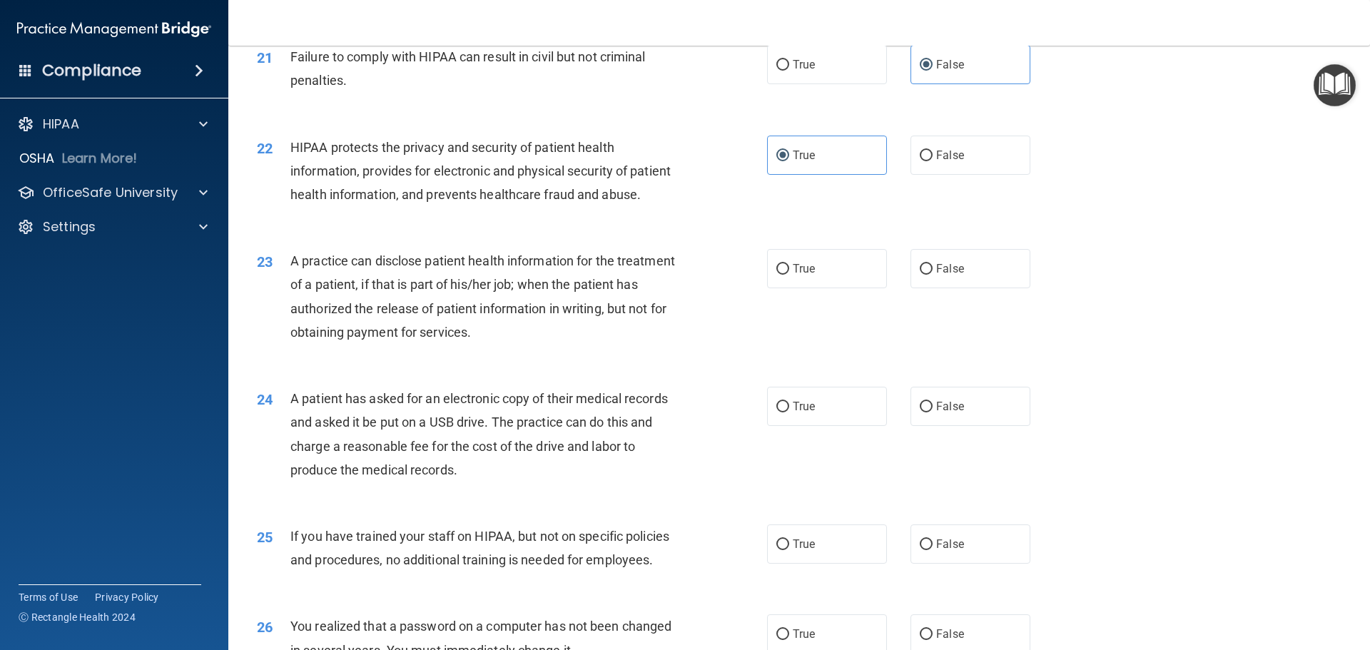
scroll to position [2141, 0]
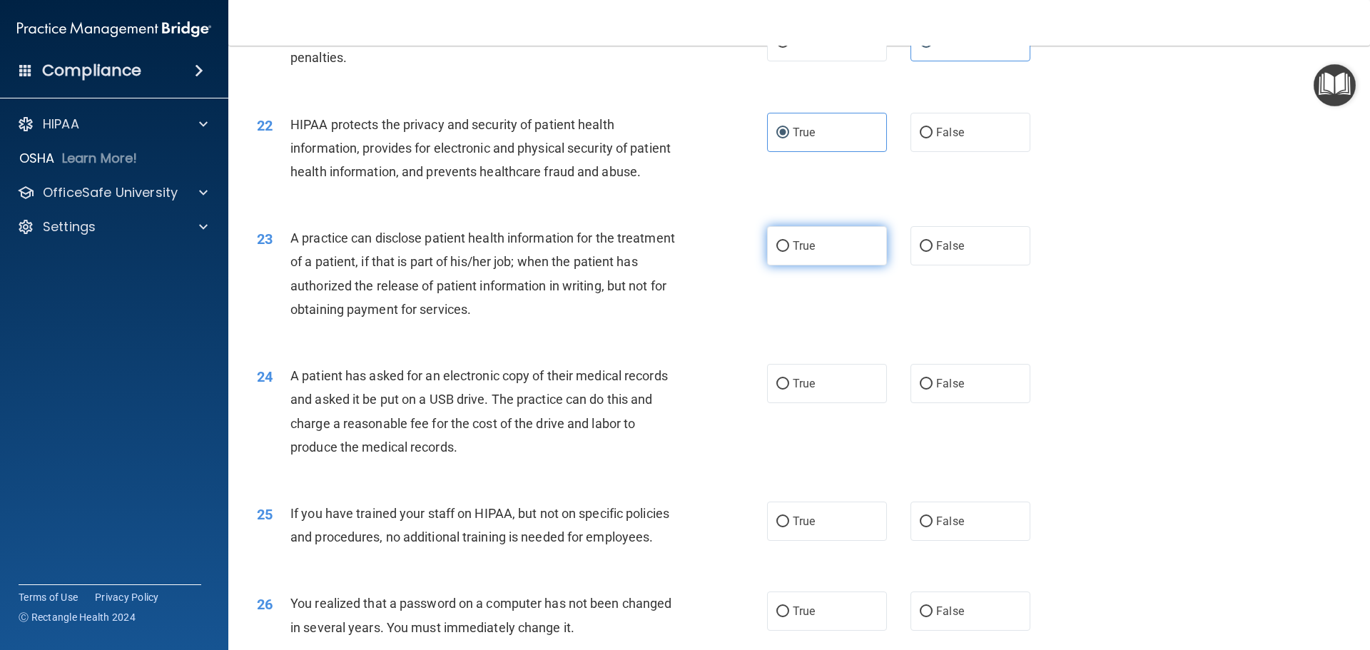
click at [791, 266] on label "True" at bounding box center [827, 245] width 120 height 39
click at [789, 252] on input "True" at bounding box center [783, 246] width 13 height 11
radio input "true"
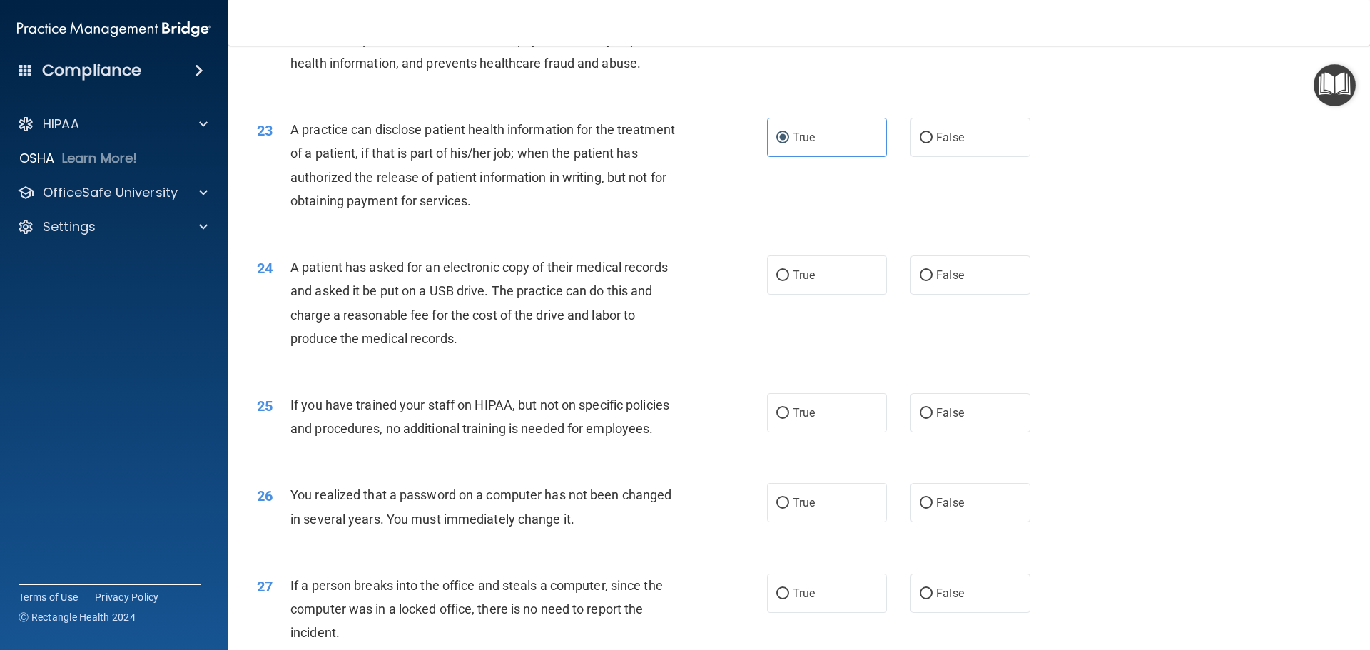
scroll to position [2284, 0]
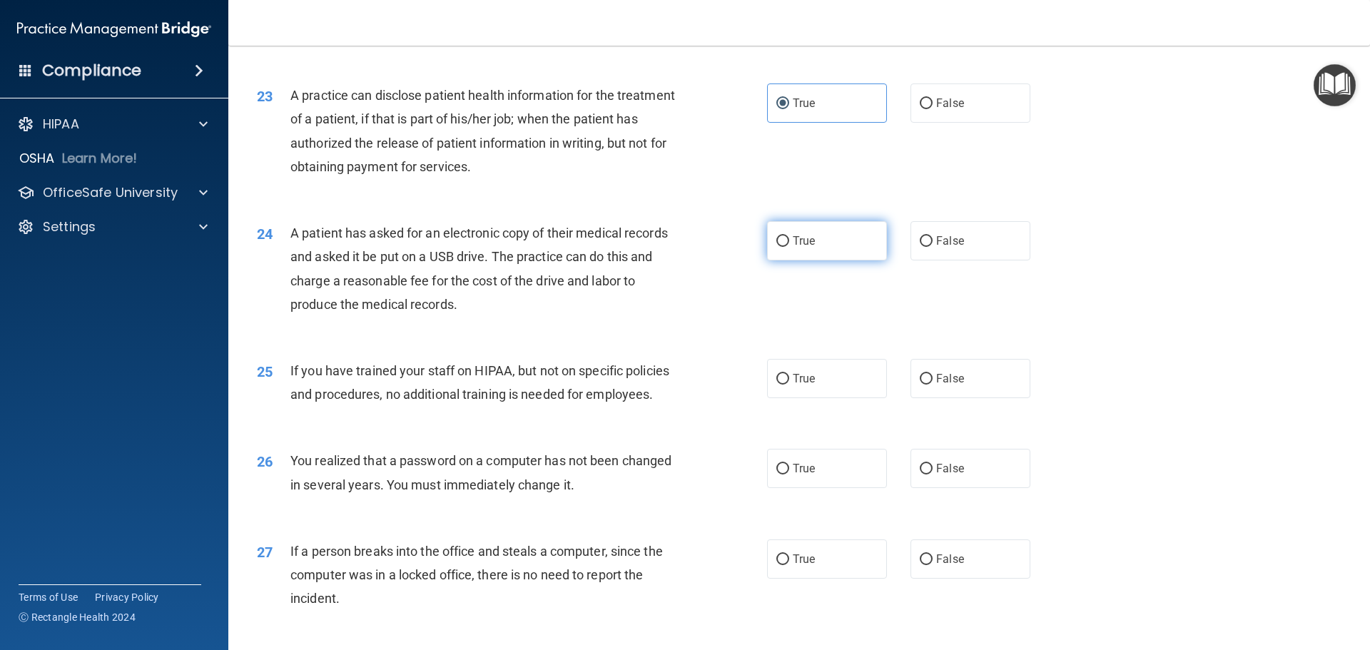
click at [809, 248] on span "True" at bounding box center [804, 241] width 22 height 14
click at [789, 247] on input "True" at bounding box center [783, 241] width 13 height 11
radio input "true"
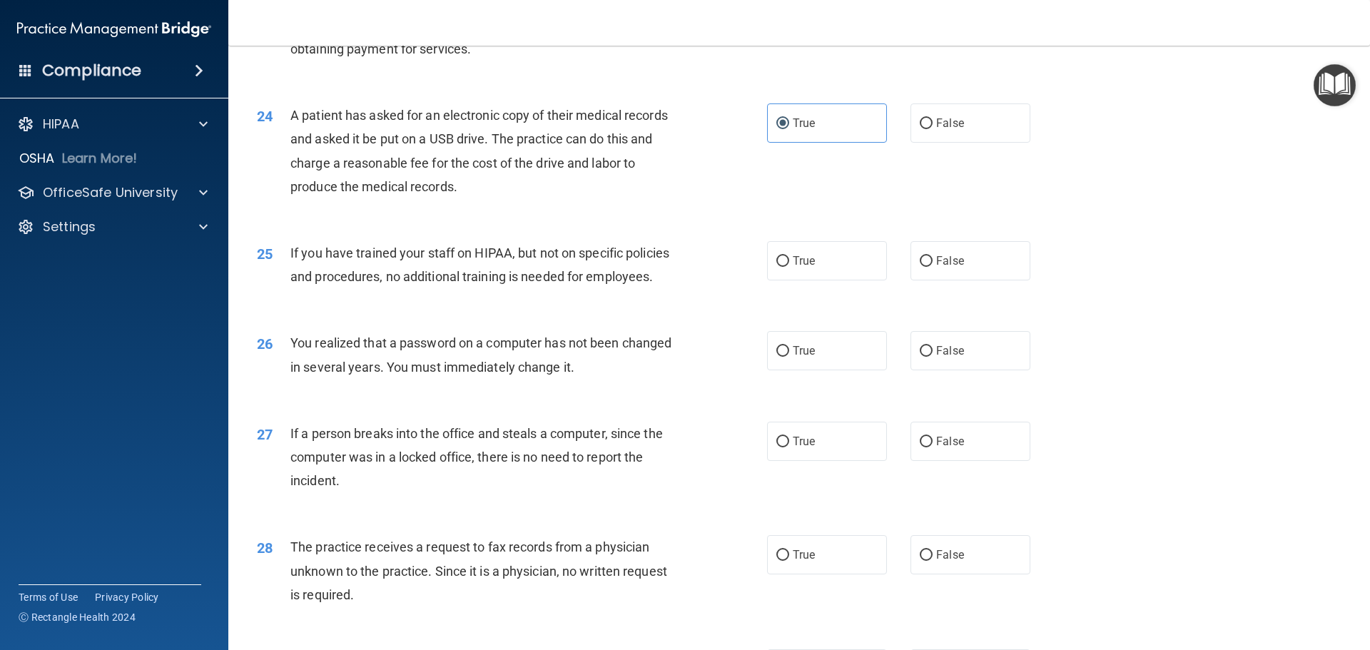
scroll to position [2427, 0]
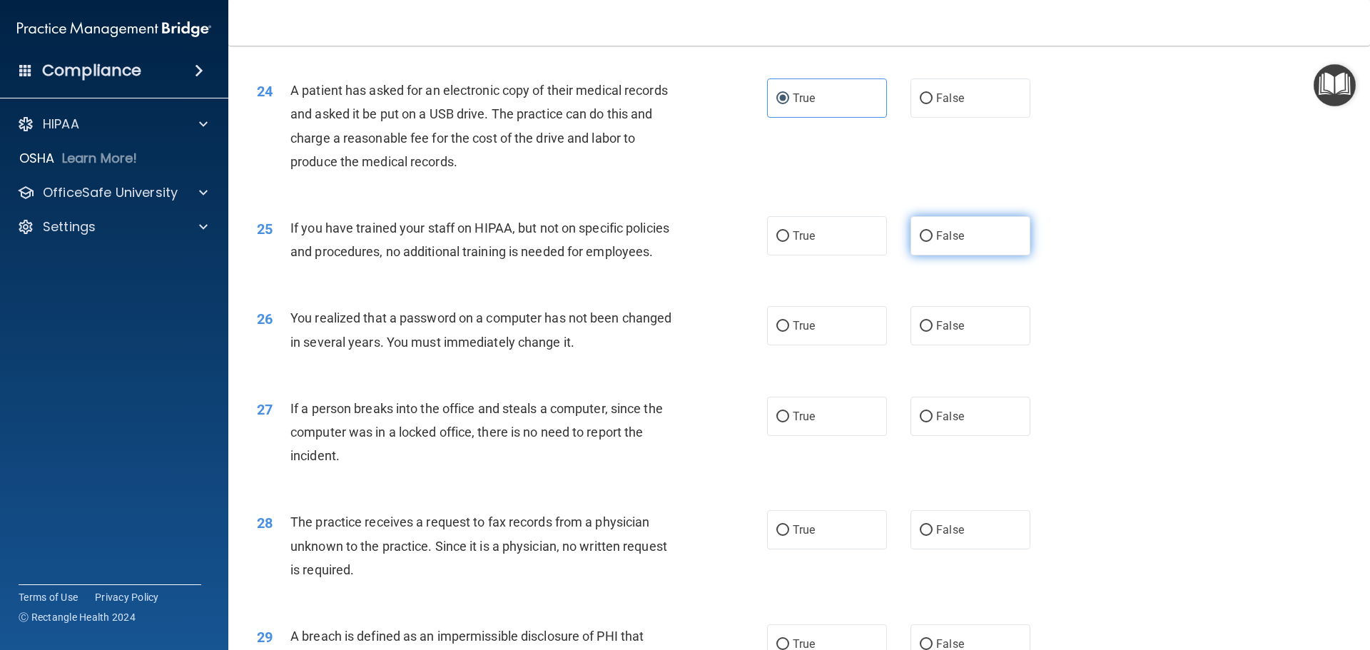
click at [1004, 256] on label "False" at bounding box center [971, 235] width 120 height 39
click at [933, 242] on input "False" at bounding box center [926, 236] width 13 height 11
radio input "true"
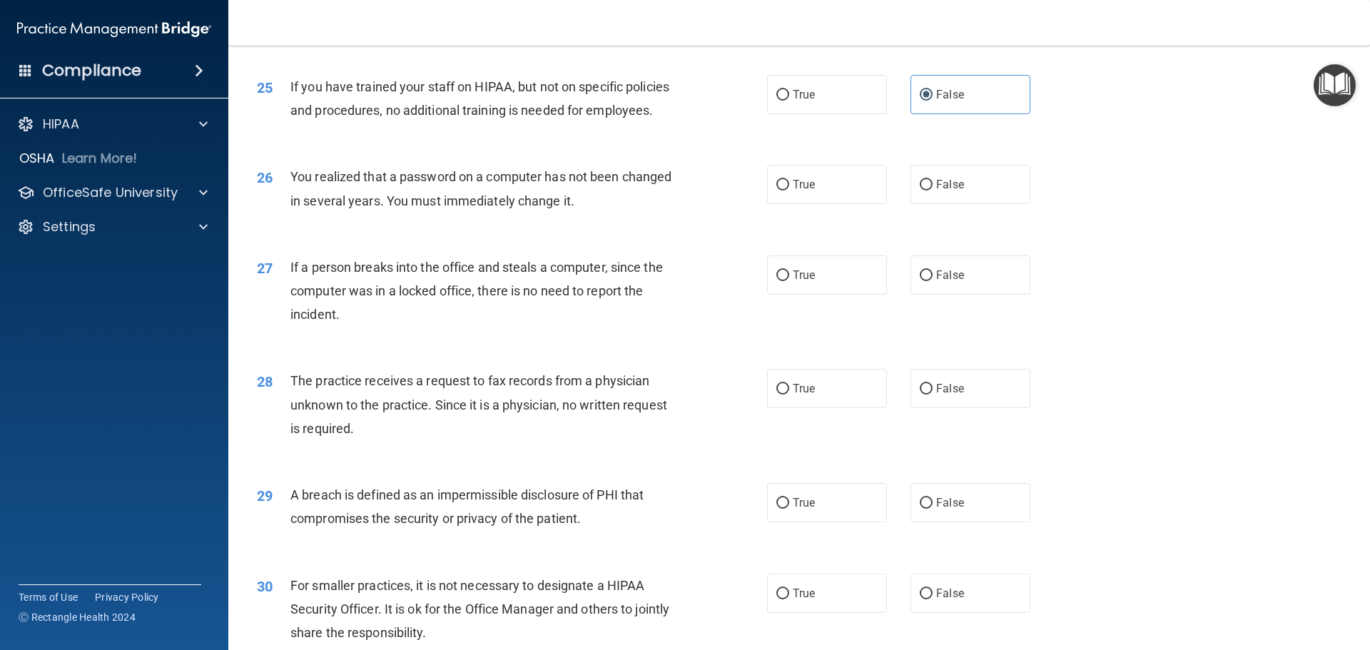
scroll to position [2569, 0]
click at [819, 203] on label "True" at bounding box center [827, 182] width 120 height 39
click at [789, 189] on input "True" at bounding box center [783, 183] width 13 height 11
radio input "true"
click at [966, 293] on label "False" at bounding box center [971, 273] width 120 height 39
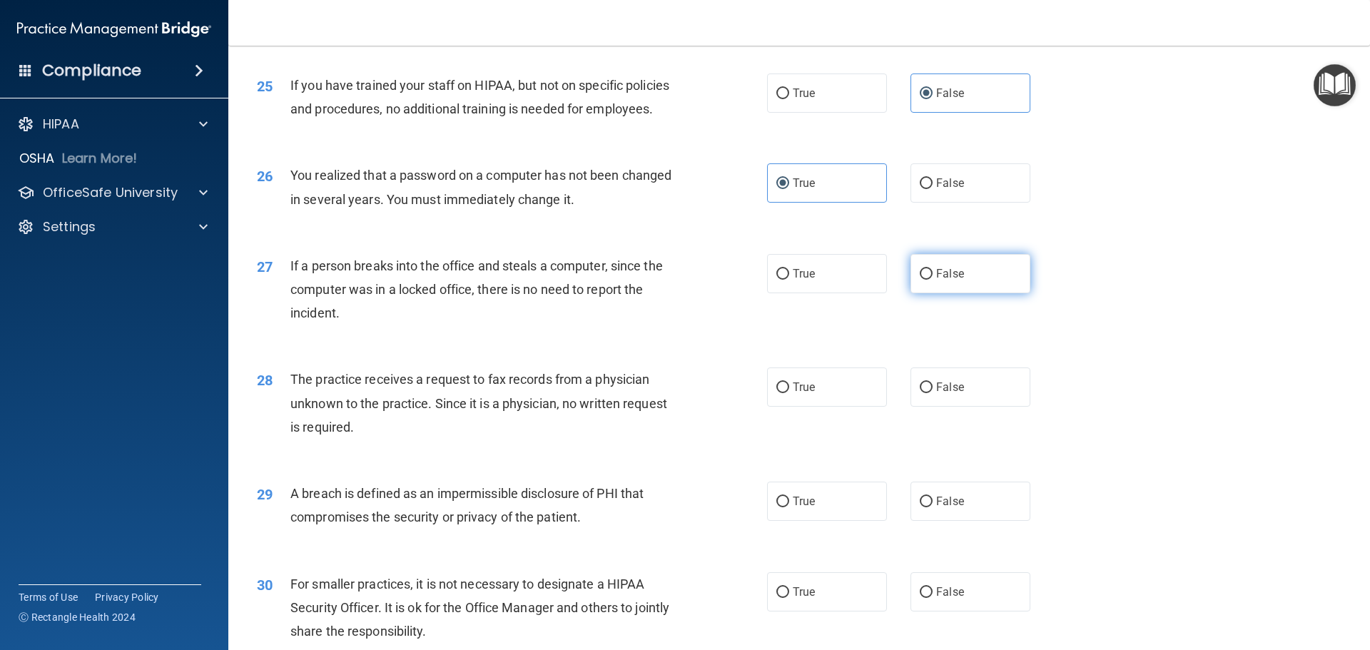
click at [933, 280] on input "False" at bounding box center [926, 274] width 13 height 11
radio input "true"
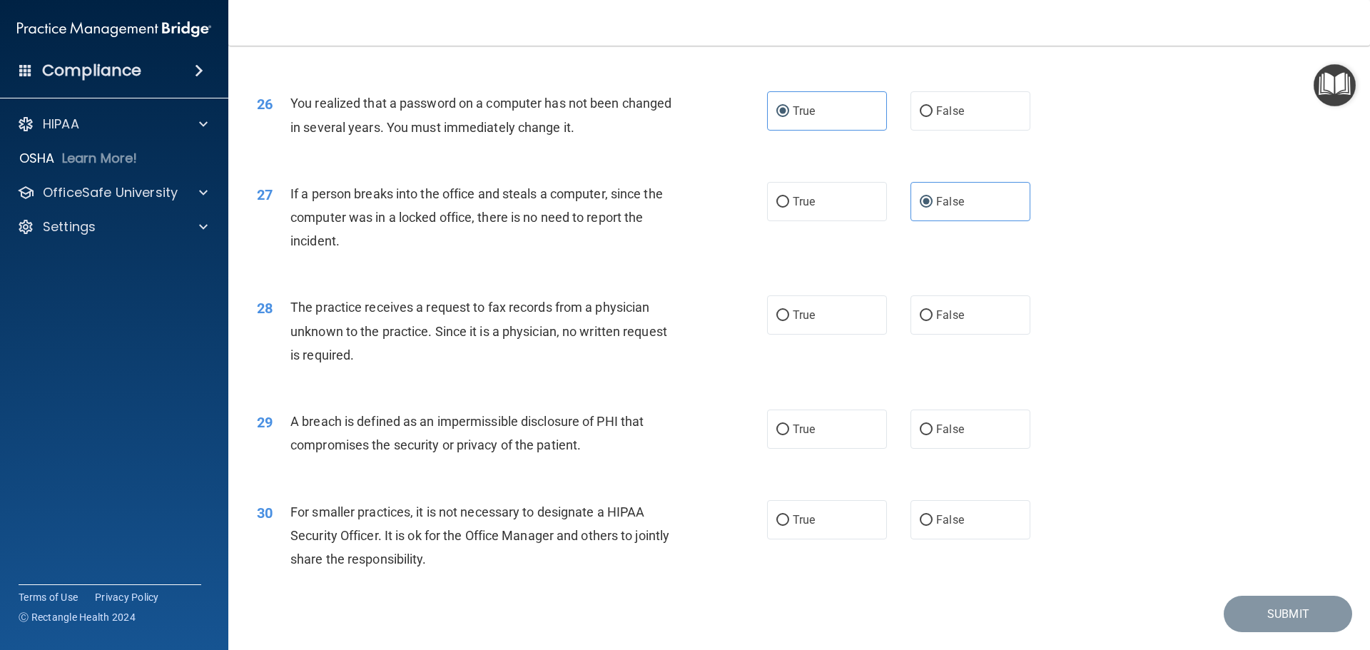
scroll to position [2641, 0]
click at [936, 323] on span "False" at bounding box center [950, 316] width 28 height 14
click at [932, 322] on input "False" at bounding box center [926, 316] width 13 height 11
radio input "true"
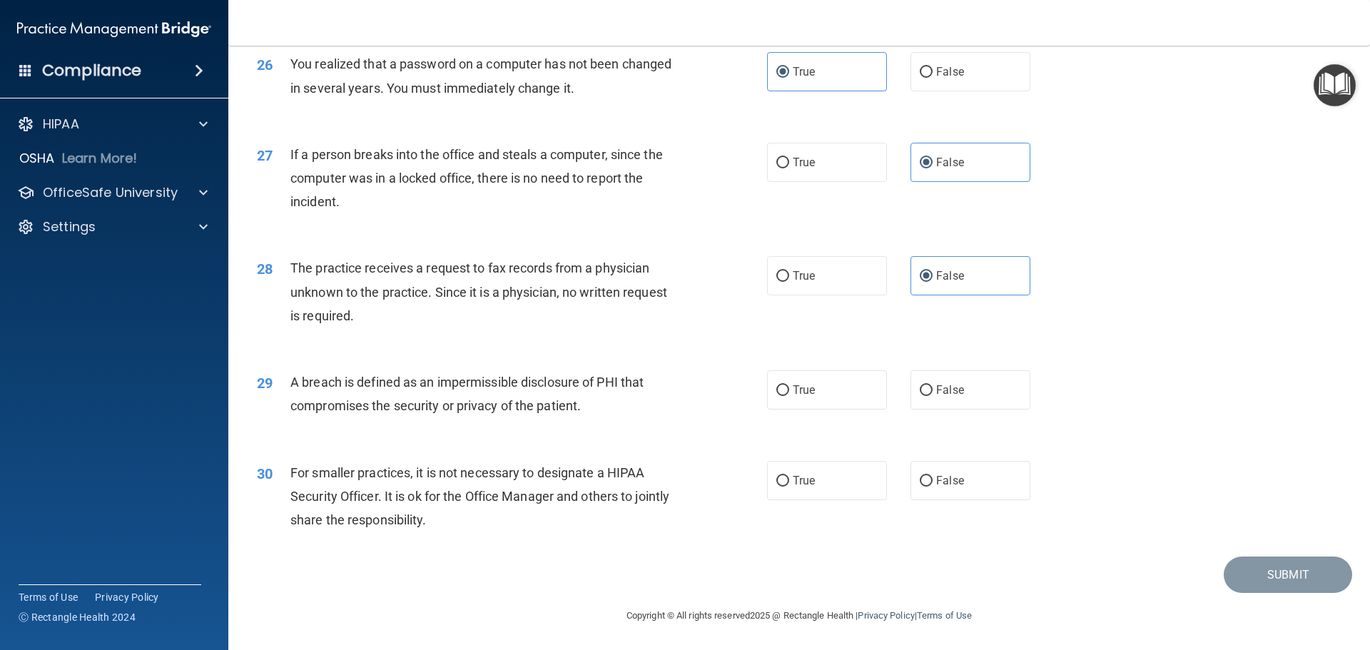
scroll to position [2728, 0]
click at [839, 393] on label "True" at bounding box center [827, 389] width 120 height 39
click at [789, 393] on input "True" at bounding box center [783, 390] width 13 height 11
radio input "true"
click at [942, 472] on label "False" at bounding box center [971, 480] width 120 height 39
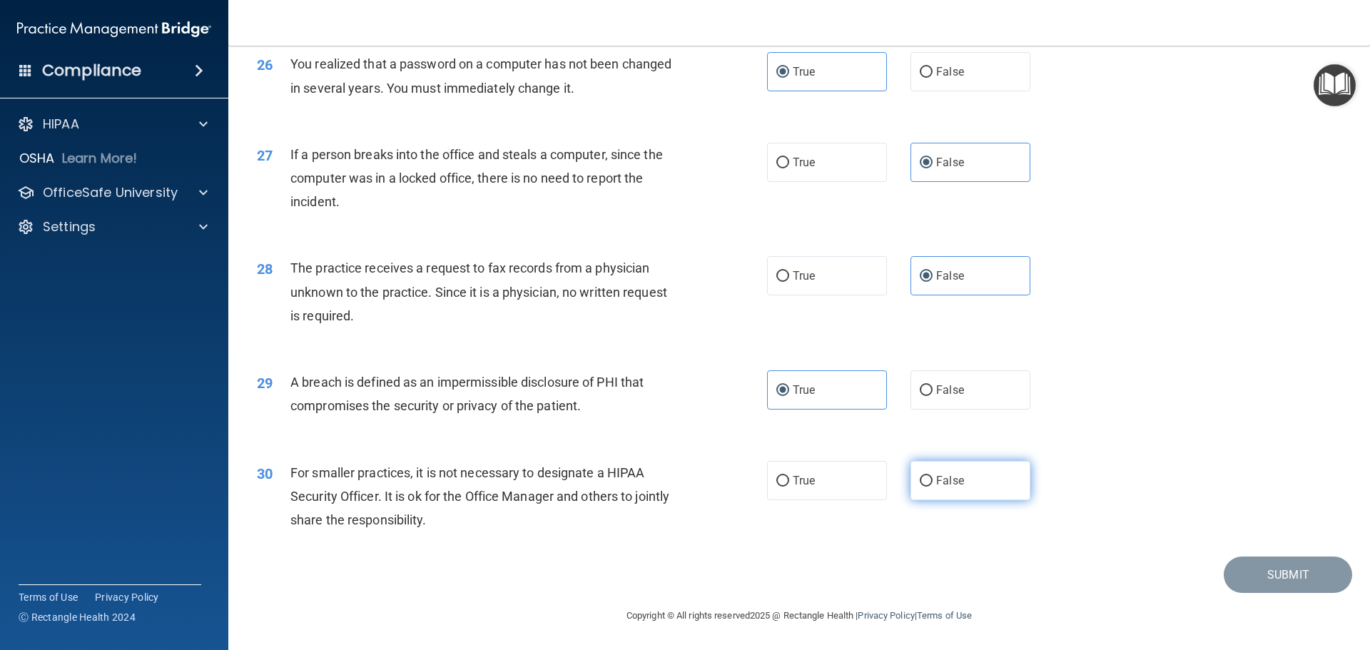
click at [933, 476] on input "False" at bounding box center [926, 481] width 13 height 11
radio input "true"
click at [1259, 571] on button "Submit" at bounding box center [1288, 575] width 128 height 36
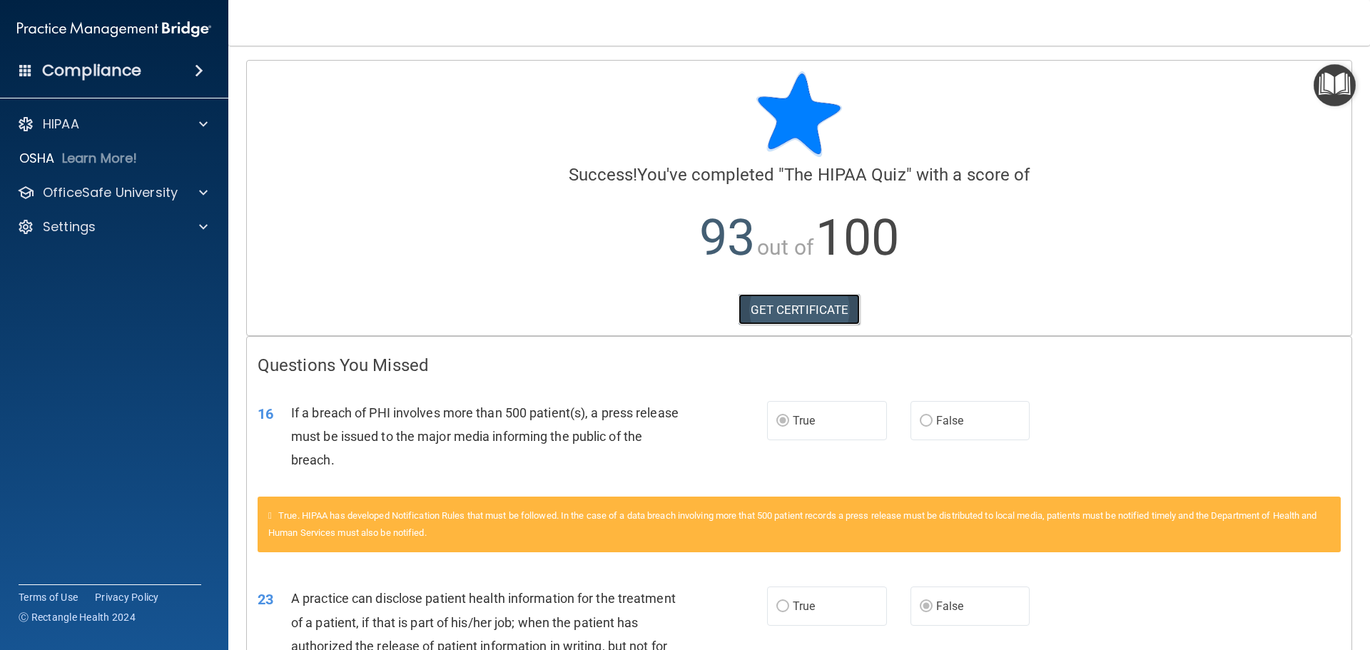
click at [822, 308] on link "GET CERTIFICATE" at bounding box center [800, 309] width 122 height 31
click at [147, 191] on p "OfficeSafe University" at bounding box center [110, 192] width 135 height 17
click at [122, 224] on p "HIPAA Training" at bounding box center [68, 227] width 118 height 14
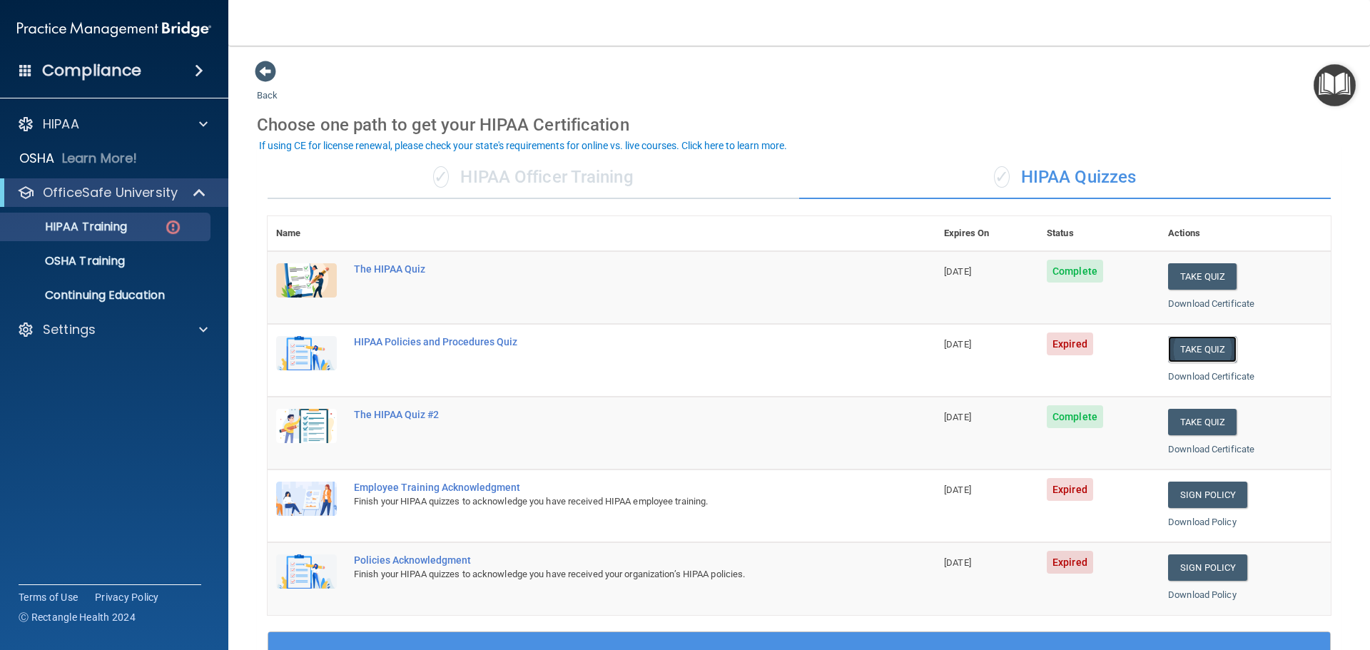
click at [1207, 349] on button "Take Quiz" at bounding box center [1202, 349] width 69 height 26
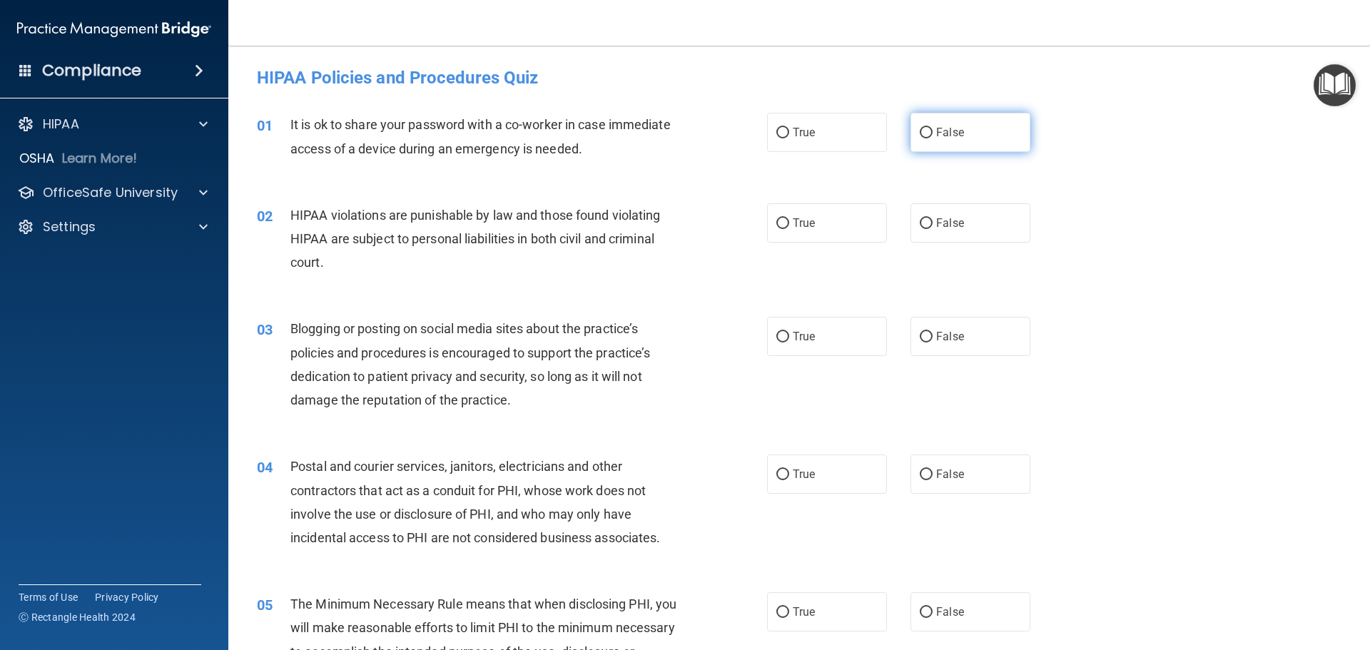
click at [927, 137] on label "False" at bounding box center [971, 132] width 120 height 39
click at [927, 137] on input "False" at bounding box center [926, 133] width 13 height 11
radio input "true"
click at [825, 218] on label "True" at bounding box center [827, 222] width 120 height 39
click at [789, 218] on input "True" at bounding box center [783, 223] width 13 height 11
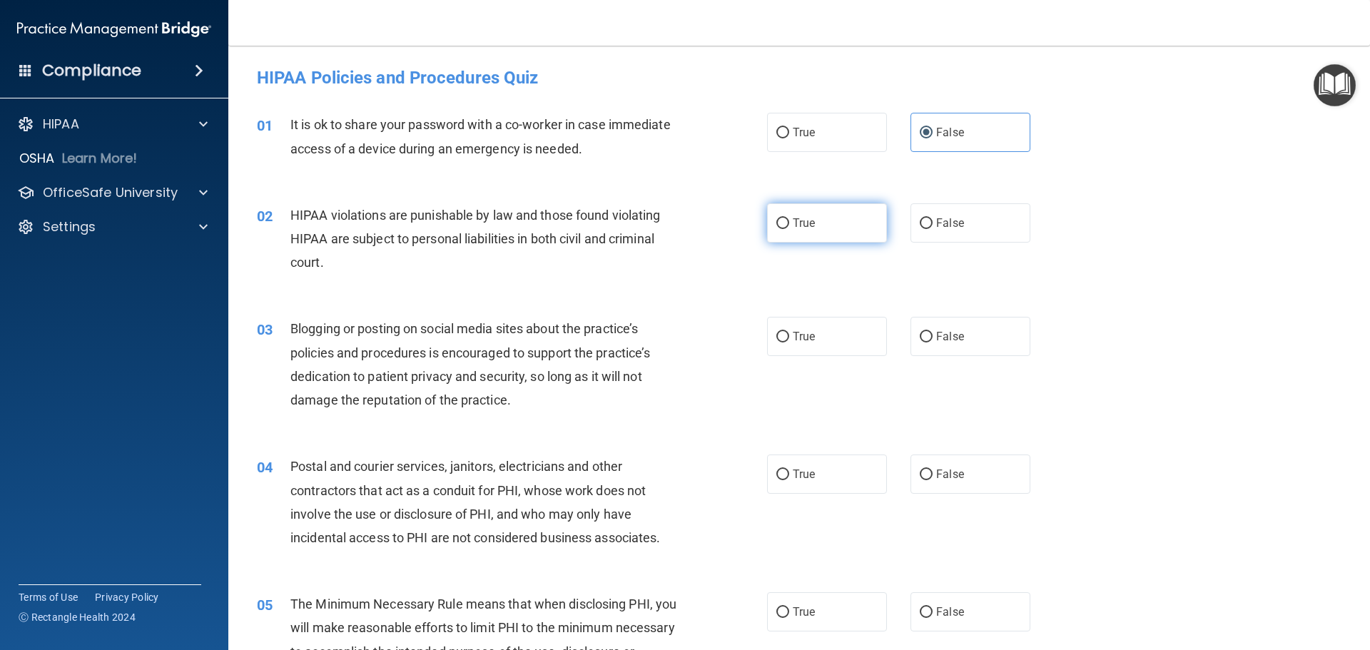
radio input "true"
click at [946, 333] on span "False" at bounding box center [950, 337] width 28 height 14
click at [933, 333] on input "False" at bounding box center [926, 337] width 13 height 11
radio input "true"
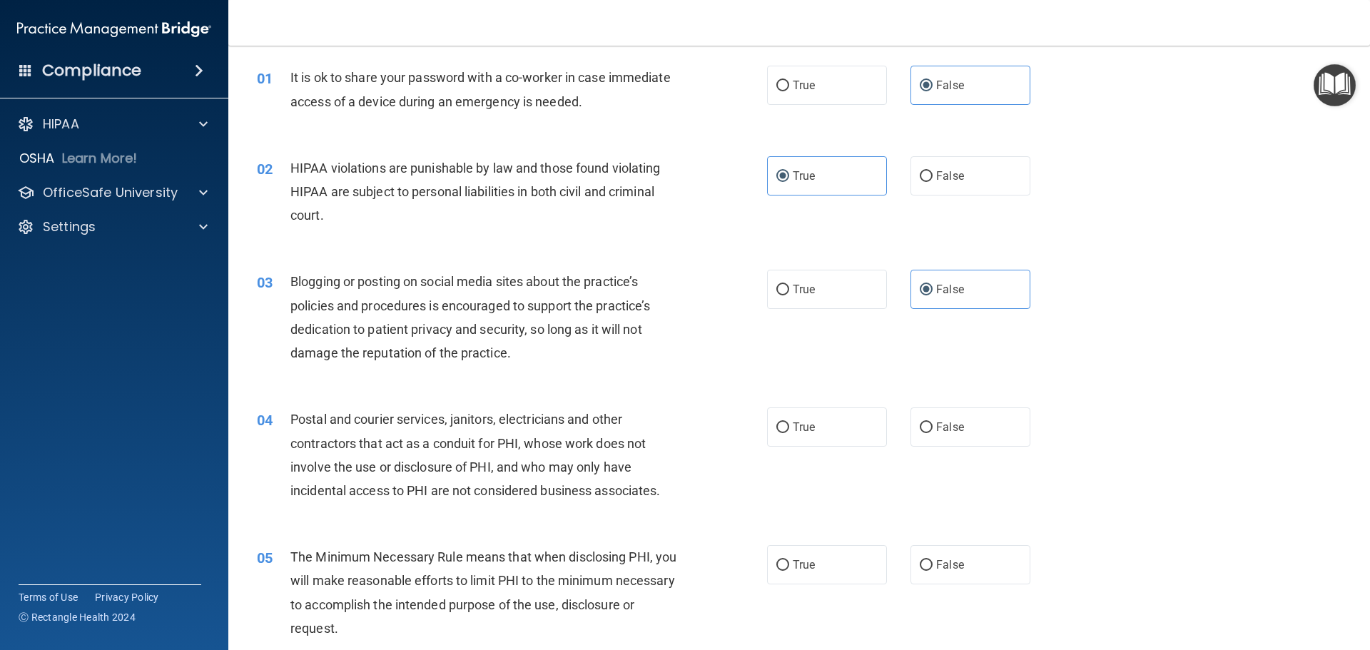
scroll to position [71, 0]
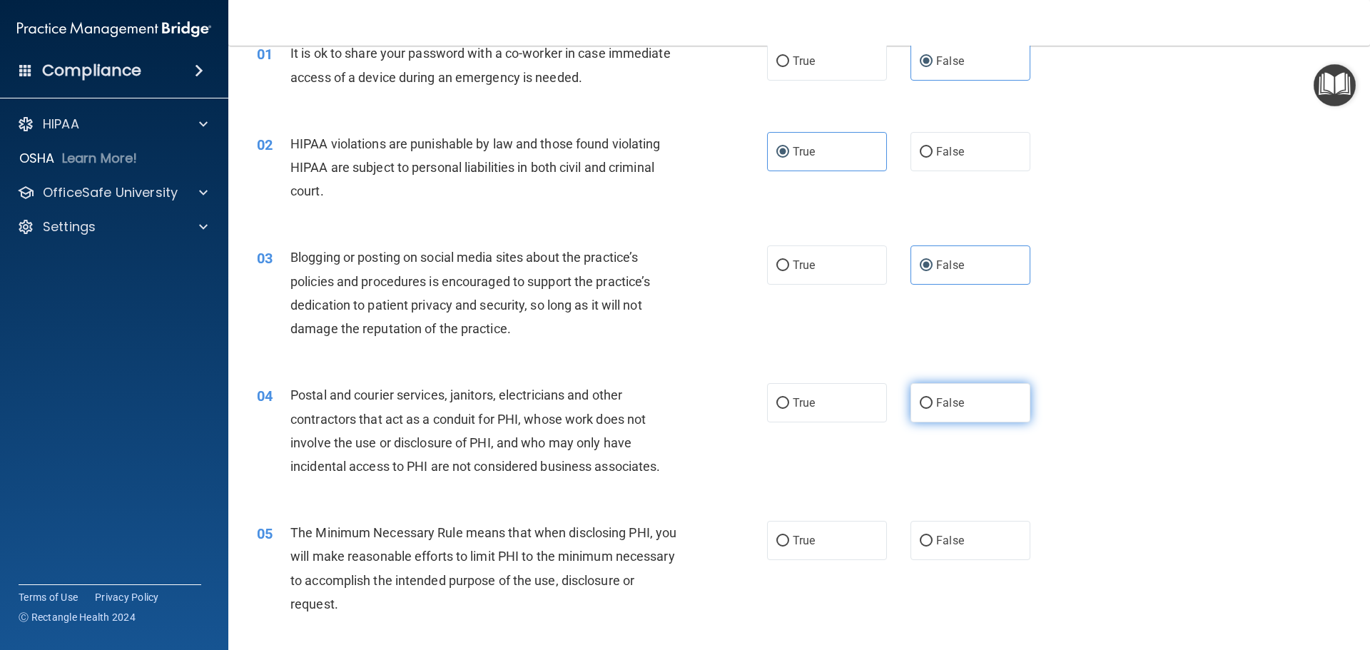
click at [1004, 414] on label "False" at bounding box center [971, 402] width 120 height 39
click at [933, 409] on input "False" at bounding box center [926, 403] width 13 height 11
radio input "true"
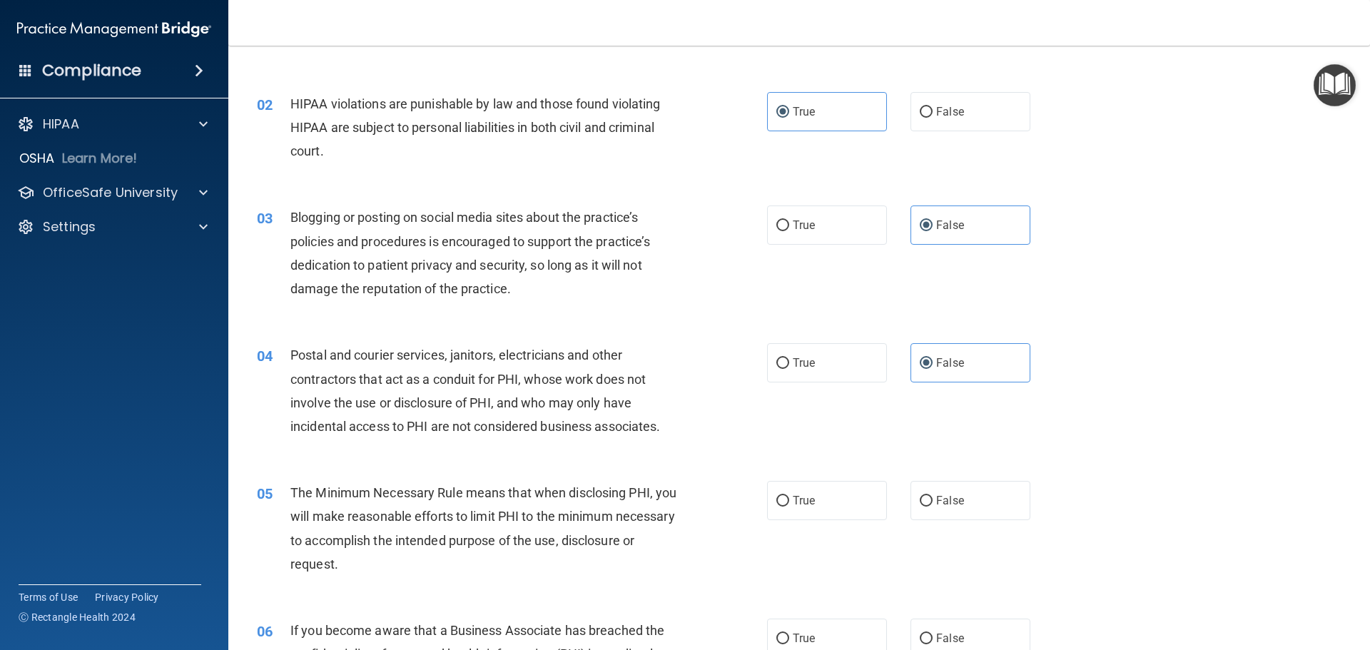
scroll to position [214, 0]
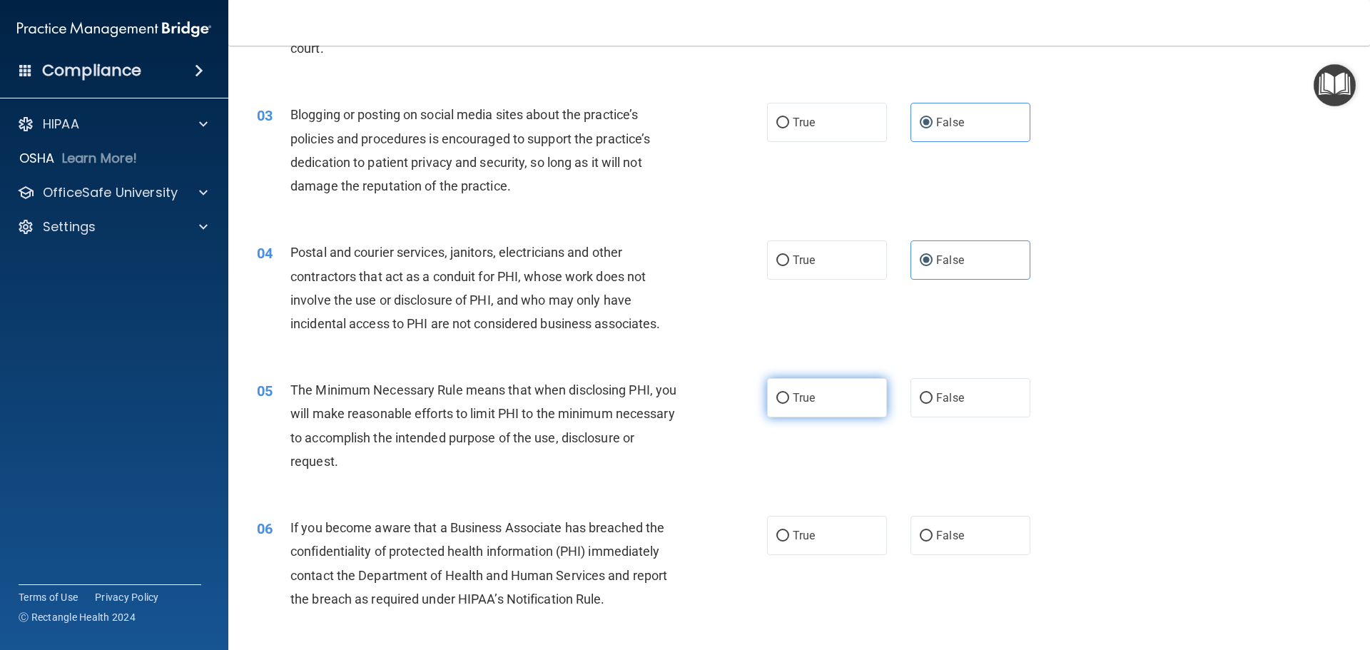
click at [806, 401] on span "True" at bounding box center [804, 398] width 22 height 14
click at [789, 401] on input "True" at bounding box center [783, 398] width 13 height 11
radio input "true"
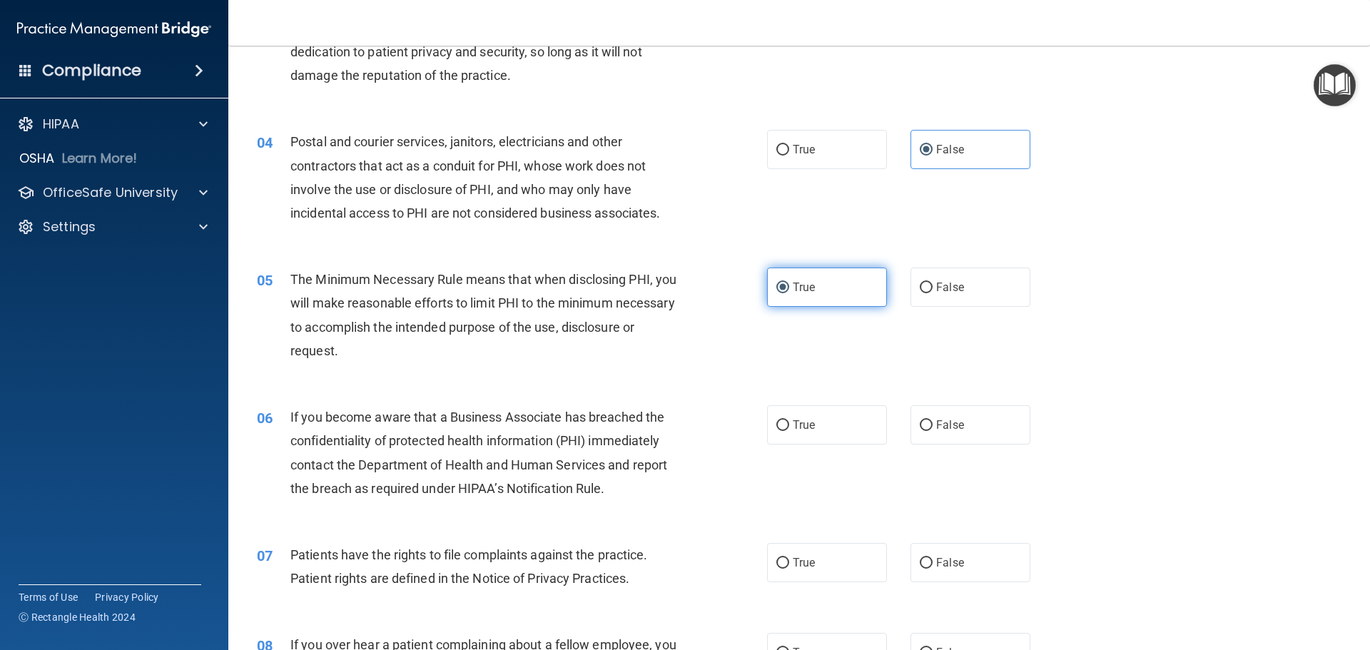
scroll to position [357, 0]
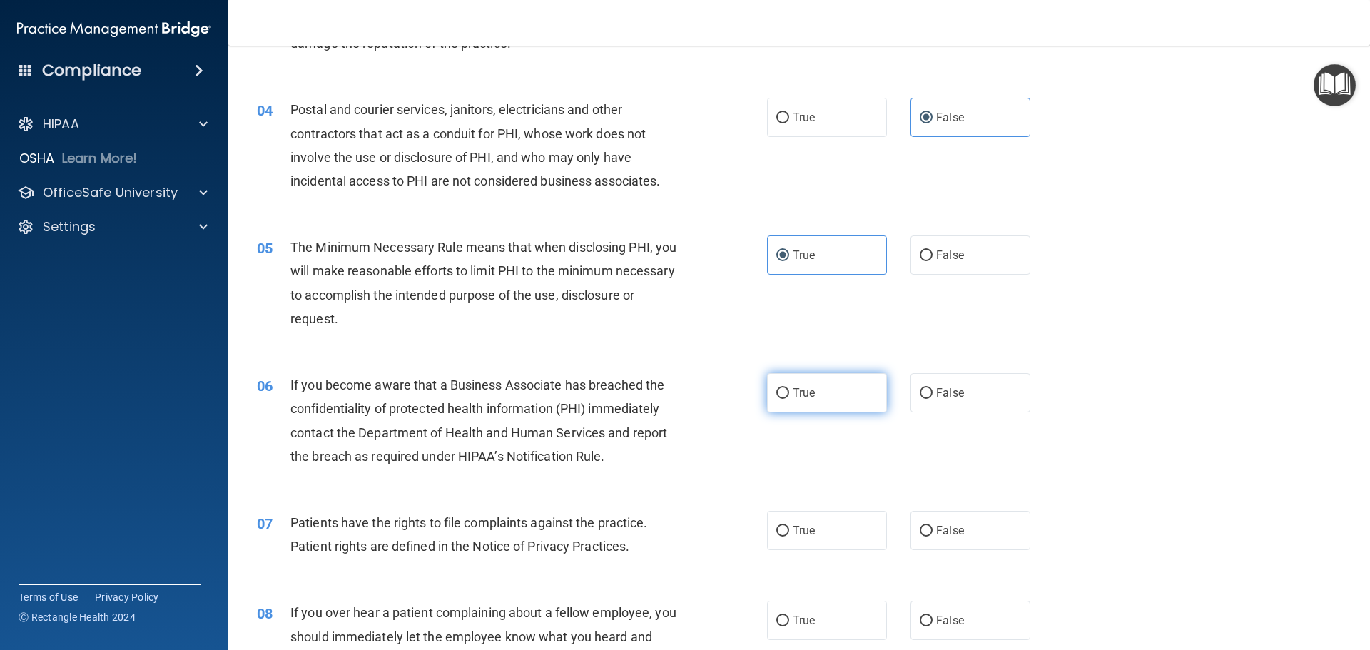
click at [807, 400] on label "True" at bounding box center [827, 392] width 120 height 39
click at [789, 399] on input "True" at bounding box center [783, 393] width 13 height 11
radio input "true"
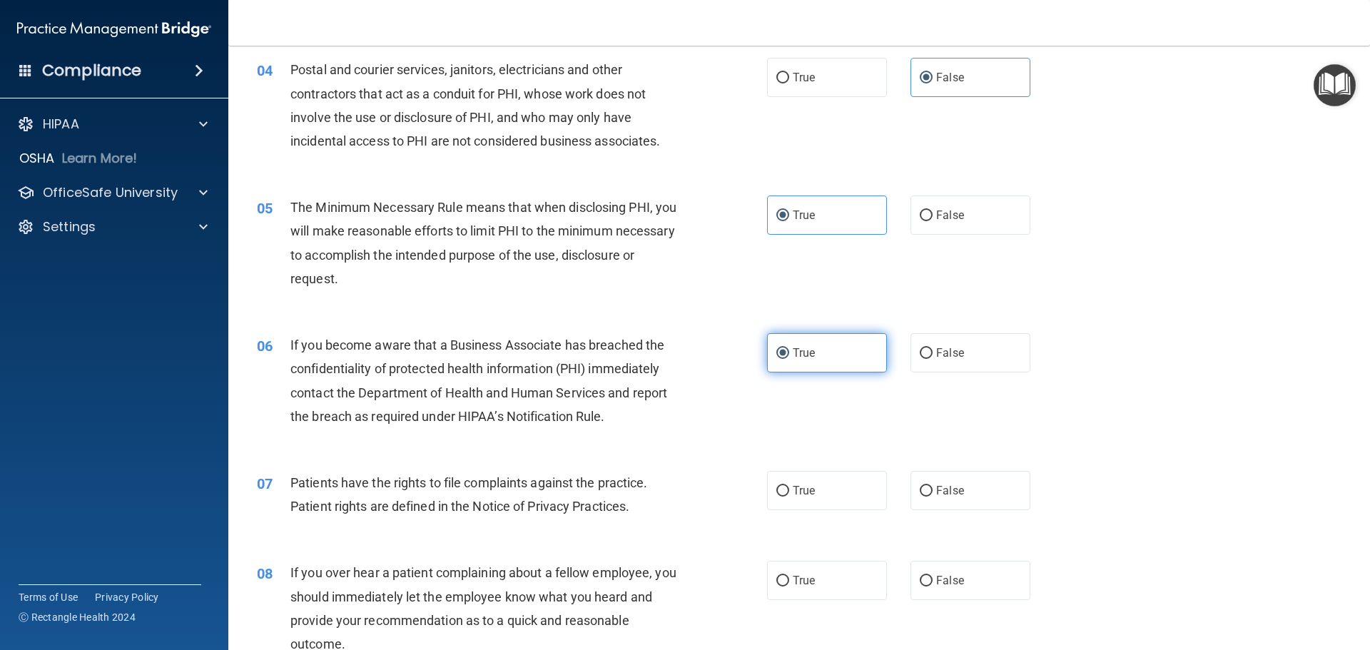
scroll to position [428, 0]
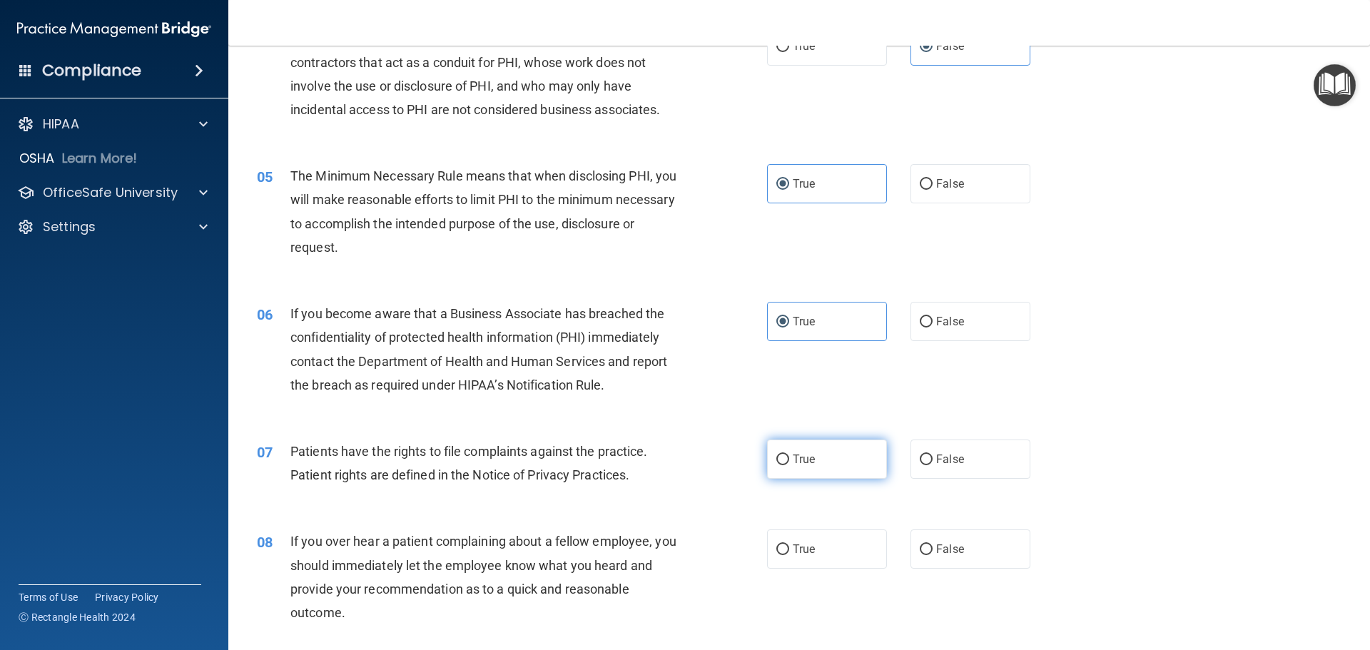
click at [820, 454] on label "True" at bounding box center [827, 459] width 120 height 39
click at [789, 455] on input "True" at bounding box center [783, 460] width 13 height 11
radio input "true"
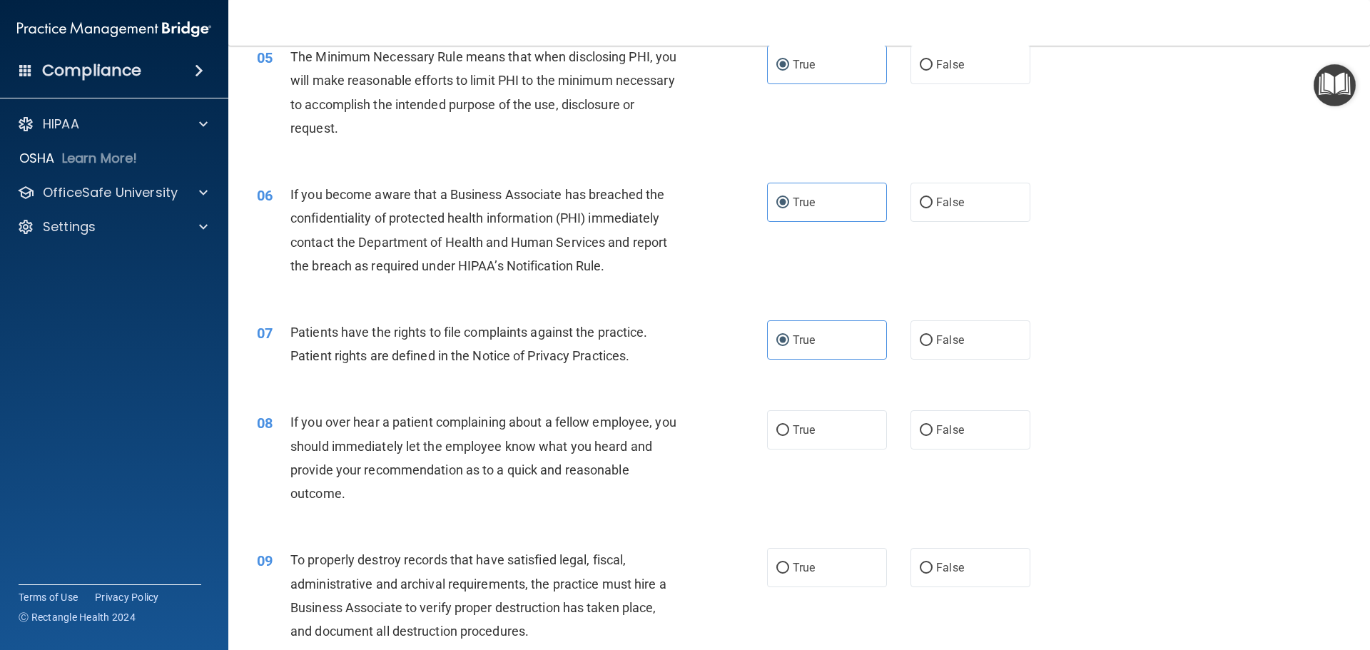
scroll to position [571, 0]
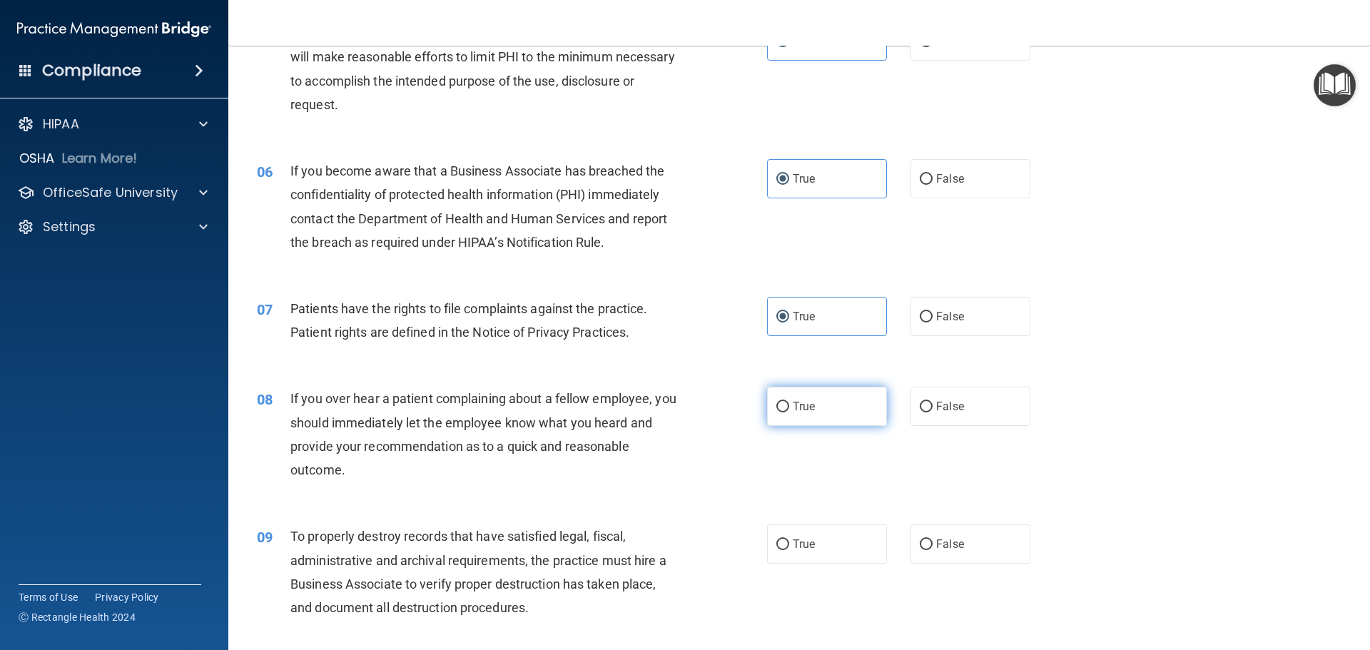
click at [842, 415] on label "True" at bounding box center [827, 406] width 120 height 39
click at [789, 413] on input "True" at bounding box center [783, 407] width 13 height 11
radio input "true"
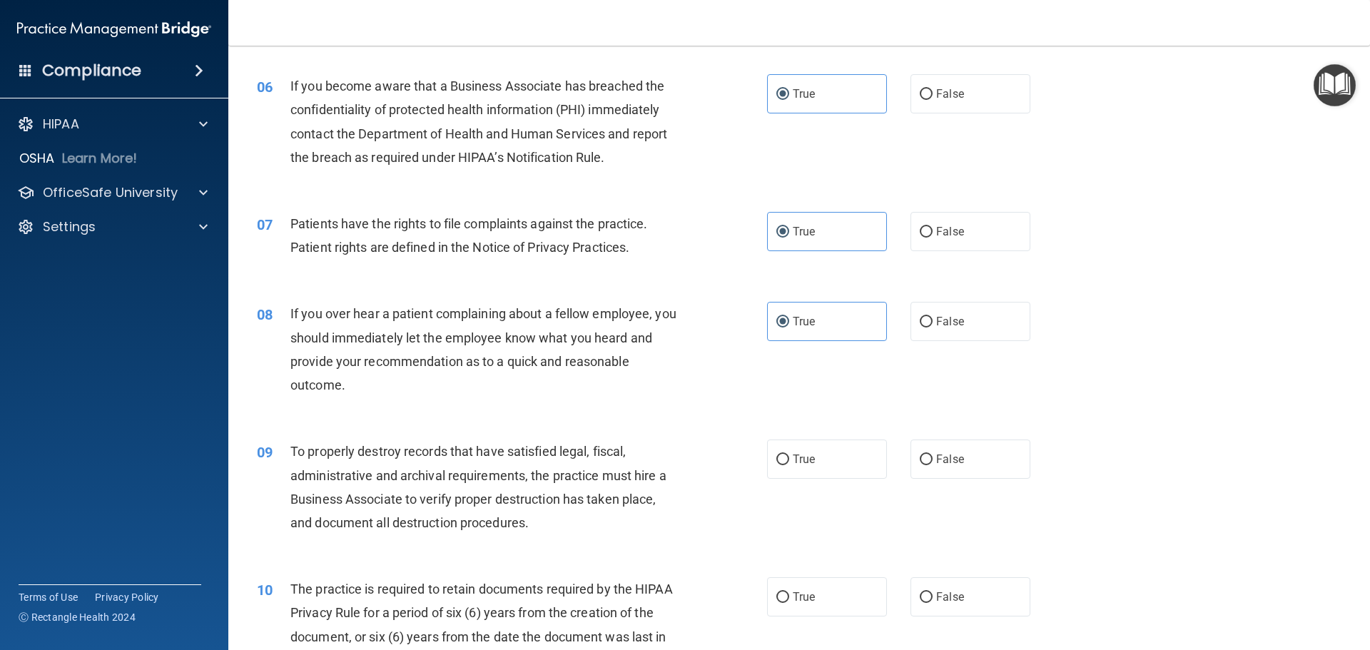
scroll to position [714, 0]
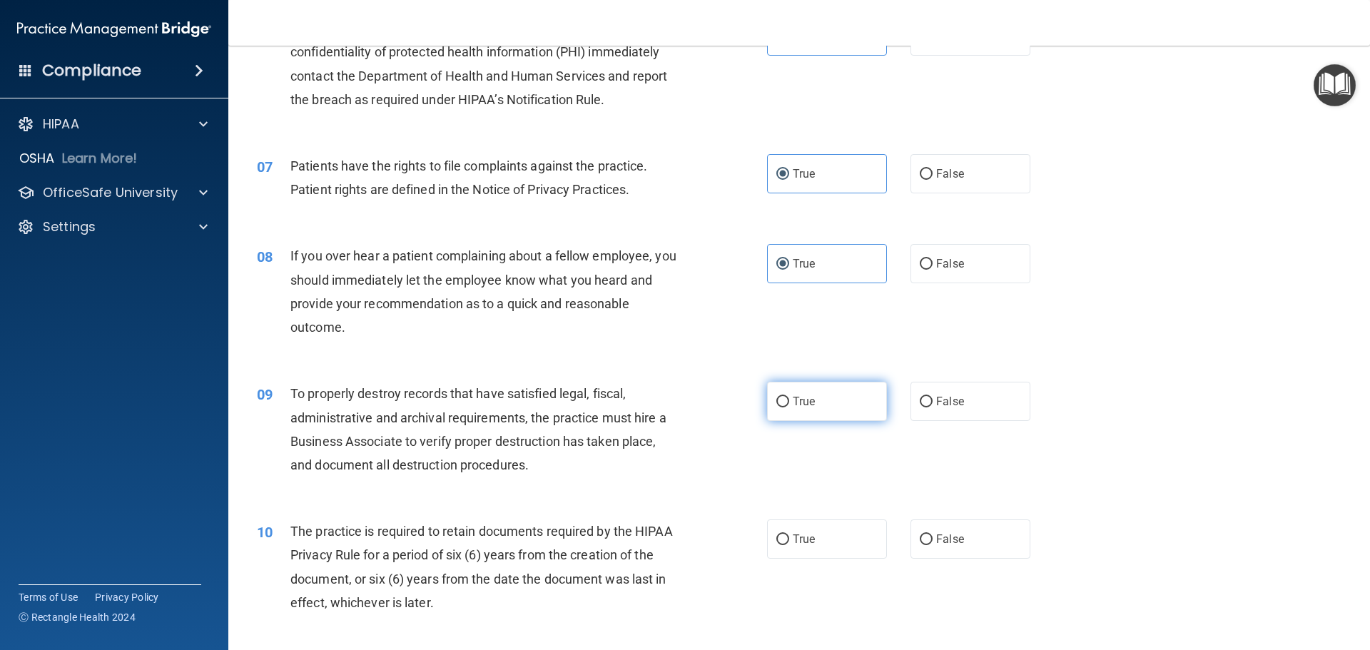
click at [812, 404] on label "True" at bounding box center [827, 401] width 120 height 39
click at [789, 404] on input "True" at bounding box center [783, 402] width 13 height 11
radio input "true"
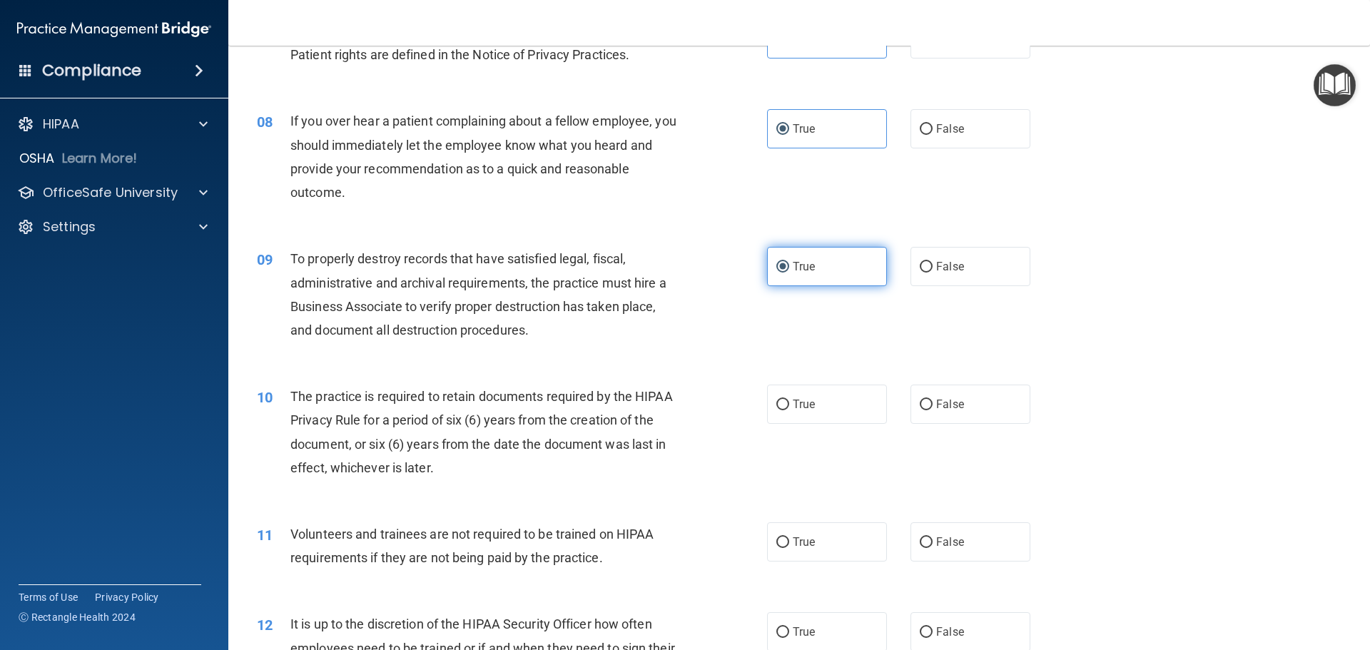
scroll to position [856, 0]
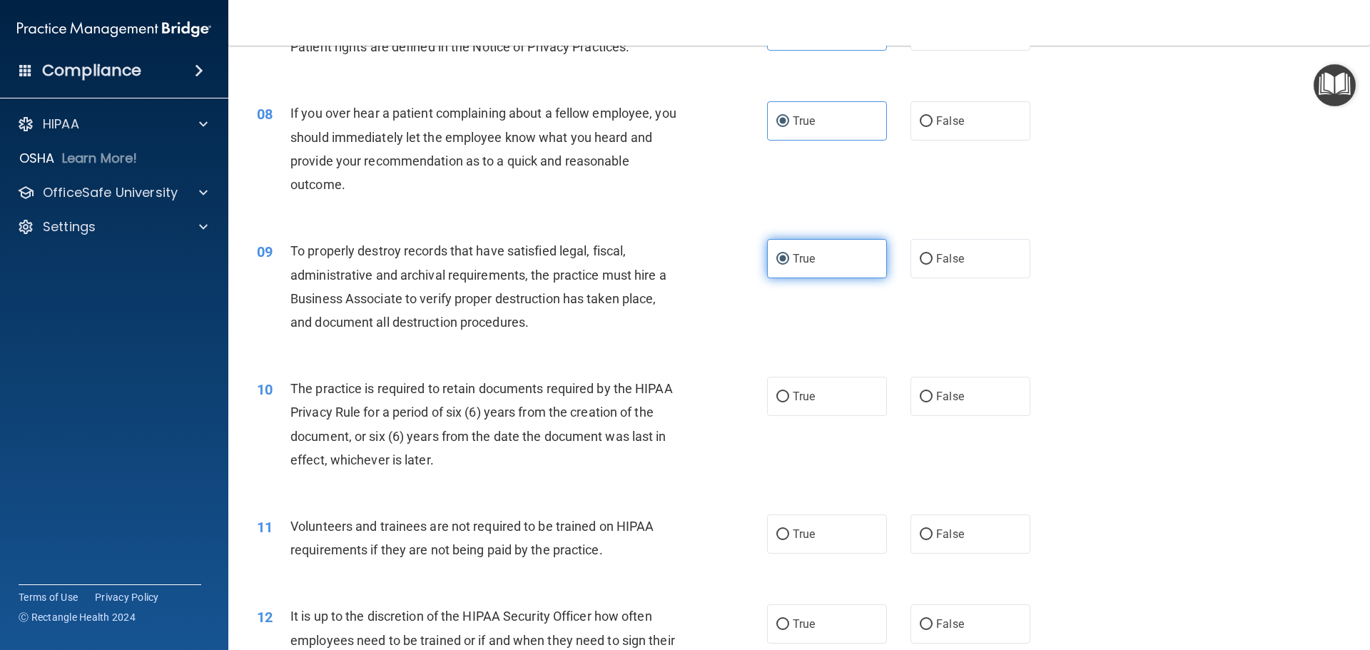
click at [812, 404] on label "True" at bounding box center [827, 396] width 120 height 39
click at [789, 403] on input "True" at bounding box center [783, 397] width 13 height 11
radio input "true"
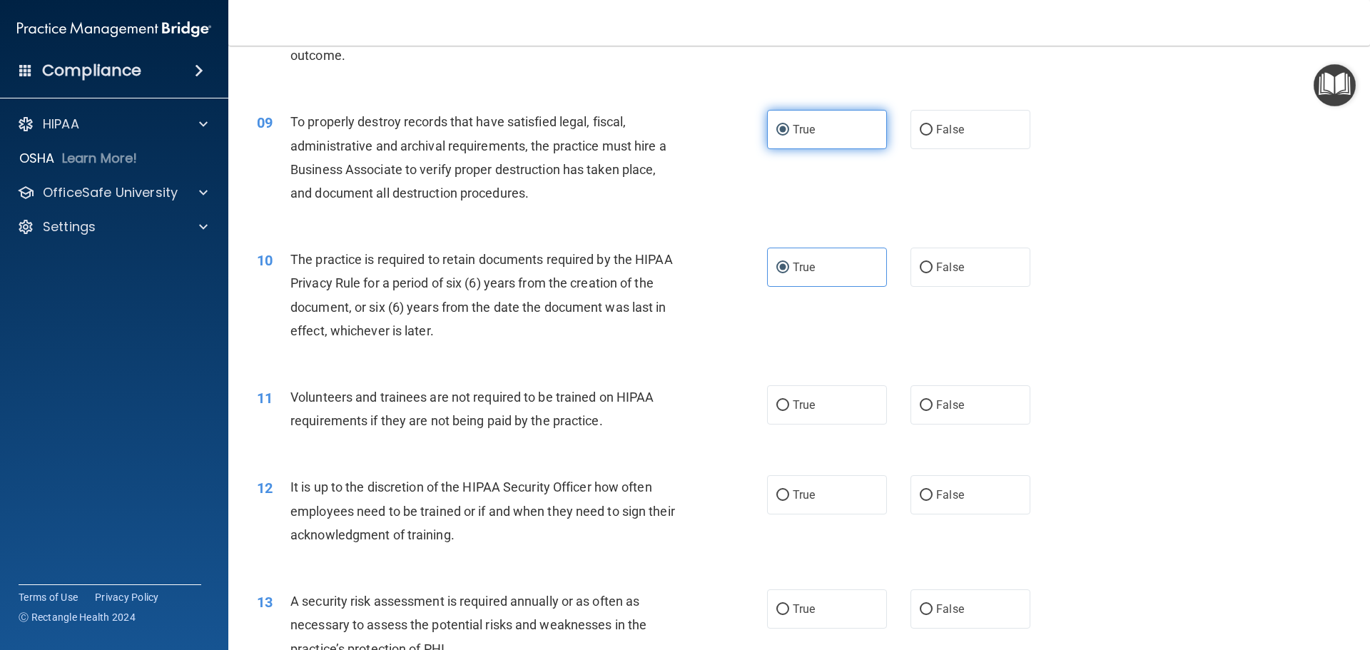
scroll to position [999, 0]
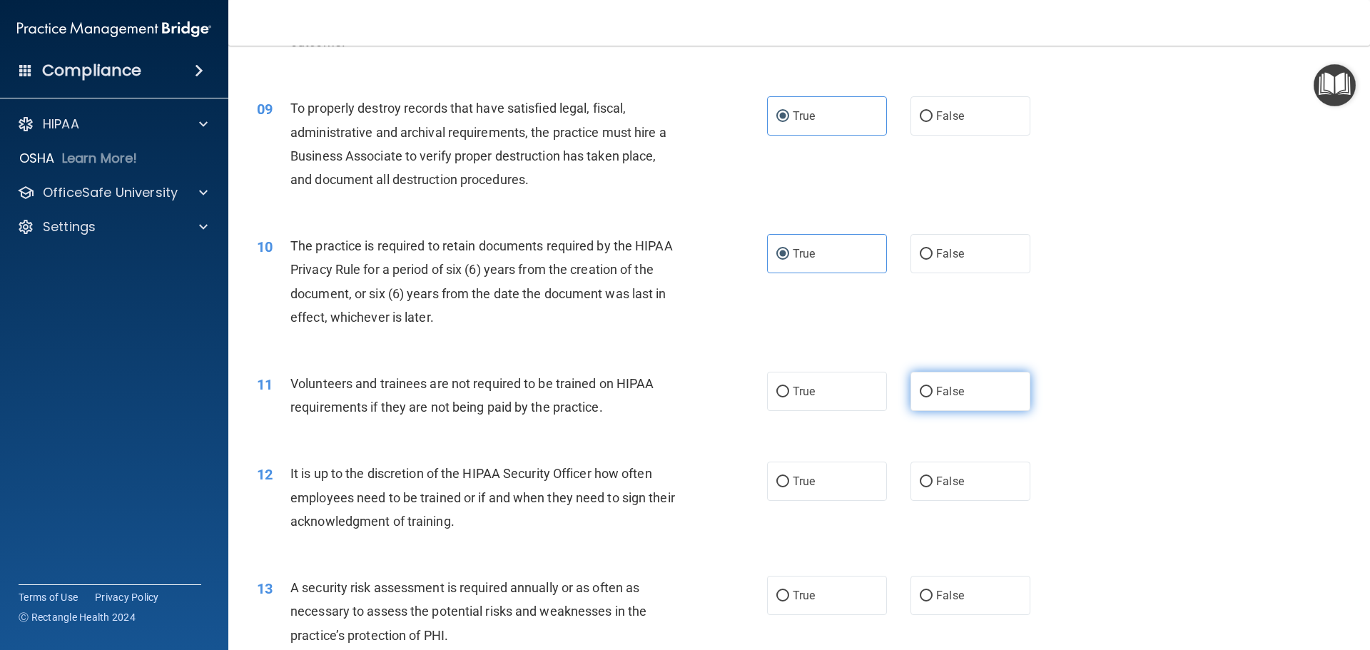
click at [966, 393] on label "False" at bounding box center [971, 391] width 120 height 39
click at [933, 393] on input "False" at bounding box center [926, 392] width 13 height 11
radio input "true"
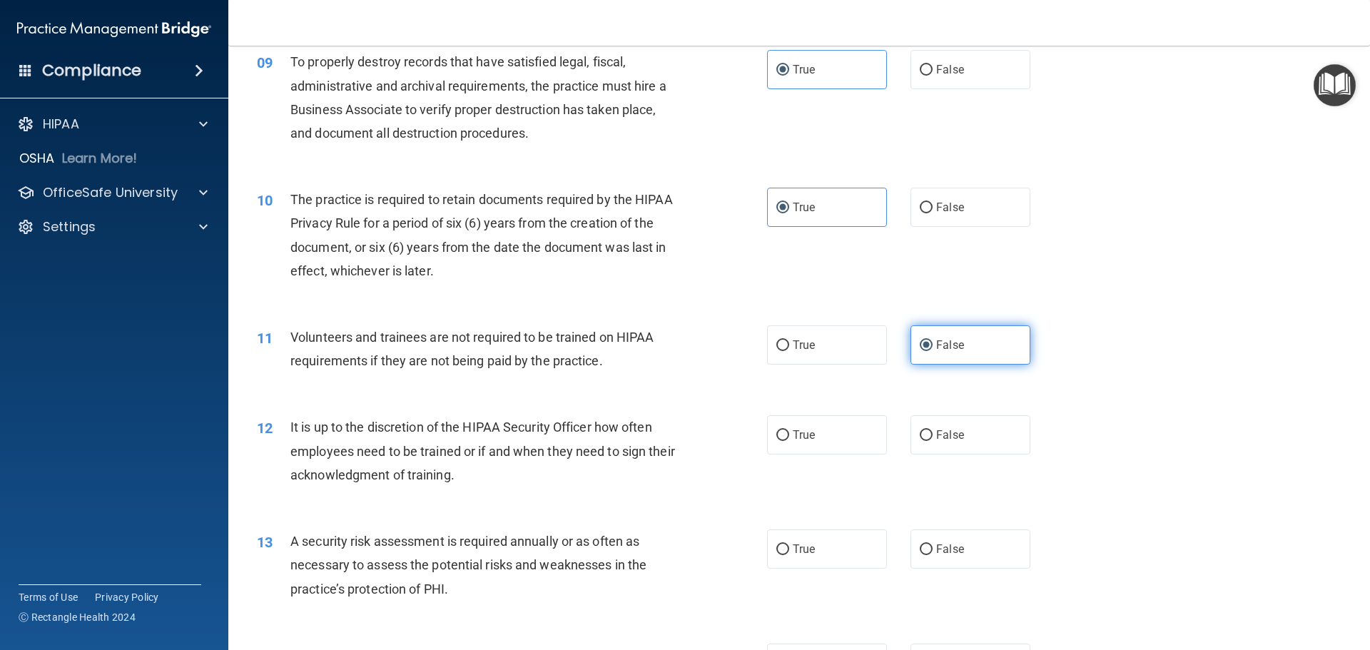
scroll to position [1071, 0]
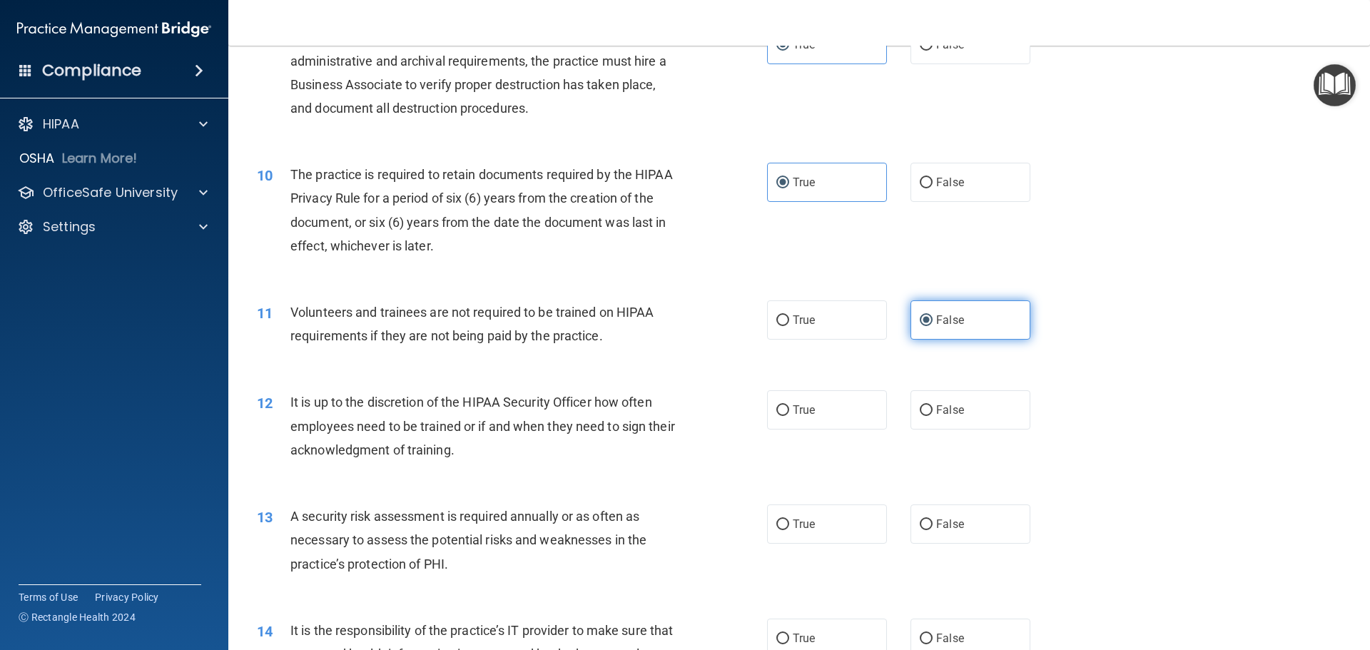
click at [966, 393] on label "False" at bounding box center [971, 409] width 120 height 39
click at [933, 405] on input "False" at bounding box center [926, 410] width 13 height 11
radio input "true"
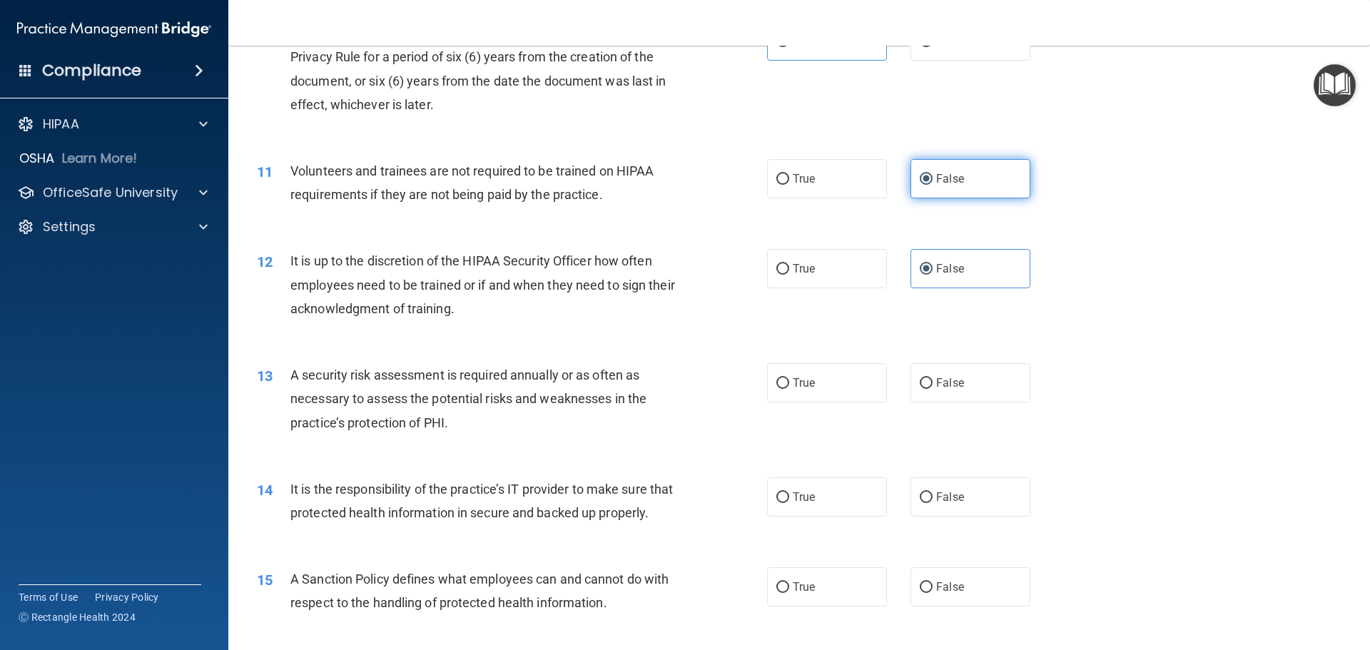
scroll to position [1213, 0]
click at [828, 388] on label "True" at bounding box center [827, 381] width 120 height 39
click at [789, 388] on input "True" at bounding box center [783, 382] width 13 height 11
radio input "true"
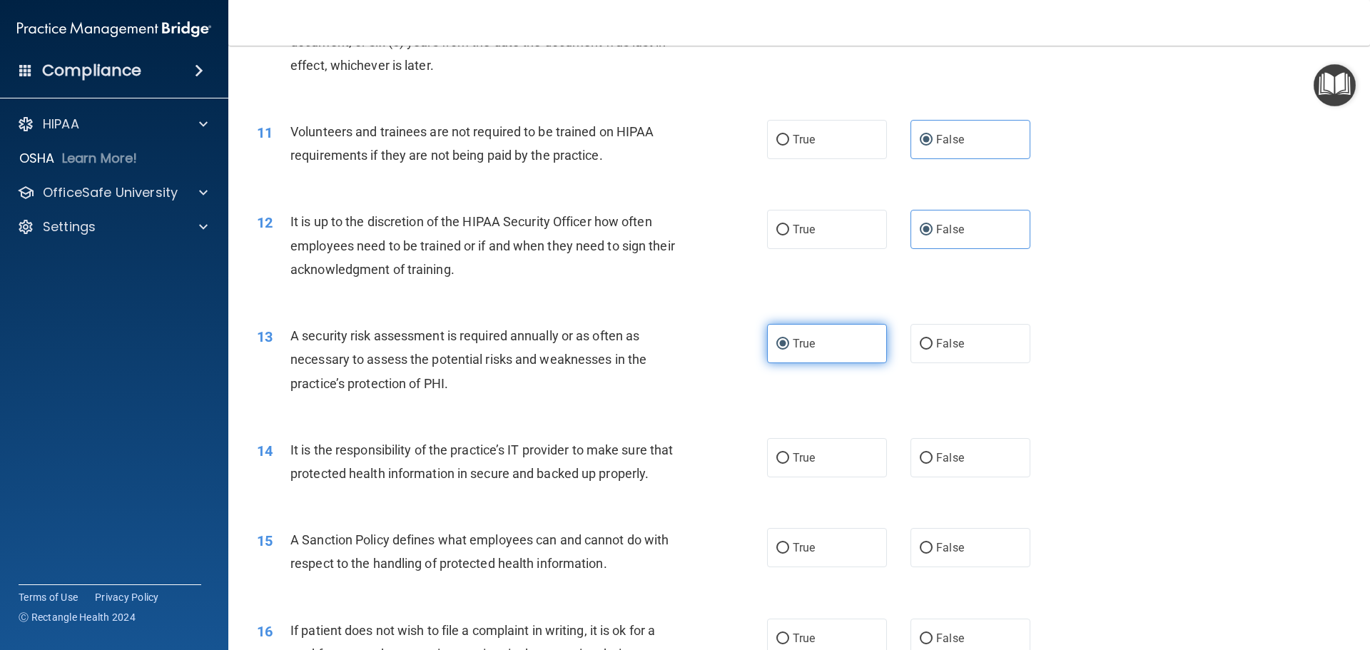
scroll to position [1285, 0]
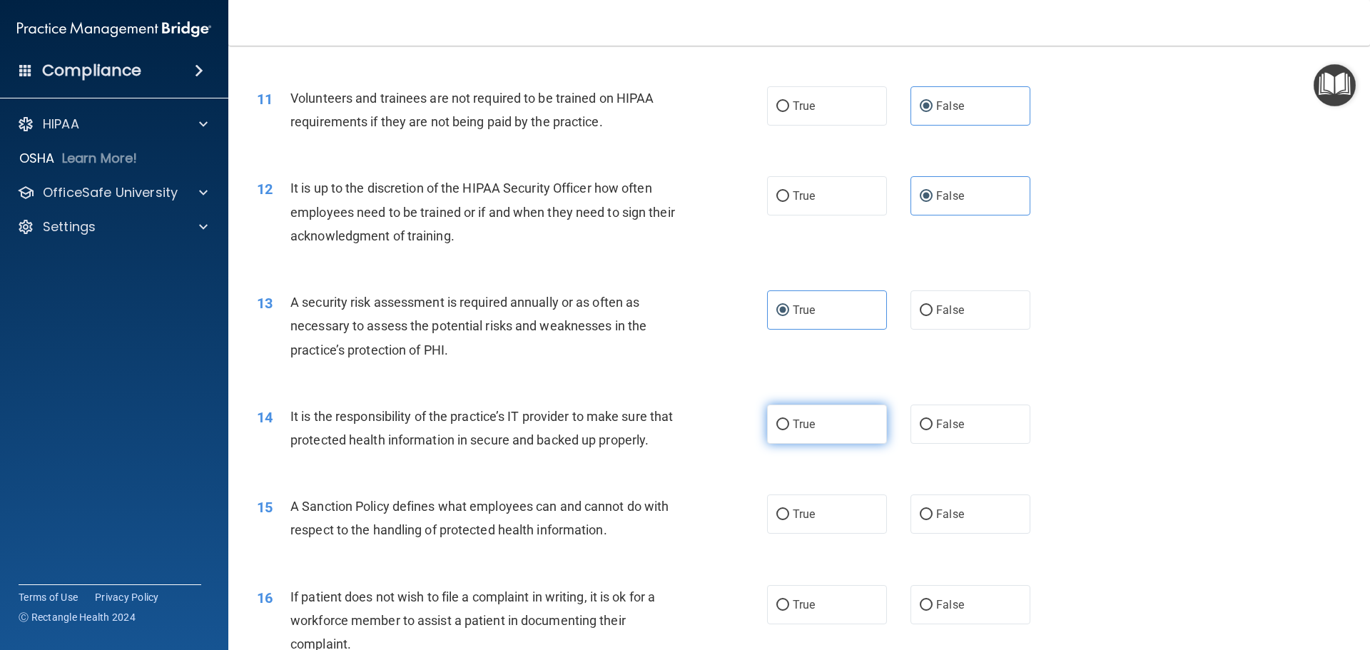
click at [839, 430] on label "True" at bounding box center [827, 424] width 120 height 39
click at [789, 430] on input "True" at bounding box center [783, 425] width 13 height 11
radio input "true"
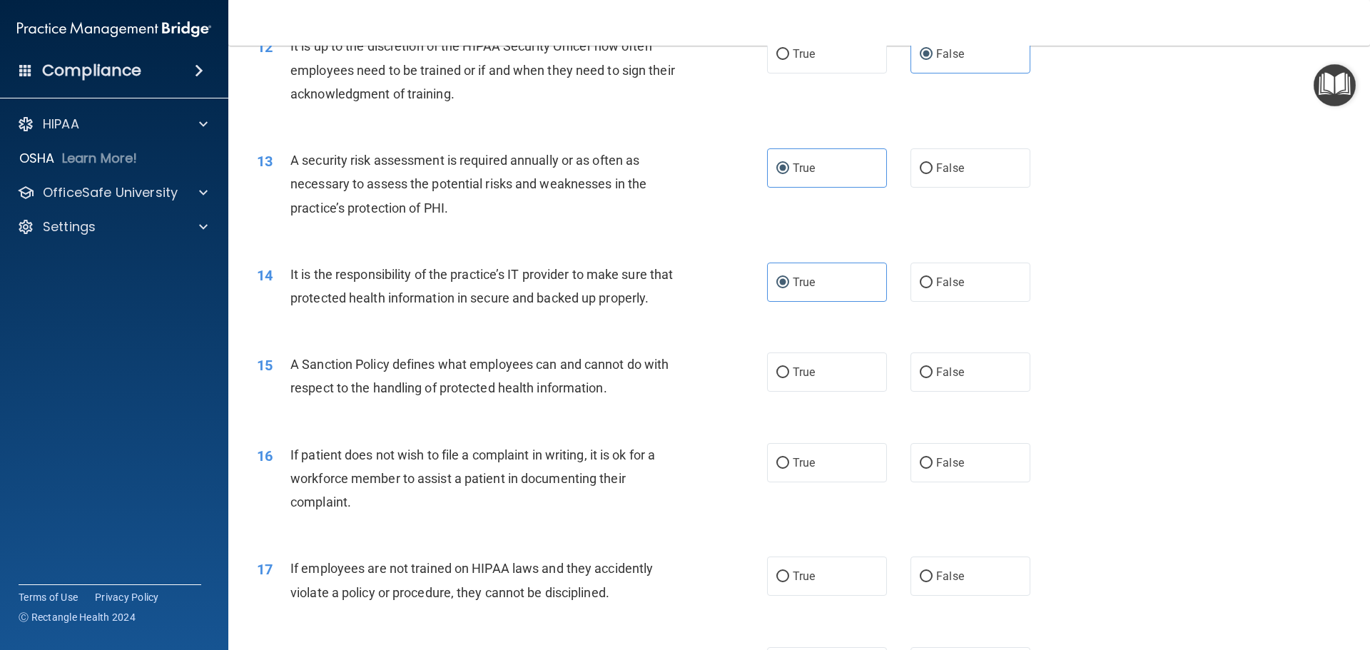
scroll to position [1427, 0]
click at [941, 378] on span "False" at bounding box center [950, 372] width 28 height 14
click at [933, 378] on input "False" at bounding box center [926, 372] width 13 height 11
radio input "true"
click at [785, 482] on label "True" at bounding box center [827, 462] width 120 height 39
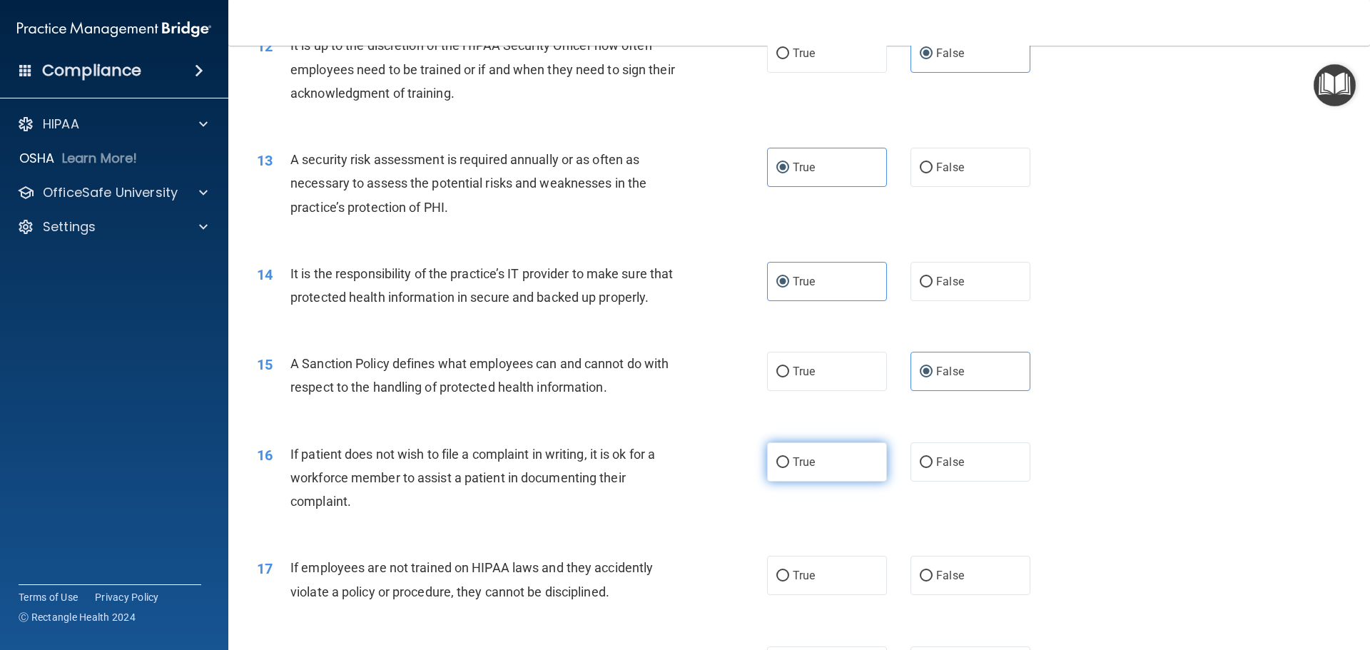
click at [785, 468] on input "True" at bounding box center [783, 463] width 13 height 11
radio input "true"
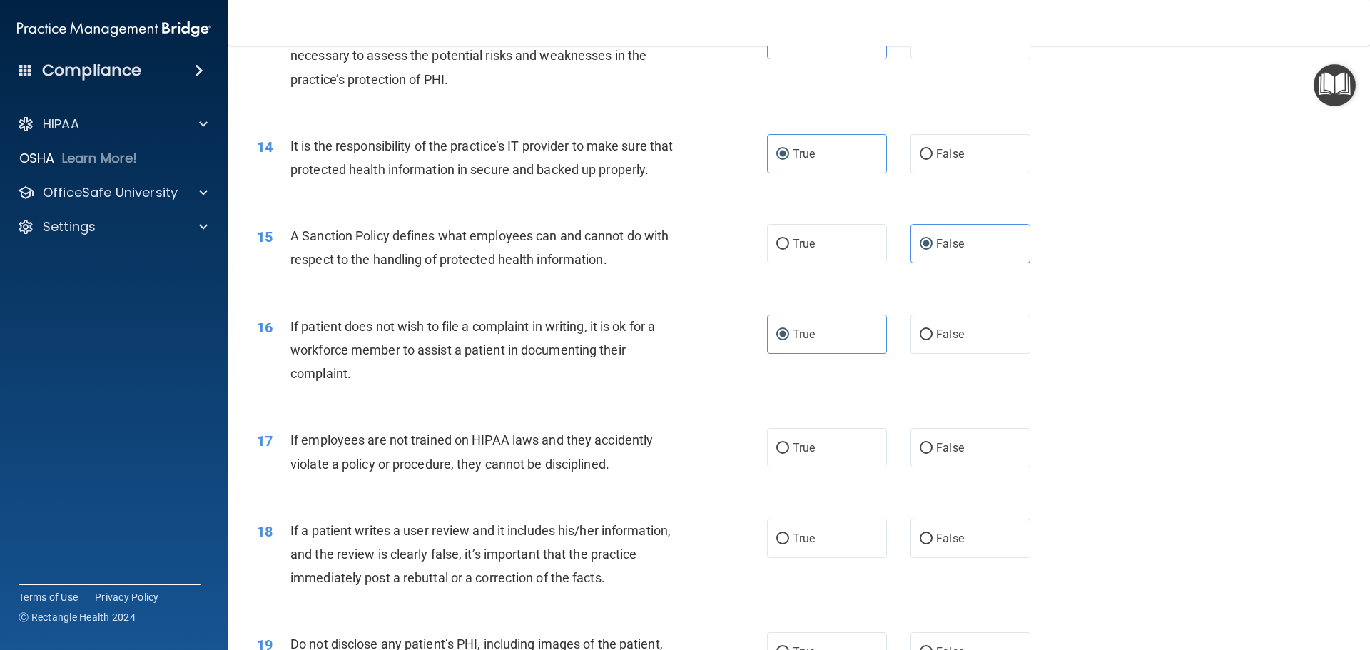
scroll to position [1570, 0]
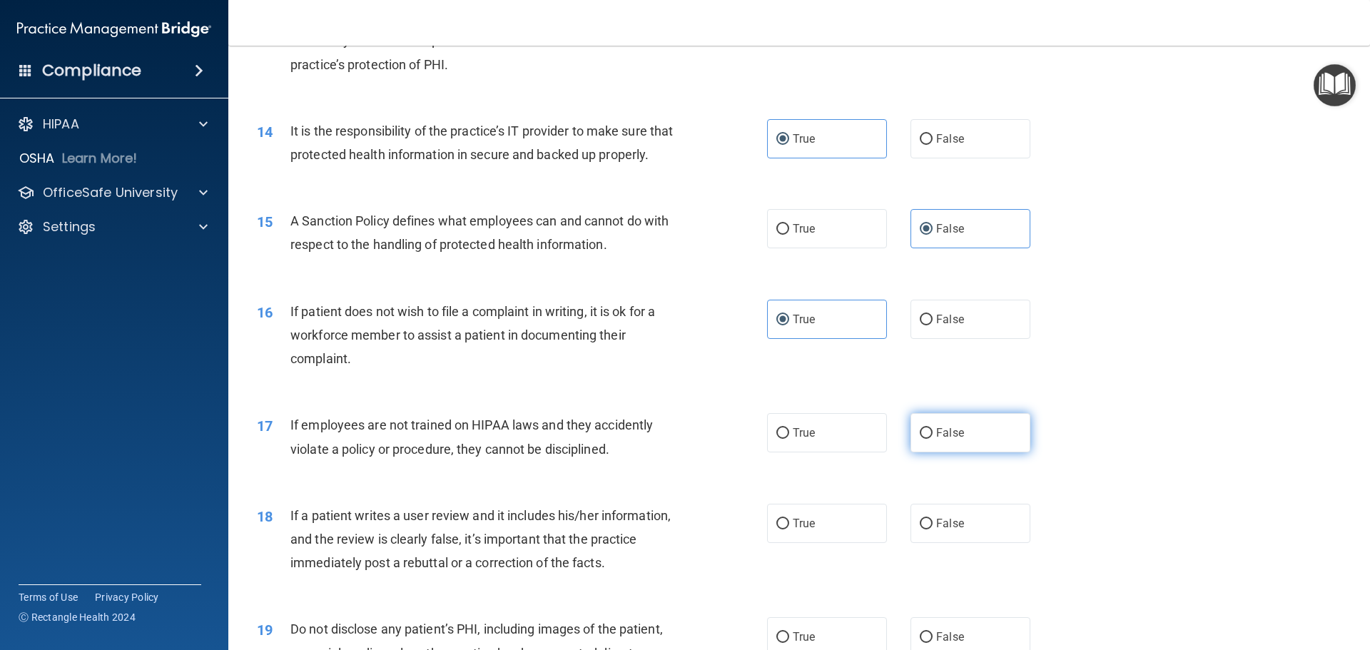
click at [982, 449] on label "False" at bounding box center [971, 432] width 120 height 39
click at [933, 439] on input "False" at bounding box center [926, 433] width 13 height 11
radio input "true"
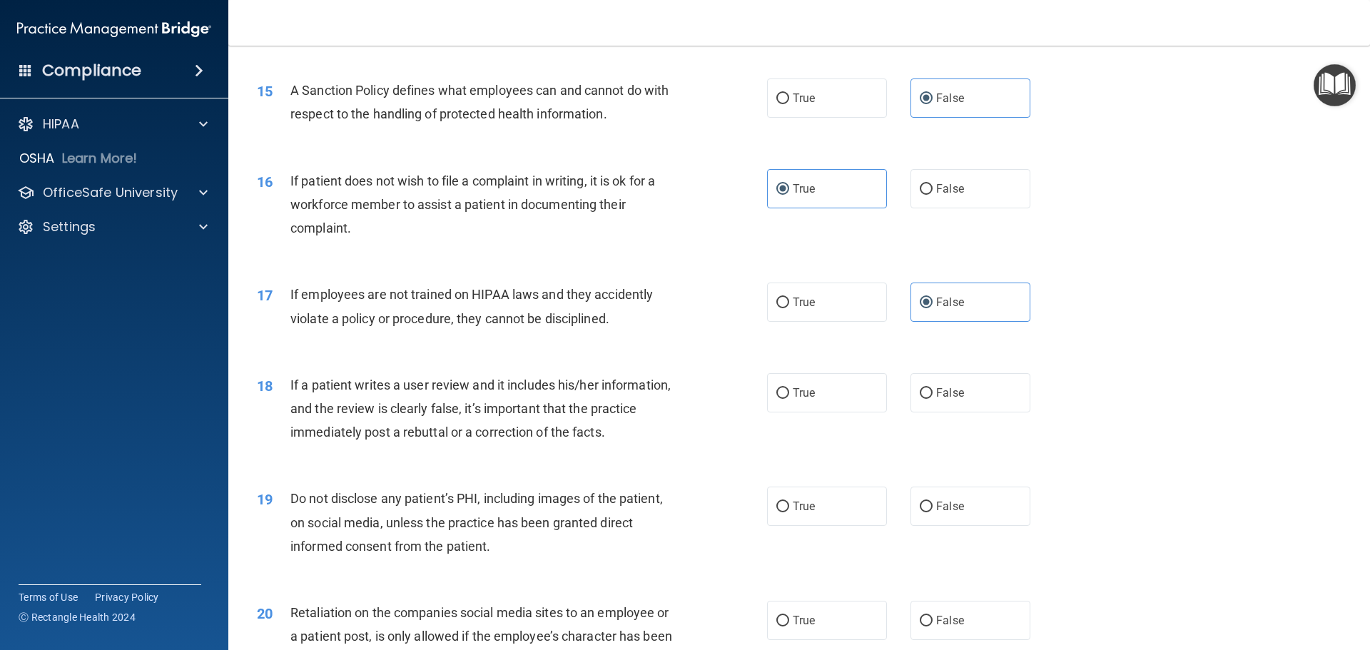
scroll to position [1713, 0]
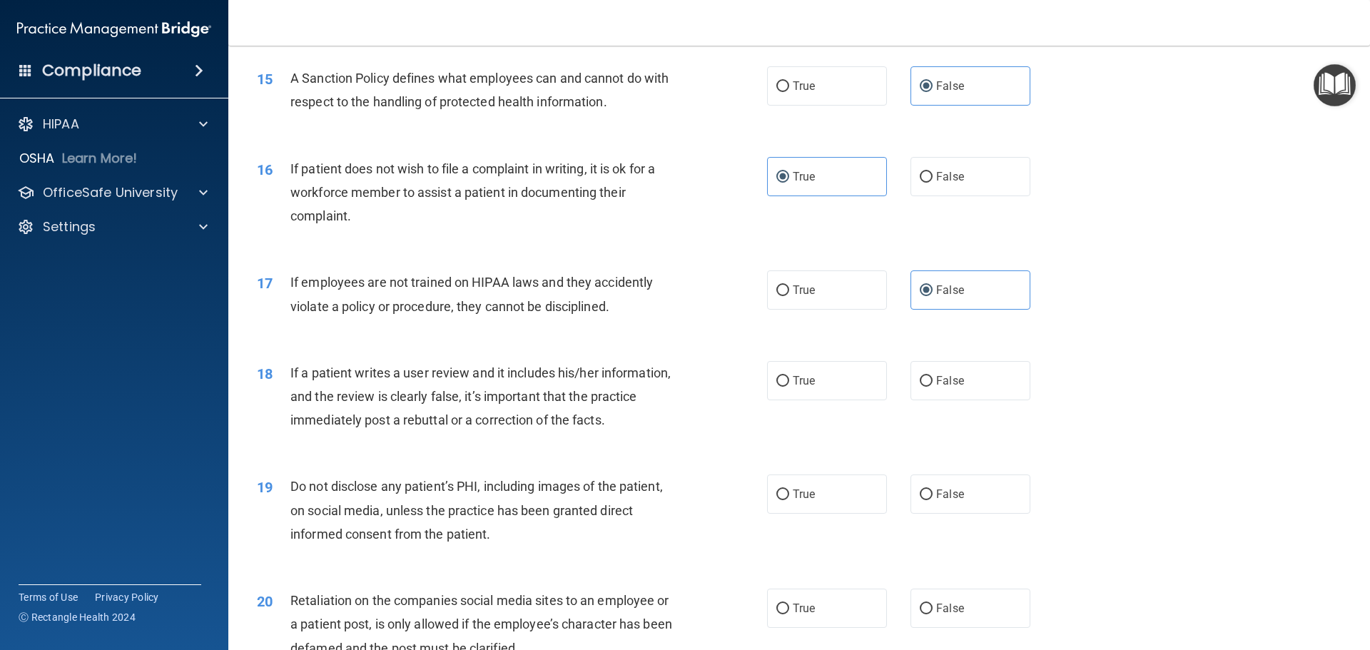
click at [846, 393] on label "True" at bounding box center [827, 380] width 120 height 39
click at [789, 387] on input "True" at bounding box center [783, 381] width 13 height 11
radio input "true"
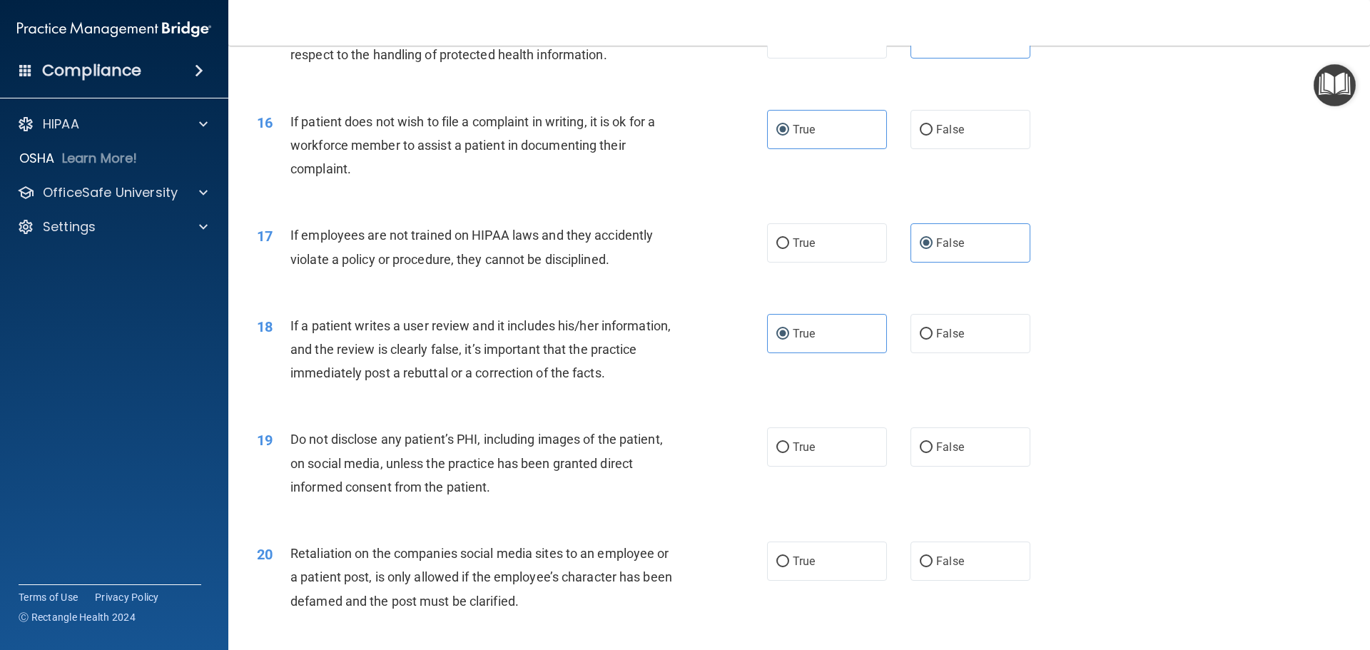
scroll to position [1784, 0]
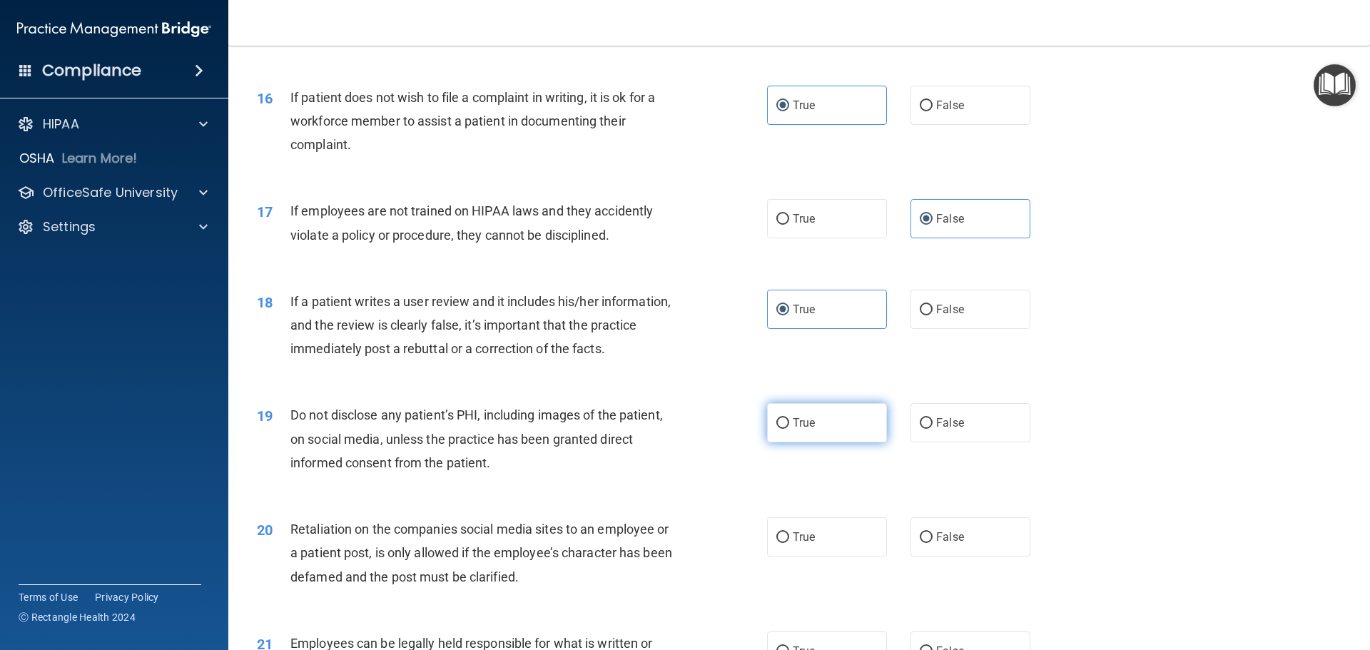
click at [861, 430] on label "True" at bounding box center [827, 422] width 120 height 39
click at [789, 429] on input "True" at bounding box center [783, 423] width 13 height 11
radio input "true"
click at [930, 354] on div "18 If a patient writes a user review and it includes his/her information, and t…" at bounding box center [799, 329] width 1106 height 114
click at [939, 316] on span "False" at bounding box center [950, 310] width 28 height 14
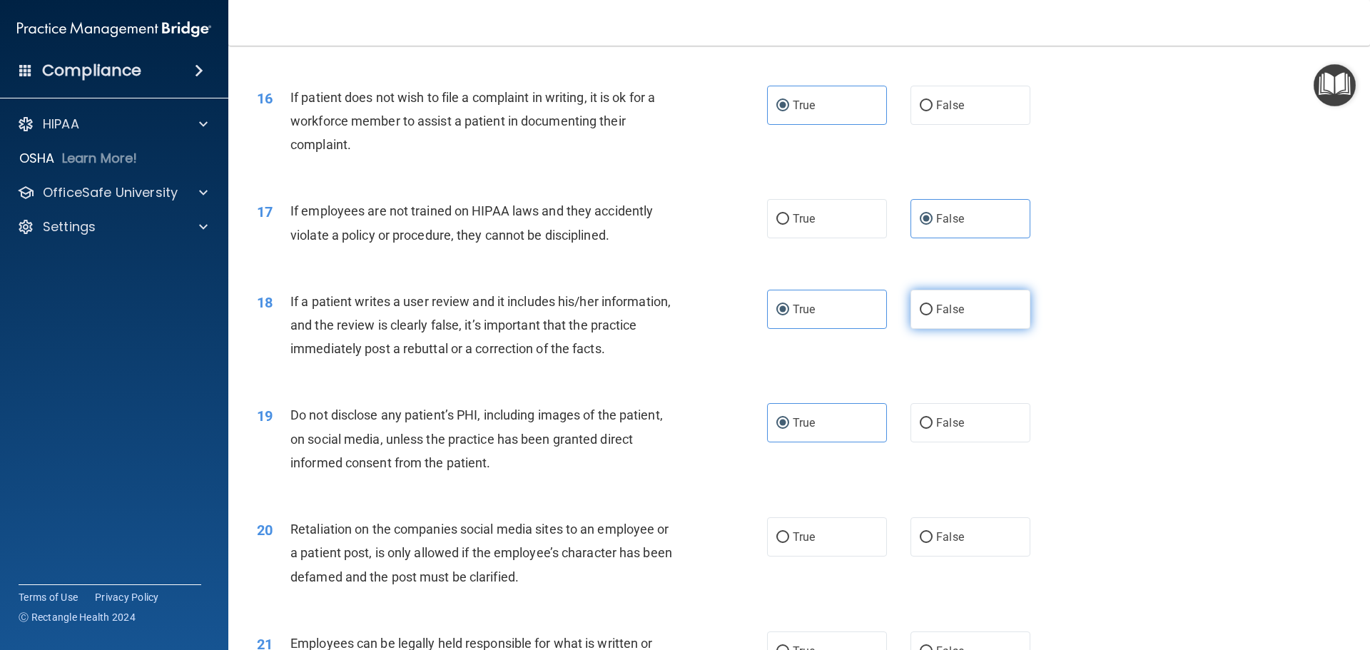
click at [933, 315] on input "False" at bounding box center [926, 310] width 13 height 11
radio input "true"
radio input "false"
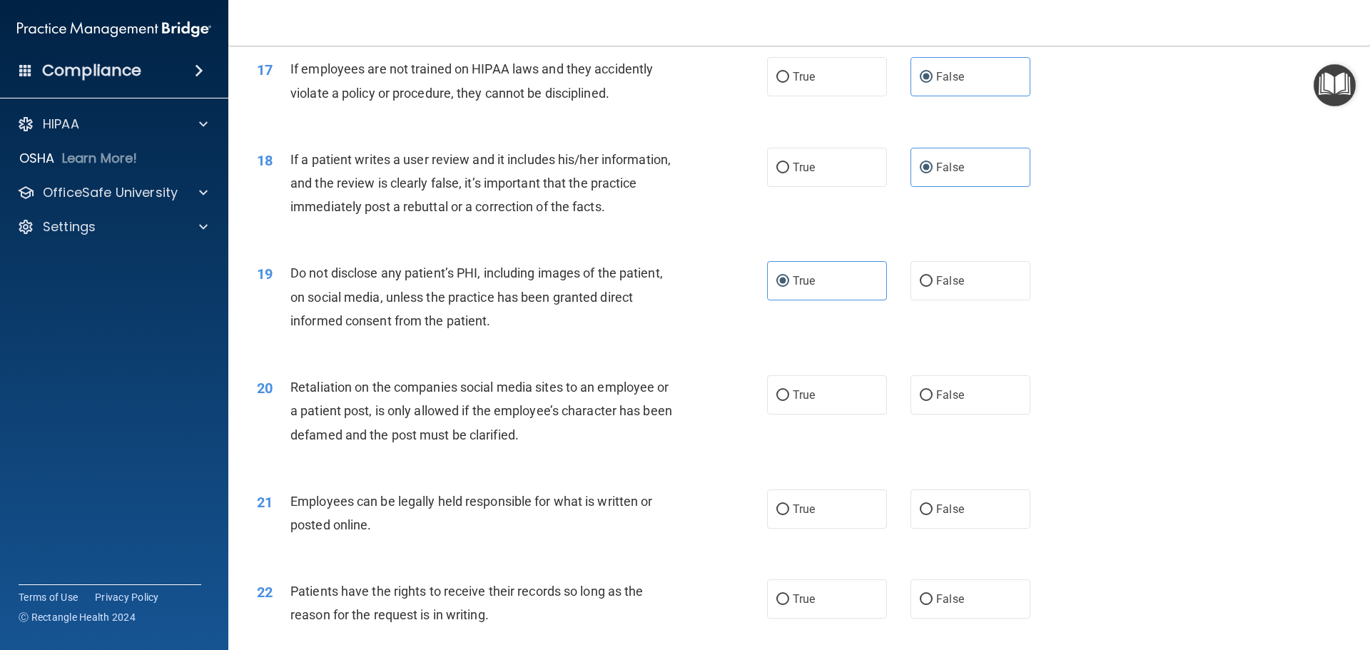
scroll to position [1927, 0]
click at [981, 414] on label "False" at bounding box center [971, 394] width 120 height 39
click at [933, 400] on input "False" at bounding box center [926, 395] width 13 height 11
radio input "true"
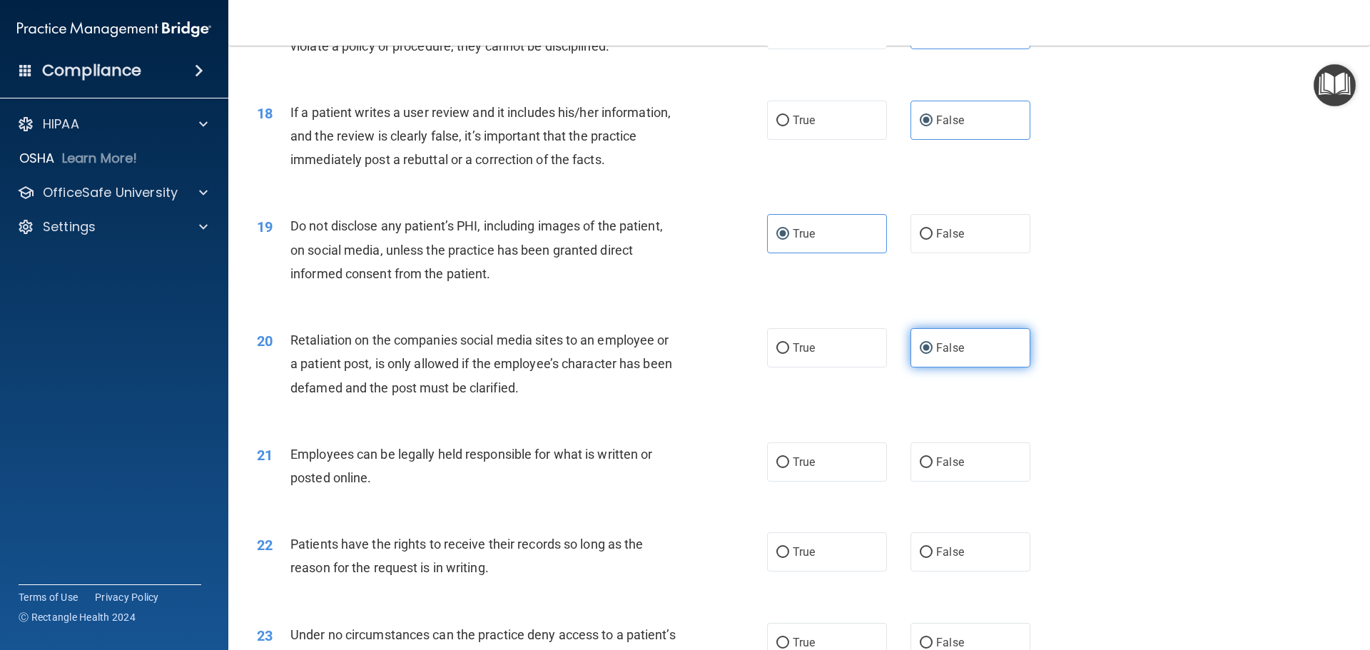
scroll to position [1998, 0]
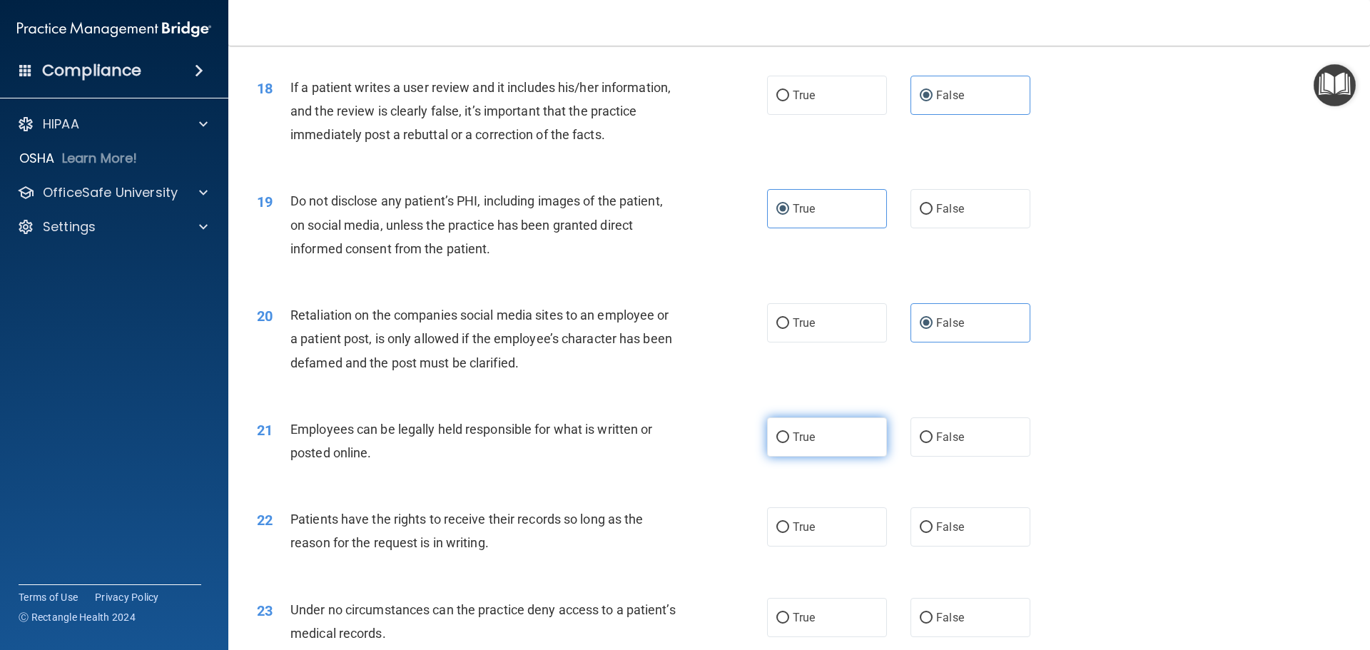
click at [837, 457] on label "True" at bounding box center [827, 437] width 120 height 39
click at [789, 443] on input "True" at bounding box center [783, 438] width 13 height 11
radio input "true"
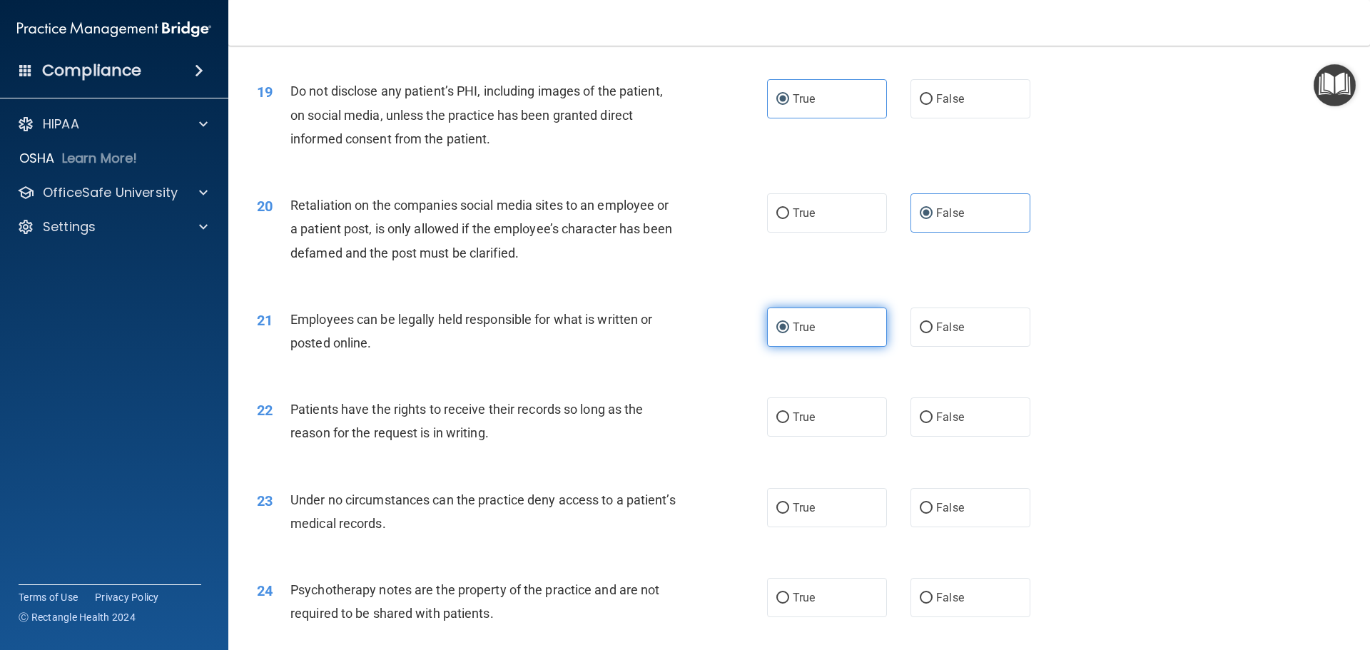
scroll to position [2141, 0]
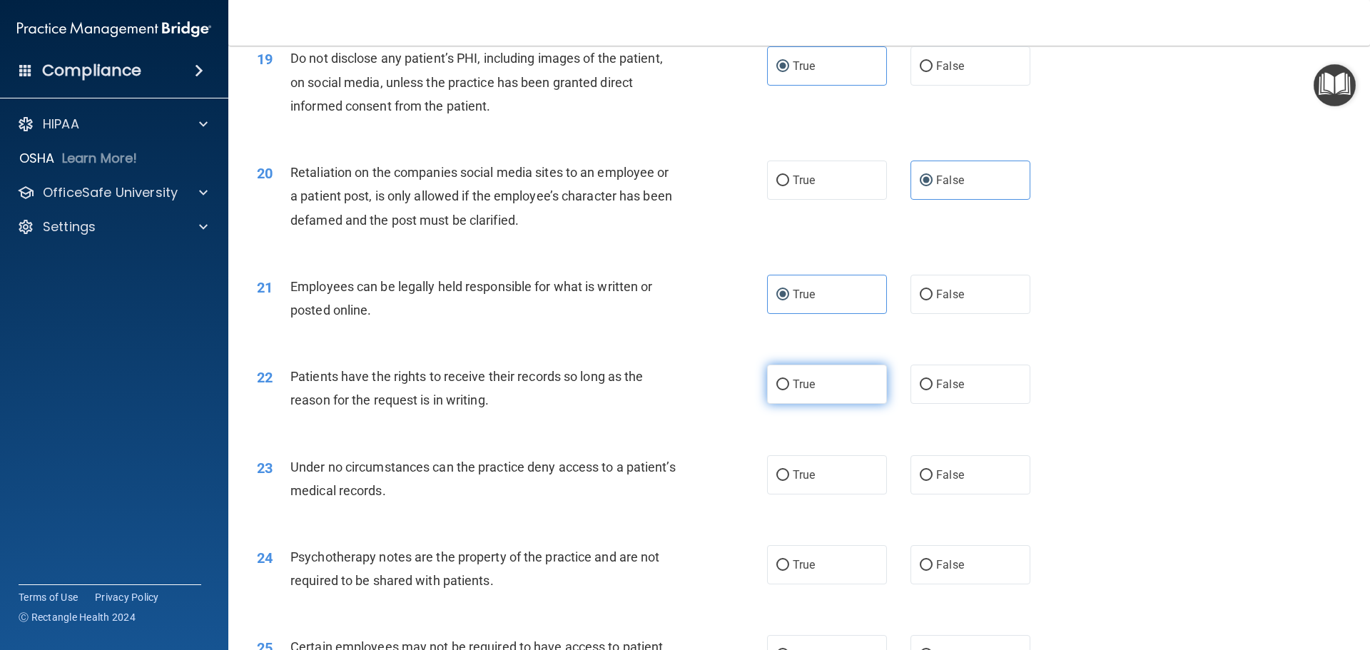
click at [826, 400] on label "True" at bounding box center [827, 384] width 120 height 39
click at [789, 390] on input "True" at bounding box center [783, 385] width 13 height 11
radio input "true"
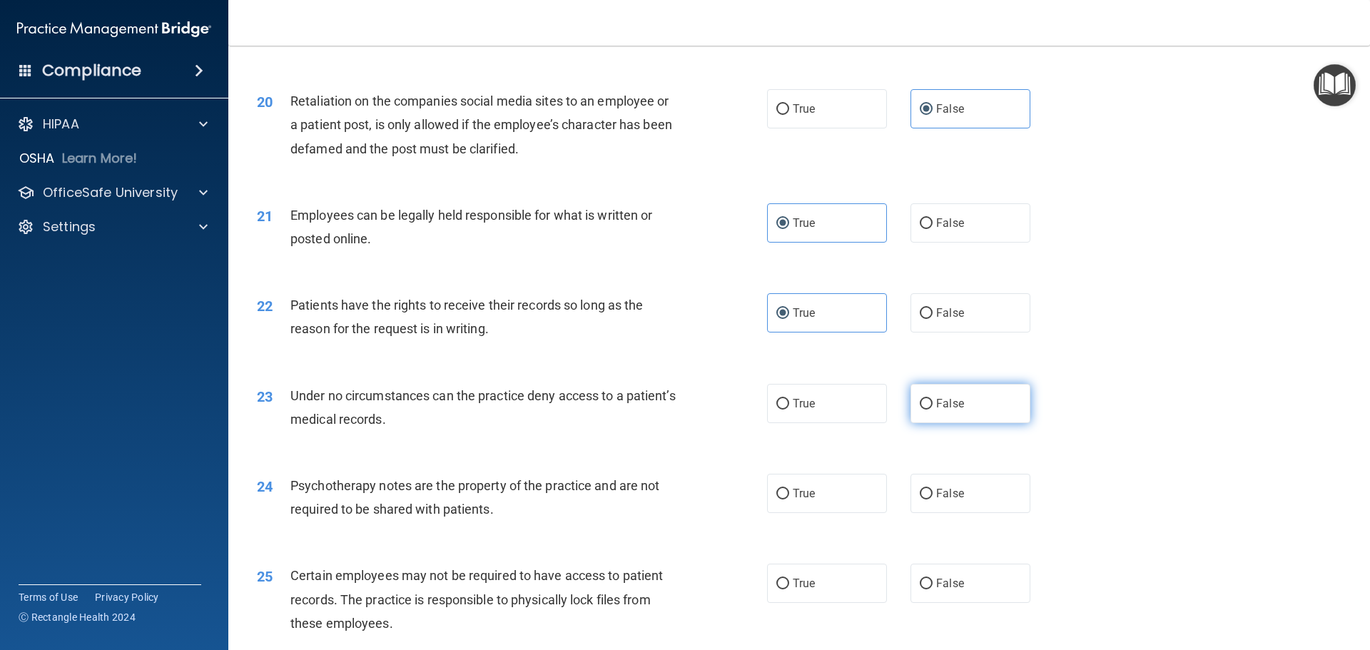
click at [961, 415] on label "False" at bounding box center [971, 403] width 120 height 39
click at [933, 410] on input "False" at bounding box center [926, 404] width 13 height 11
radio input "true"
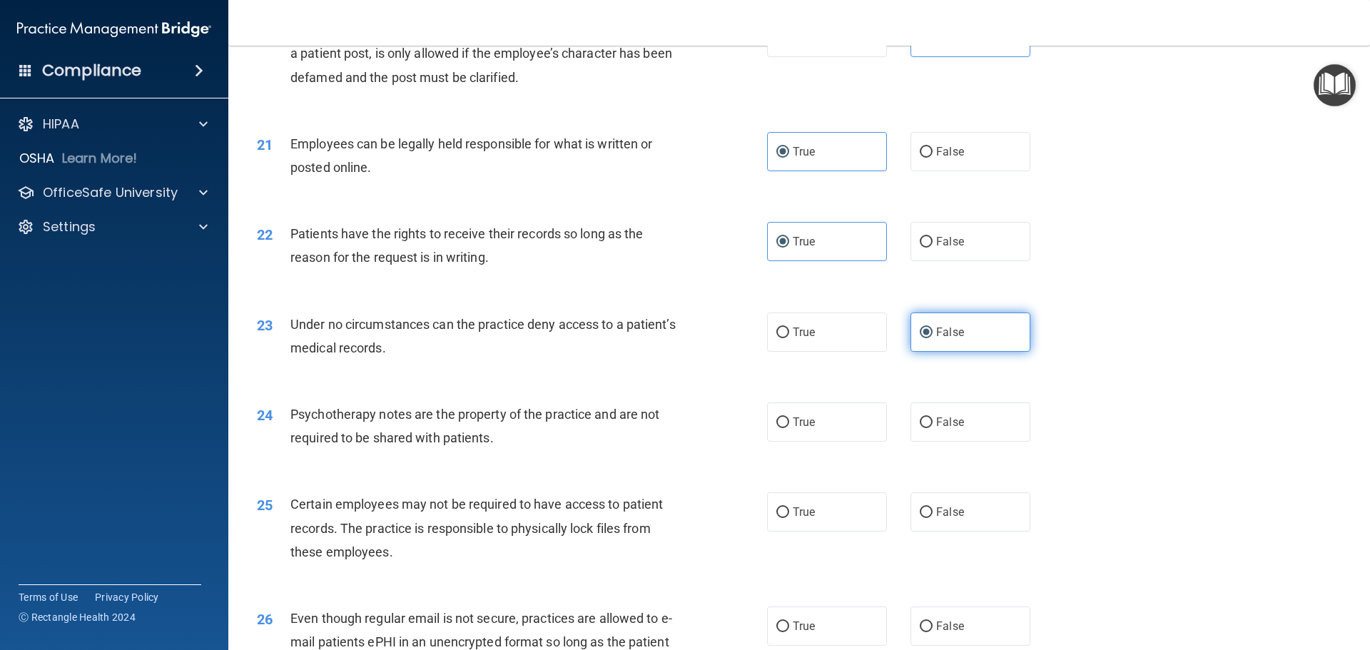
scroll to position [2355, 0]
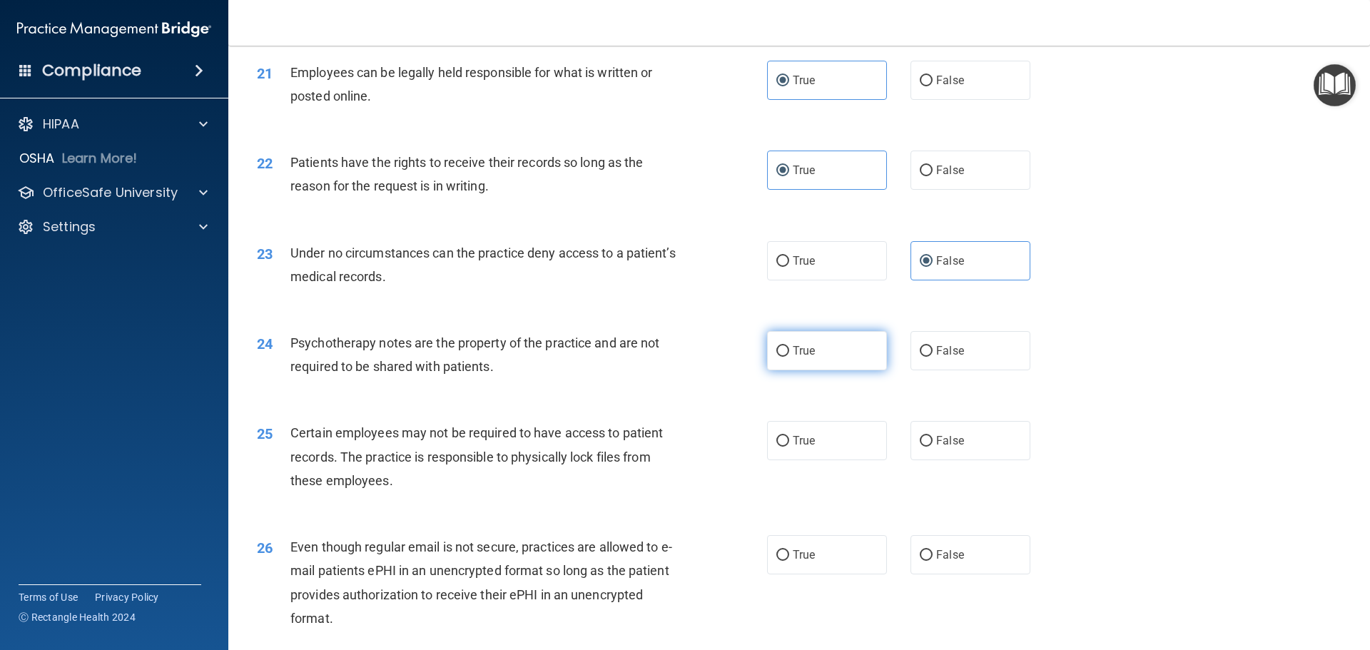
click at [822, 368] on label "True" at bounding box center [827, 350] width 120 height 39
click at [789, 357] on input "True" at bounding box center [783, 351] width 13 height 11
radio input "true"
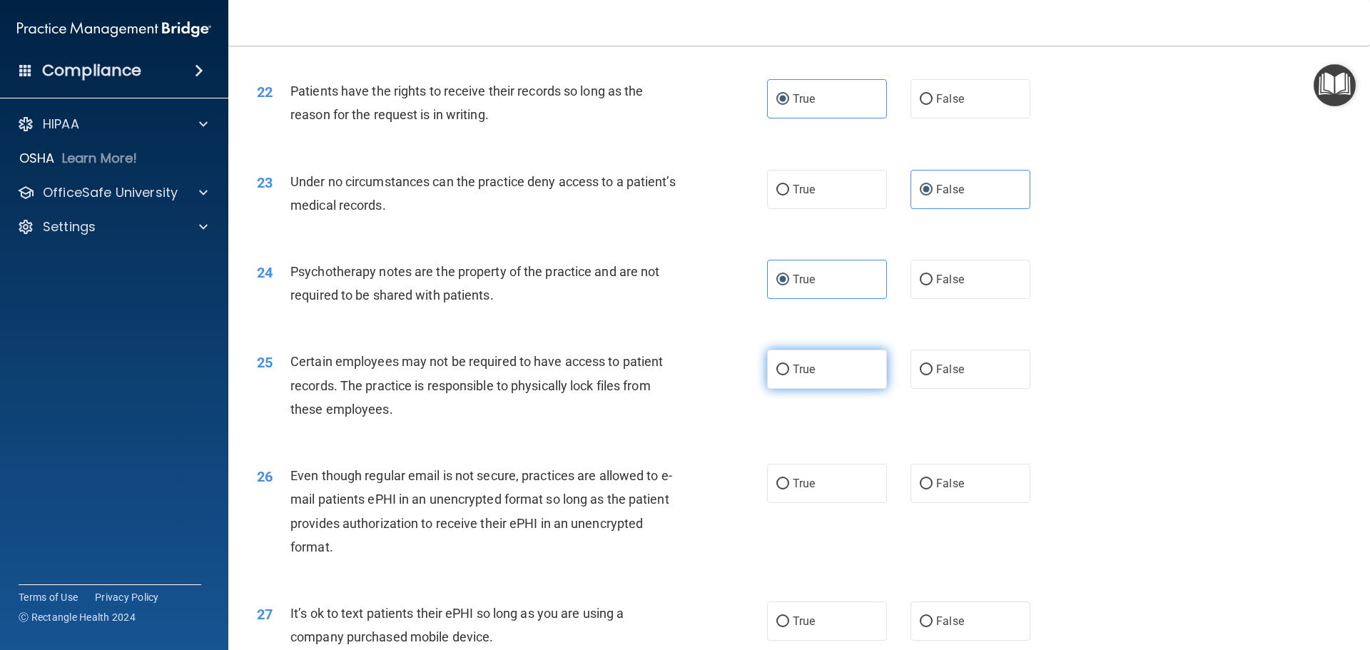
click at [825, 389] on label "True" at bounding box center [827, 369] width 120 height 39
click at [789, 375] on input "True" at bounding box center [783, 370] width 13 height 11
radio input "true"
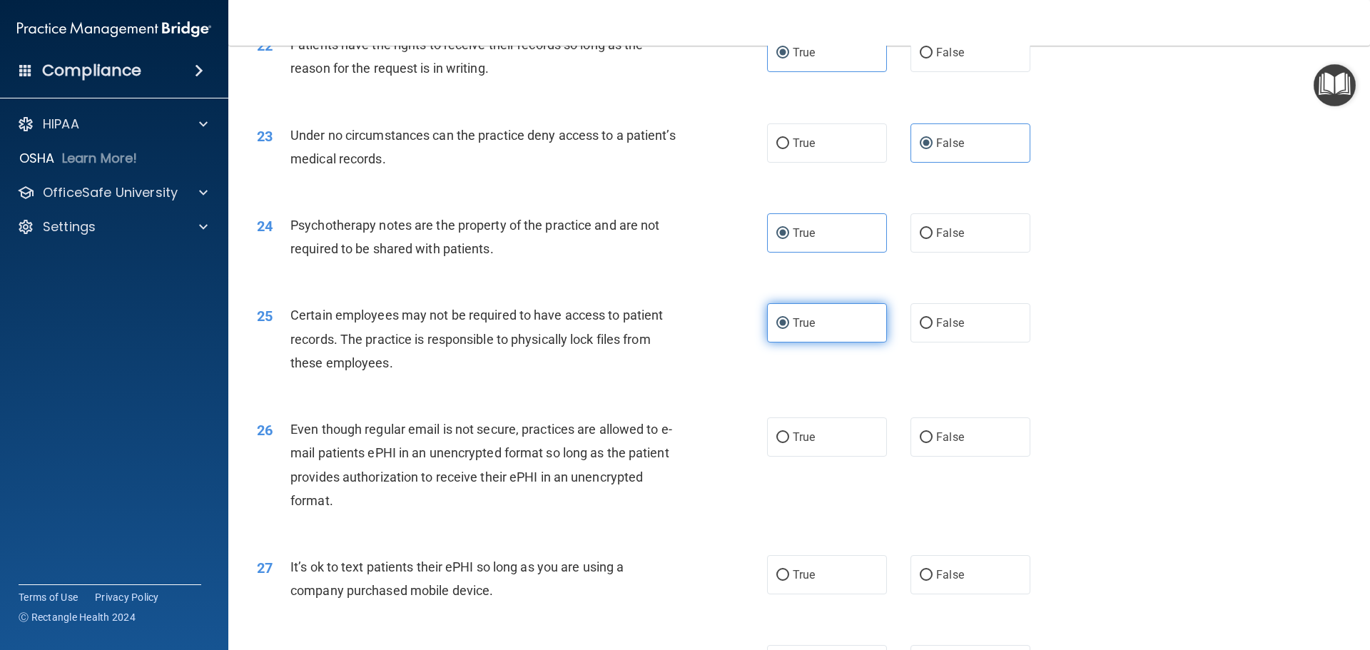
scroll to position [2498, 0]
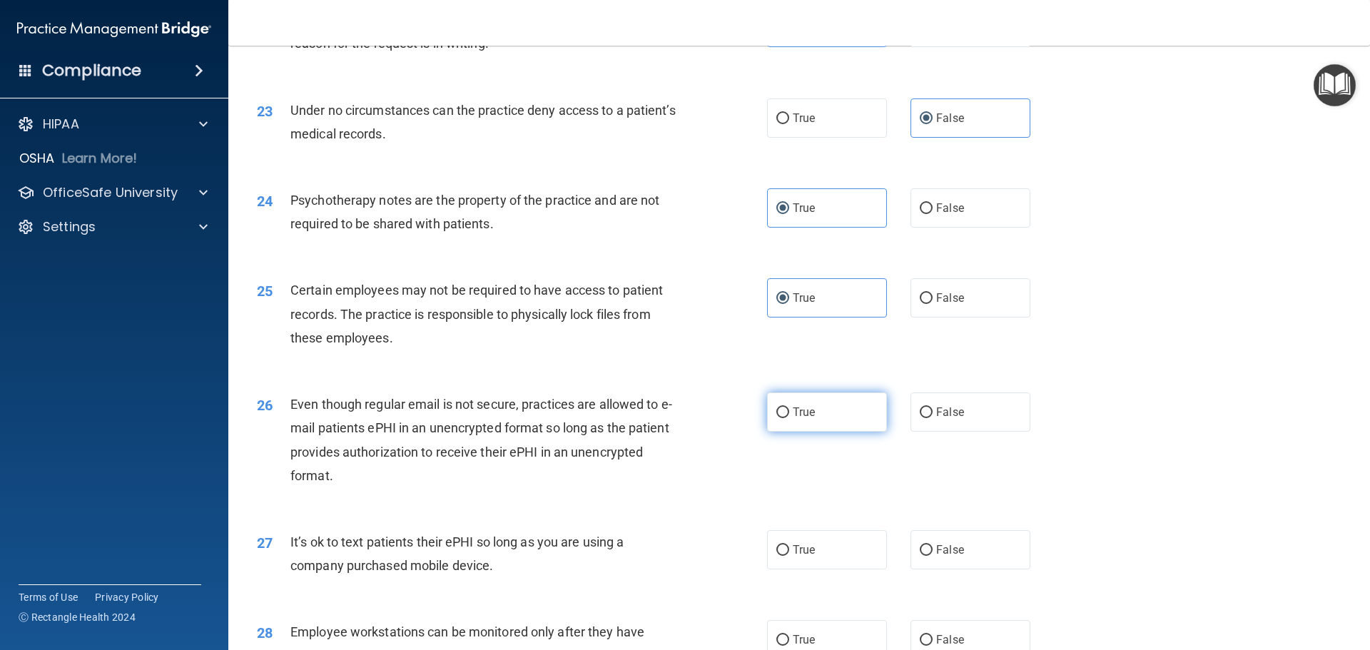
click at [819, 432] on label "True" at bounding box center [827, 412] width 120 height 39
click at [789, 418] on input "True" at bounding box center [783, 413] width 13 height 11
radio input "true"
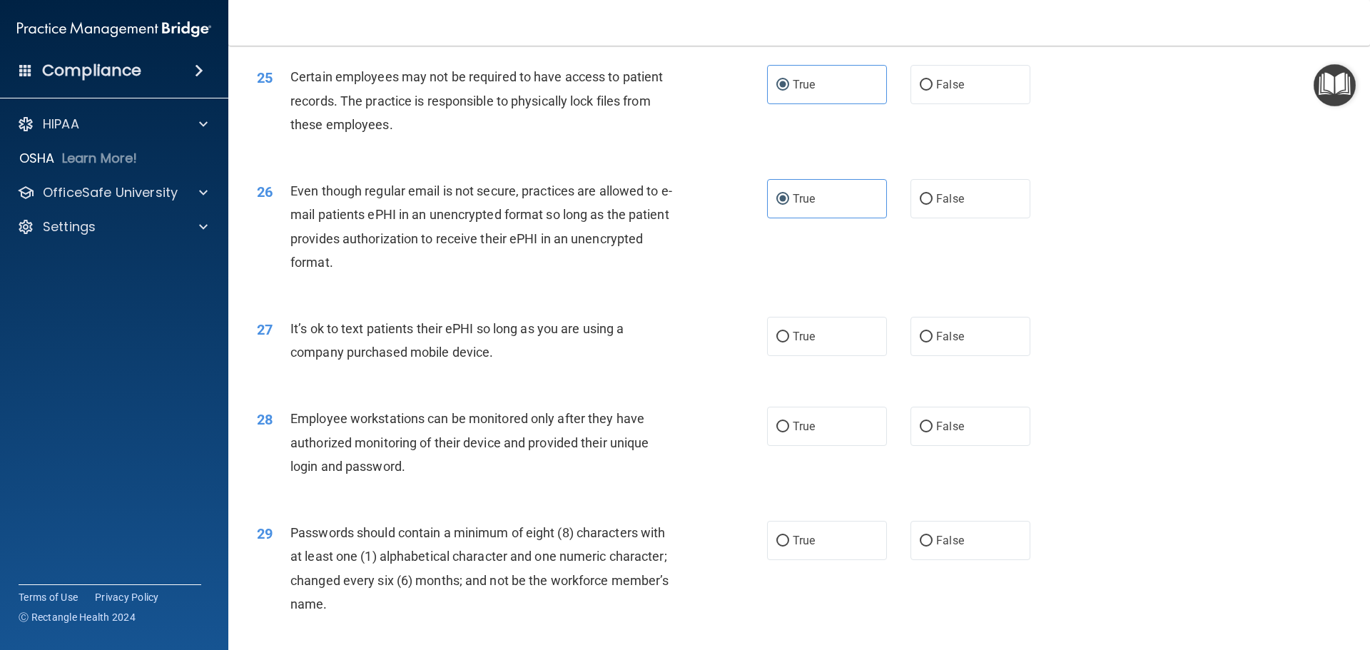
scroll to position [2712, 0]
click at [936, 343] on span "False" at bounding box center [950, 336] width 28 height 14
click at [933, 342] on input "False" at bounding box center [926, 336] width 13 height 11
radio input "true"
click at [1000, 445] on label "False" at bounding box center [971, 425] width 120 height 39
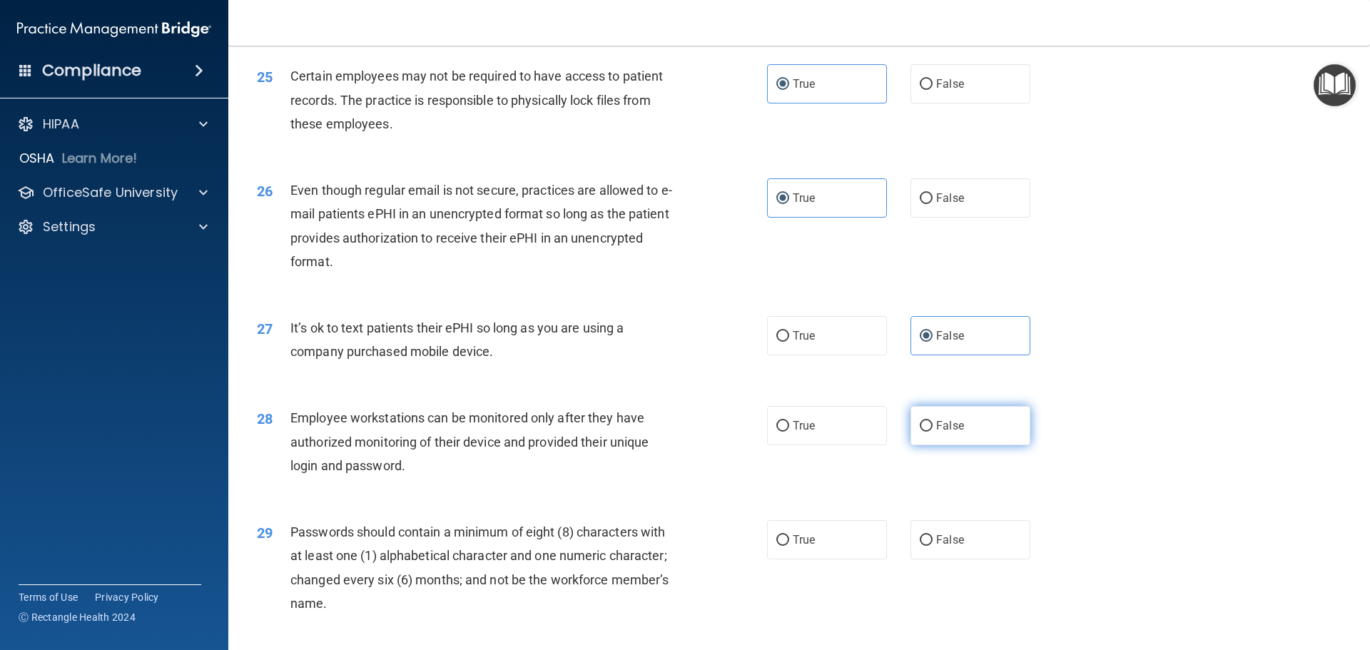
click at [933, 432] on input "False" at bounding box center [926, 426] width 13 height 11
radio input "true"
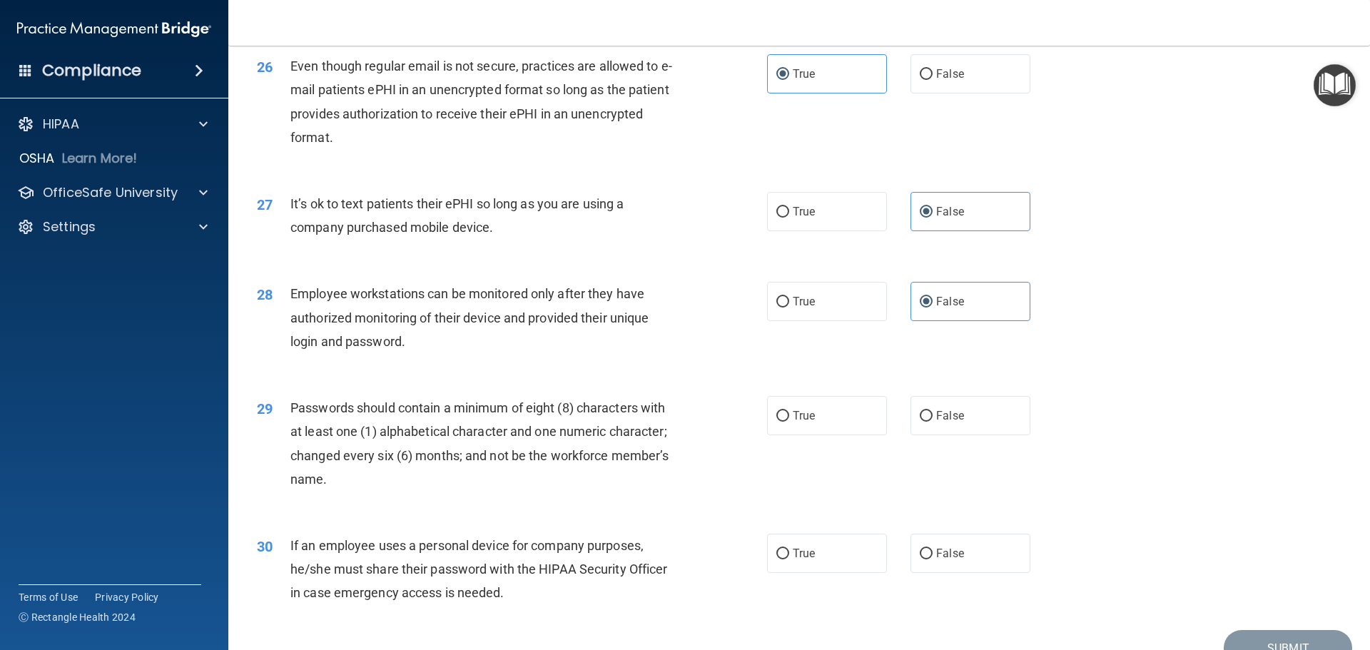
scroll to position [2855, 0]
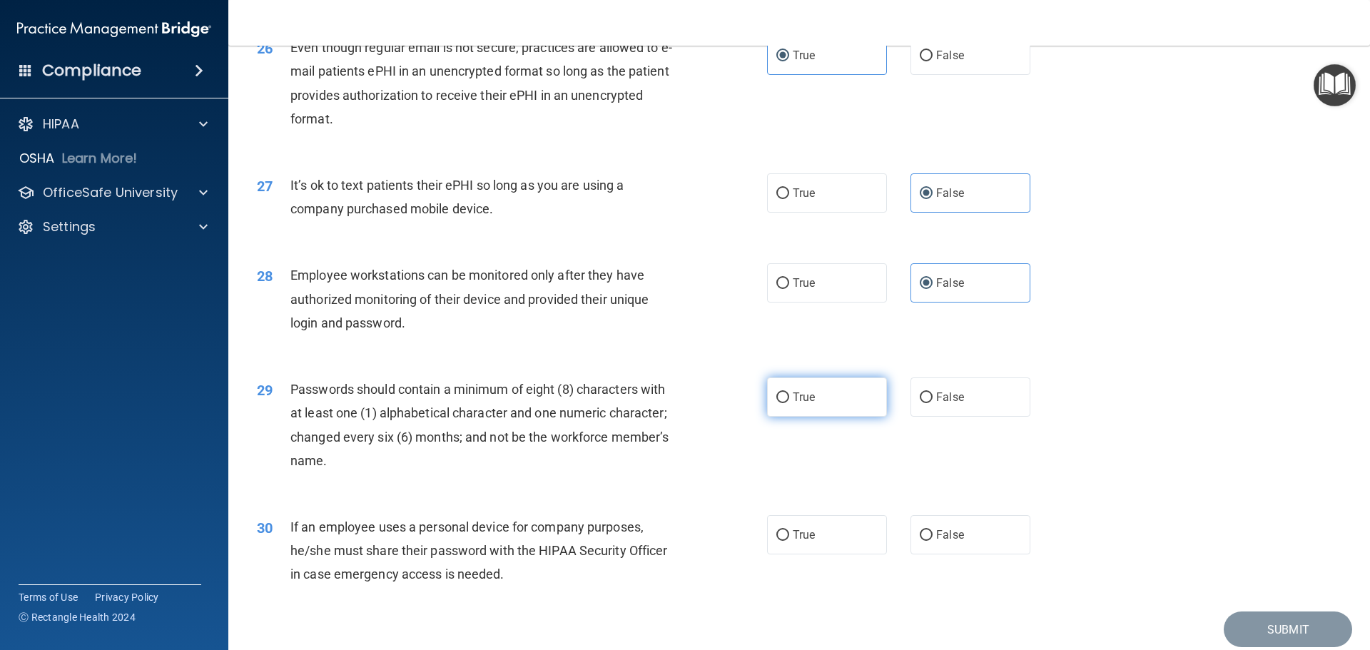
click at [820, 417] on label "True" at bounding box center [827, 397] width 120 height 39
click at [789, 403] on input "True" at bounding box center [783, 398] width 13 height 11
radio input "true"
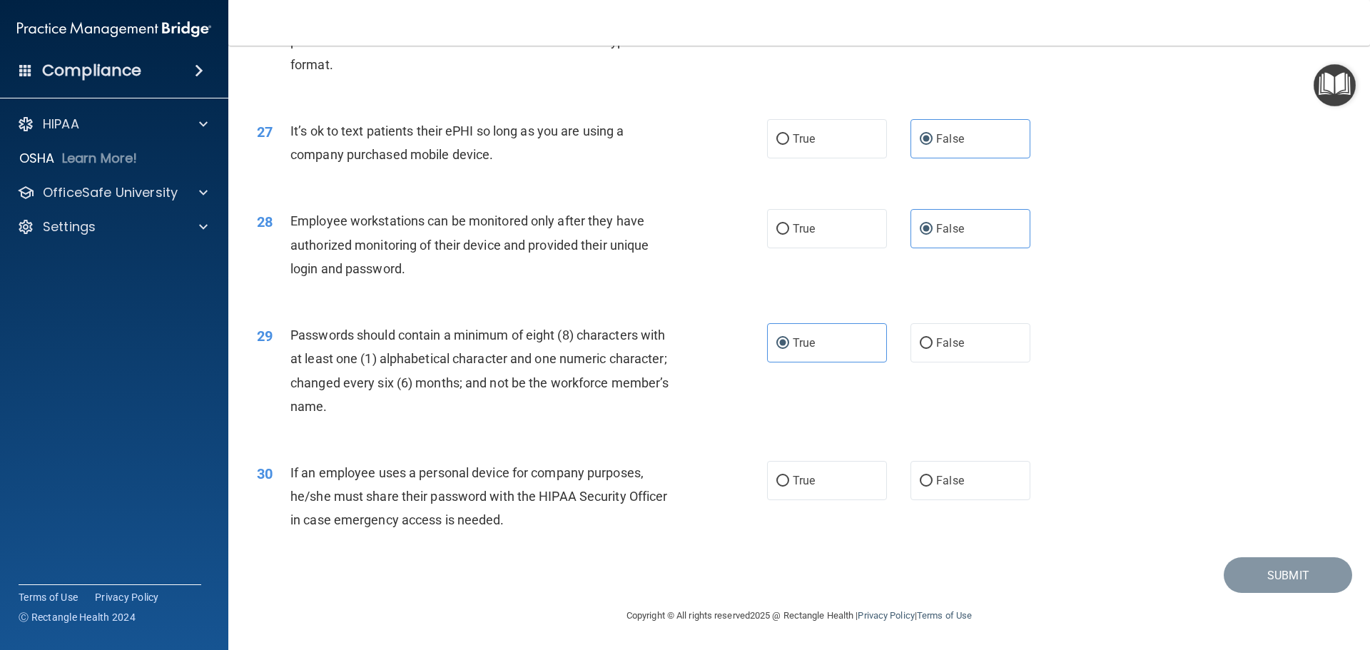
scroll to position [2933, 0]
click at [905, 457] on div "30 If an employee uses a personal device for company purposes, he/she must shar…" at bounding box center [799, 500] width 1106 height 114
click at [934, 470] on label "False" at bounding box center [971, 480] width 120 height 39
click at [933, 476] on input "False" at bounding box center [926, 481] width 13 height 11
radio input "true"
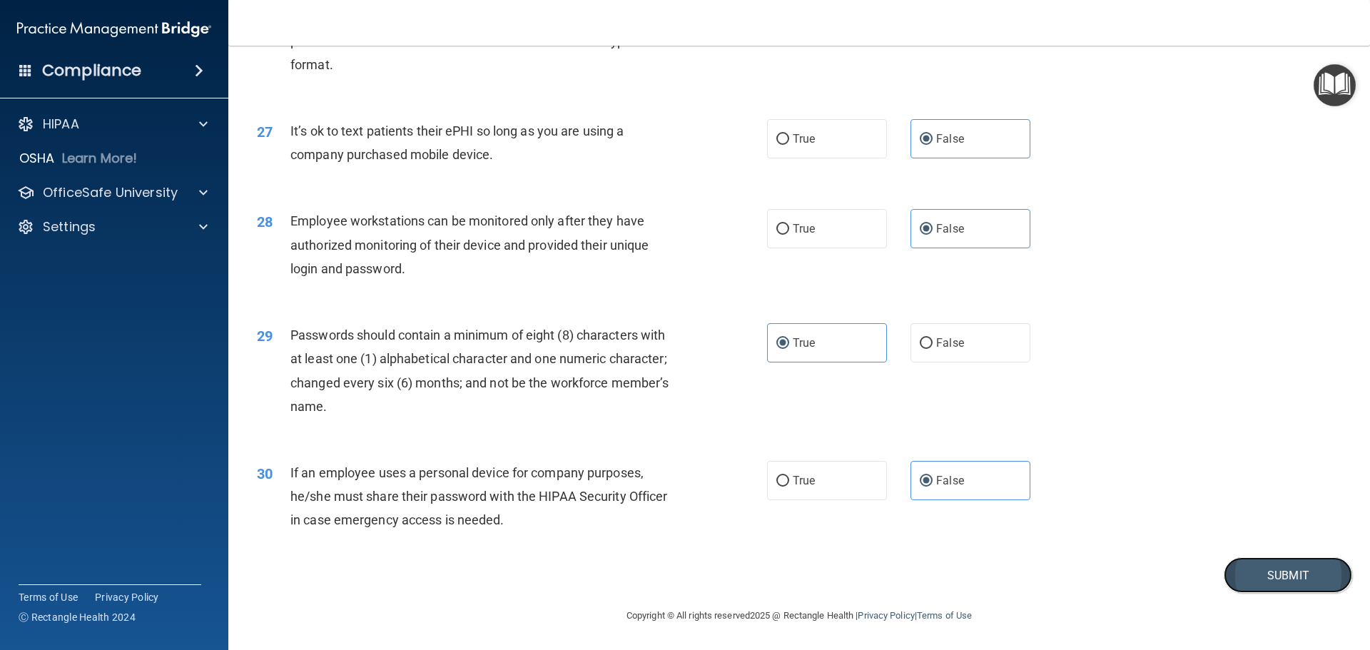
click at [1274, 573] on button "Submit" at bounding box center [1288, 575] width 128 height 36
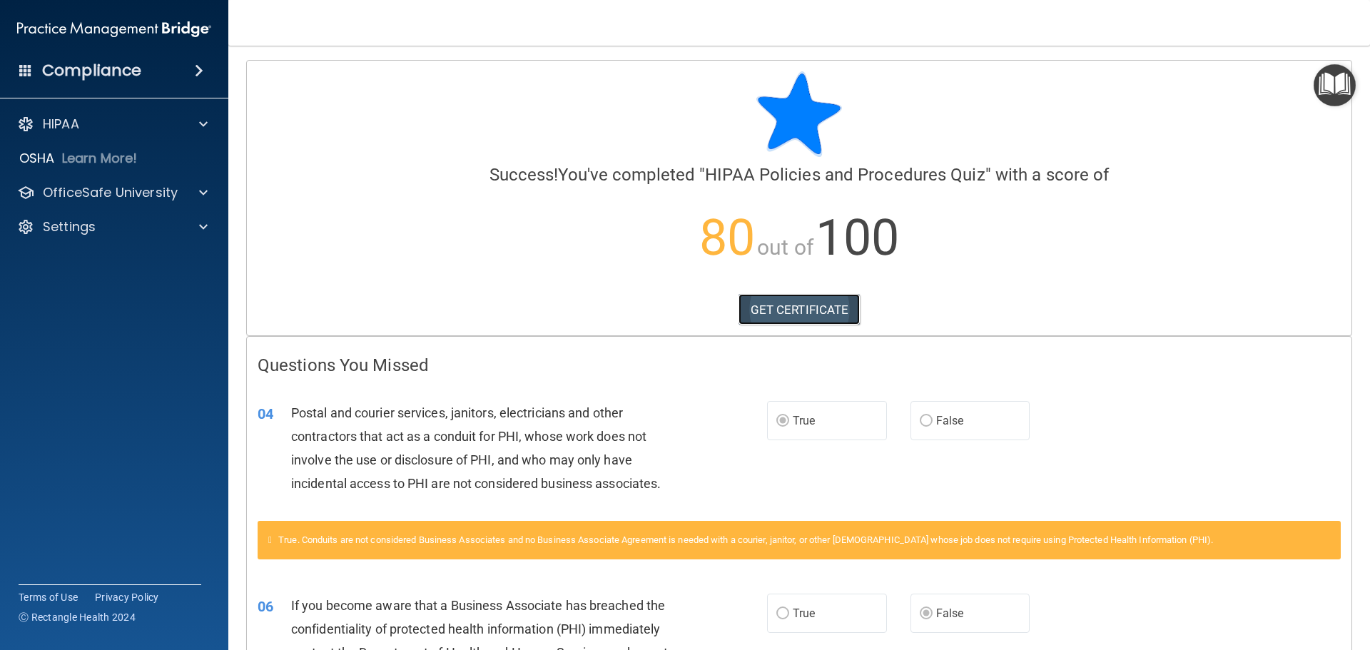
click at [800, 313] on link "GET CERTIFICATE" at bounding box center [800, 309] width 122 height 31
click at [85, 186] on p "OfficeSafe University" at bounding box center [110, 192] width 135 height 17
click at [103, 224] on p "HIPAA Training" at bounding box center [68, 227] width 118 height 14
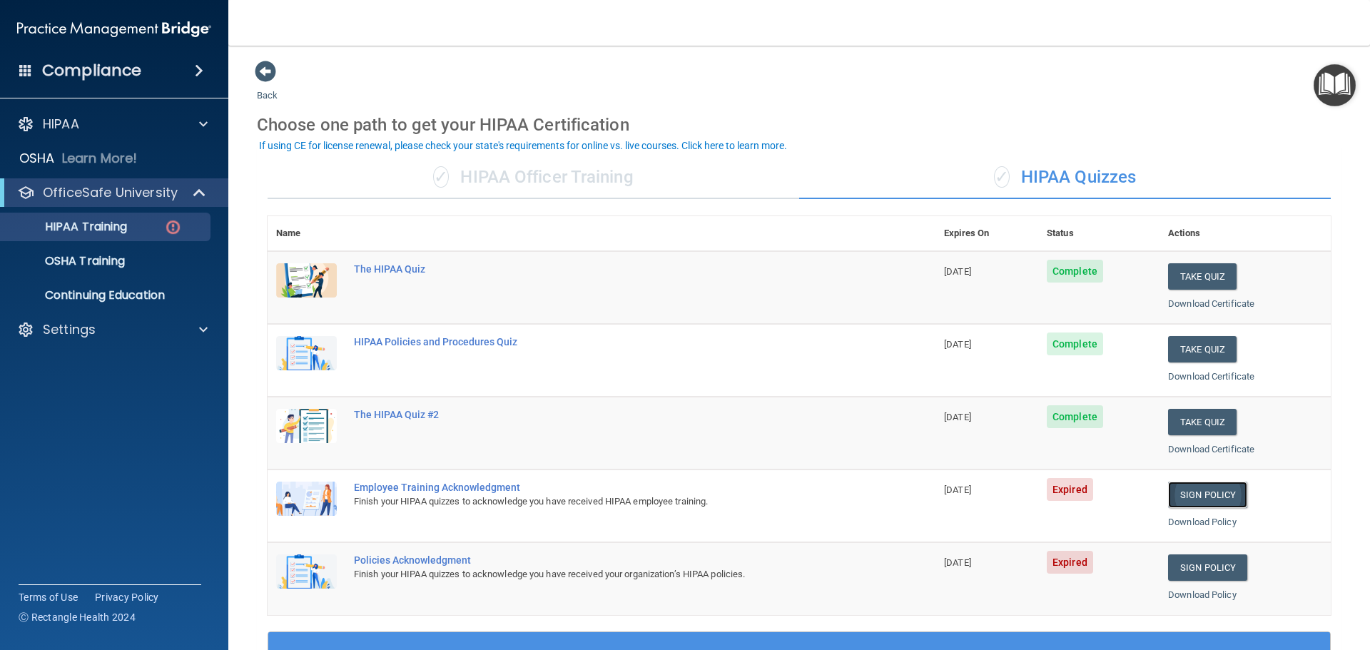
click at [1185, 498] on link "Sign Policy" at bounding box center [1207, 495] width 79 height 26
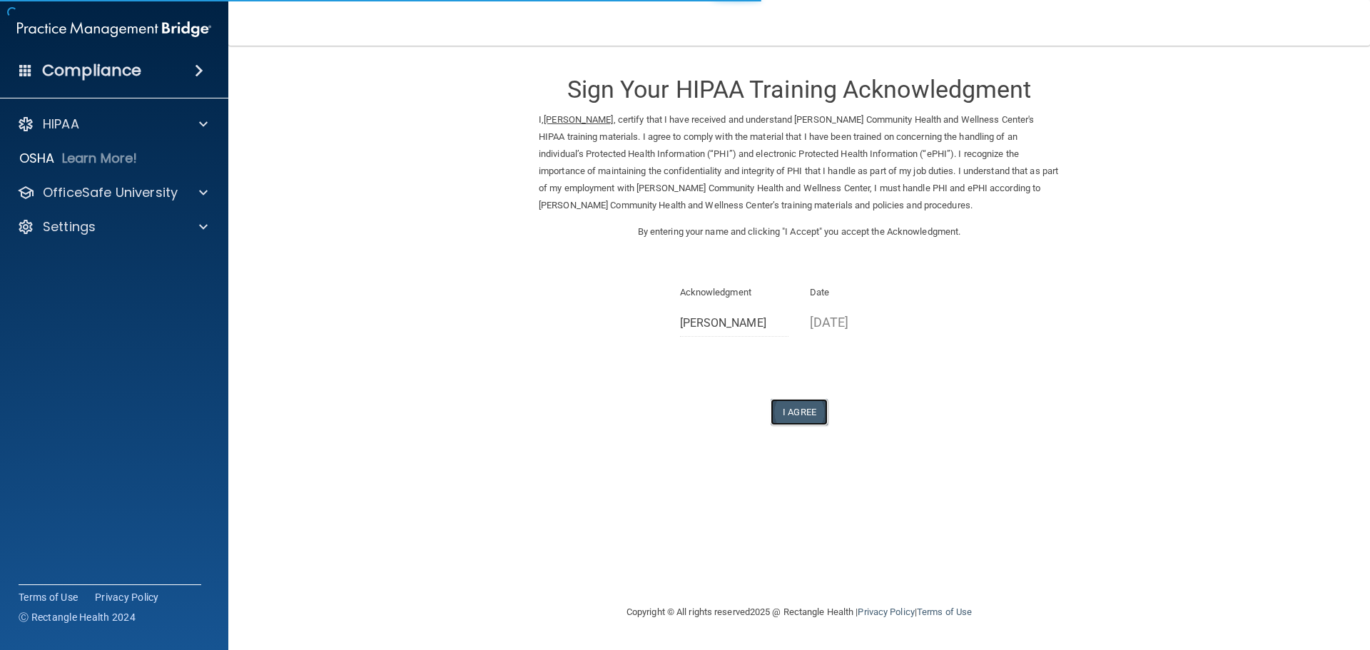
click at [803, 404] on button "I Agree" at bounding box center [799, 412] width 57 height 26
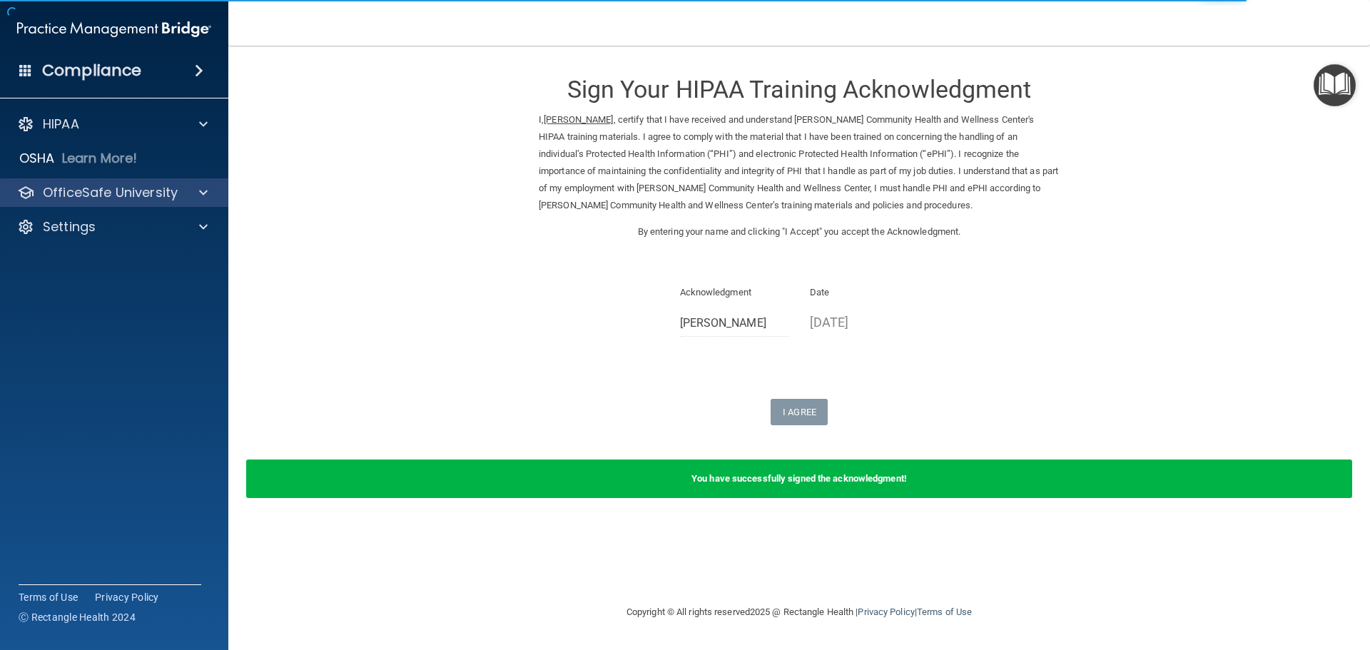
click at [160, 201] on div "OfficeSafe University" at bounding box center [114, 192] width 229 height 29
click at [192, 196] on div at bounding box center [201, 192] width 36 height 17
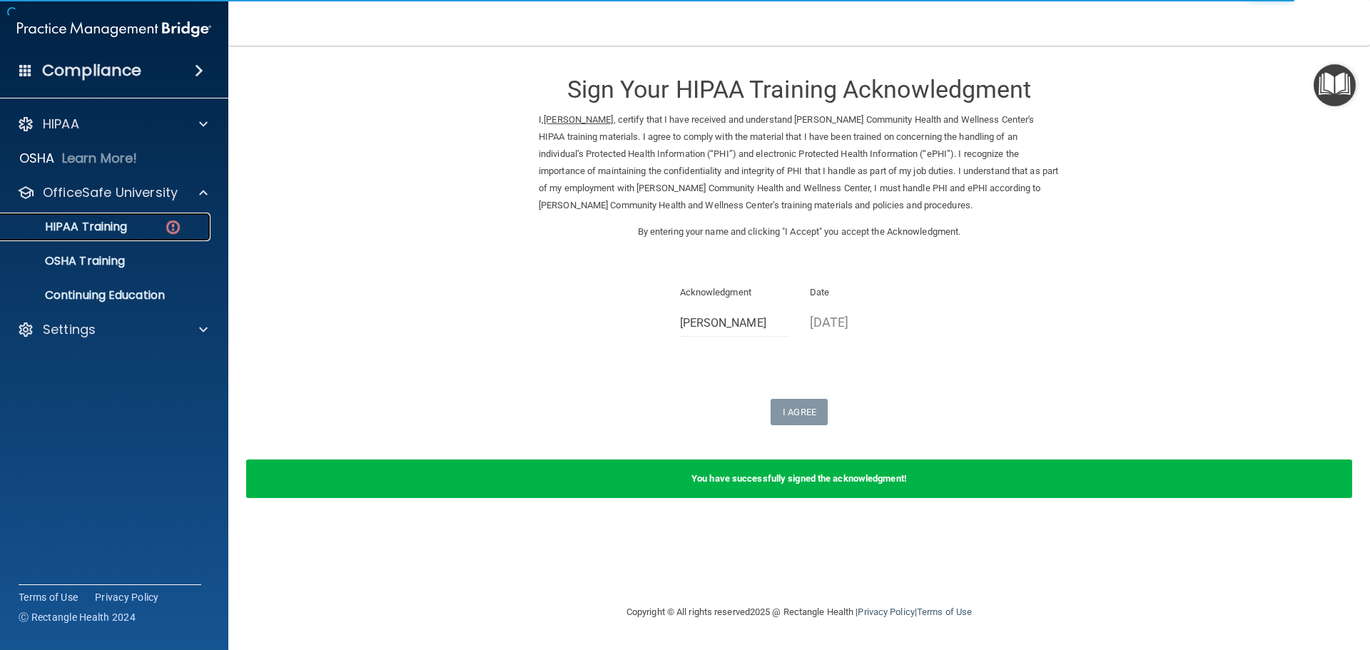
click at [163, 234] on link "HIPAA Training" at bounding box center [98, 227] width 225 height 29
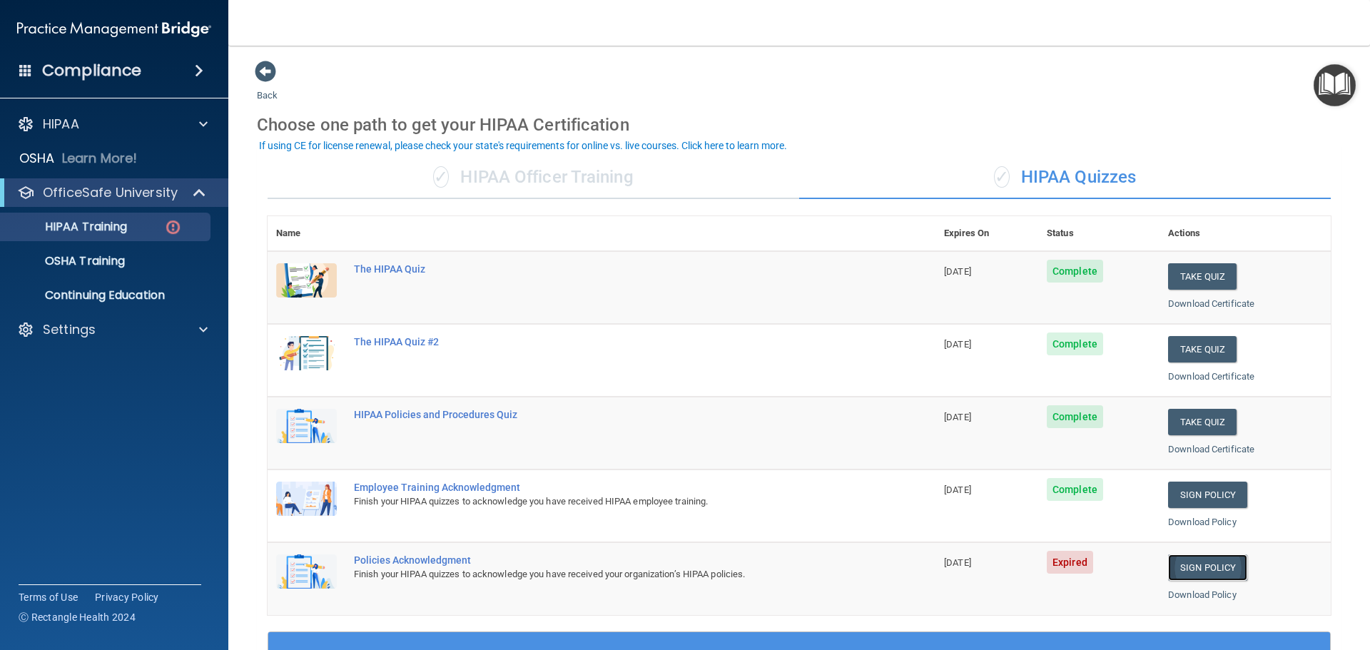
click at [1190, 572] on link "Sign Policy" at bounding box center [1207, 568] width 79 height 26
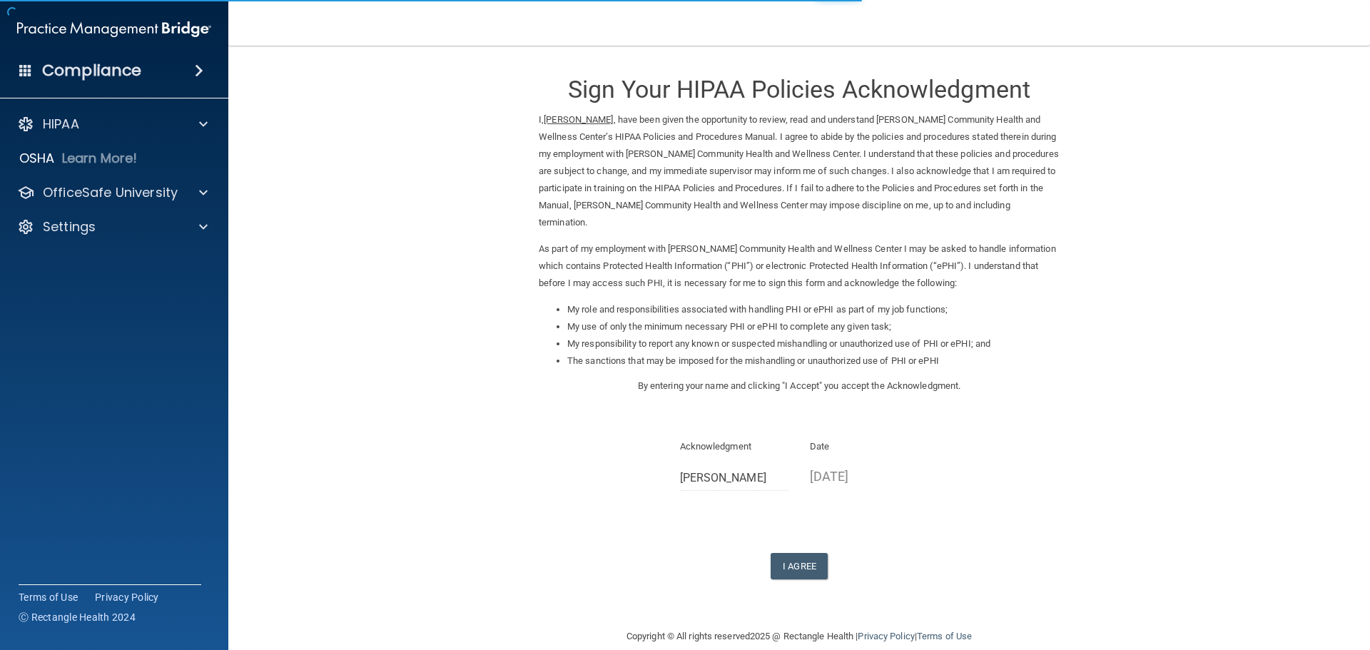
scroll to position [4, 0]
click at [781, 550] on button "I Agree" at bounding box center [799, 563] width 57 height 26
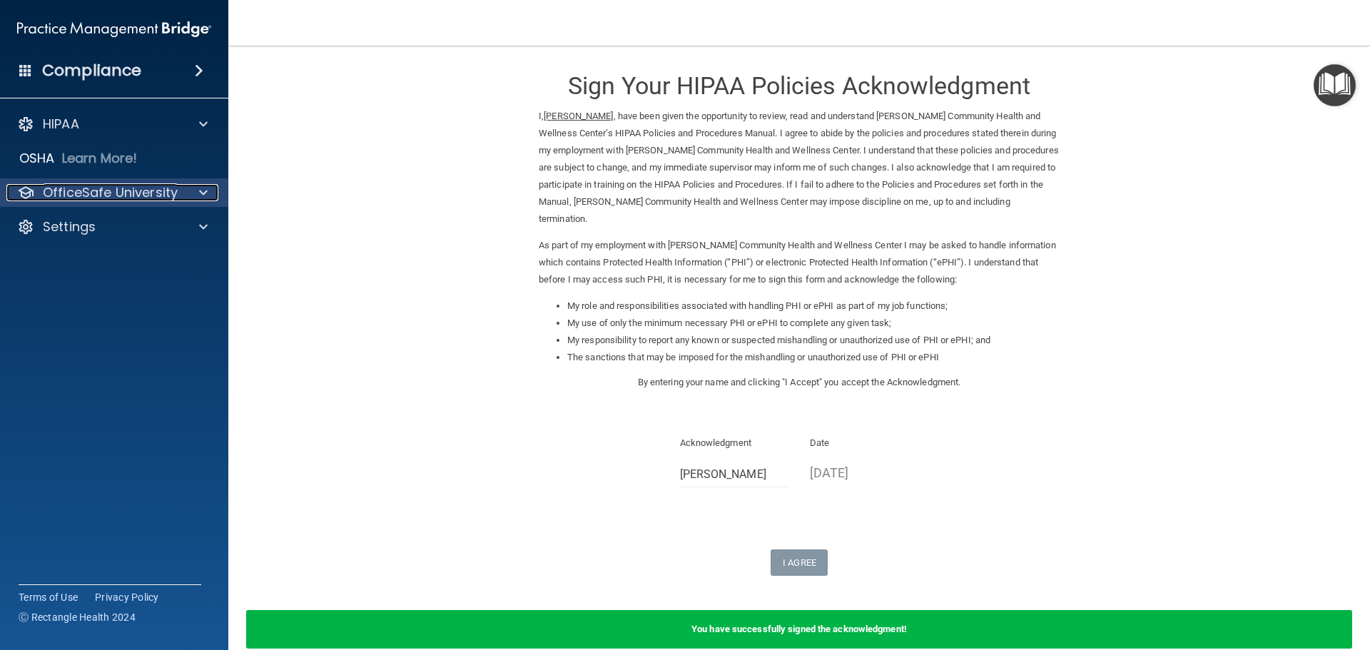
click at [203, 188] on span at bounding box center [203, 192] width 9 height 17
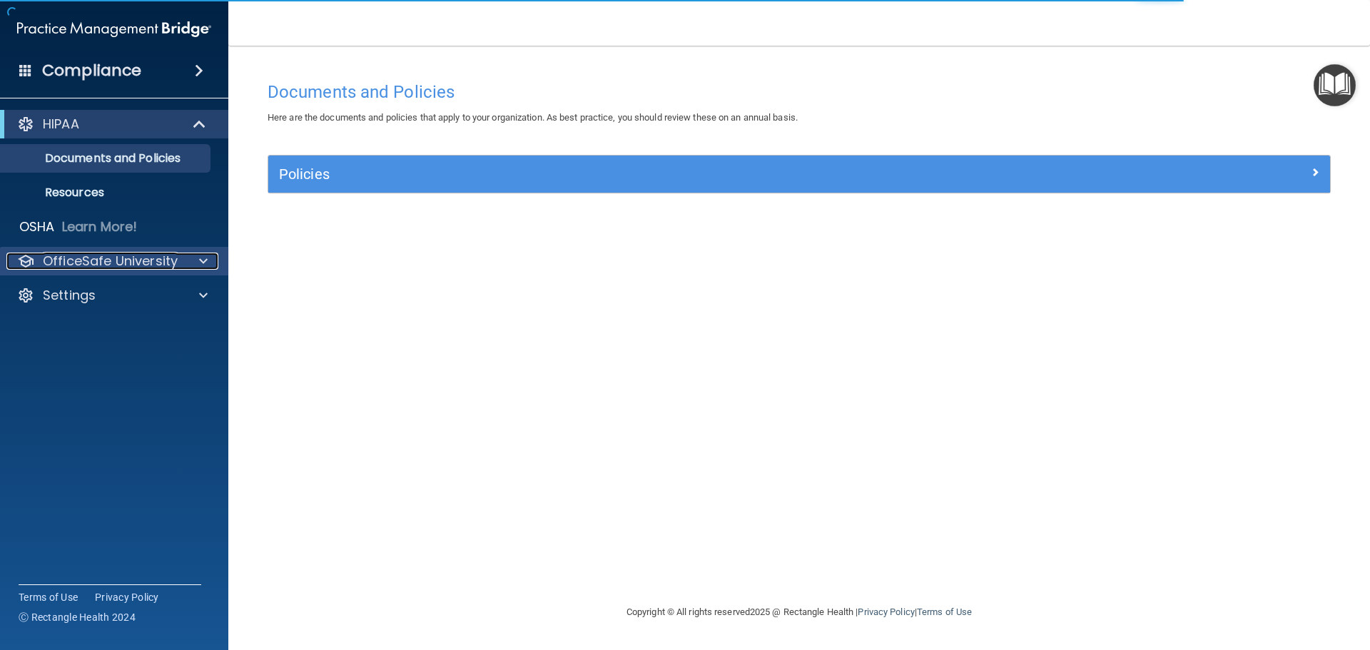
click at [191, 261] on div at bounding box center [201, 261] width 36 height 17
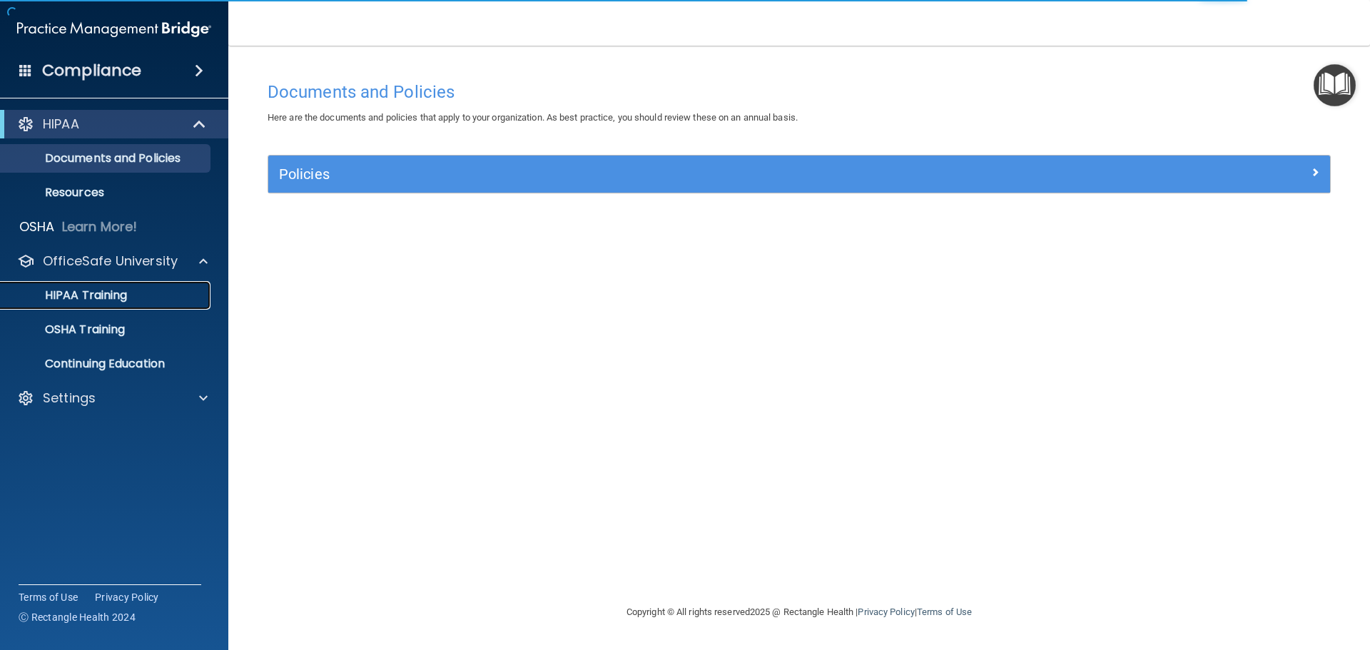
click at [92, 295] on p "HIPAA Training" at bounding box center [68, 295] width 118 height 14
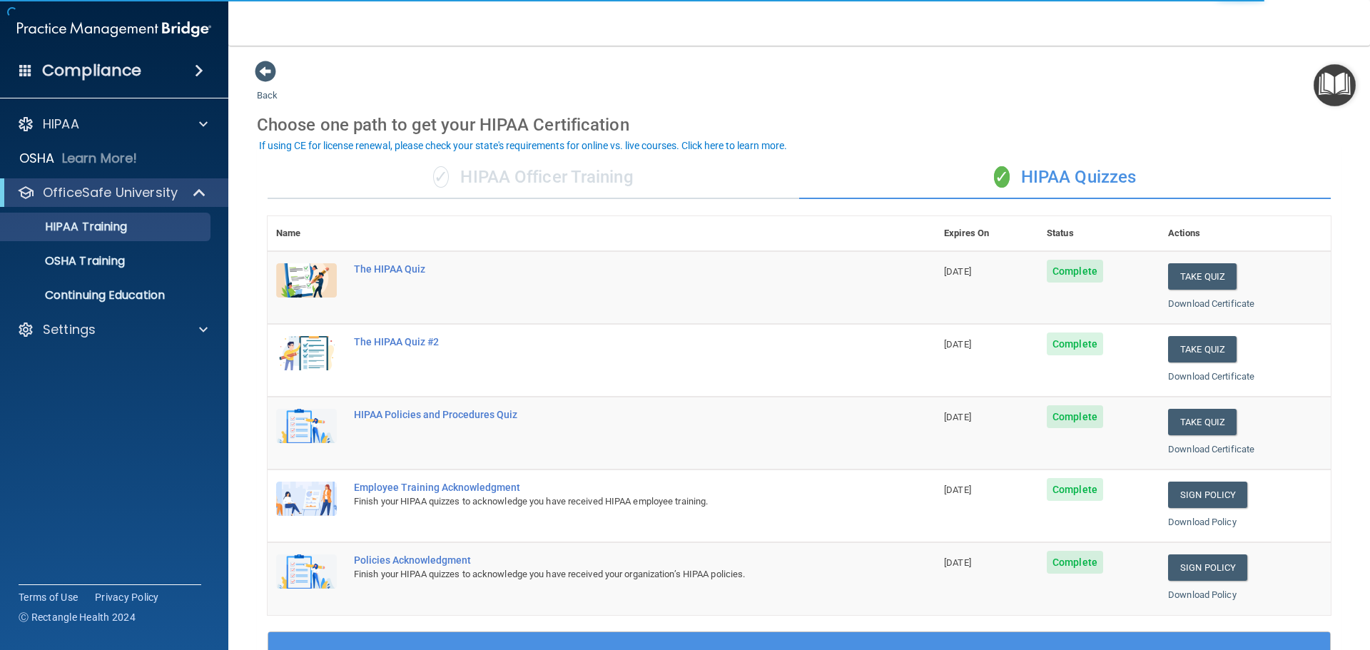
click at [552, 183] on div "✓ HIPAA Officer Training" at bounding box center [534, 177] width 532 height 43
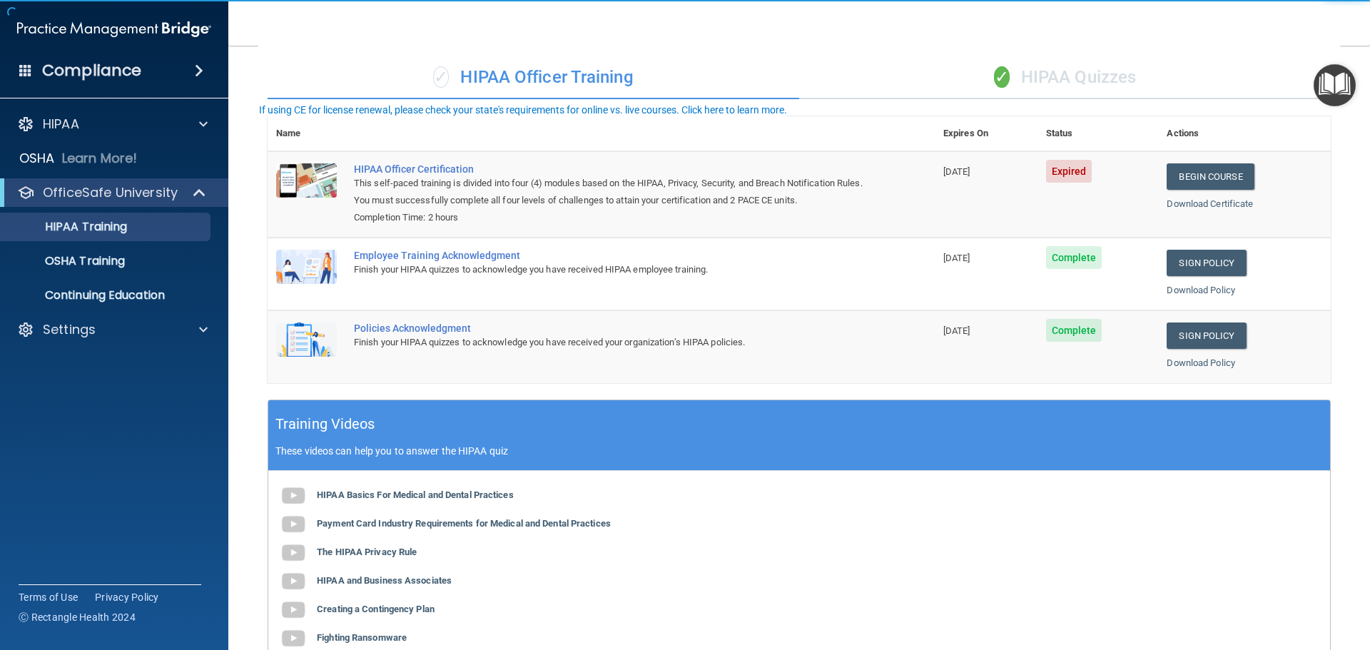
scroll to position [143, 0]
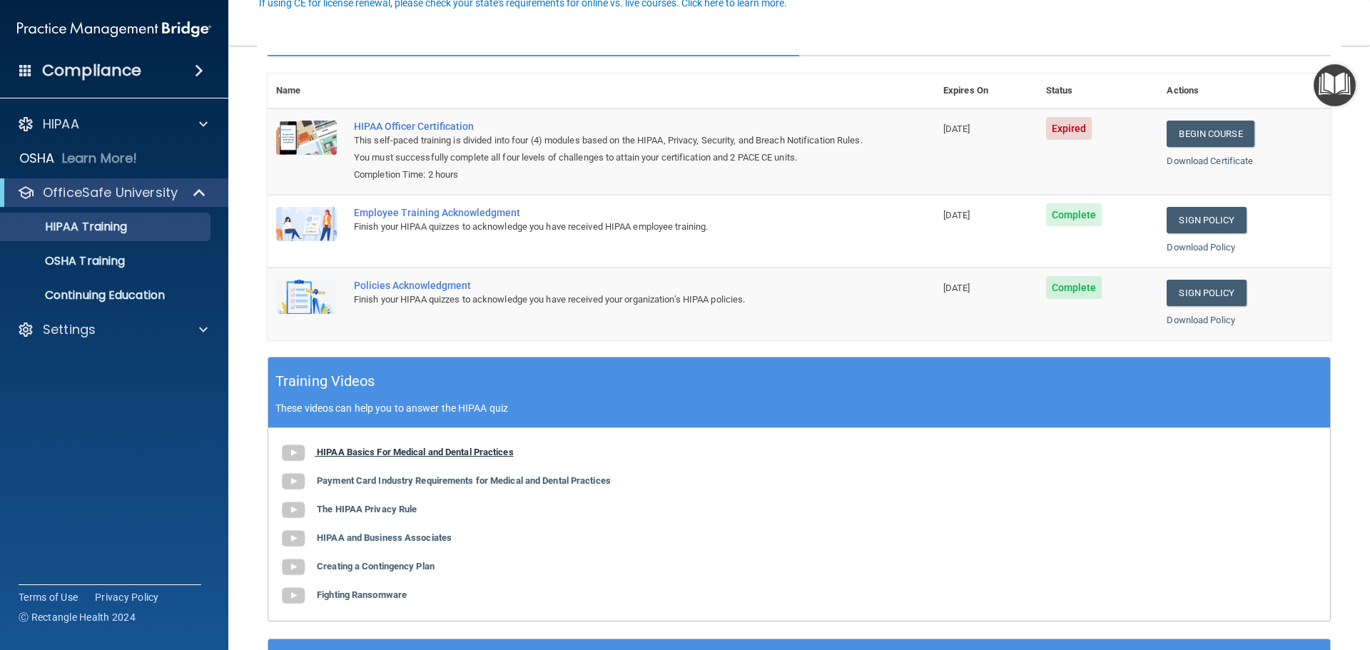
click at [417, 455] on b "HIPAA Basics For Medical and Dental Practices" at bounding box center [415, 452] width 197 height 11
click at [393, 511] on b "The HIPAA Privacy Rule" at bounding box center [367, 509] width 100 height 11
click at [388, 540] on b "HIPAA and Business Associates" at bounding box center [384, 537] width 135 height 11
click at [395, 578] on div "HIPAA Basics For Medical and Dental Practices Payment Card Industry Requirement…" at bounding box center [799, 524] width 1062 height 193
click at [399, 574] on div "HIPAA Basics For Medical and Dental Practices Payment Card Industry Requirement…" at bounding box center [799, 524] width 1062 height 193
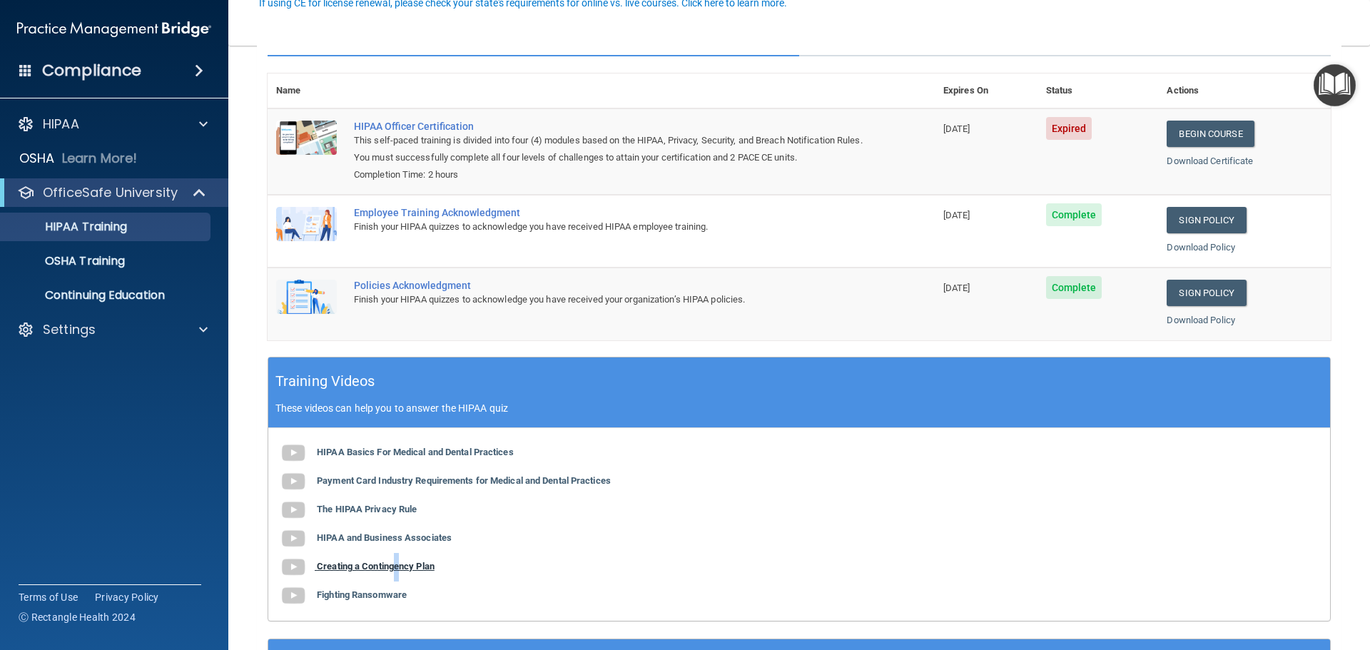
click at [399, 572] on b "Creating a Contingency Plan" at bounding box center [376, 566] width 118 height 11
click at [389, 593] on b "Fighting Ransomware" at bounding box center [362, 595] width 90 height 11
